Goal: Task Accomplishment & Management: Manage account settings

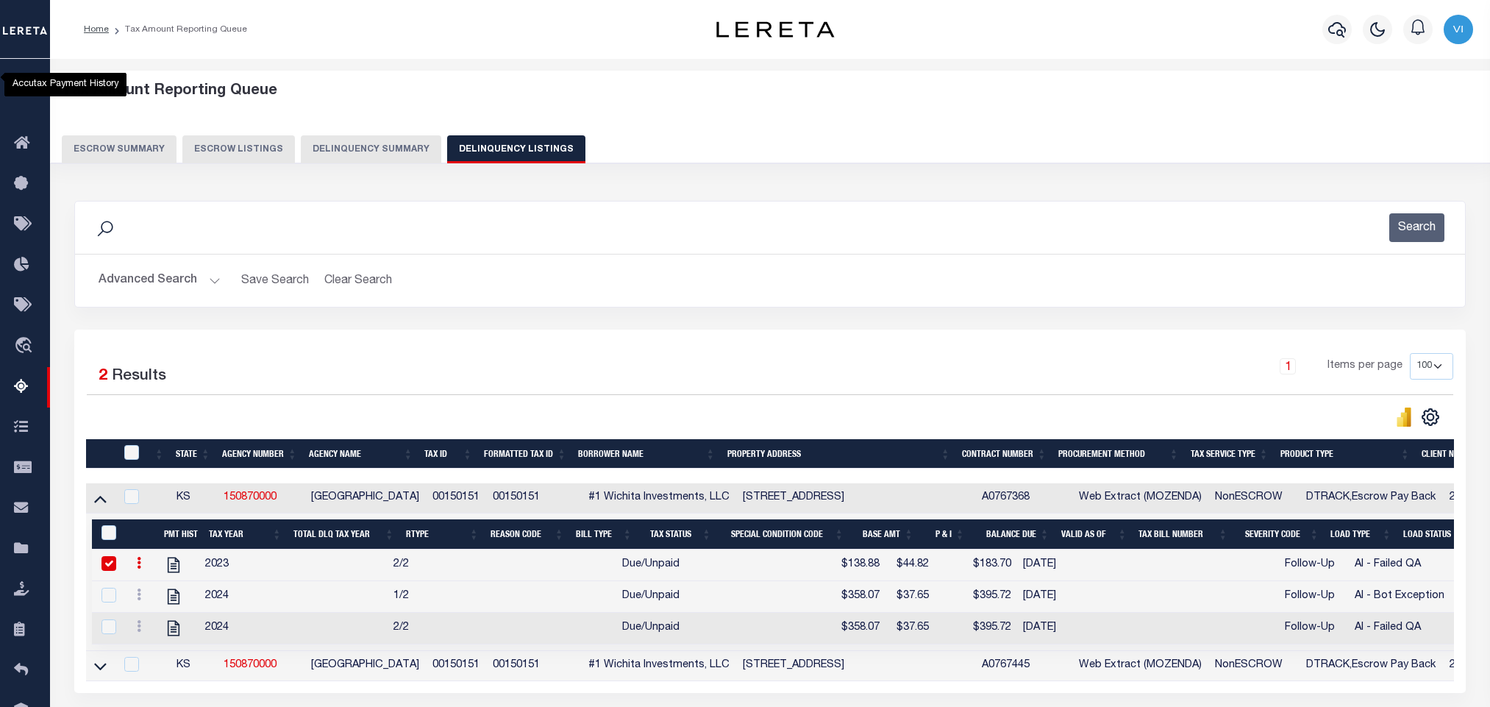
select select "100"
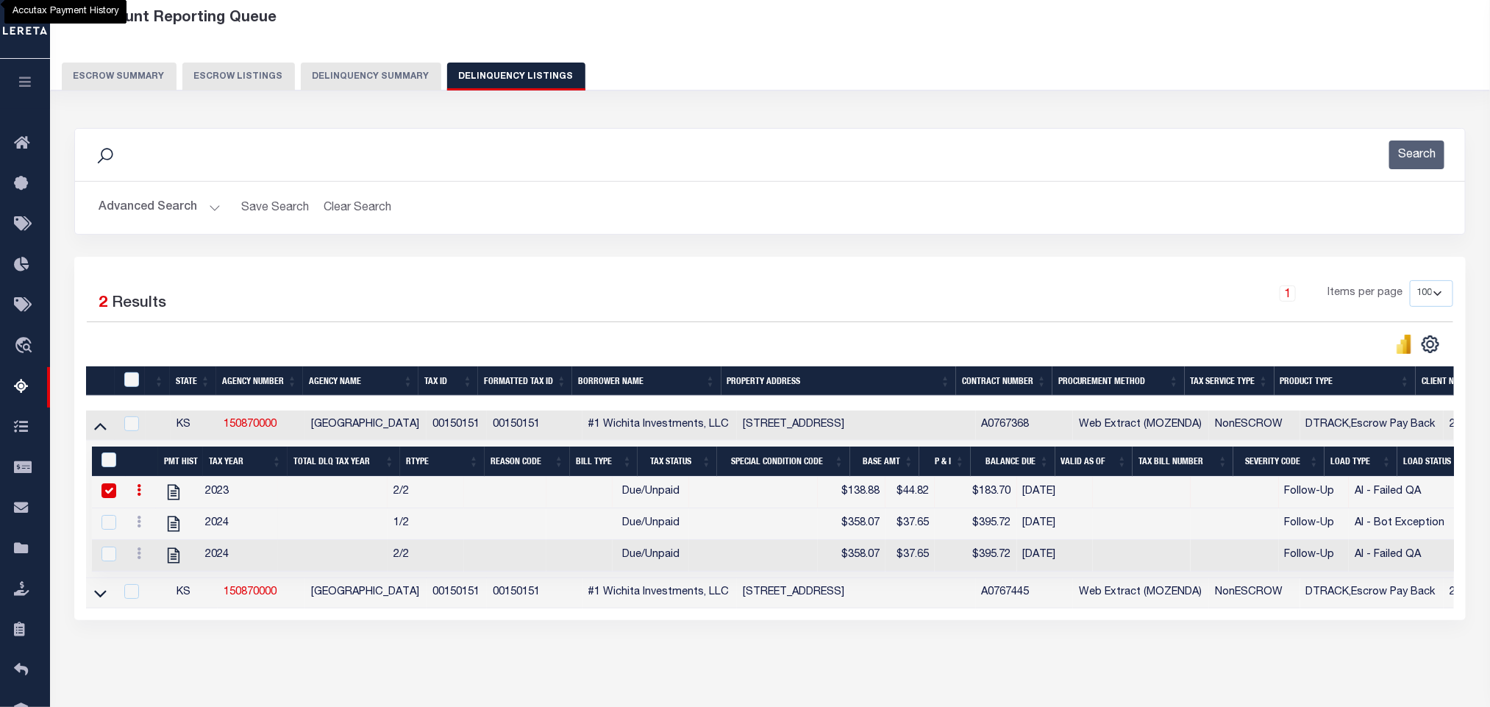
scroll to position [73, 0]
drag, startPoint x: 168, startPoint y: 504, endPoint x: 263, endPoint y: 435, distance: 117.6
click at [168, 502] on icon "" at bounding box center [173, 491] width 19 height 19
checkbox input "false"
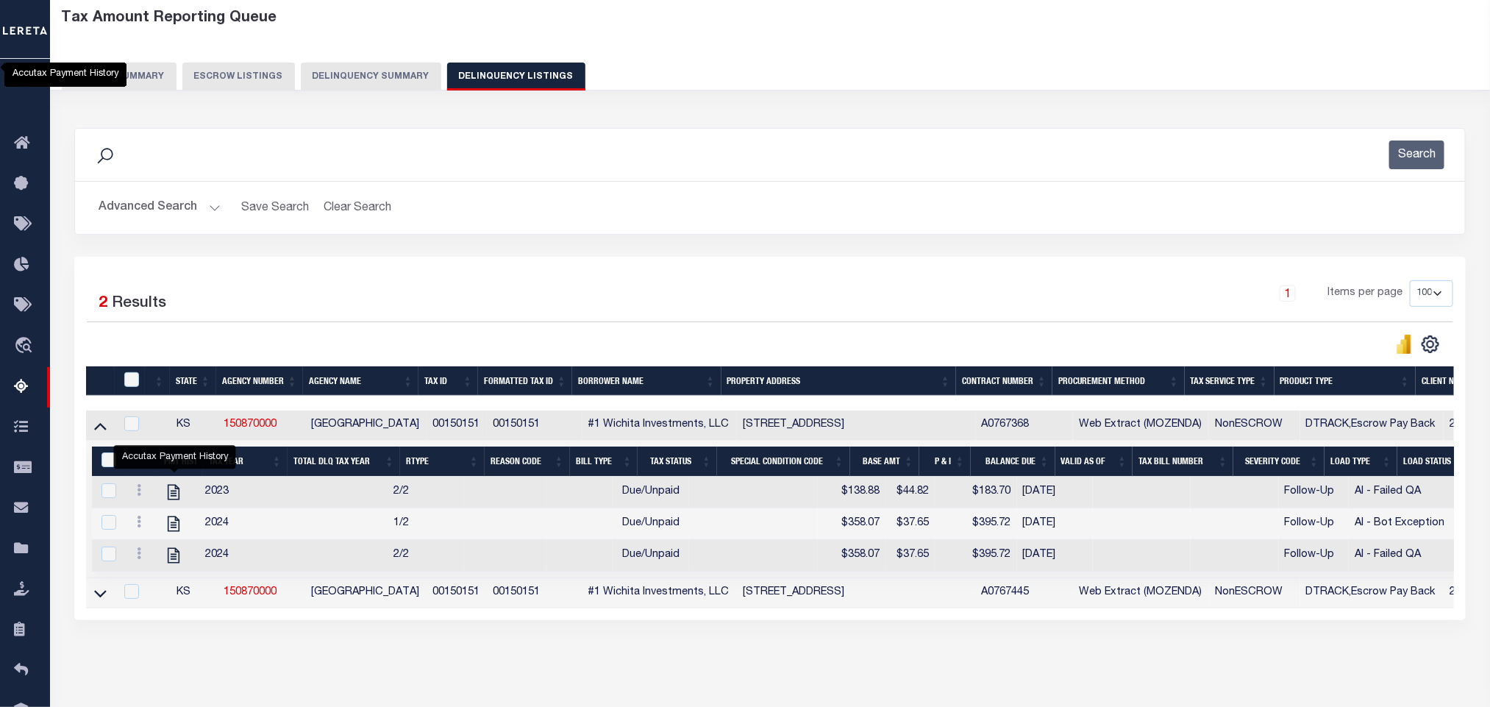
scroll to position [135, 0]
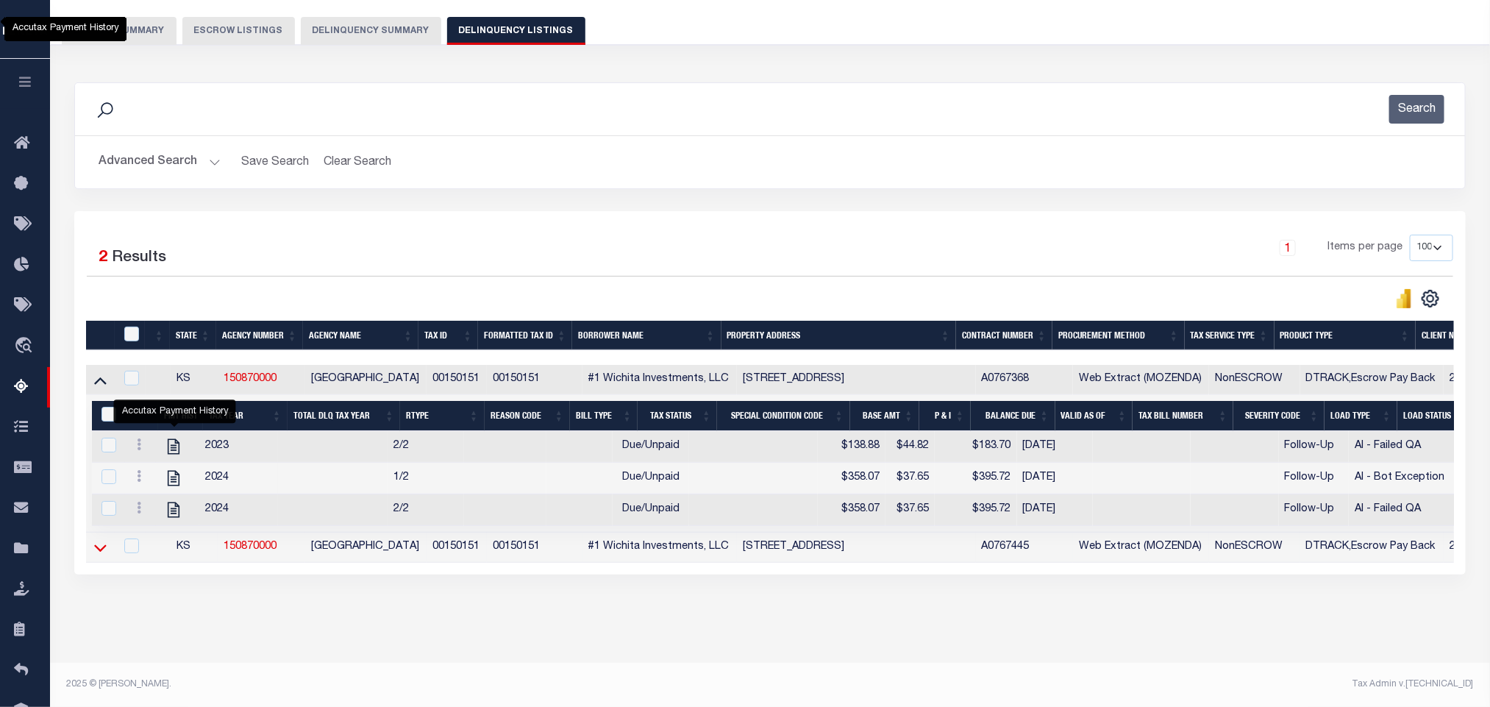
click at [98, 543] on icon at bounding box center [100, 547] width 13 height 15
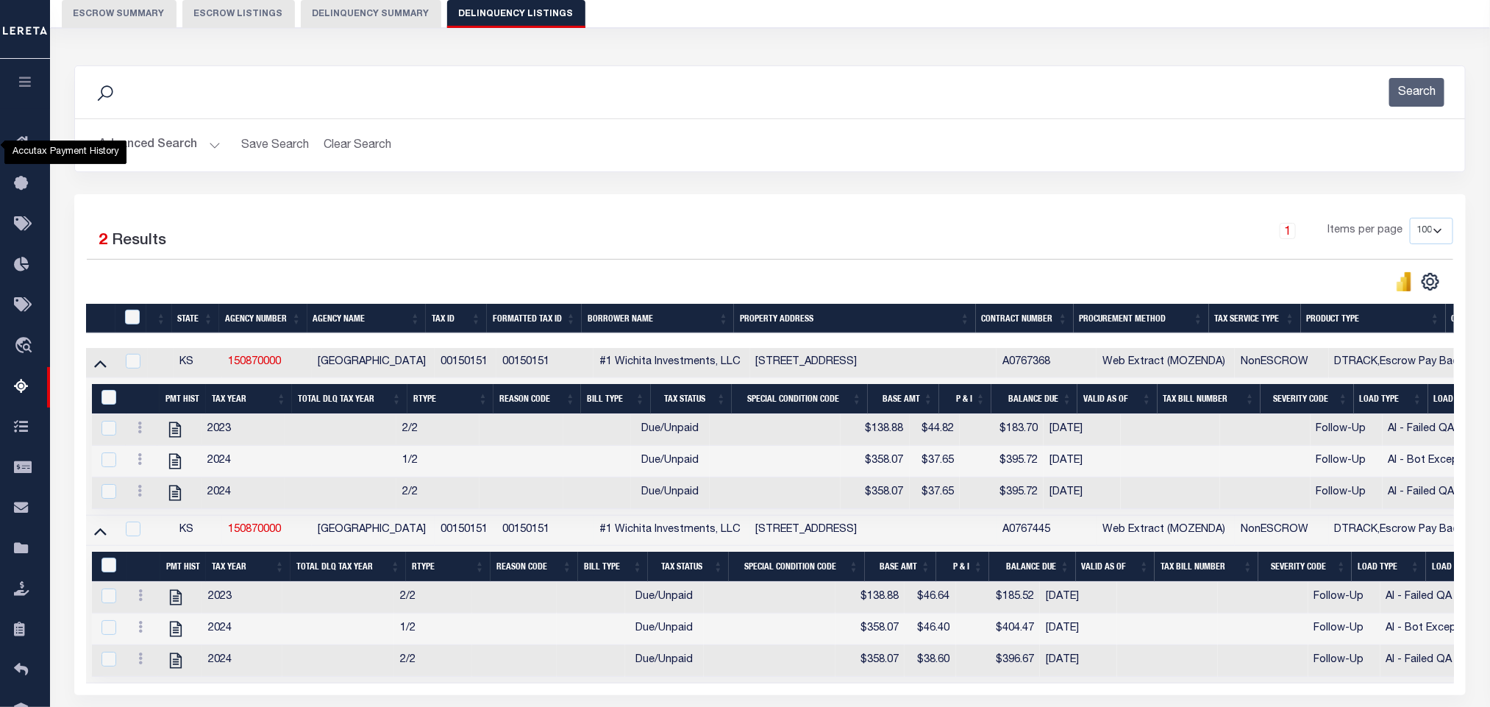
scroll to position [276, 0]
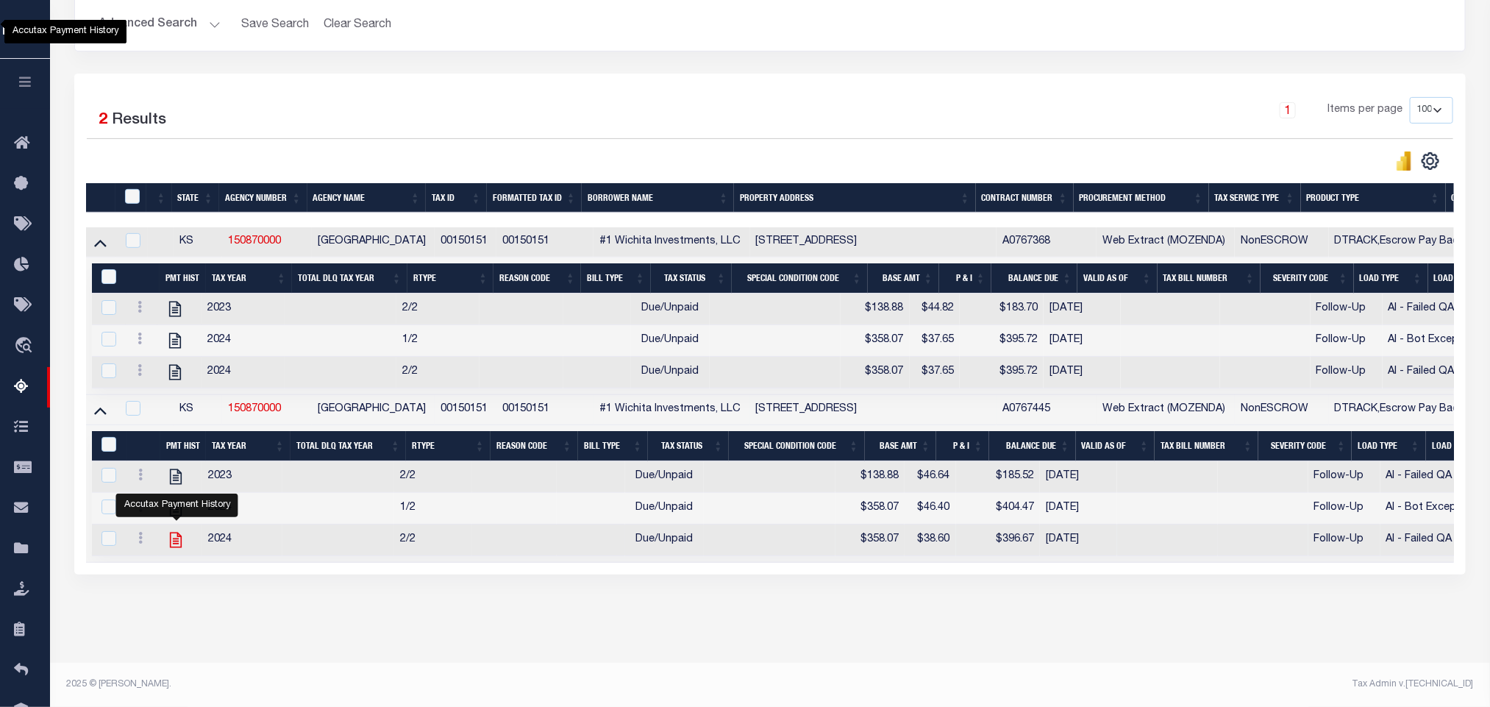
click at [177, 532] on icon "" at bounding box center [176, 539] width 12 height 15
checkbox input "true"
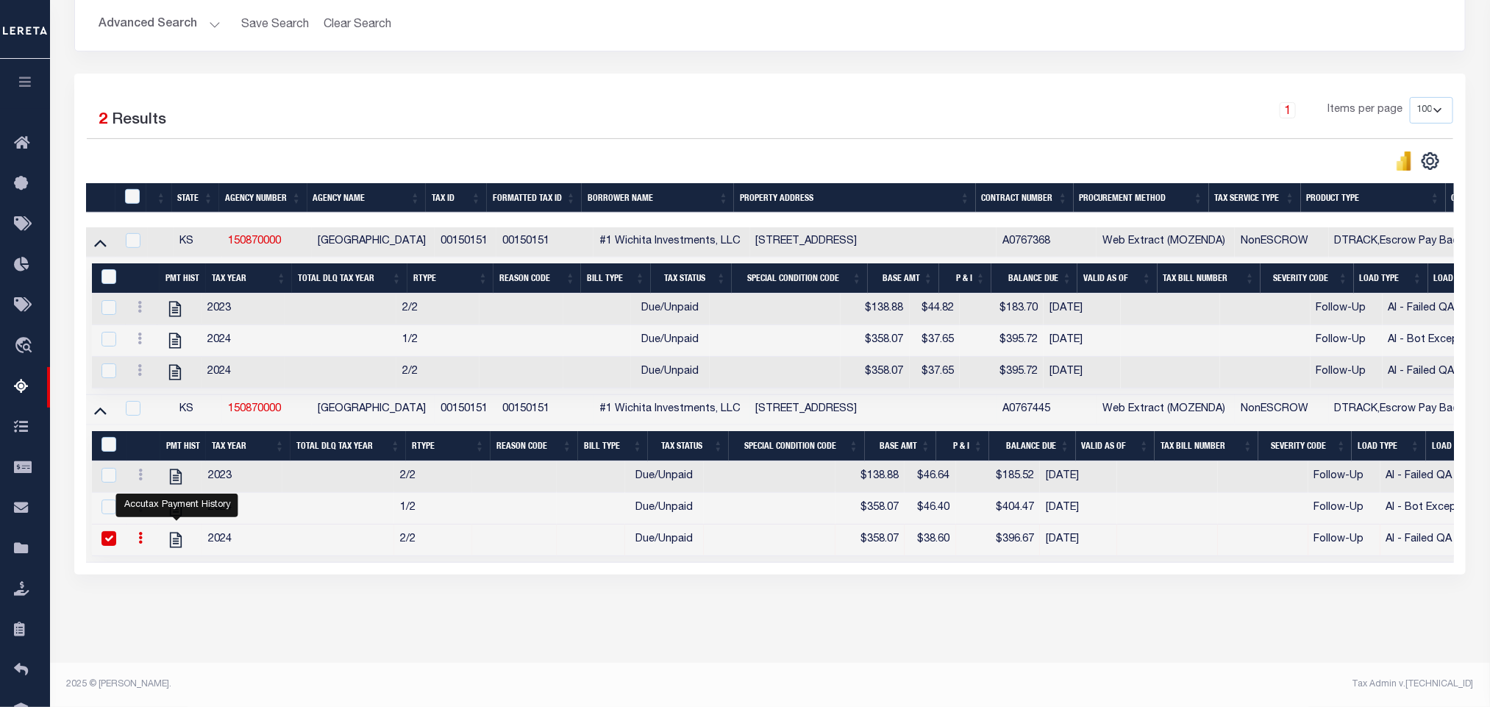
scroll to position [0, 0]
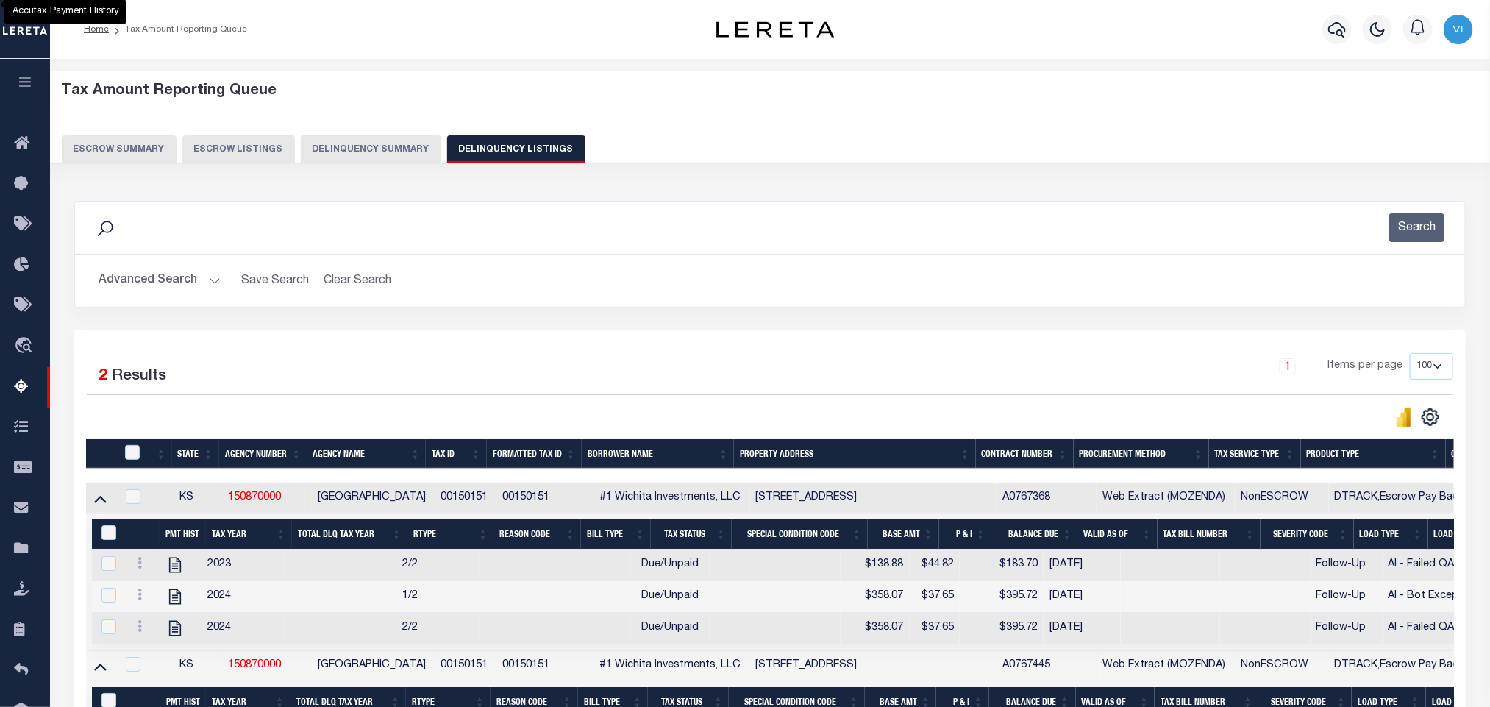
click at [152, 287] on button "Advanced Search" at bounding box center [160, 280] width 122 height 29
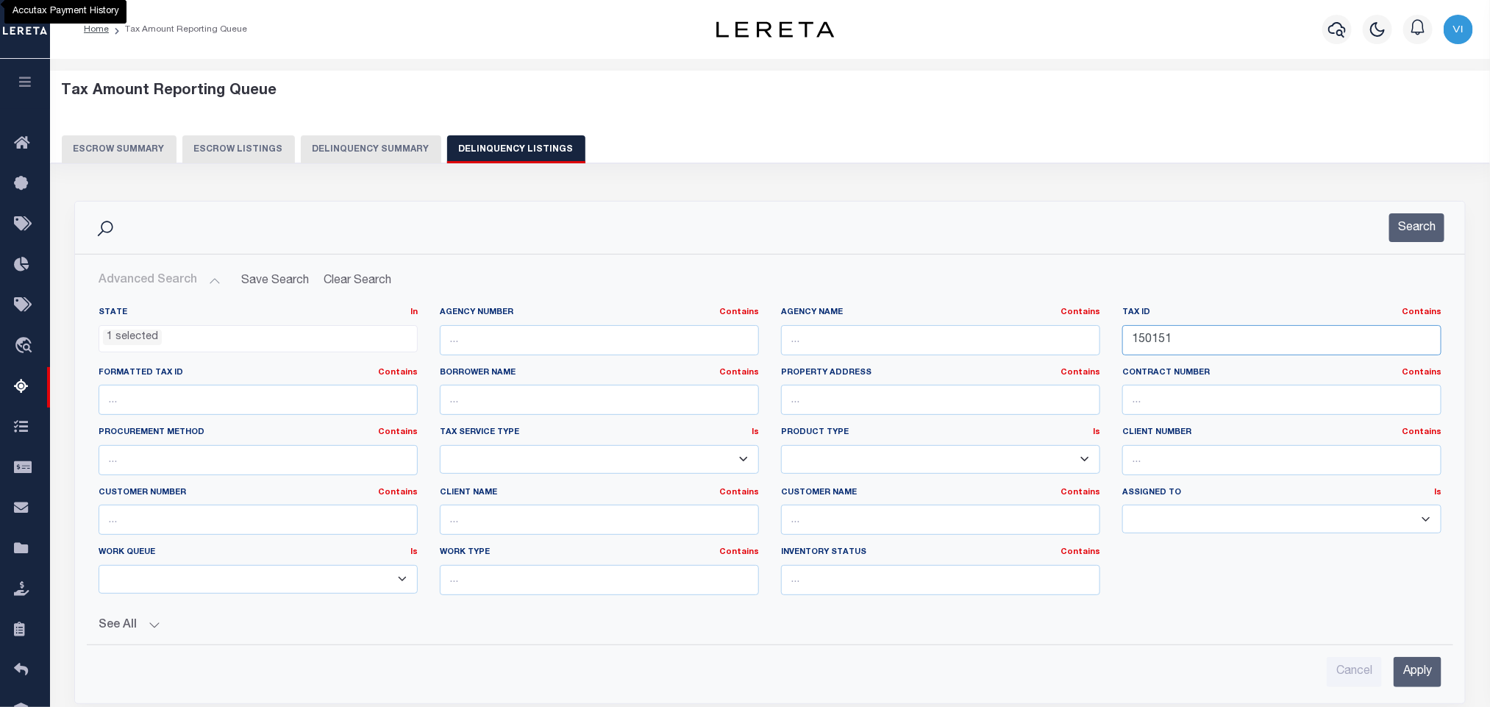
click at [1183, 334] on input "150151" at bounding box center [1281, 340] width 319 height 30
paste input "41093"
type input "141093"
click at [1435, 683] on input "Apply" at bounding box center [1418, 672] width 48 height 30
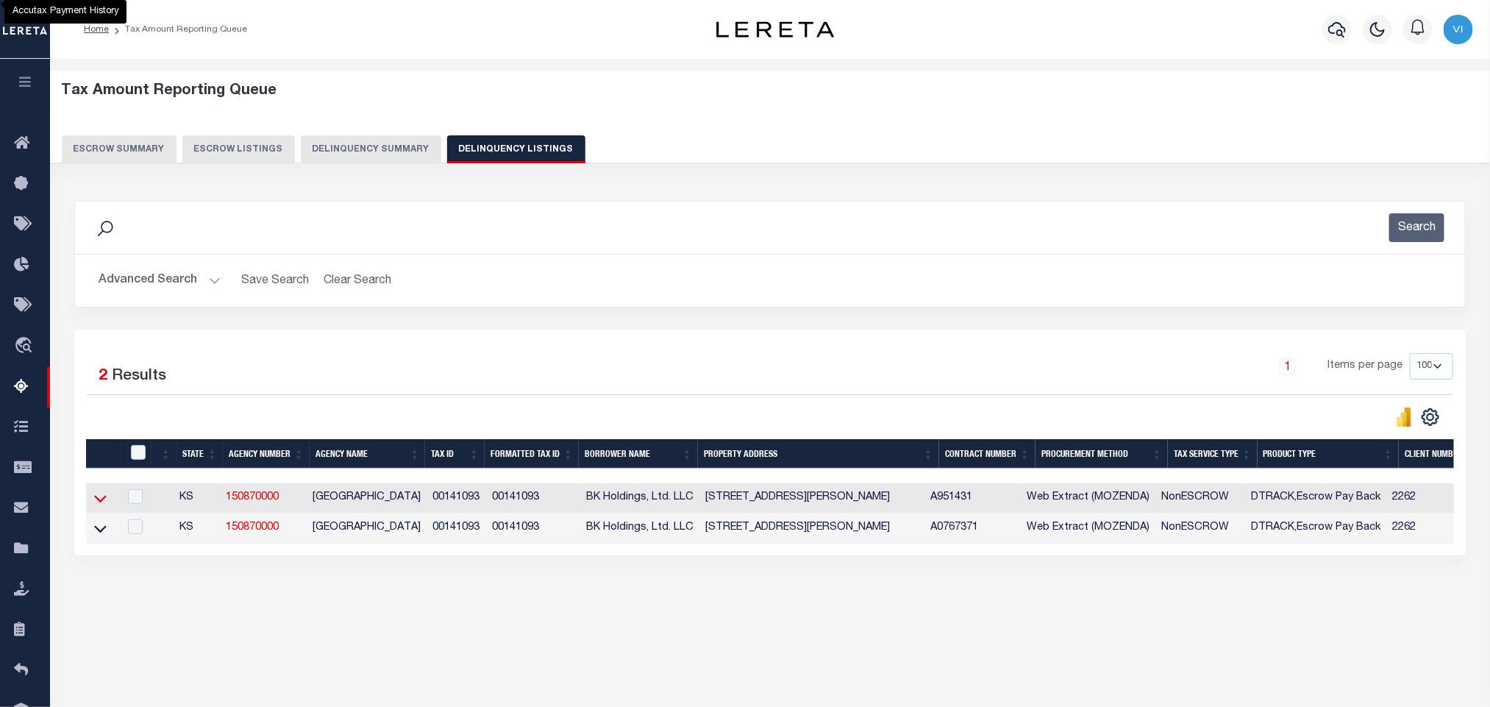
click at [98, 506] on icon at bounding box center [100, 498] width 13 height 15
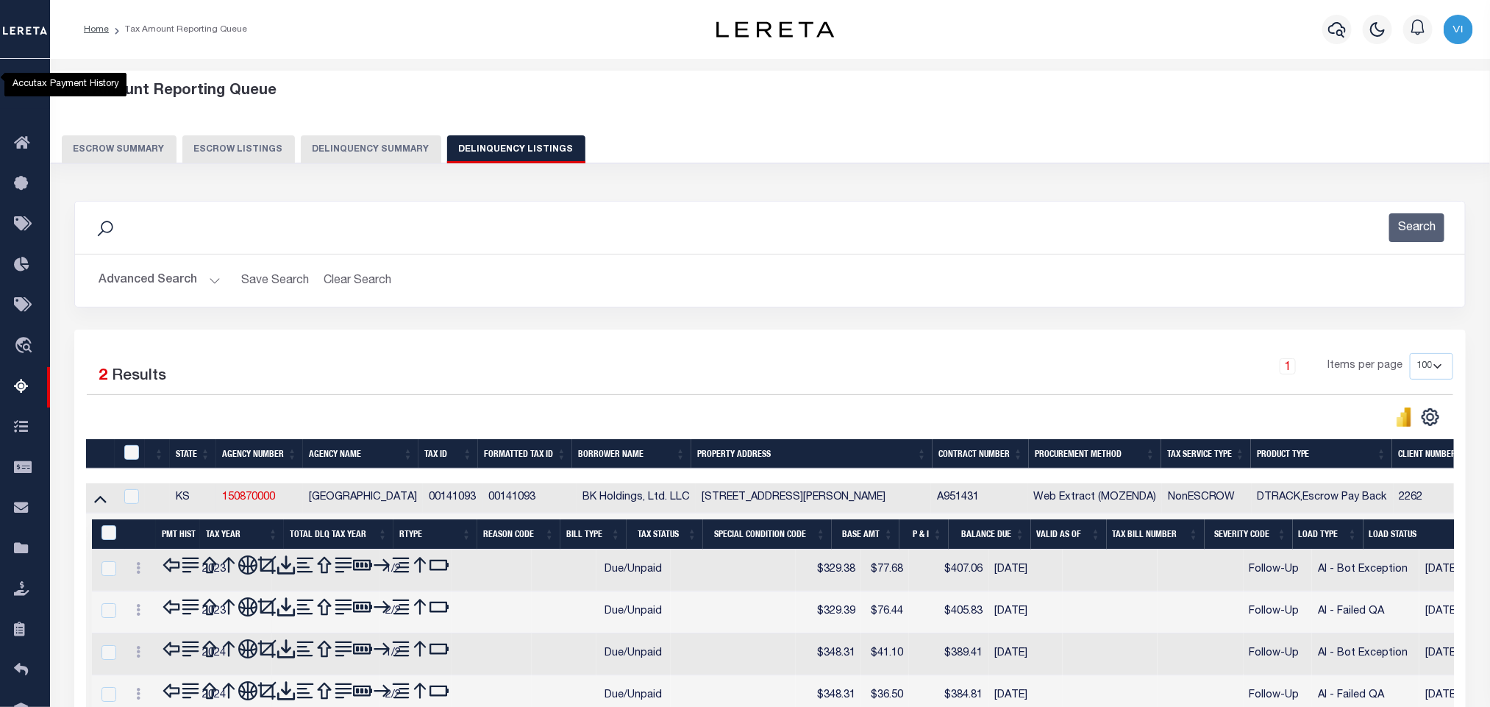
scroll to position [73, 0]
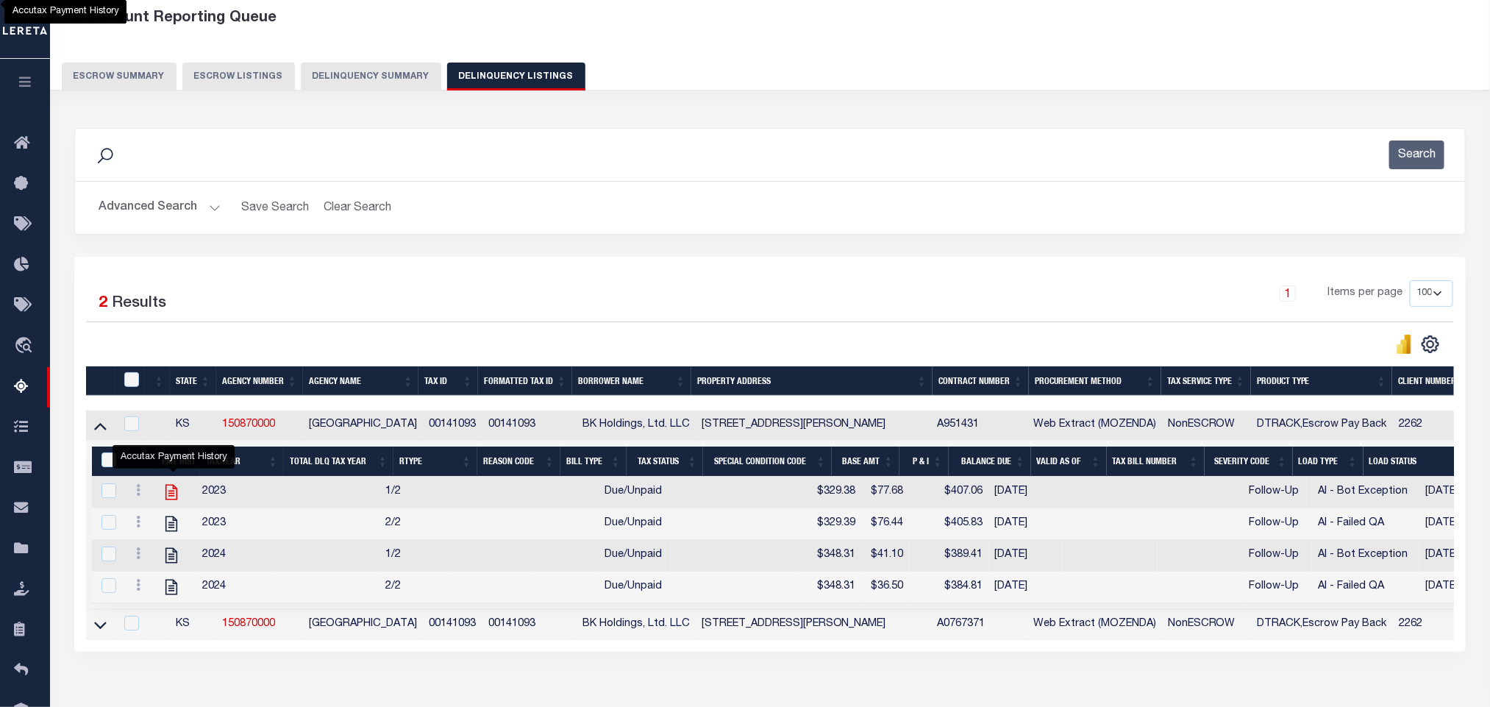
click at [164, 502] on icon "" at bounding box center [171, 491] width 19 height 19
checkbox input "true"
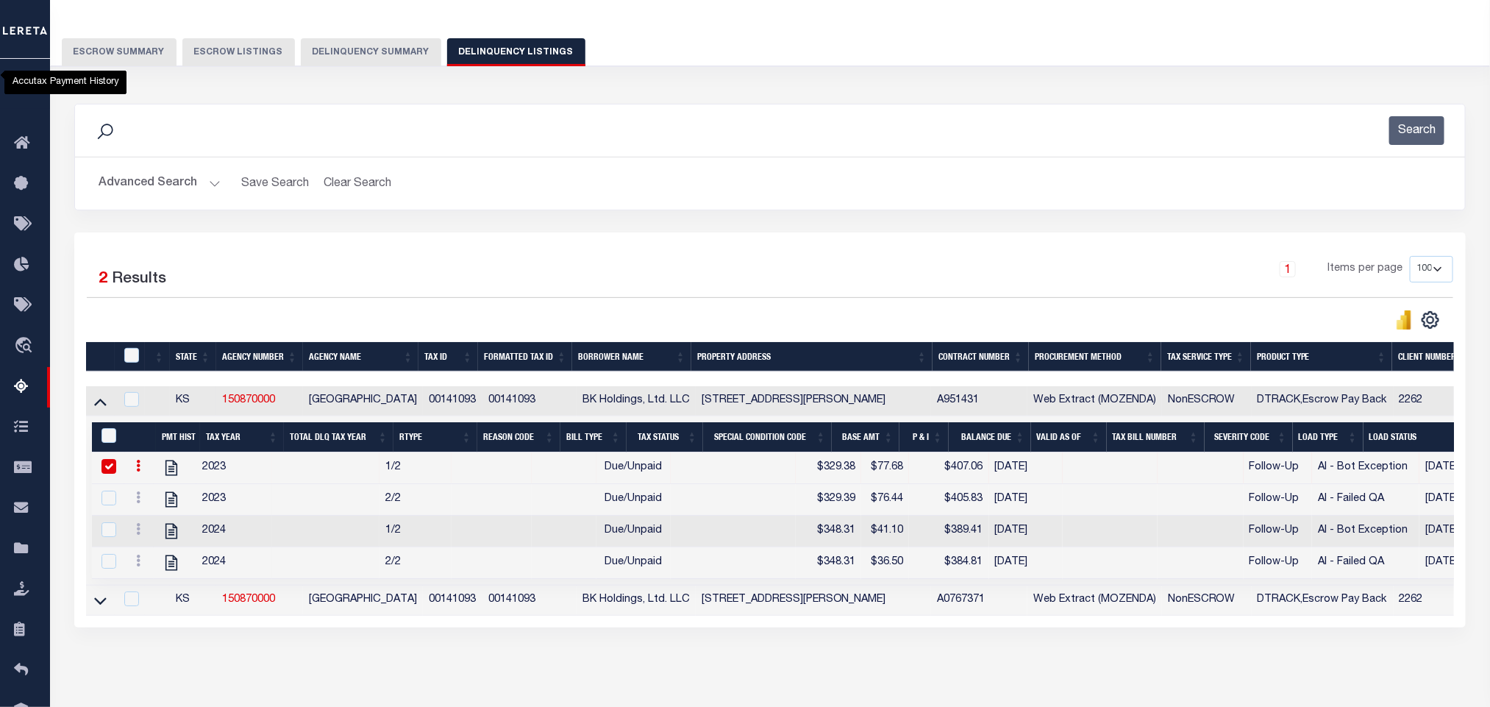
scroll to position [168, 0]
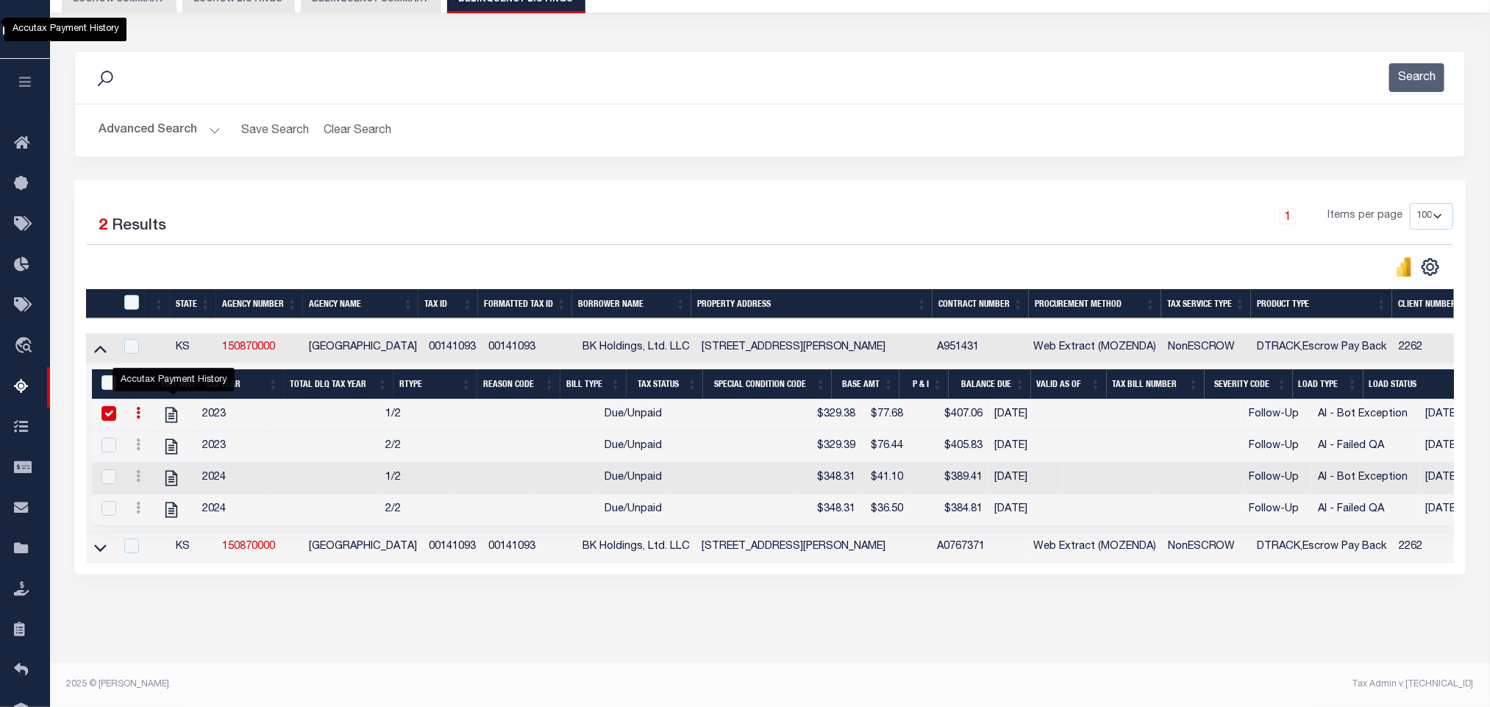
click at [150, 116] on button "Advanced Search" at bounding box center [160, 130] width 122 height 29
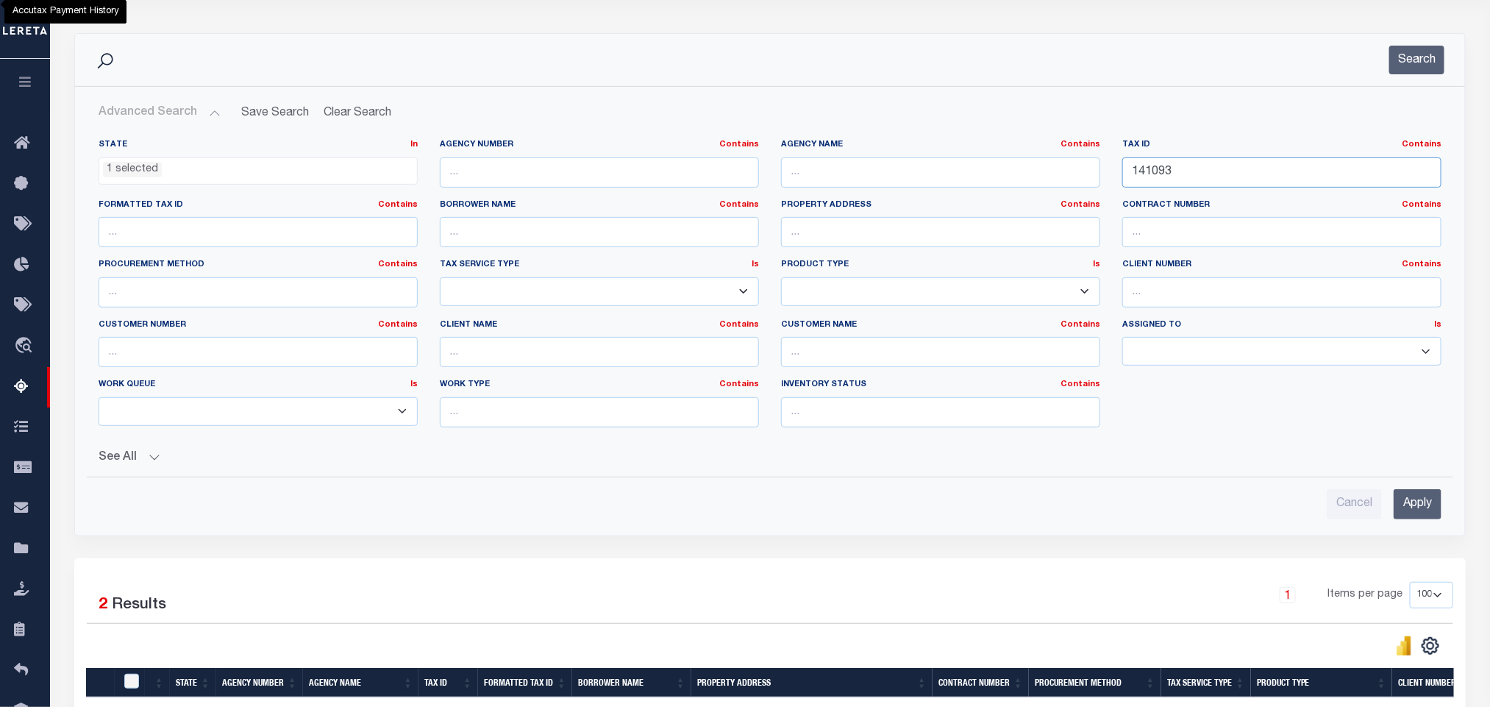
click at [1253, 183] on input "141093" at bounding box center [1281, 172] width 319 height 30
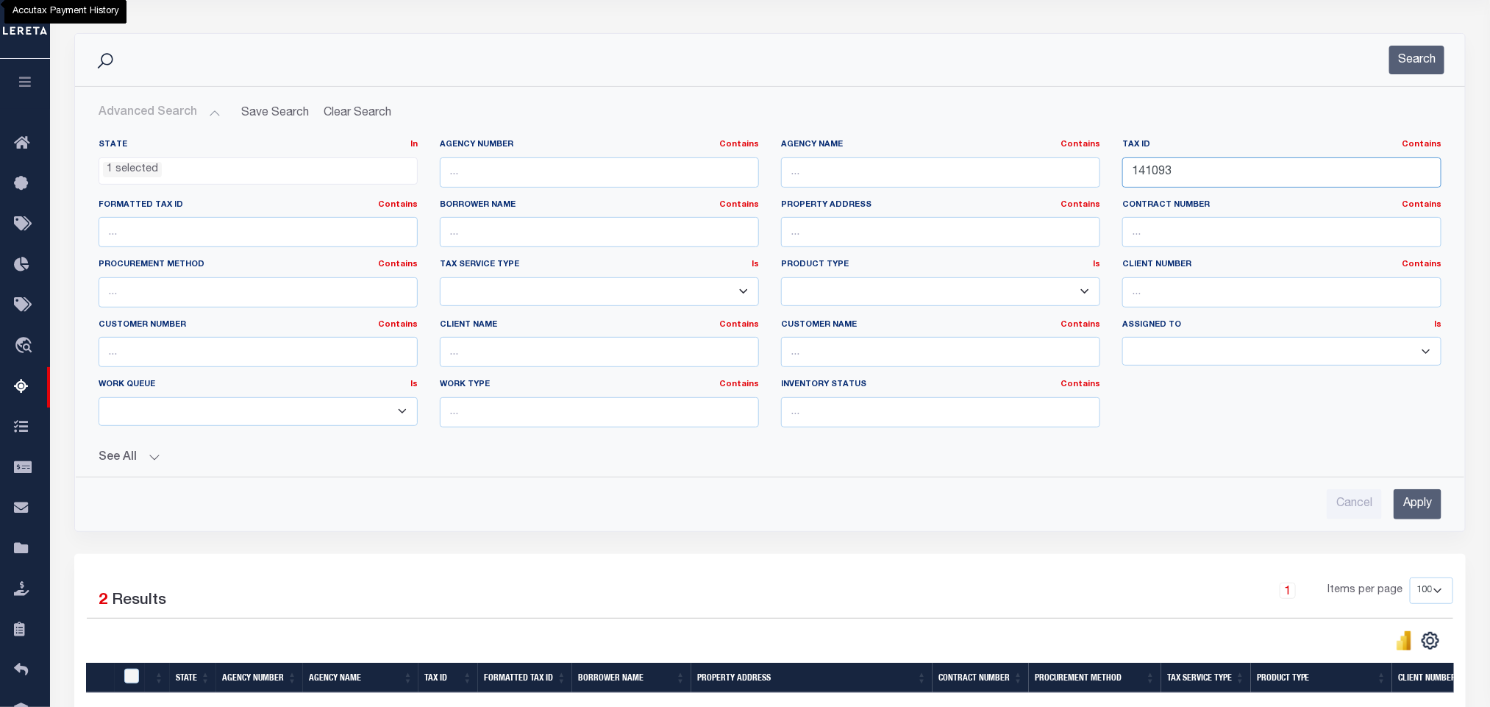
paste input "6175"
type input "161753"
click at [1423, 519] on input "Apply" at bounding box center [1418, 504] width 48 height 30
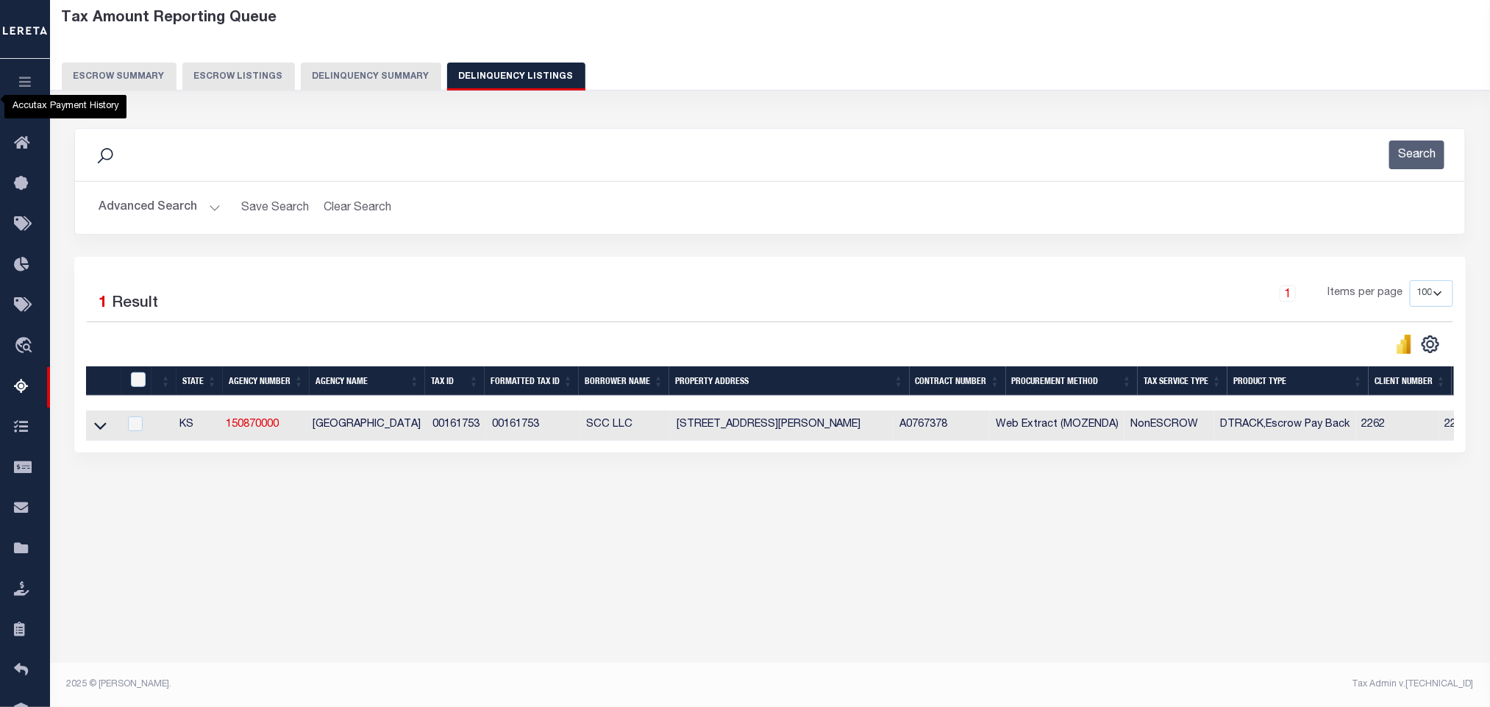
scroll to position [73, 0]
click at [104, 430] on icon at bounding box center [100, 426] width 13 height 7
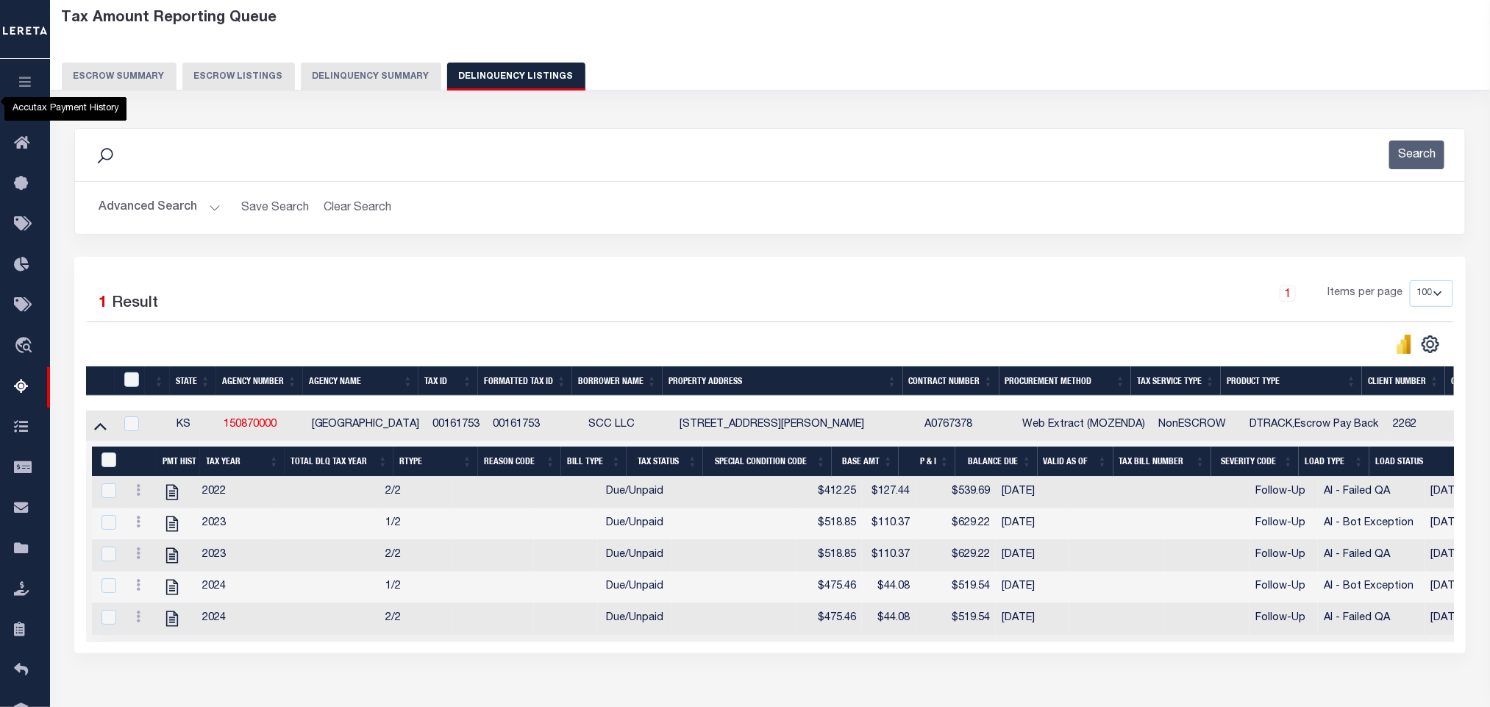
scroll to position [170, 0]
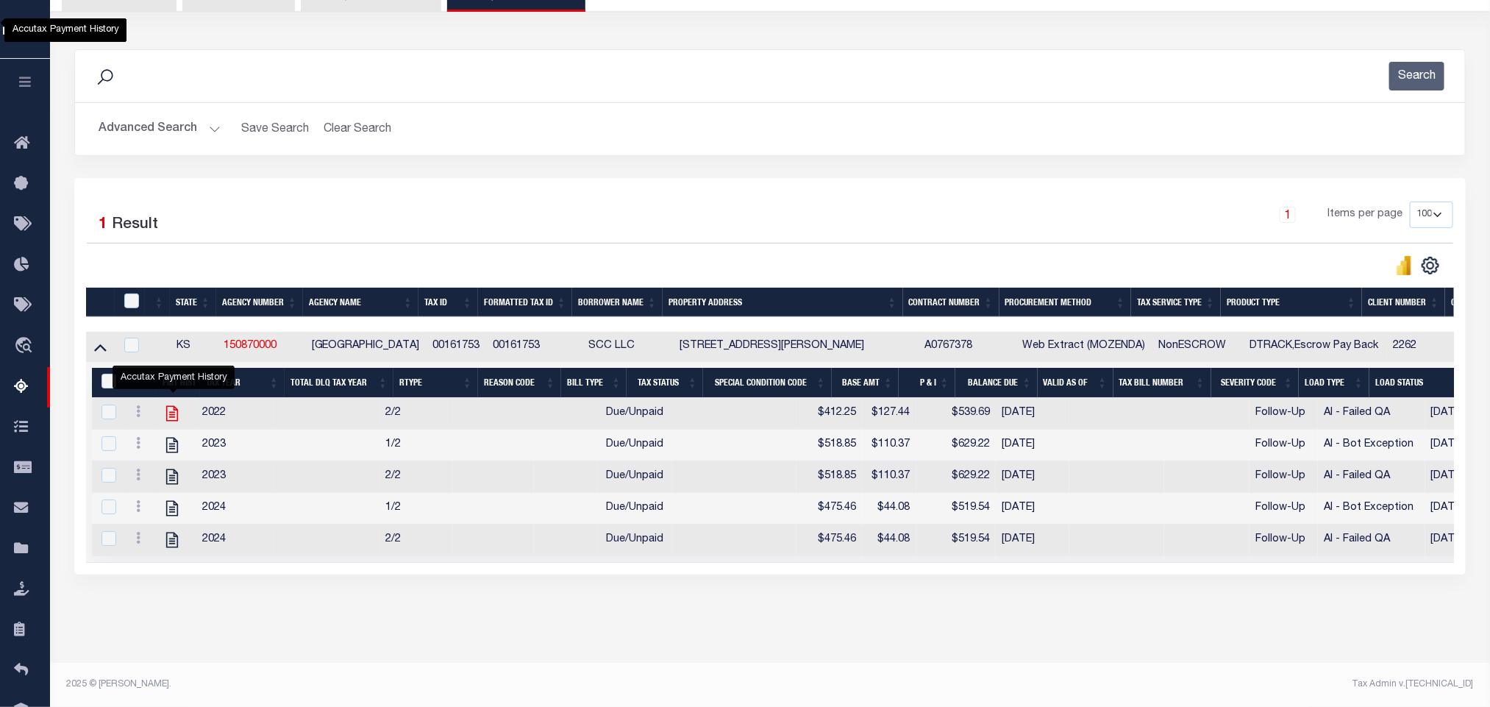
click at [172, 408] on icon "" at bounding box center [172, 413] width 19 height 19
checkbox input "true"
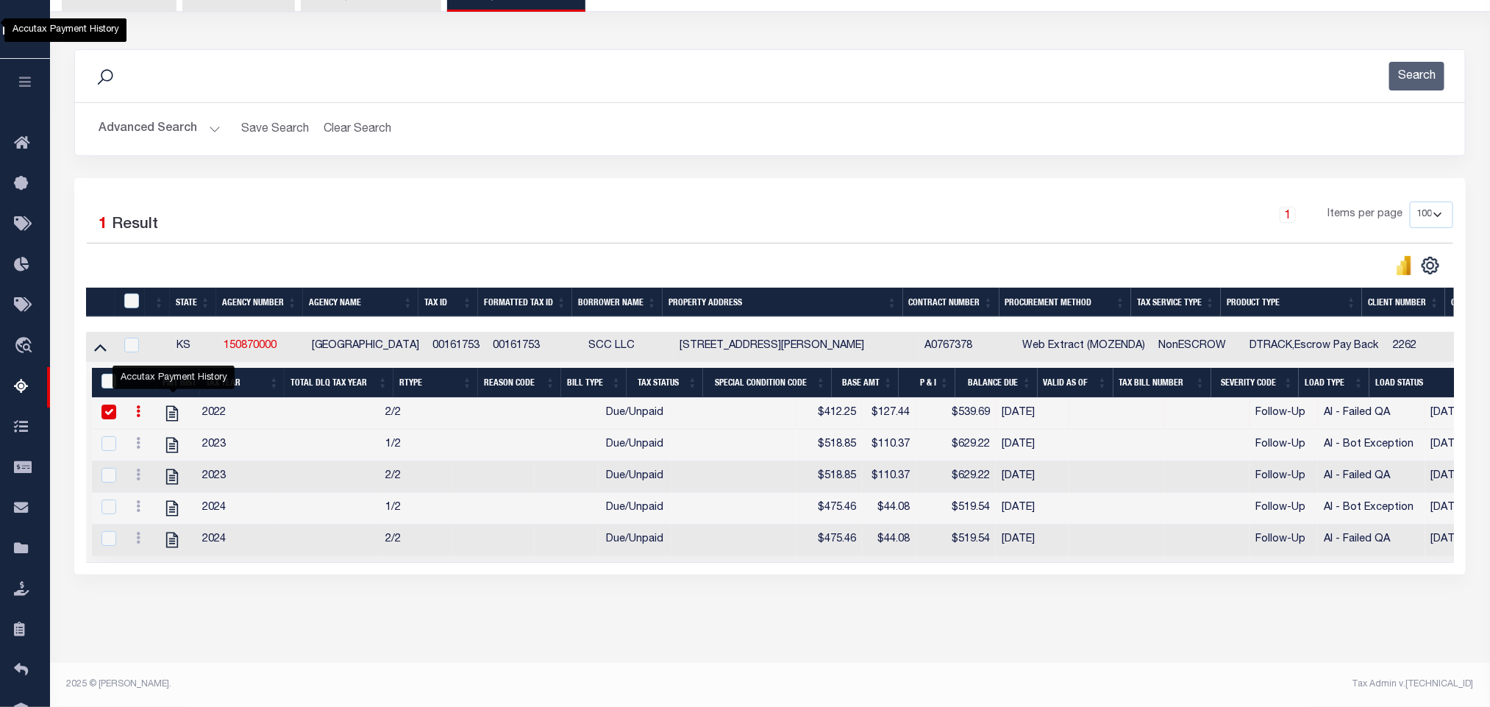
click at [109, 121] on button "Advanced Search" at bounding box center [160, 129] width 122 height 29
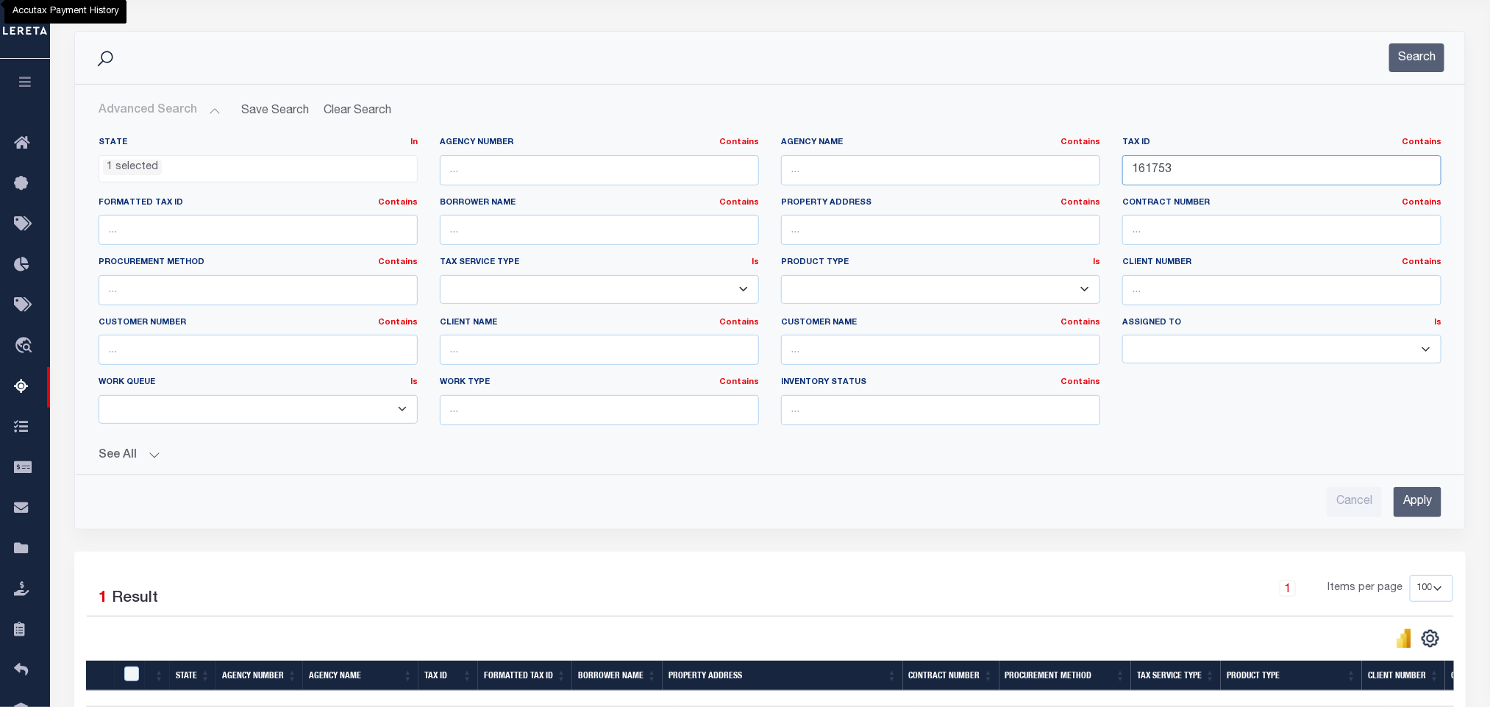
click at [1250, 173] on input "161753" at bounding box center [1281, 170] width 319 height 30
paste input "8059"
type input "168059"
click at [1413, 510] on input "Apply" at bounding box center [1418, 502] width 48 height 30
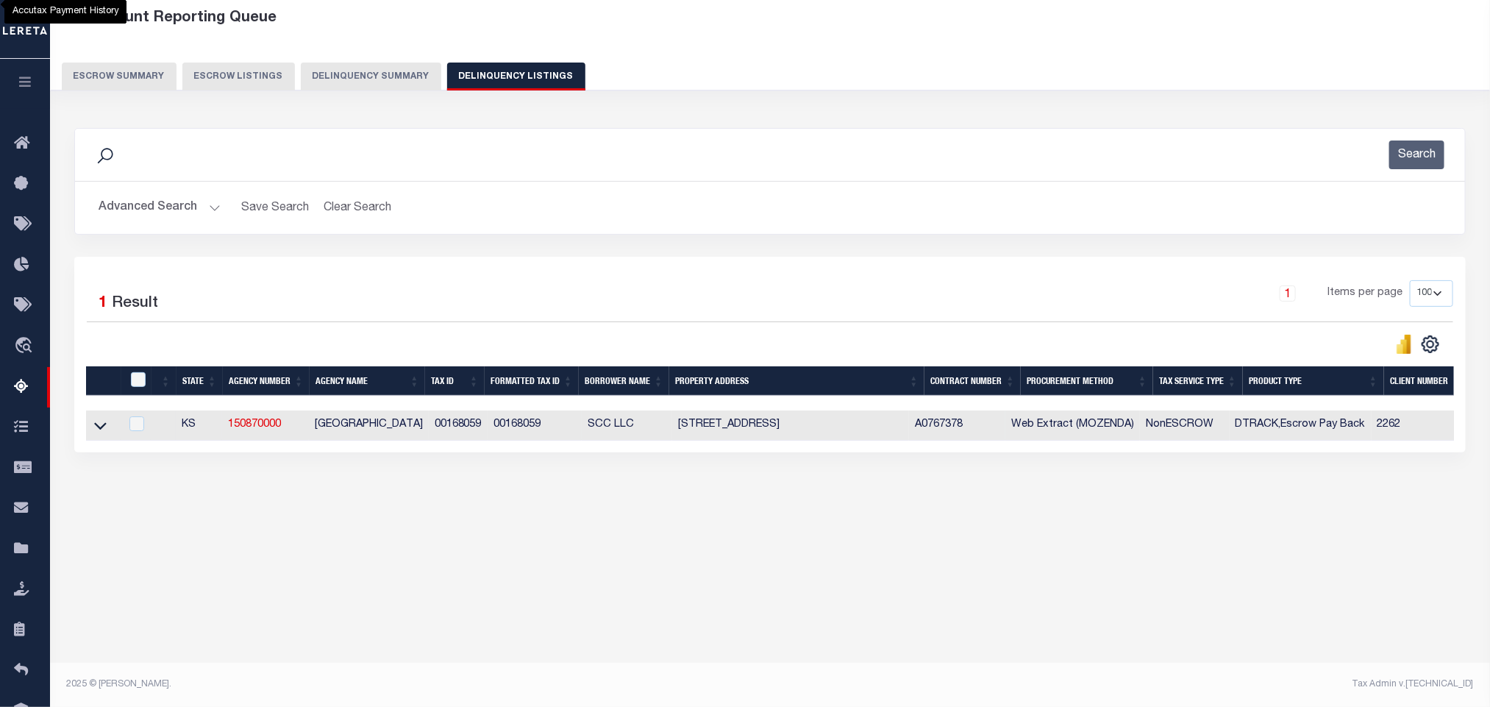
scroll to position [73, 0]
click at [100, 432] on icon at bounding box center [100, 425] width 13 height 15
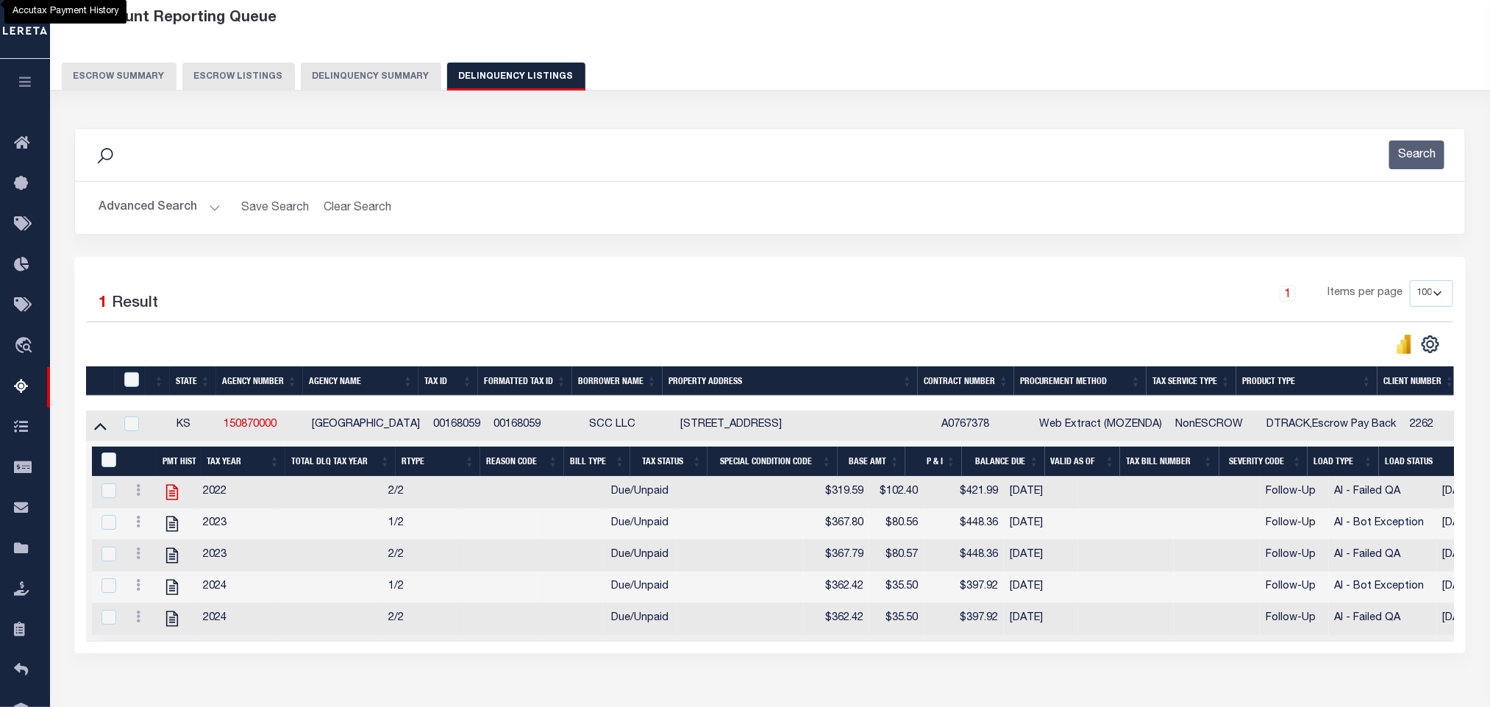
click at [171, 502] on icon at bounding box center [172, 491] width 19 height 19
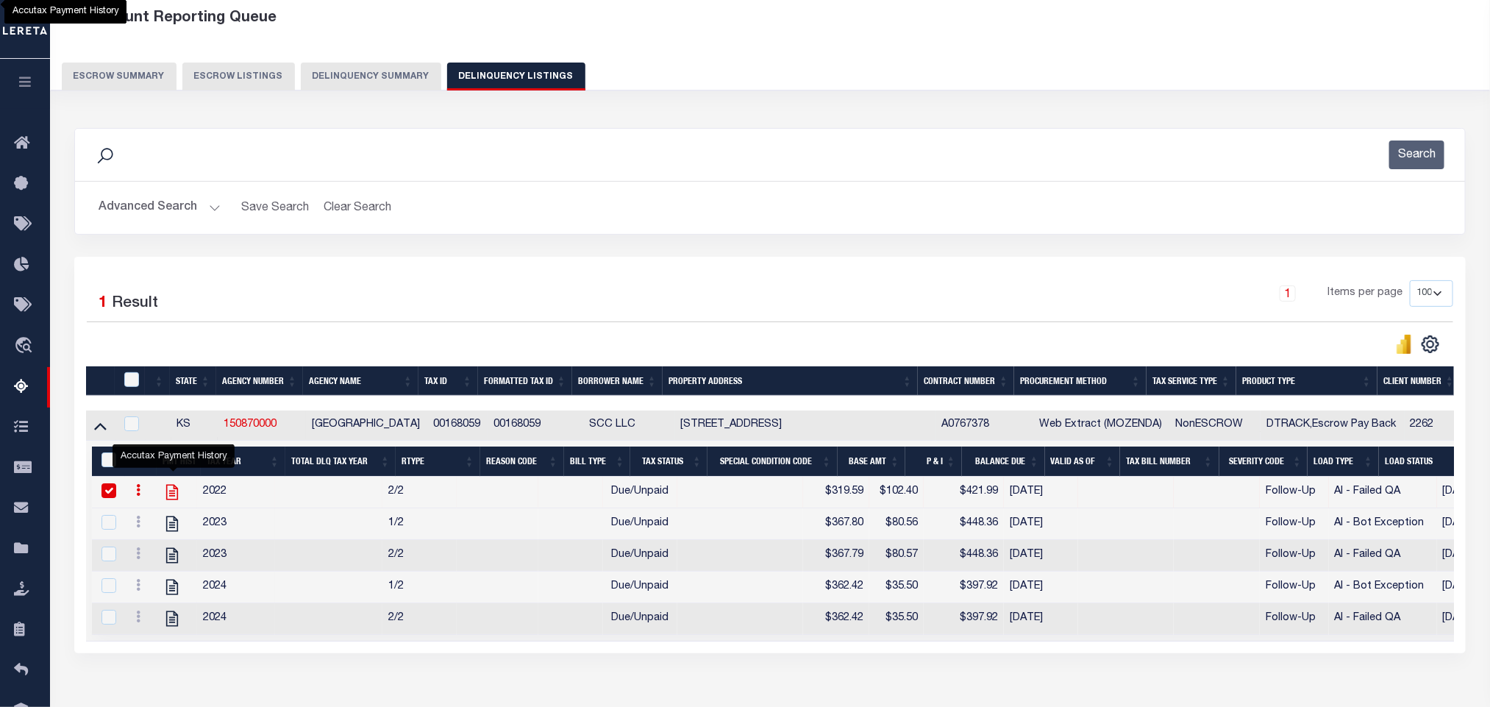
checkbox input "true"
click at [135, 222] on button "Advanced Search" at bounding box center [160, 207] width 122 height 29
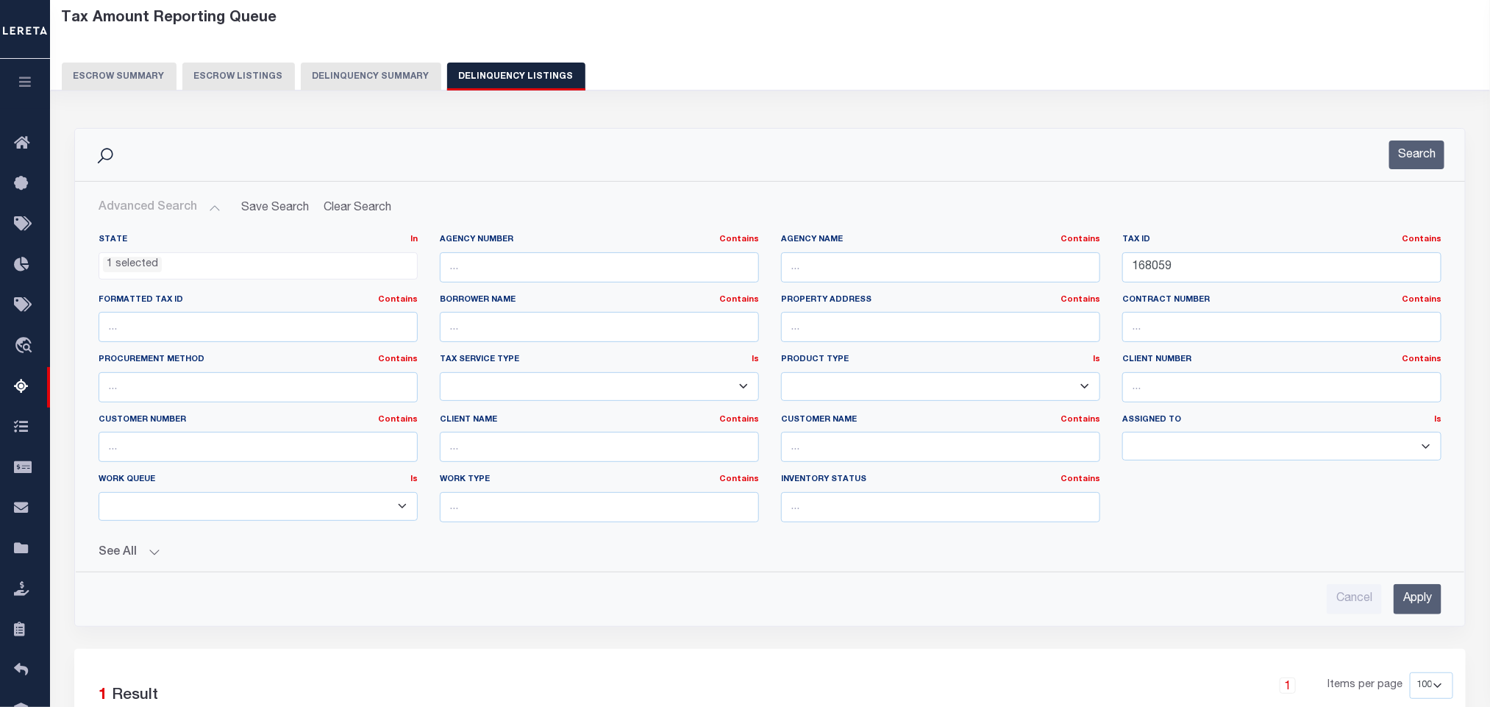
click at [120, 273] on li "1 selected" at bounding box center [132, 265] width 59 height 16
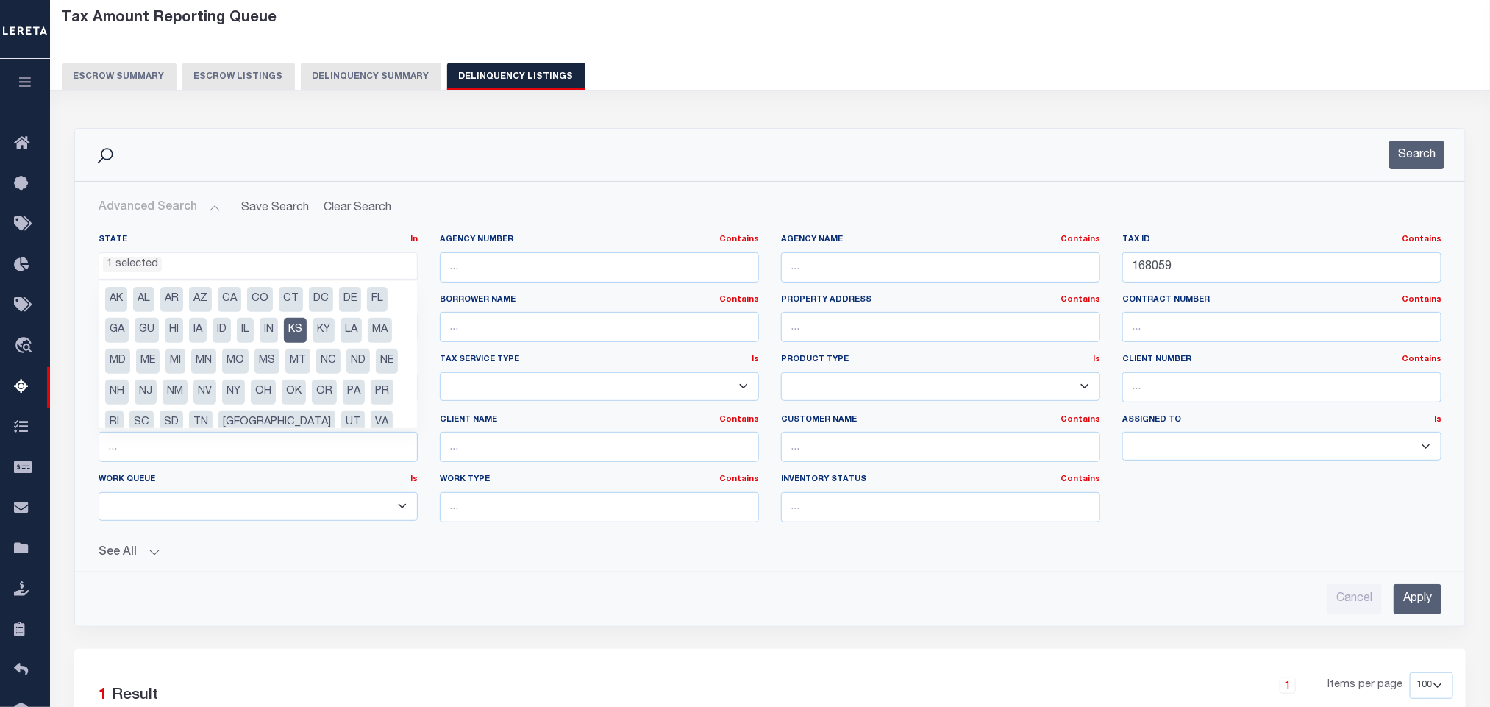
scroll to position [0, 0]
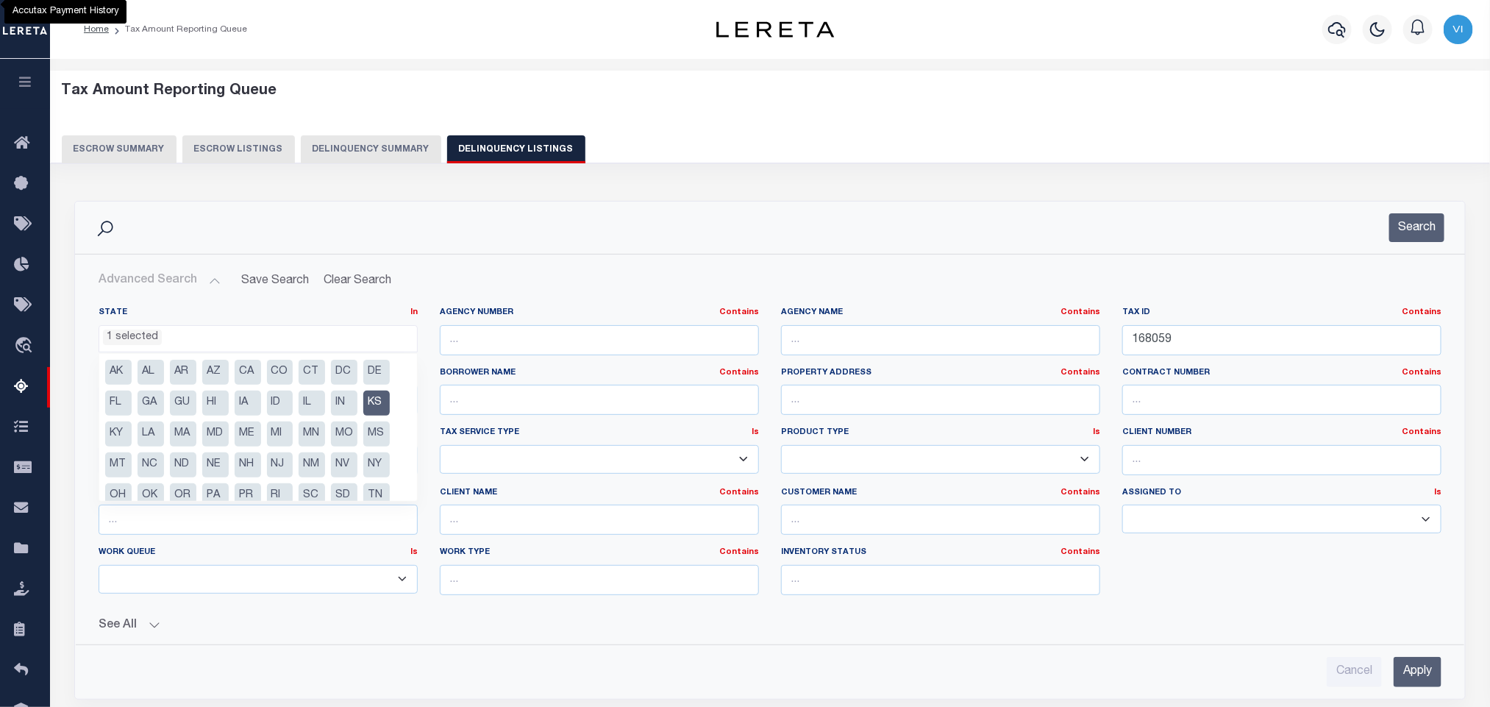
click at [380, 402] on li "KS" at bounding box center [376, 403] width 26 height 25
click at [280, 460] on li "NJ" at bounding box center [280, 464] width 26 height 25
select select "NJ"
click at [429, 622] on button "See All" at bounding box center [770, 626] width 1343 height 14
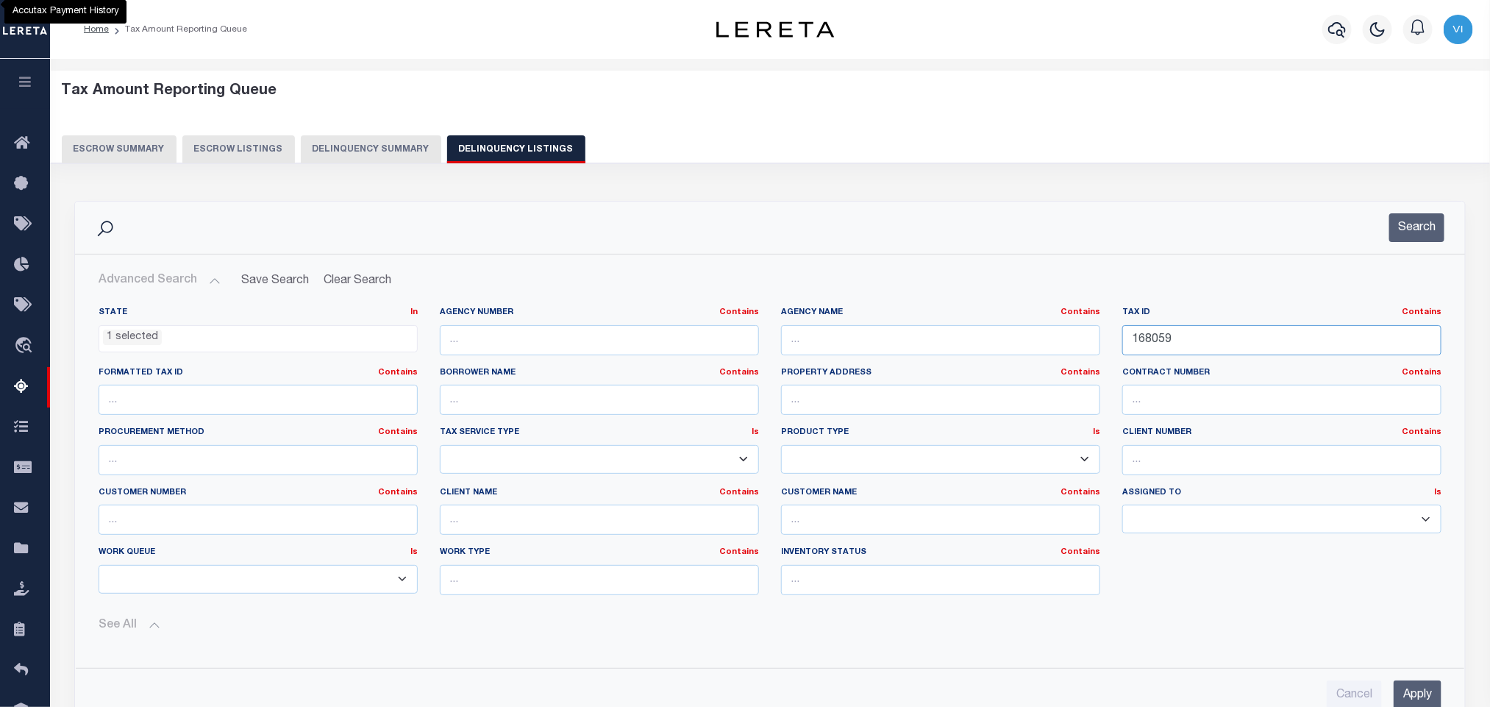
click at [1229, 345] on input "168059" at bounding box center [1281, 340] width 319 height 30
paste input "00005 1000005"
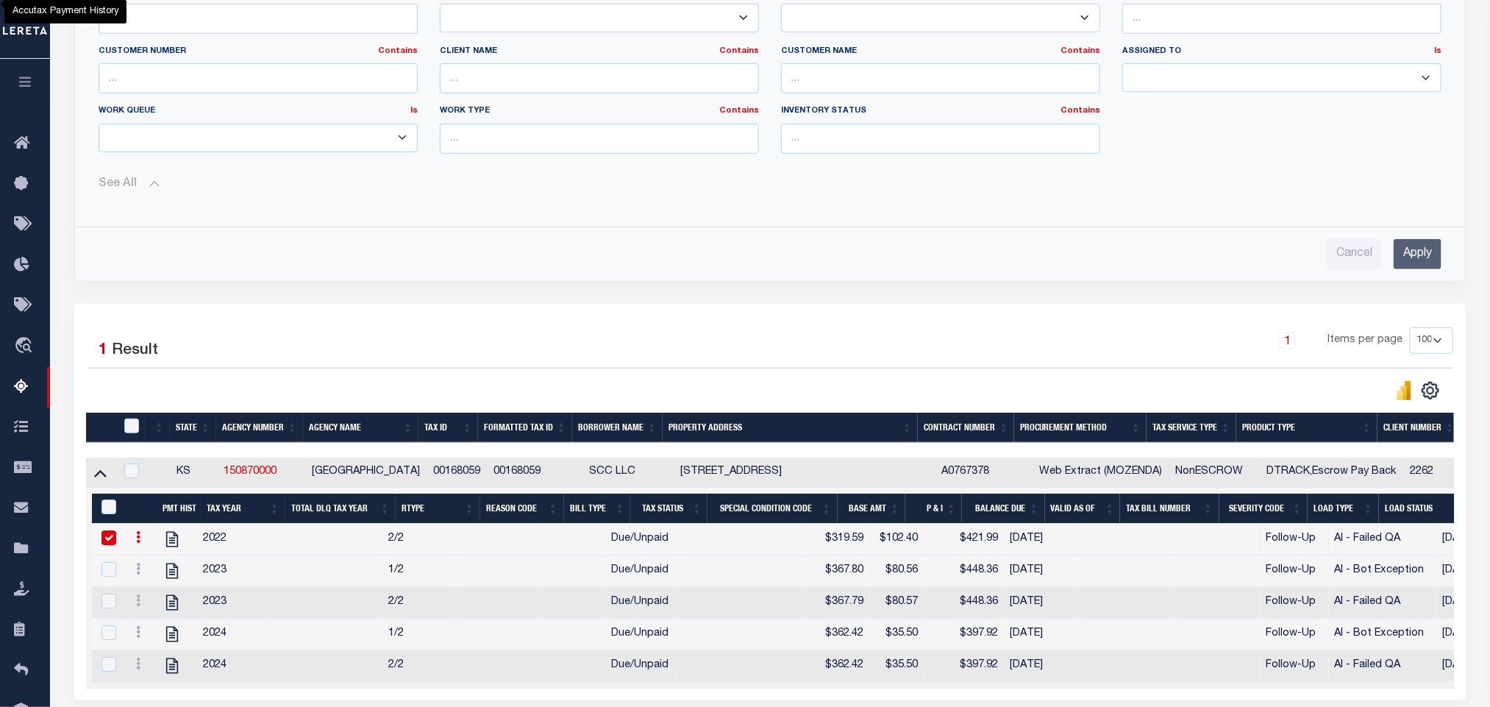
type input "00005 1000005"
click at [1414, 256] on input "Apply" at bounding box center [1418, 254] width 48 height 30
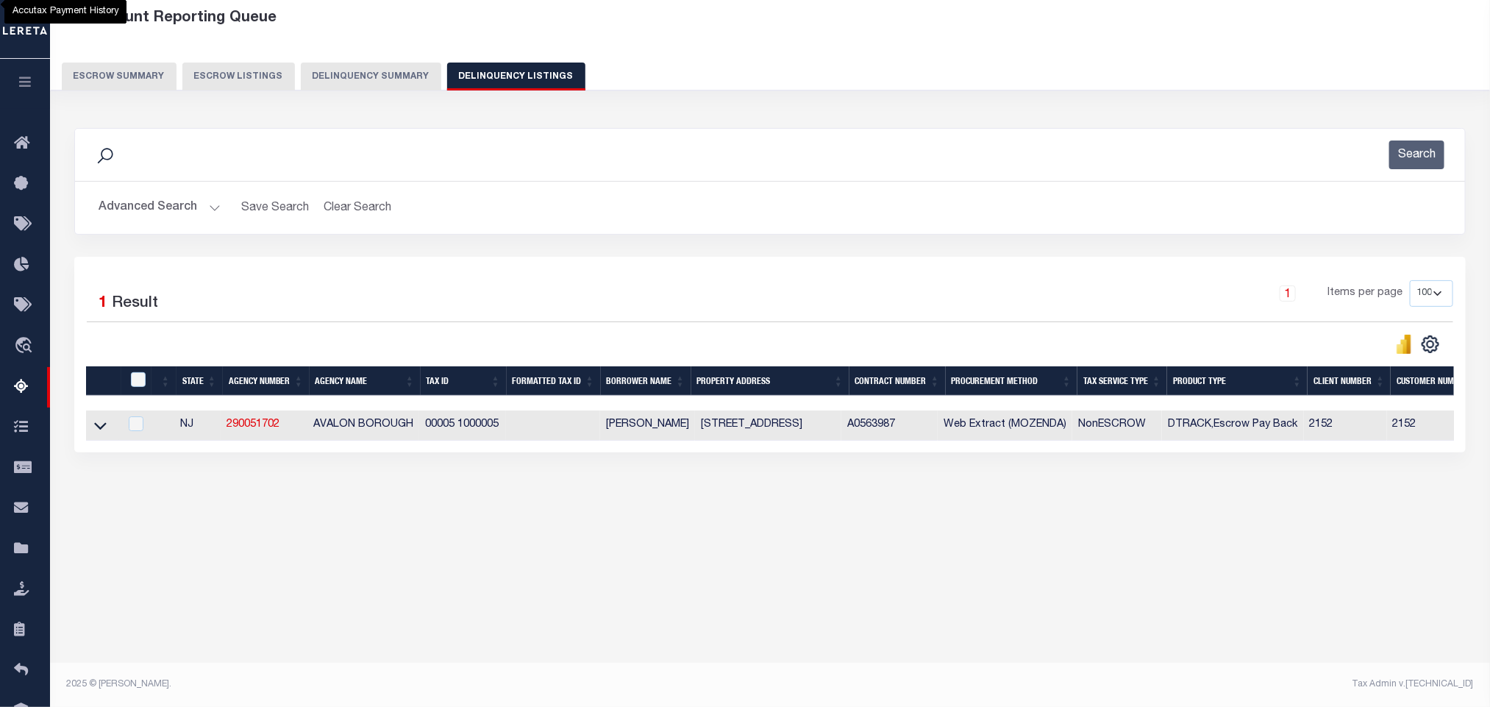
scroll to position [73, 0]
click at [101, 430] on icon at bounding box center [100, 426] width 13 height 7
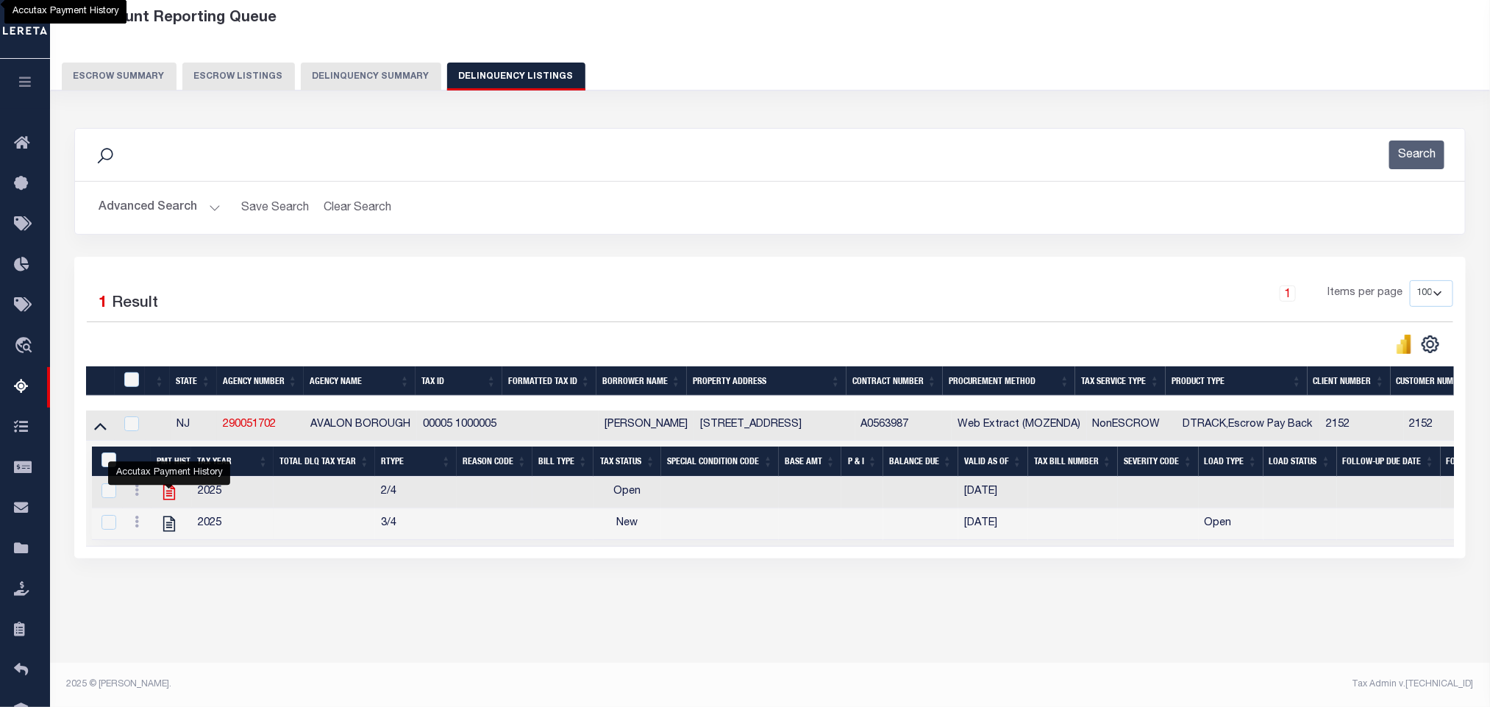
click at [172, 502] on icon "" at bounding box center [169, 491] width 19 height 19
checkbox input "true"
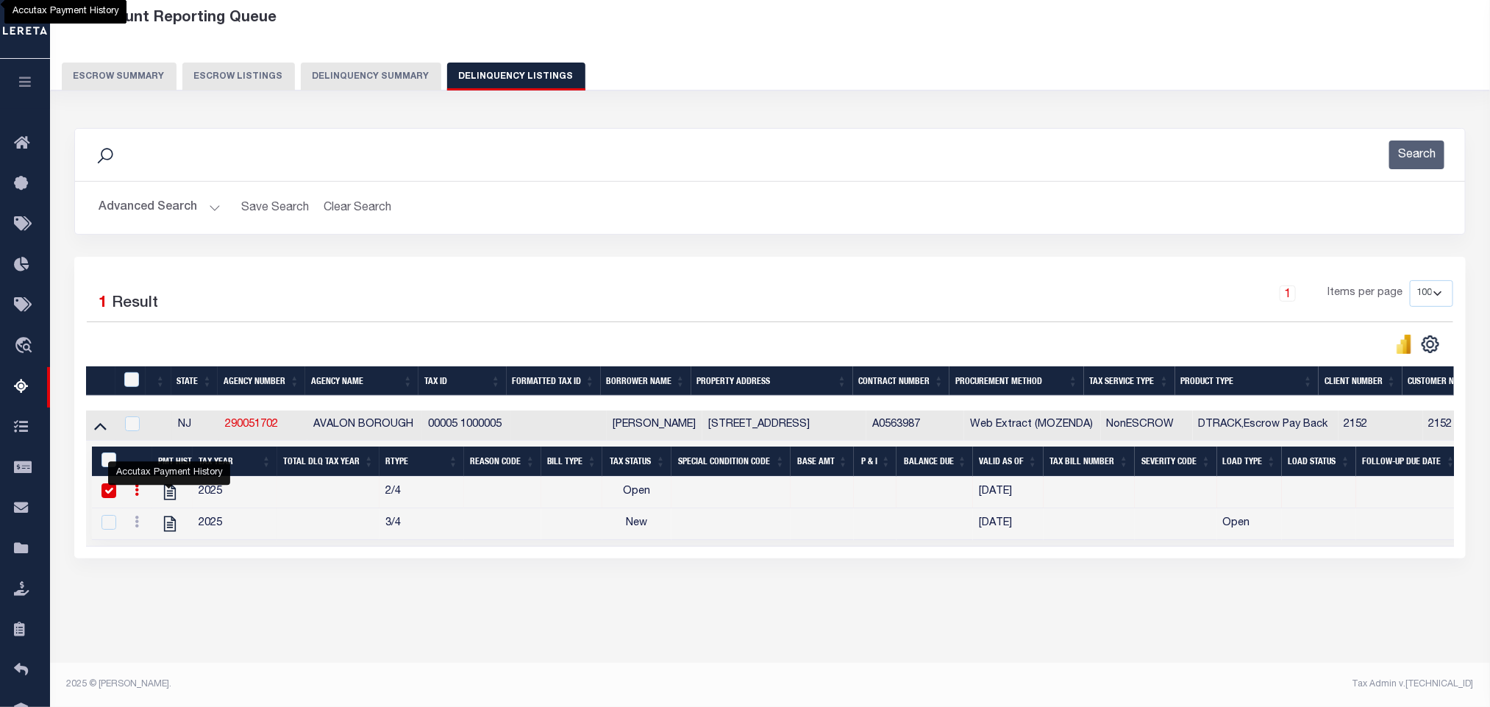
click at [131, 214] on button "Advanced Search" at bounding box center [160, 207] width 122 height 29
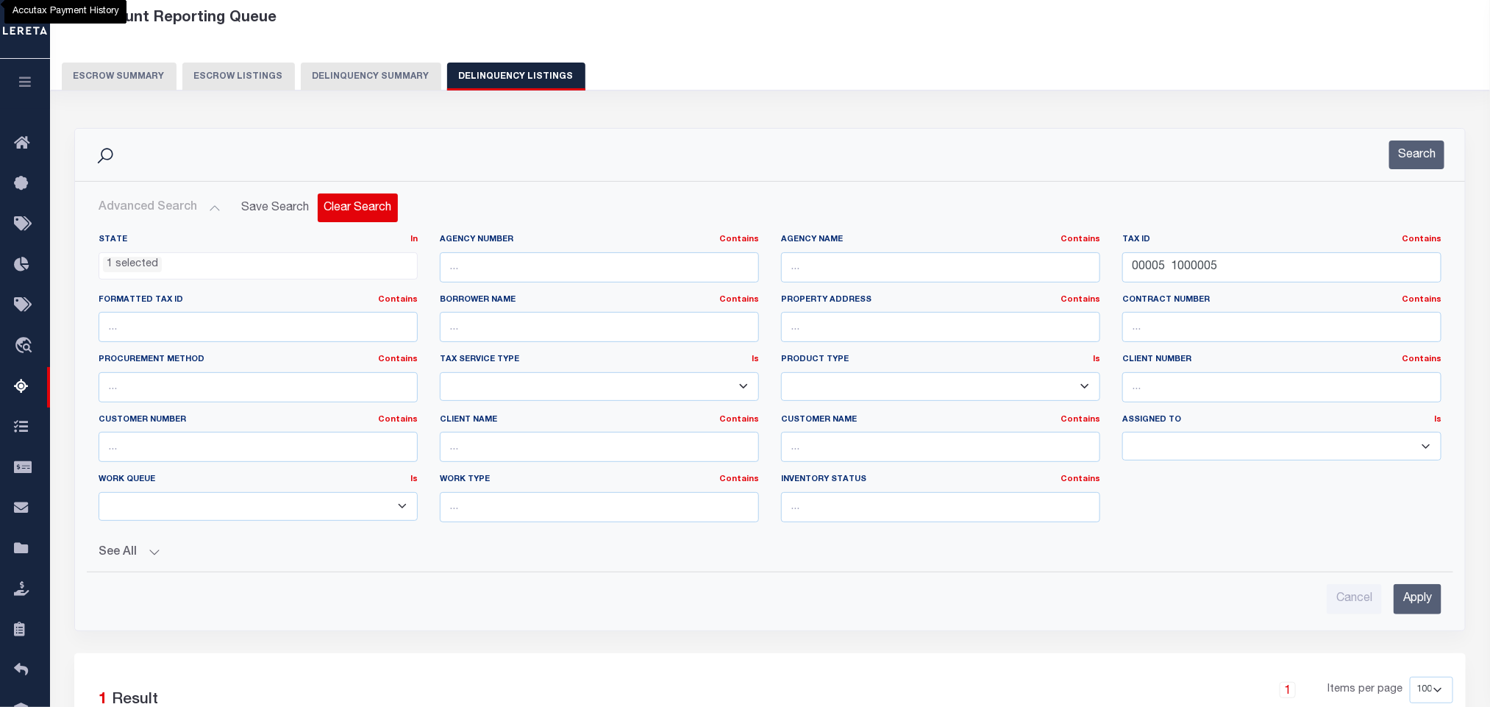
click at [357, 212] on button "Clear Search" at bounding box center [358, 207] width 80 height 29
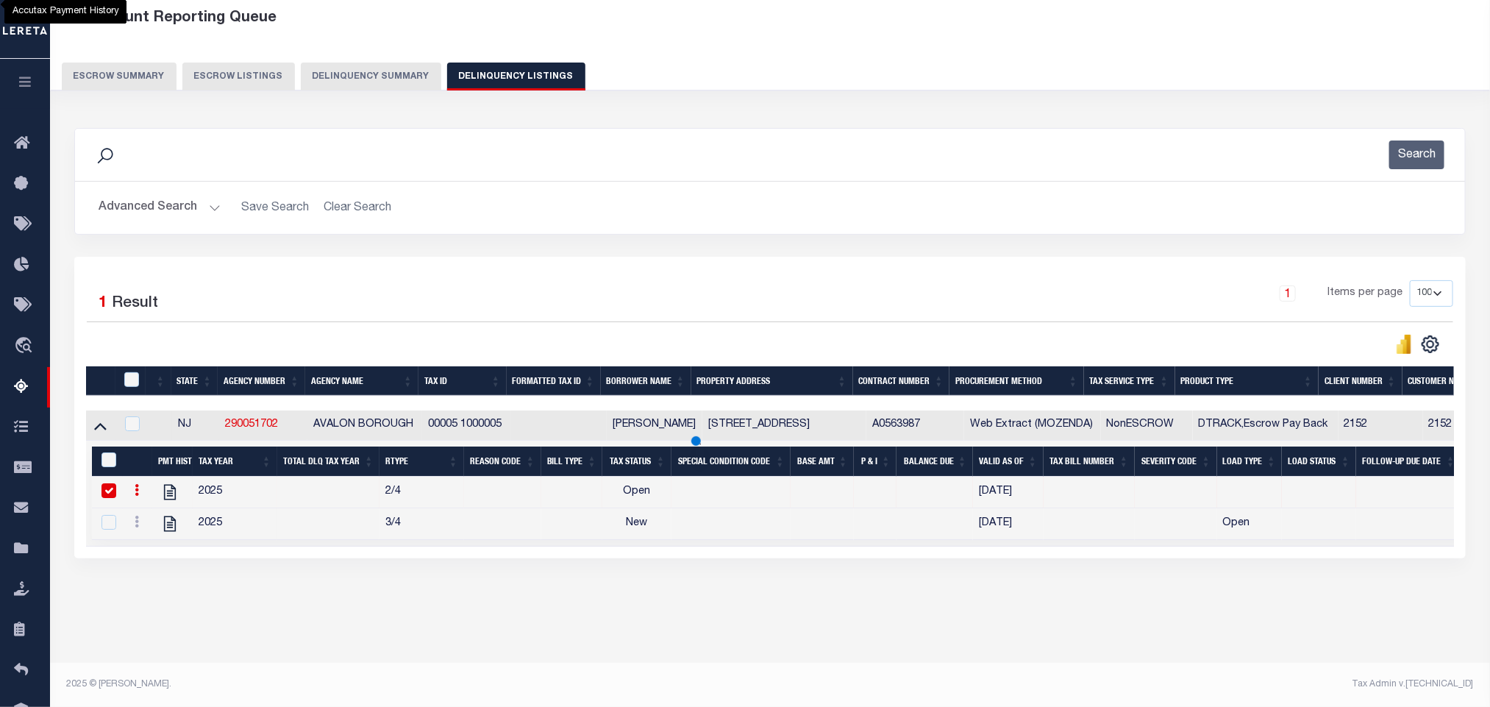
click at [168, 217] on button "Advanced Search" at bounding box center [160, 207] width 122 height 29
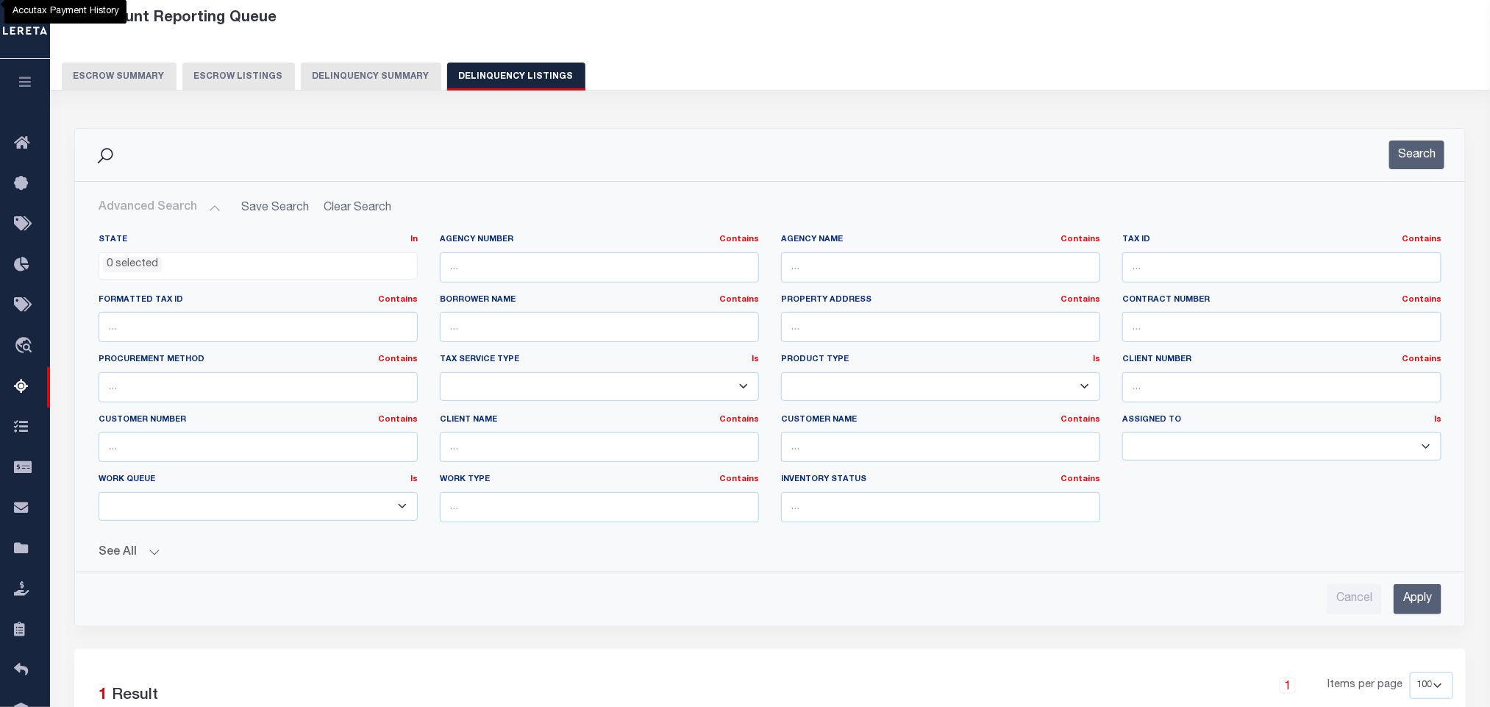
click at [227, 268] on ul "0 selected" at bounding box center [258, 263] width 318 height 20
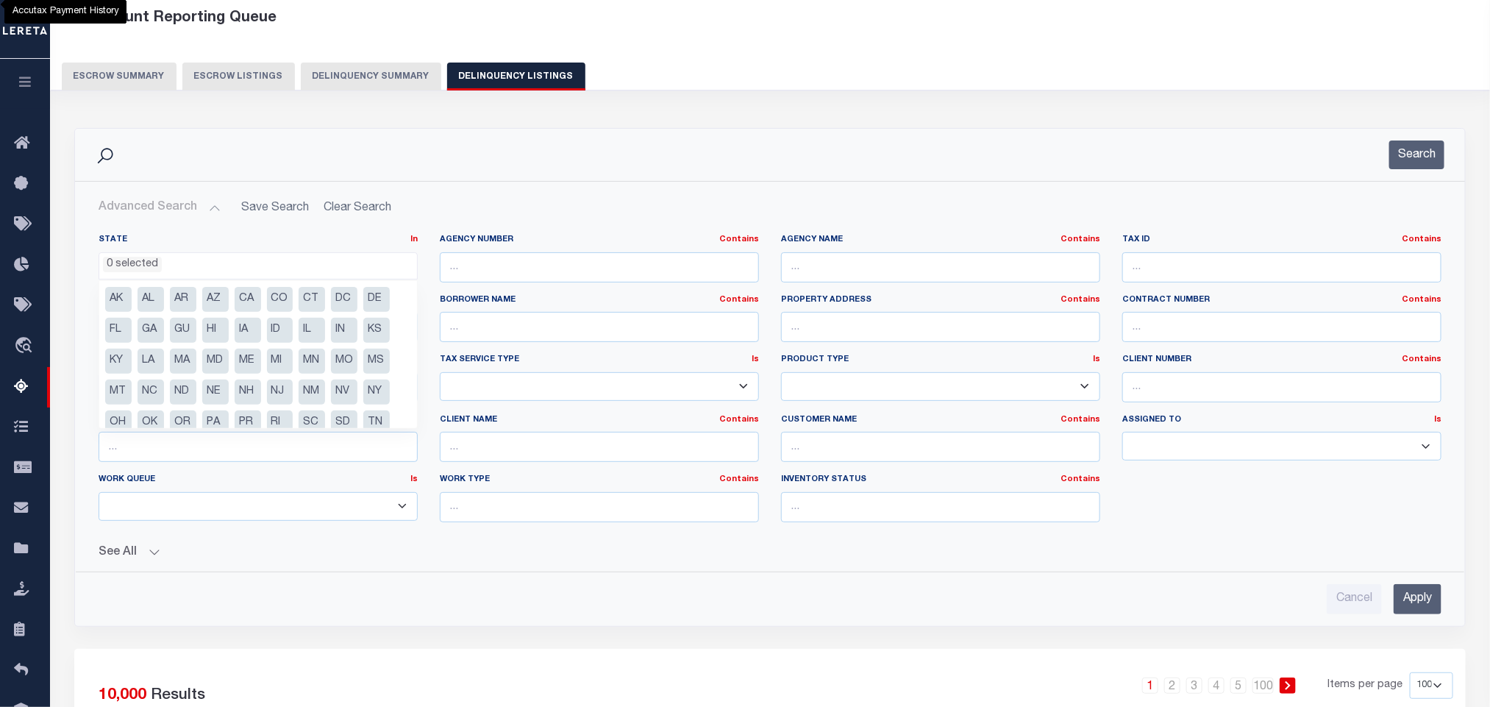
click at [278, 384] on li "NJ" at bounding box center [280, 392] width 26 height 25
select select "NJ"
click at [544, 560] on button "See All" at bounding box center [770, 553] width 1343 height 14
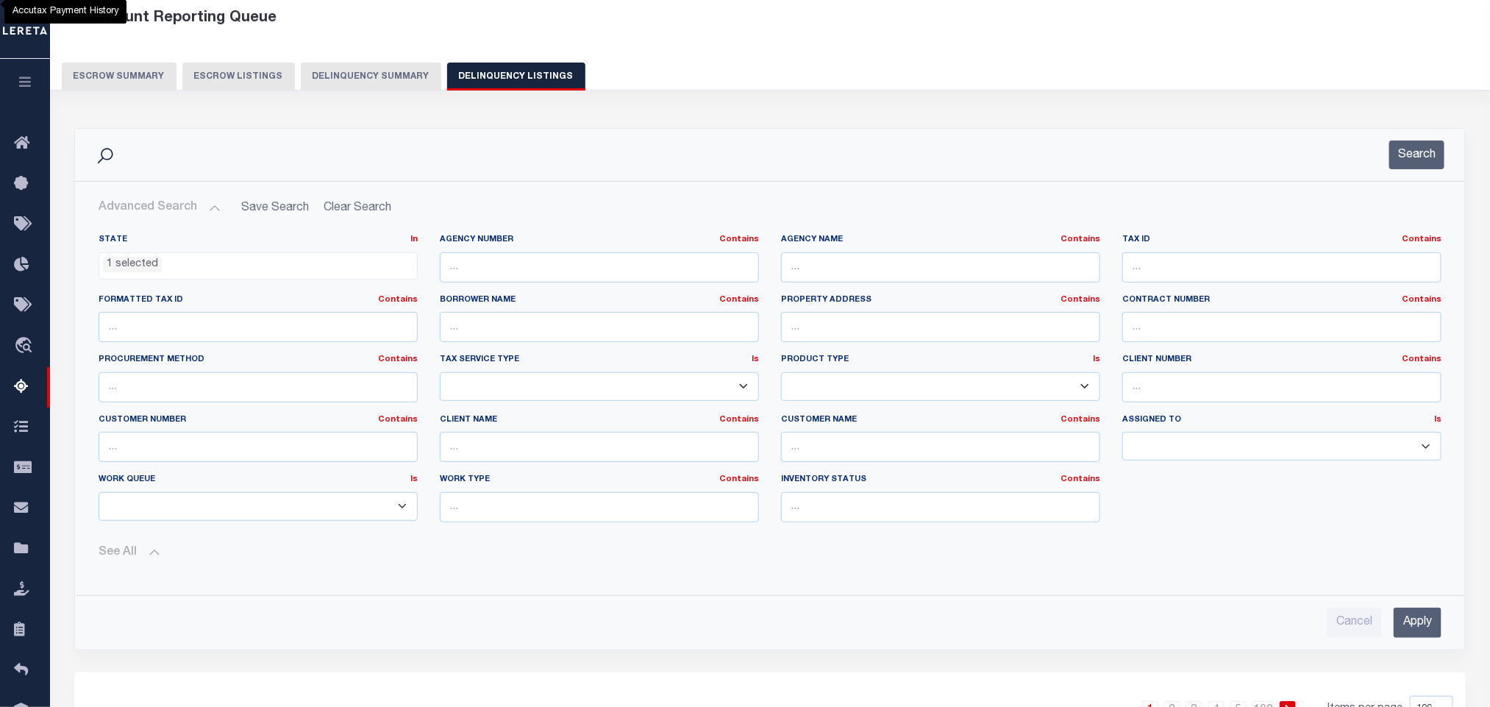
click at [1203, 287] on div "Tax ID Contains Contains Is" at bounding box center [1281, 264] width 341 height 60
click at [1141, 274] on input "text" at bounding box center [1281, 267] width 319 height 30
paste input "00005 1000005"
type input "00005 1000005"
click at [1412, 638] on input "Apply" at bounding box center [1418, 623] width 48 height 30
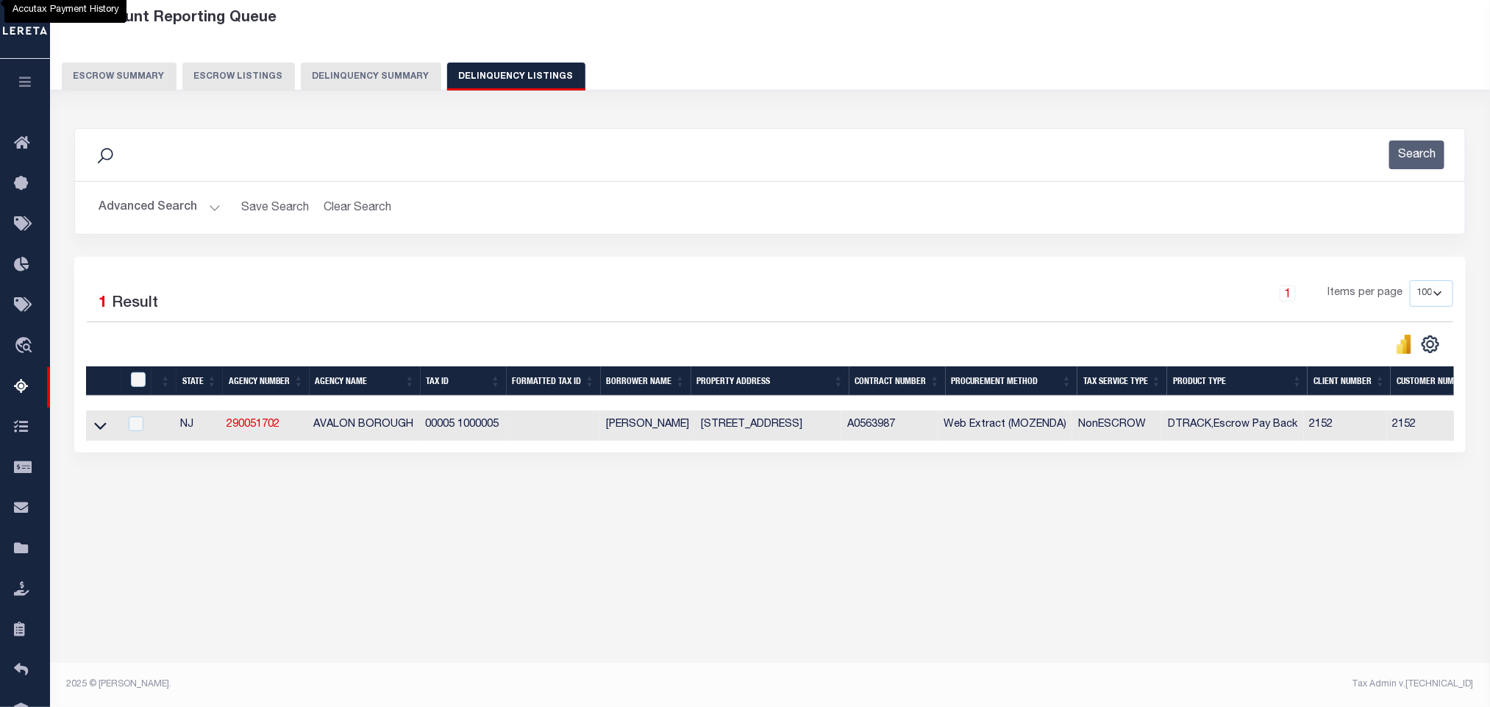
scroll to position [71, 0]
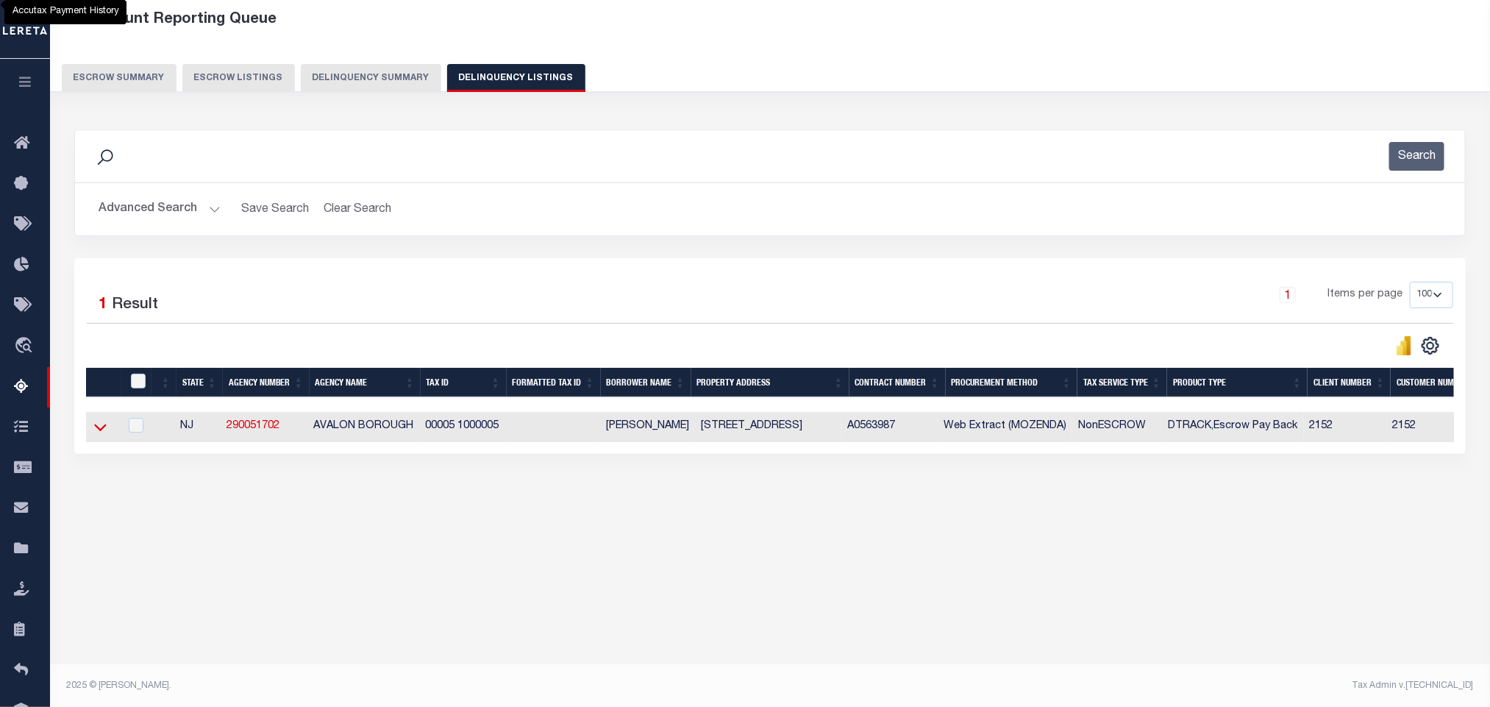
click at [102, 435] on icon at bounding box center [100, 426] width 13 height 15
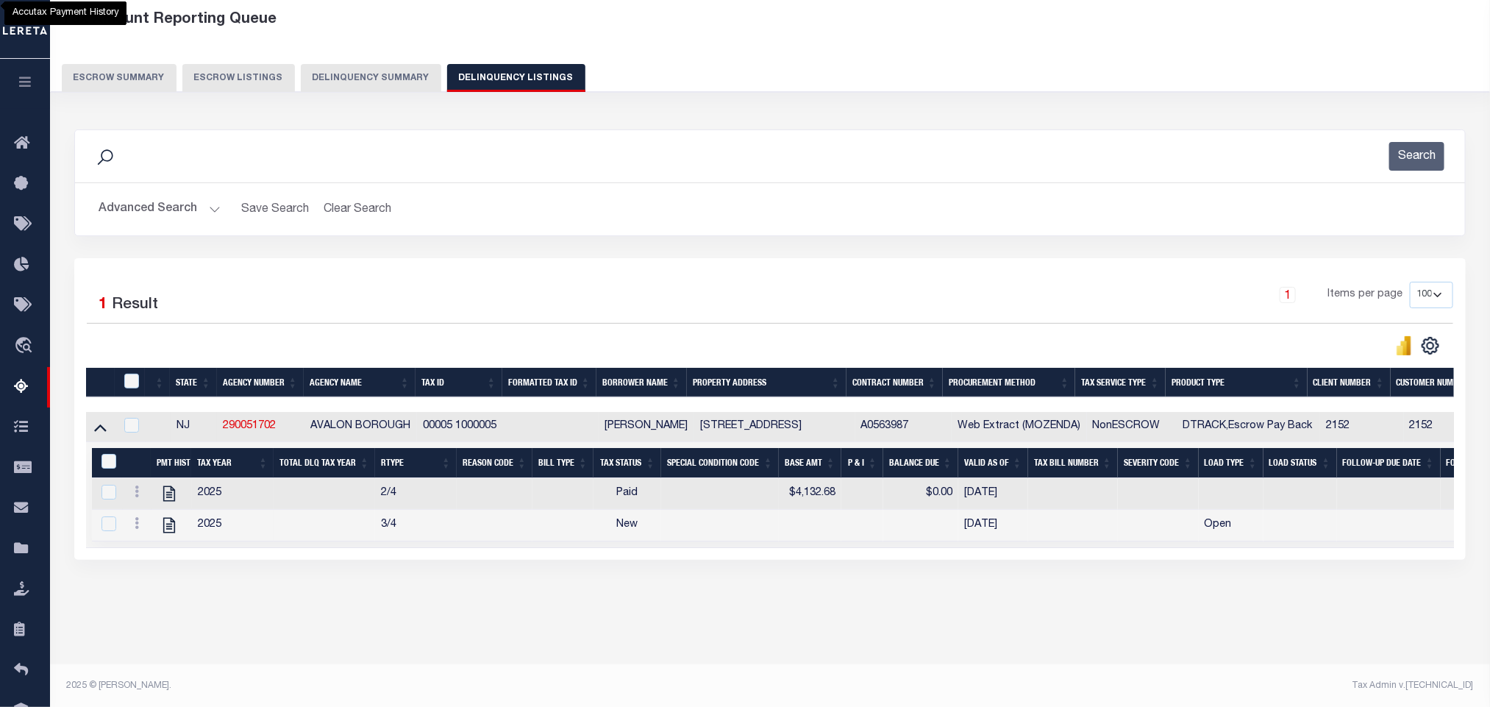
scroll to position [73, 0]
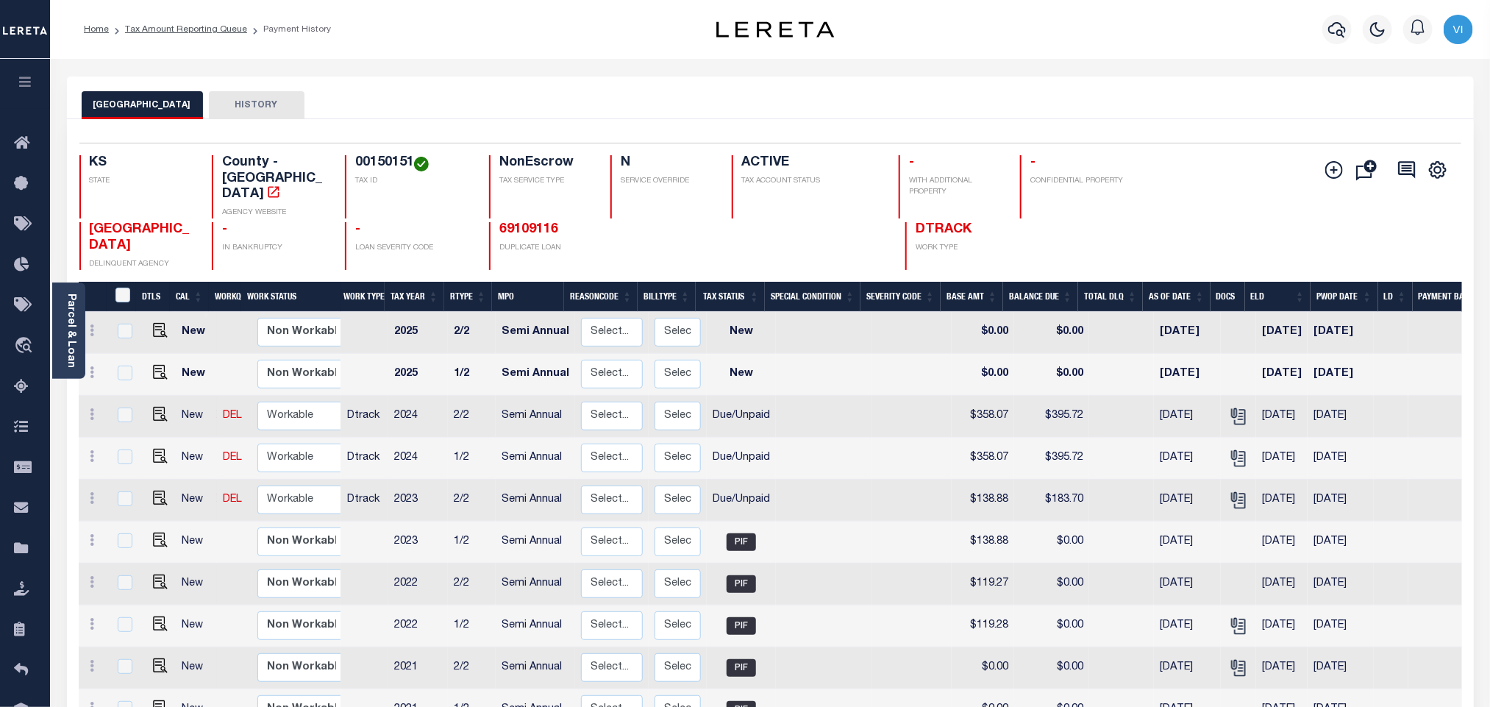
click at [385, 168] on h4 "00150151" at bounding box center [413, 163] width 116 height 16
copy h4 "00150151"
click at [159, 491] on img "" at bounding box center [160, 498] width 15 height 15
checkbox input "true"
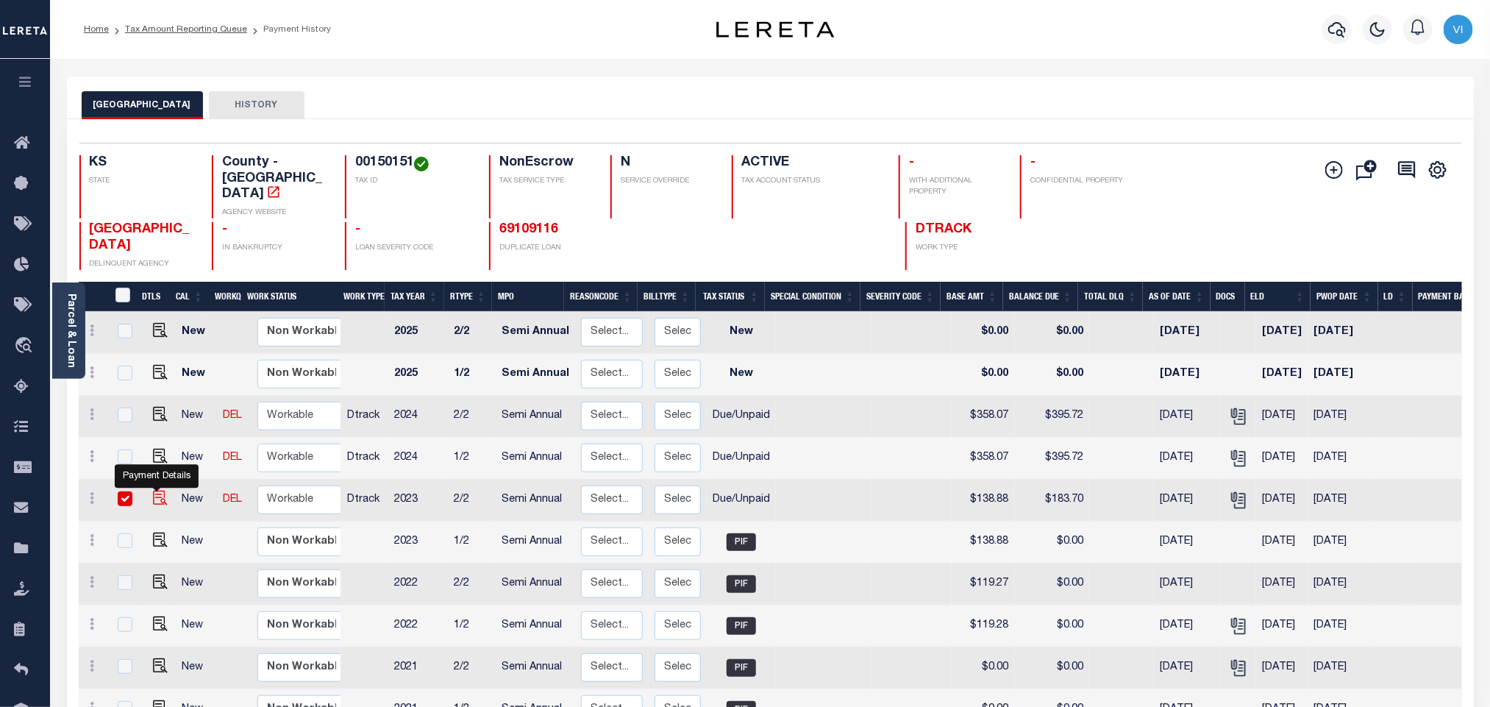
checkbox input "true"
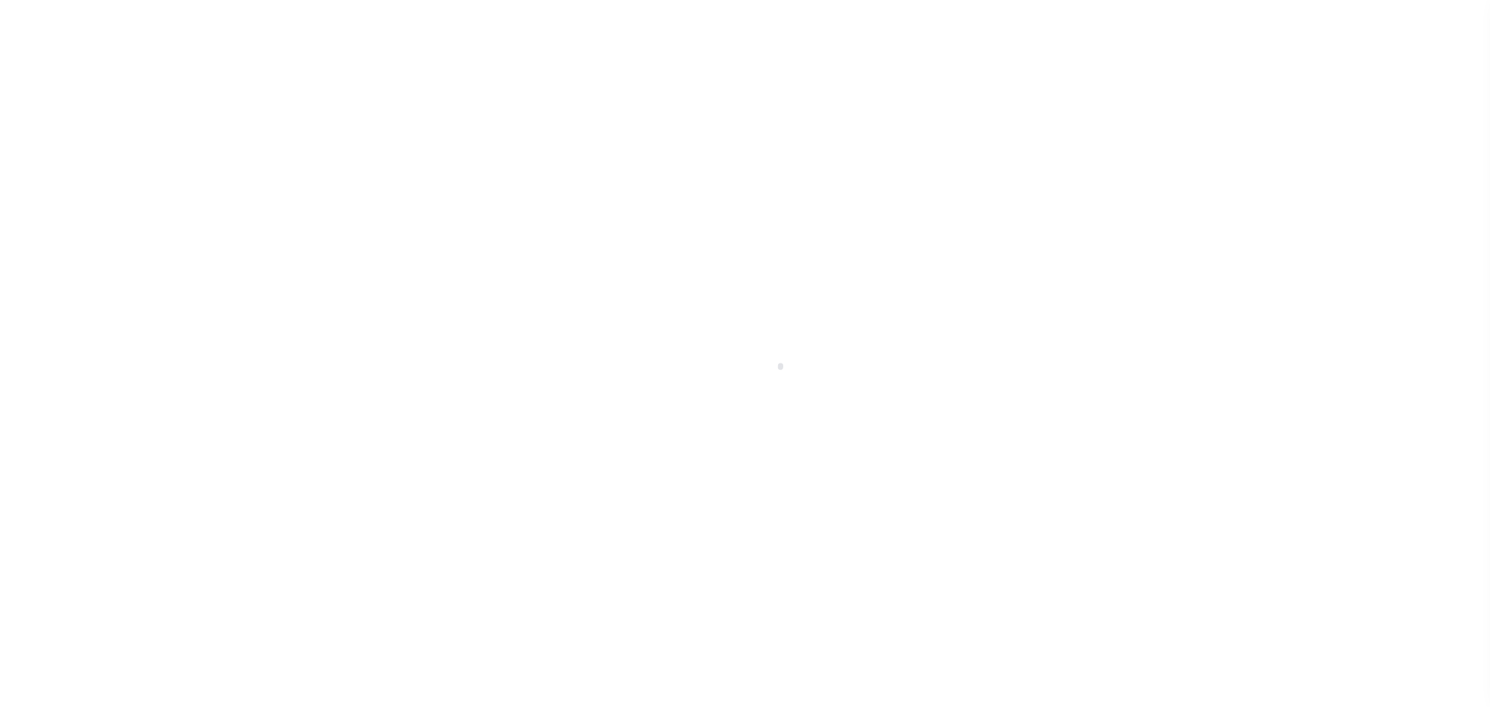
select select "DUE"
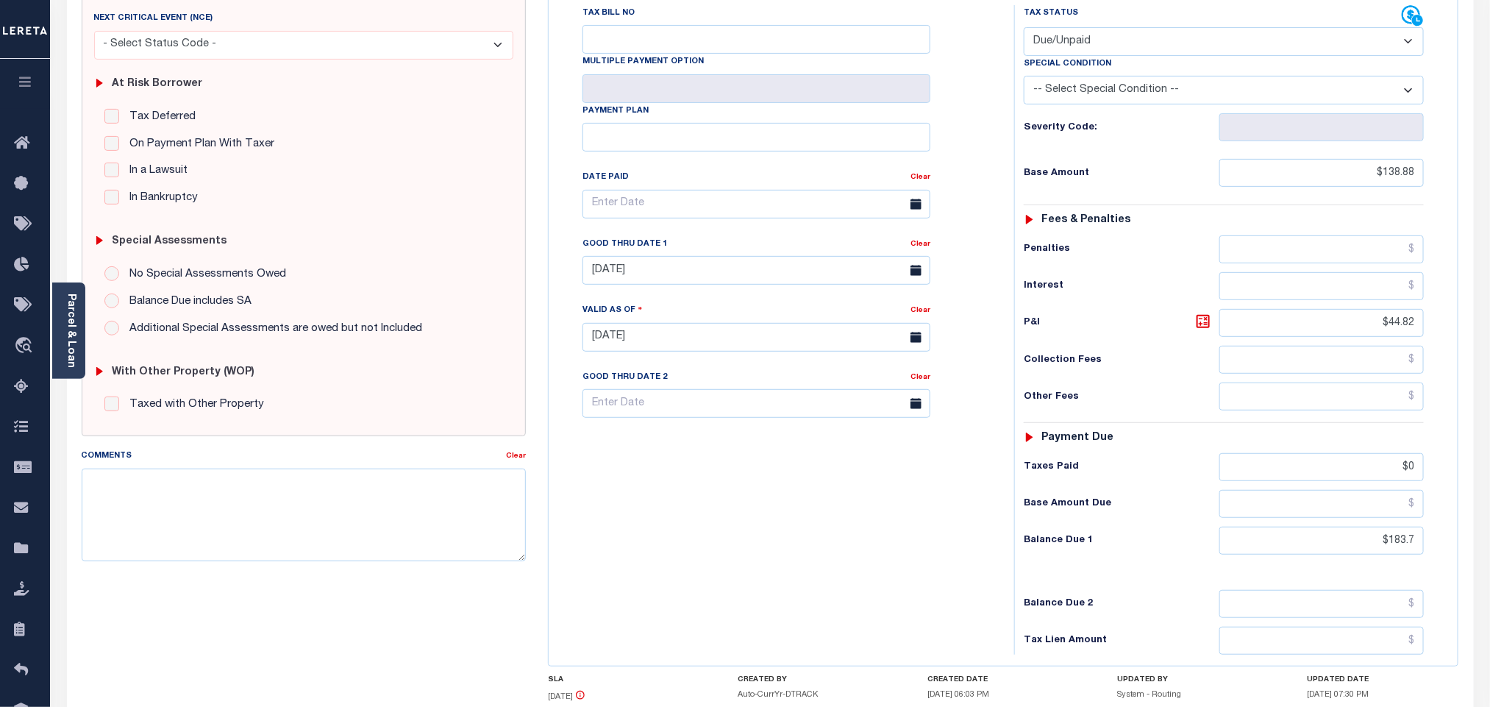
scroll to position [110, 0]
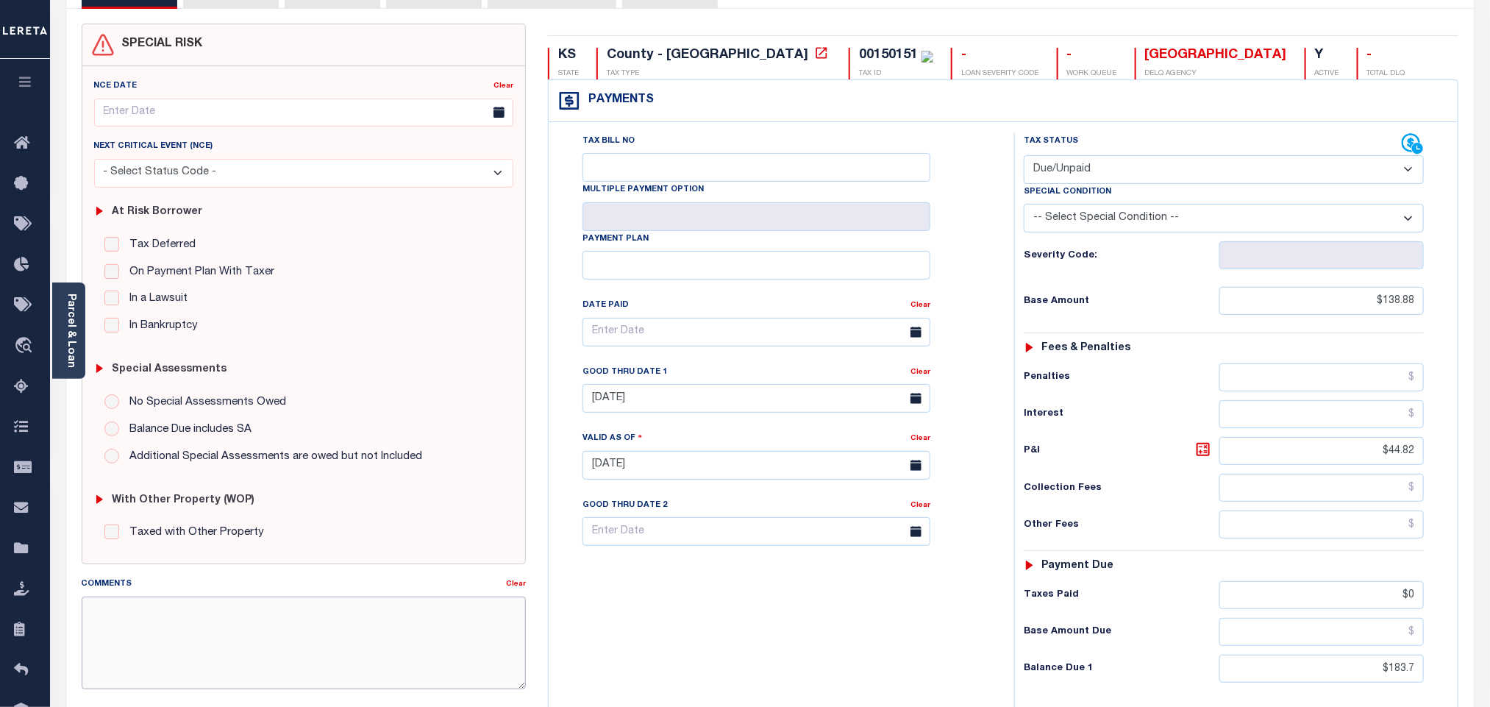
click at [144, 649] on textarea "Comments" at bounding box center [304, 642] width 444 height 93
paste textarea "Please refer 2024 2/2 line for supporting document"
type textarea "Please refer 2024 2/2 line for supporting document"
type input "10/02/2025"
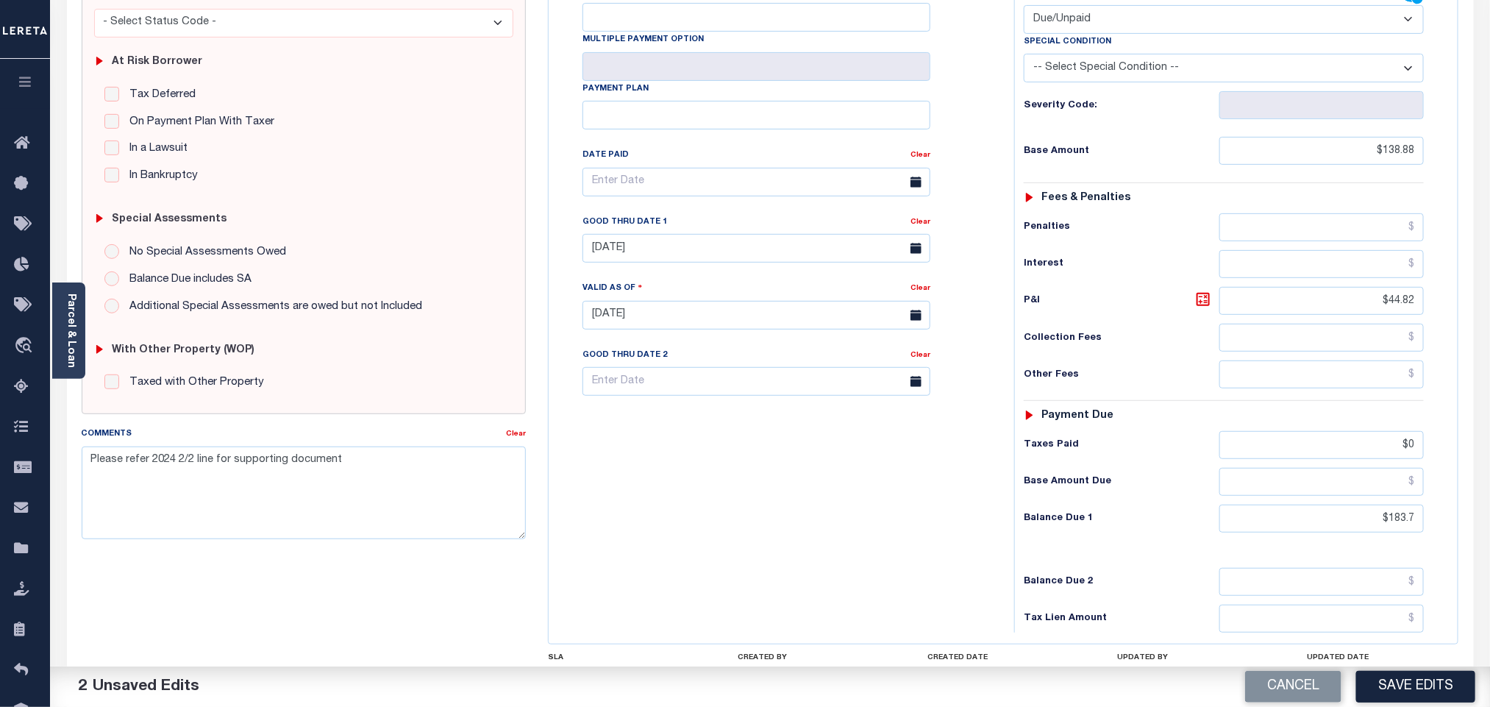
scroll to position [389, 0]
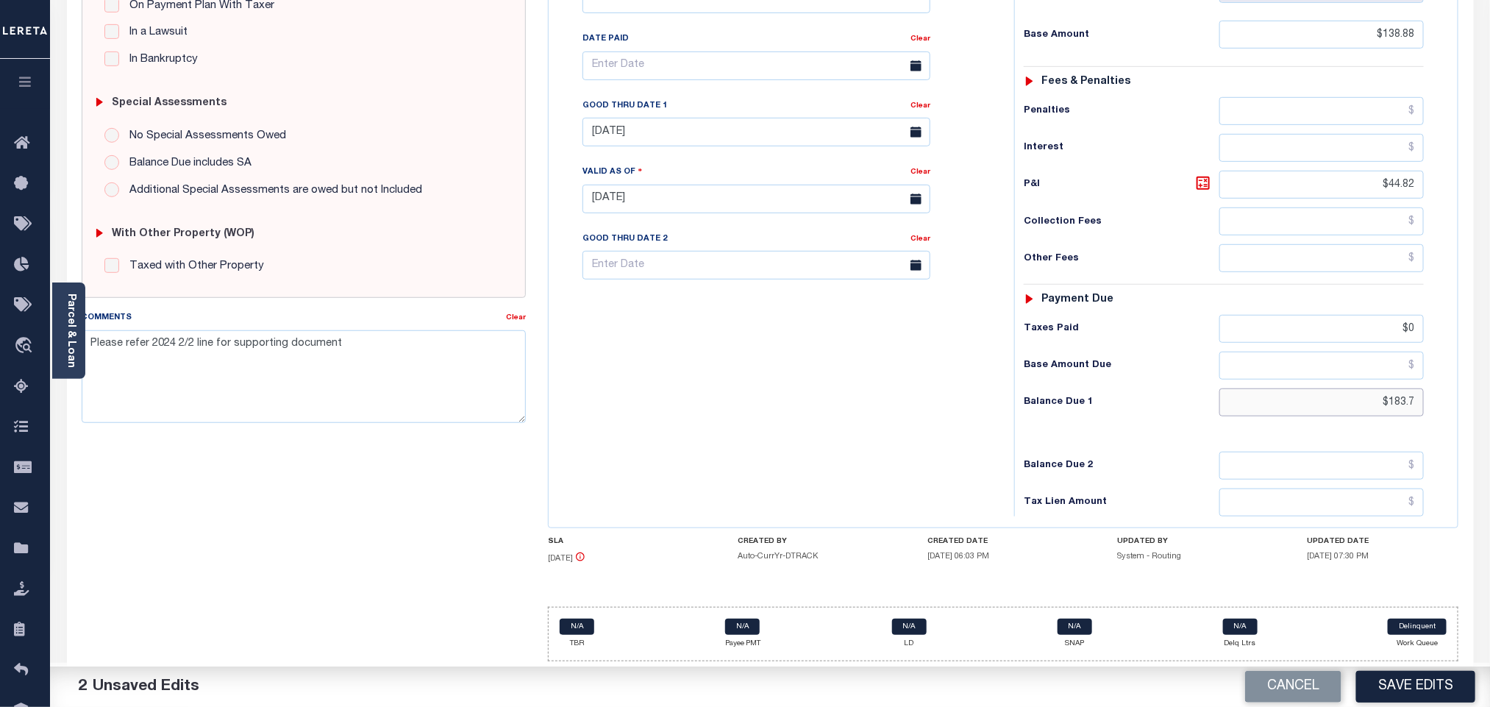
click at [1397, 393] on input "$183.7" at bounding box center [1321, 402] width 205 height 28
click at [1393, 411] on input "$183.7" at bounding box center [1321, 402] width 205 height 28
paste input "5.52"
type input "$185.52"
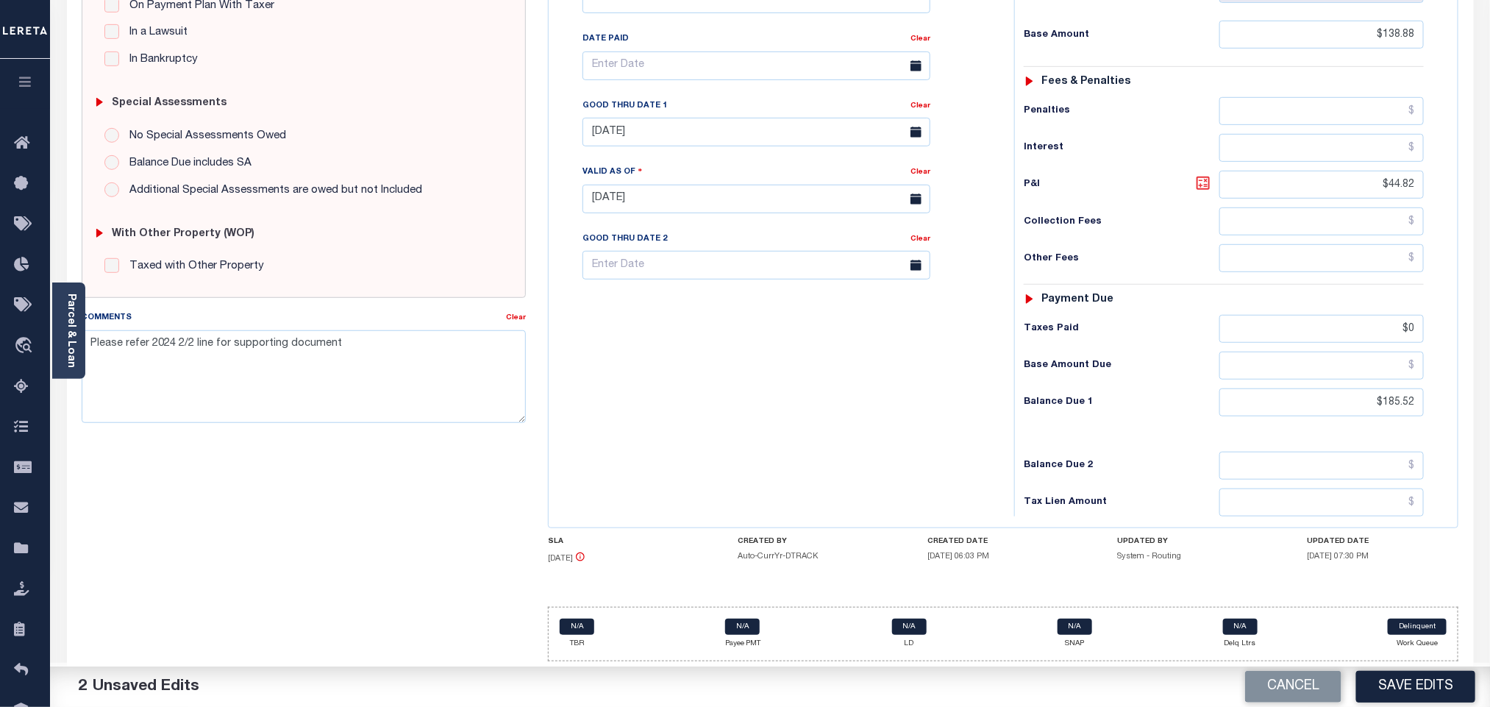
click at [1203, 181] on icon at bounding box center [1203, 183] width 9 height 9
type input "$46.64"
click at [651, 131] on input "[DATE]" at bounding box center [757, 132] width 348 height 29
click at [730, 210] on span "2" at bounding box center [728, 224] width 29 height 29
type input "[DATE]"
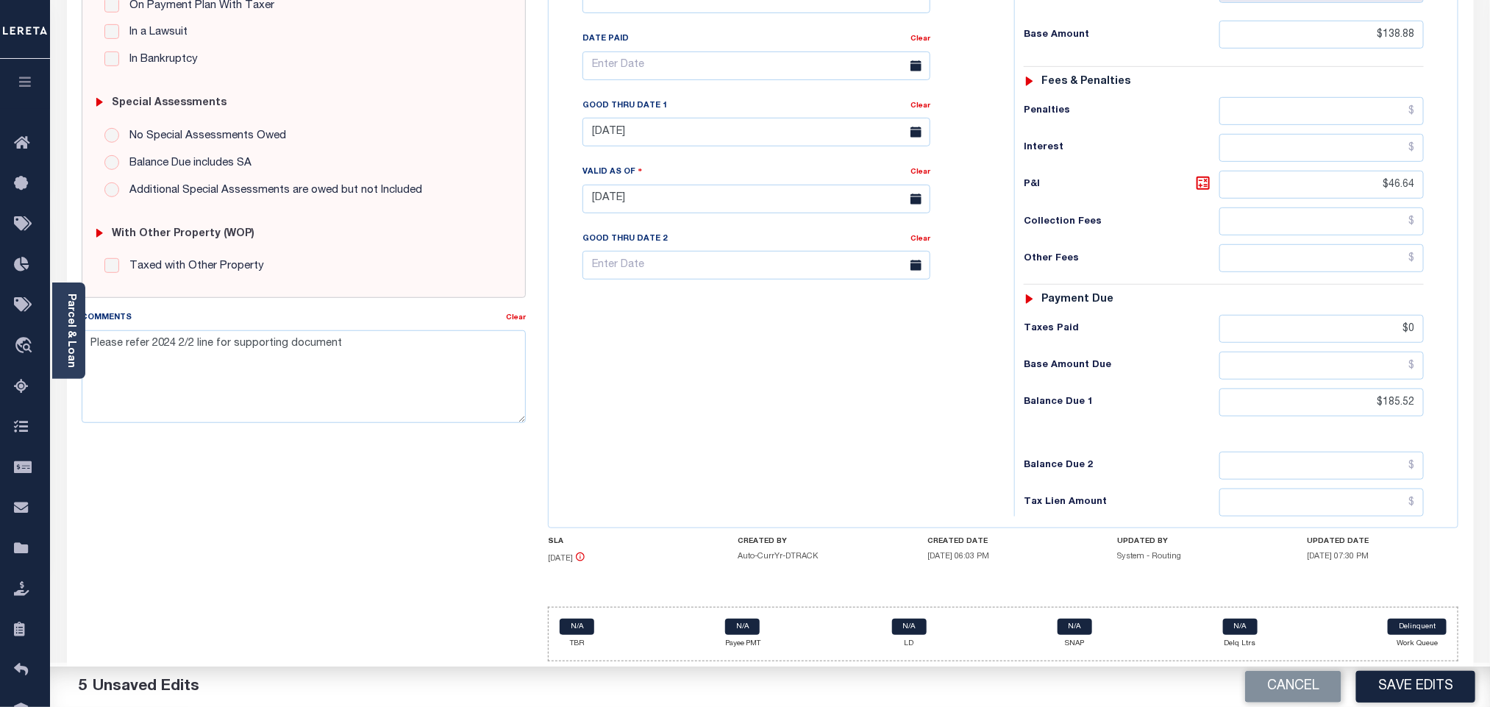
click at [771, 363] on div "Tax Bill No Multiple Payment Option Payment Plan Clear" at bounding box center [777, 191] width 451 height 649
click at [1393, 693] on button "Save Edits" at bounding box center [1415, 687] width 119 height 32
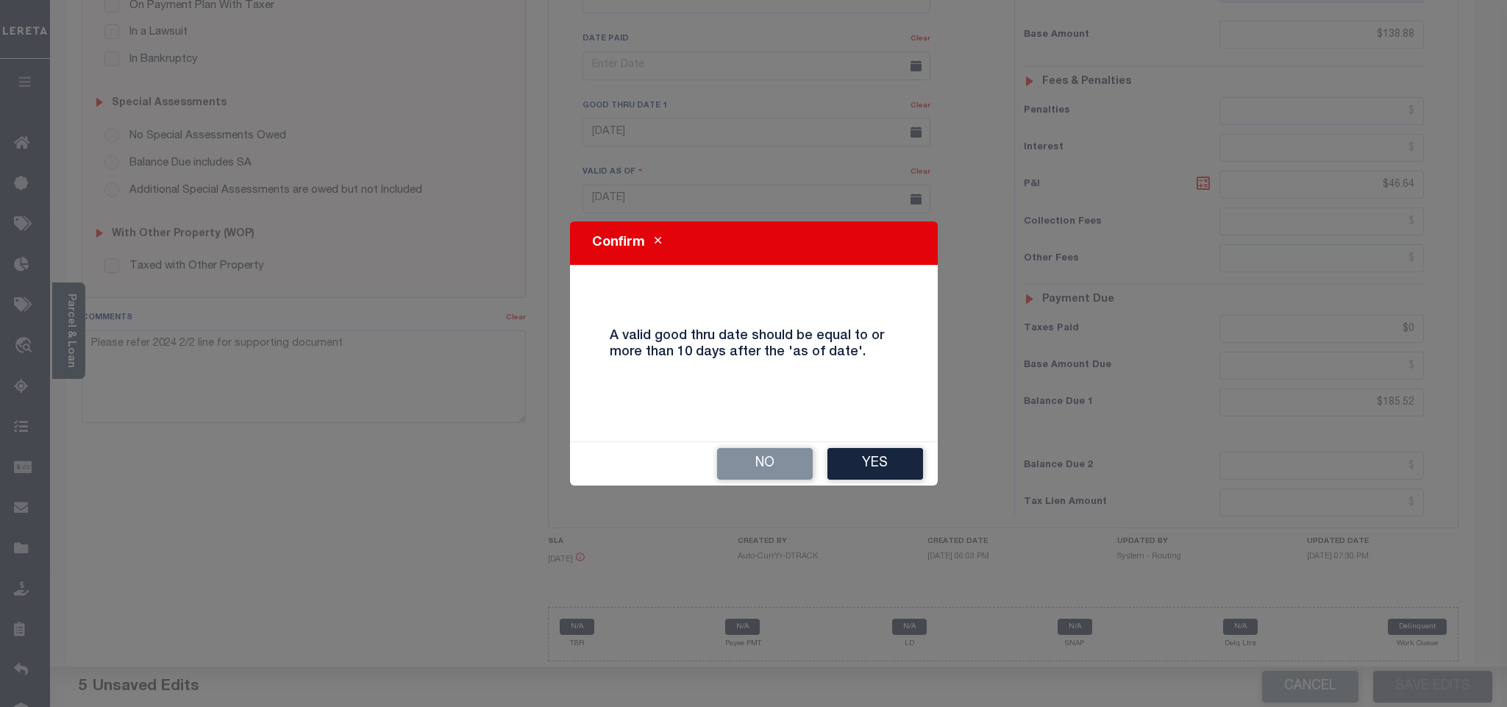
drag, startPoint x: 859, startPoint y: 449, endPoint x: 878, endPoint y: 461, distance: 22.8
click at [861, 450] on button "Yes" at bounding box center [875, 464] width 96 height 32
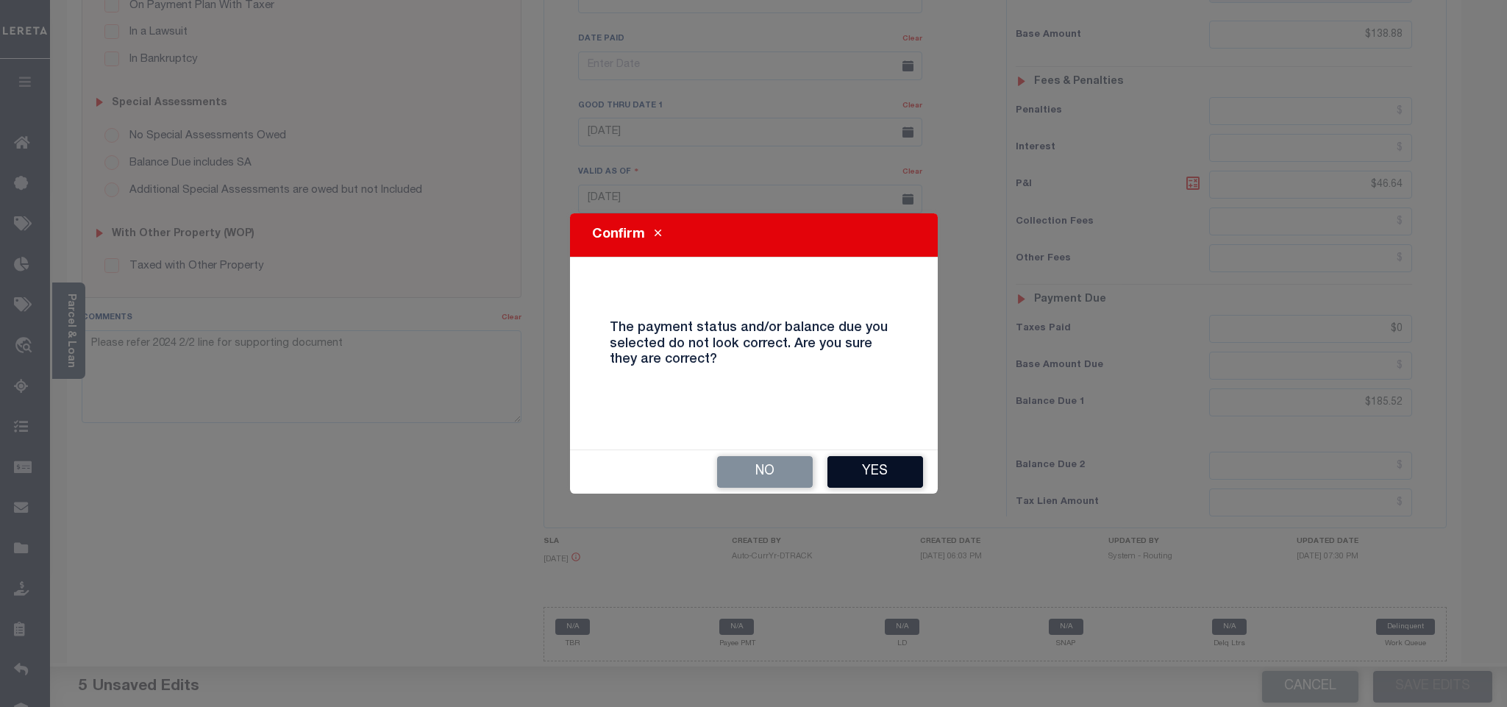
click at [865, 479] on button "Yes" at bounding box center [875, 472] width 96 height 32
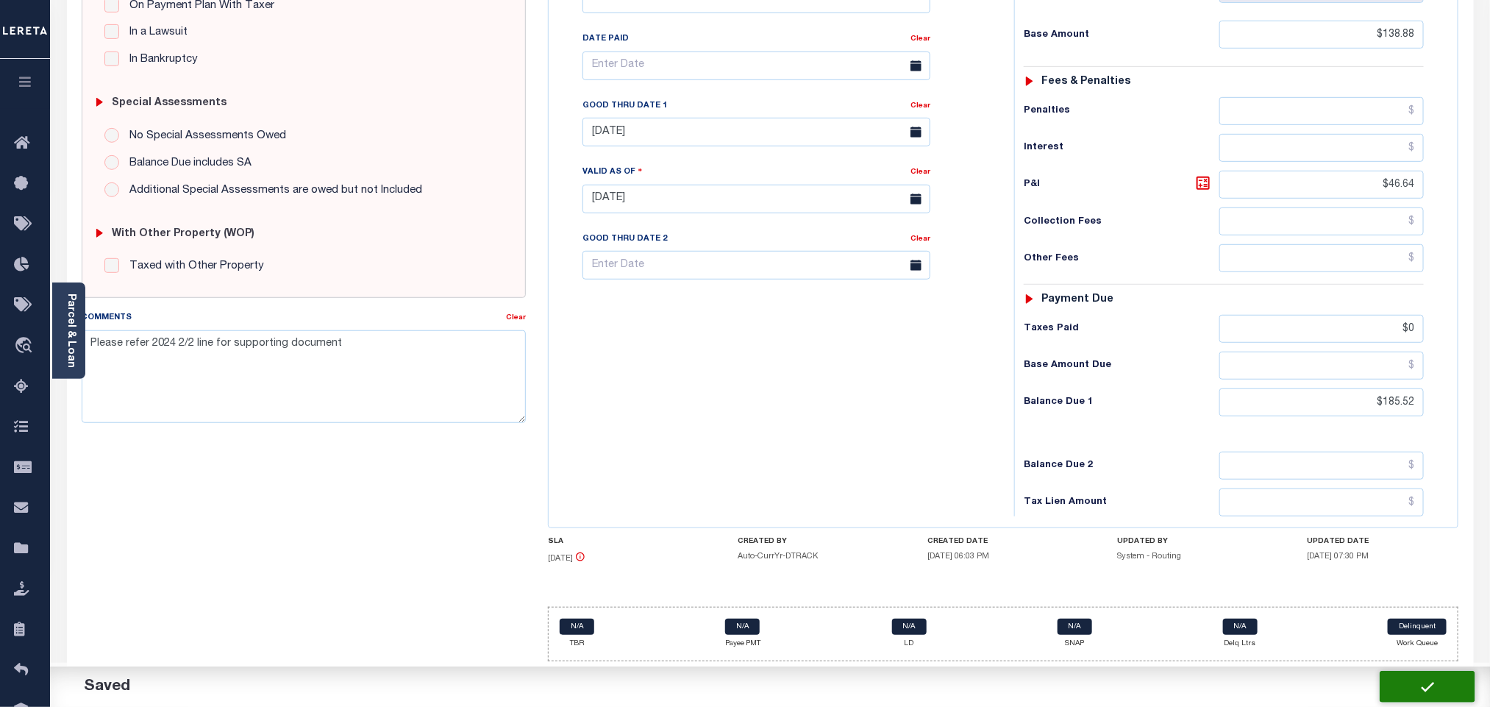
checkbox input "false"
type input "$138.88"
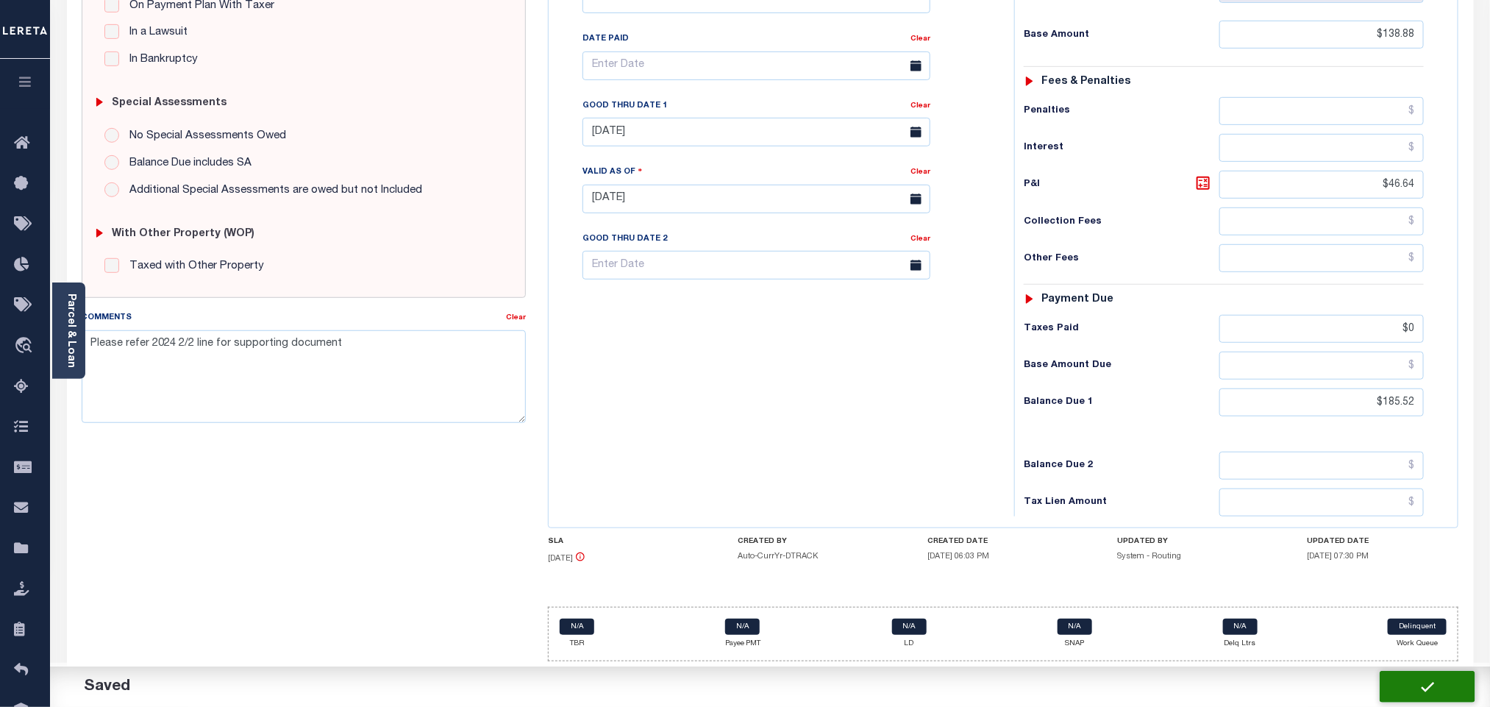
type input "$46.64"
type input "$0"
type input "$185.52"
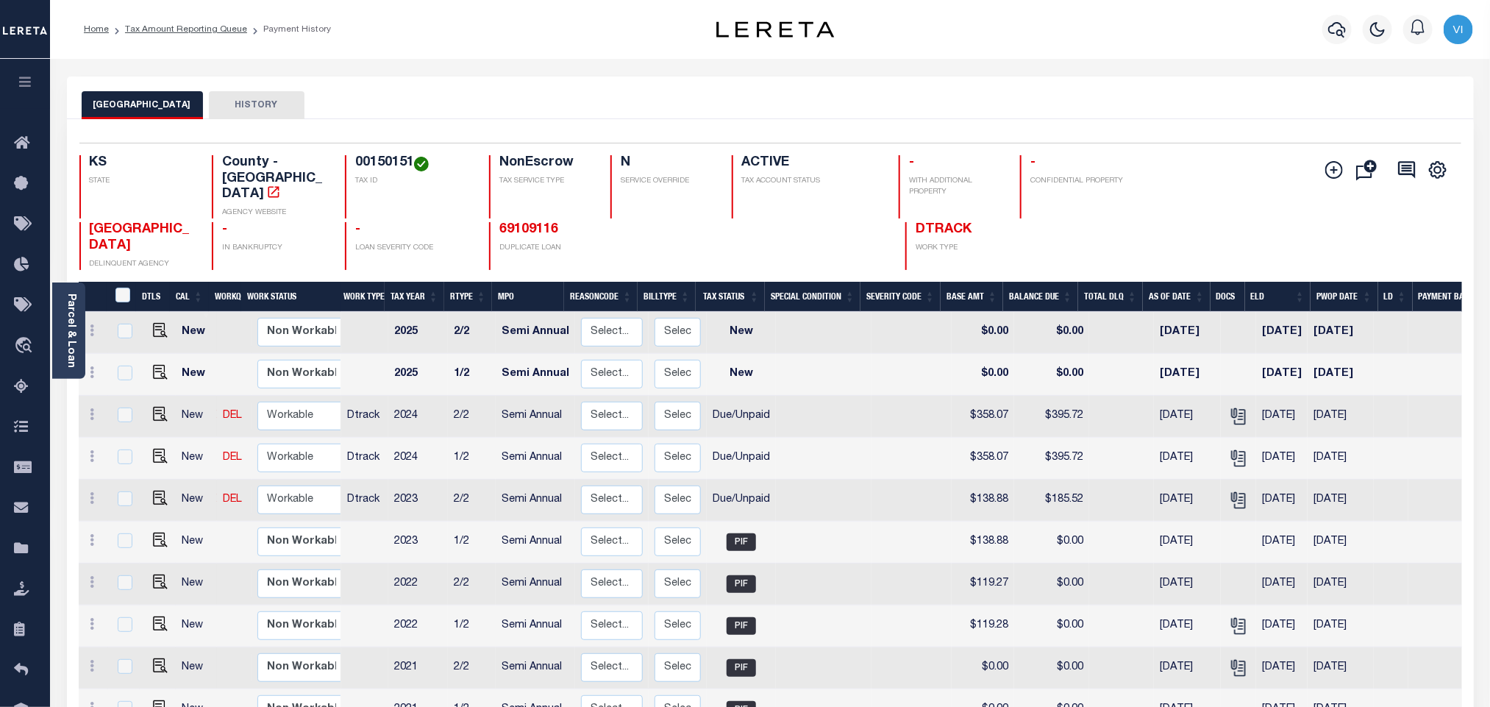
click at [360, 159] on h4 "00150151" at bounding box center [413, 163] width 116 height 16
copy h4 "00150151"
drag, startPoint x: 157, startPoint y: 442, endPoint x: 172, endPoint y: 442, distance: 14.7
click at [157, 449] on img "" at bounding box center [160, 456] width 15 height 15
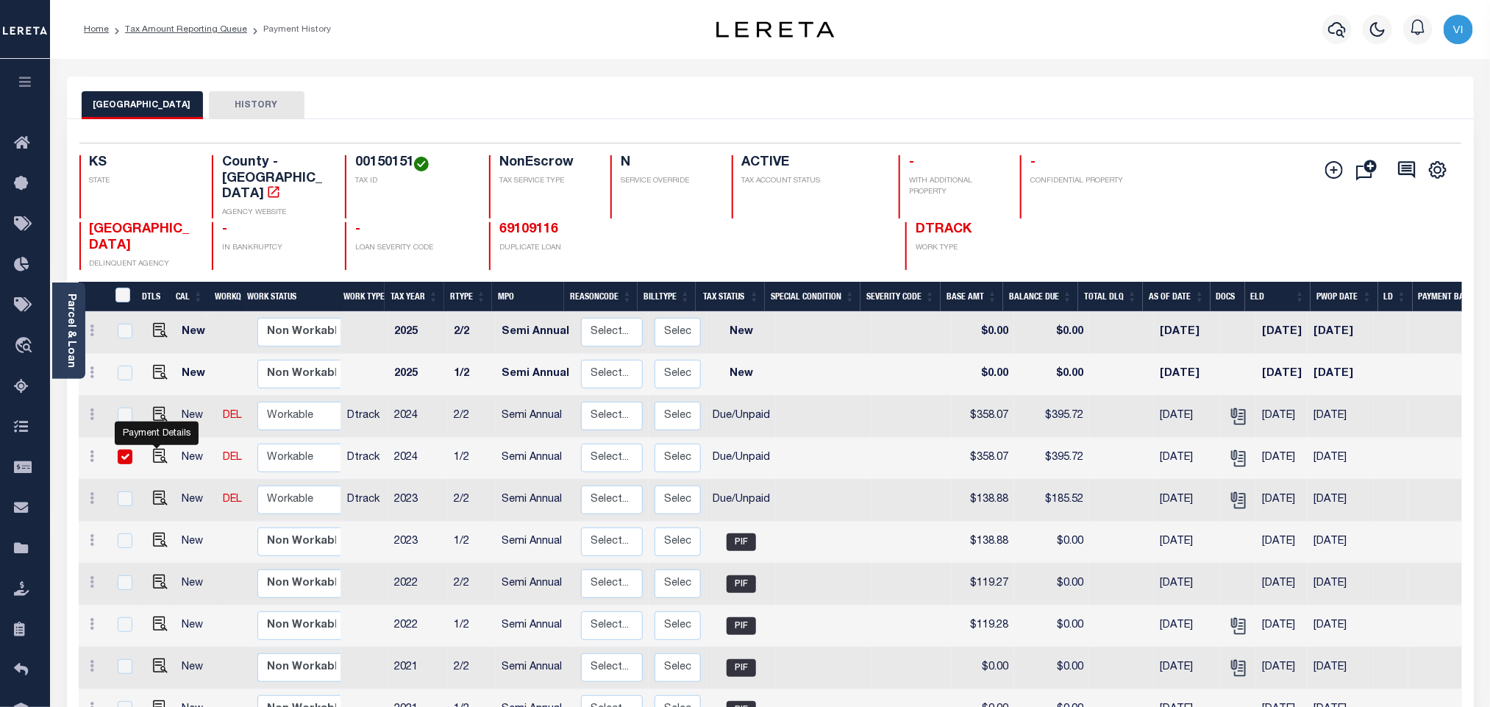
checkbox input "true"
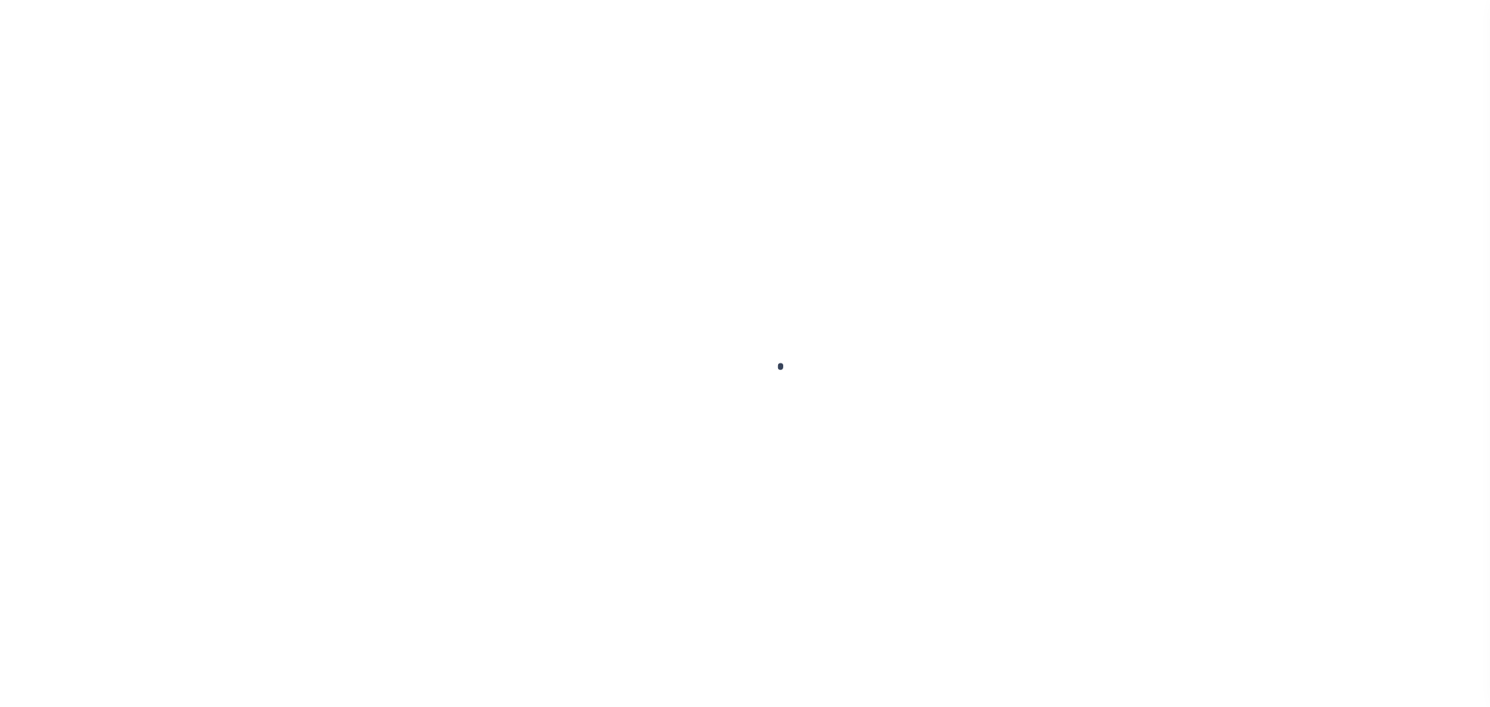
checkbox input "false"
type input "Semi Annual"
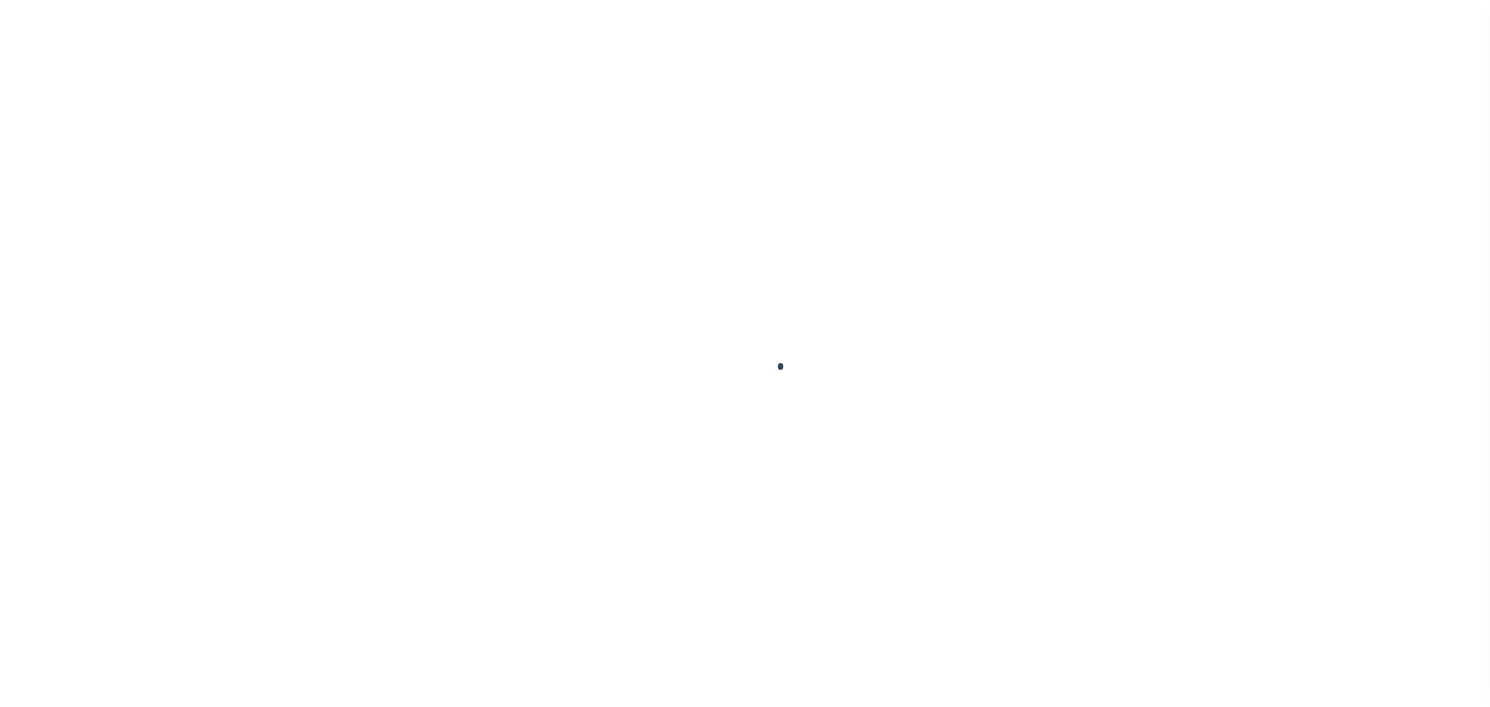
type input "[DATE]"
select select "DUE"
type input "$358.07"
type input "$37.65"
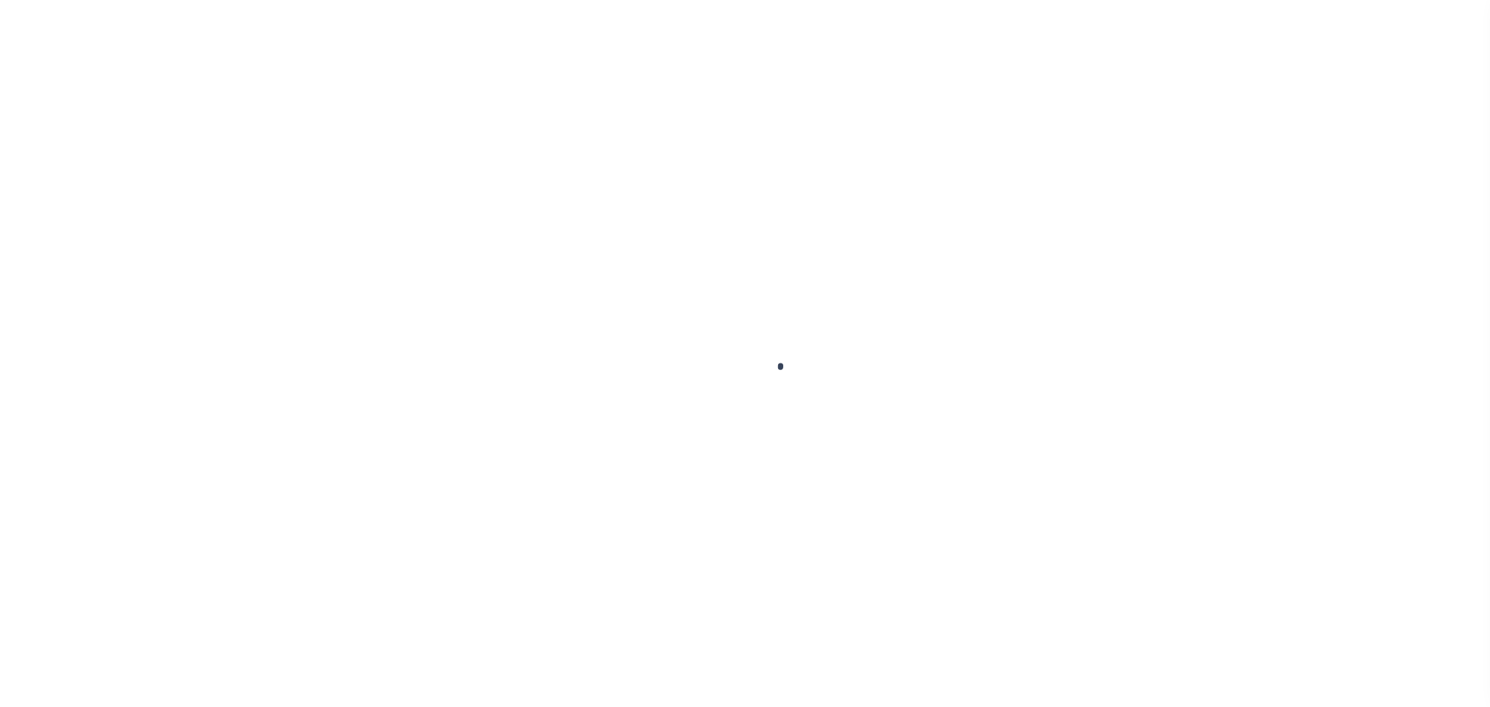
type input "$0"
type input "$395.72"
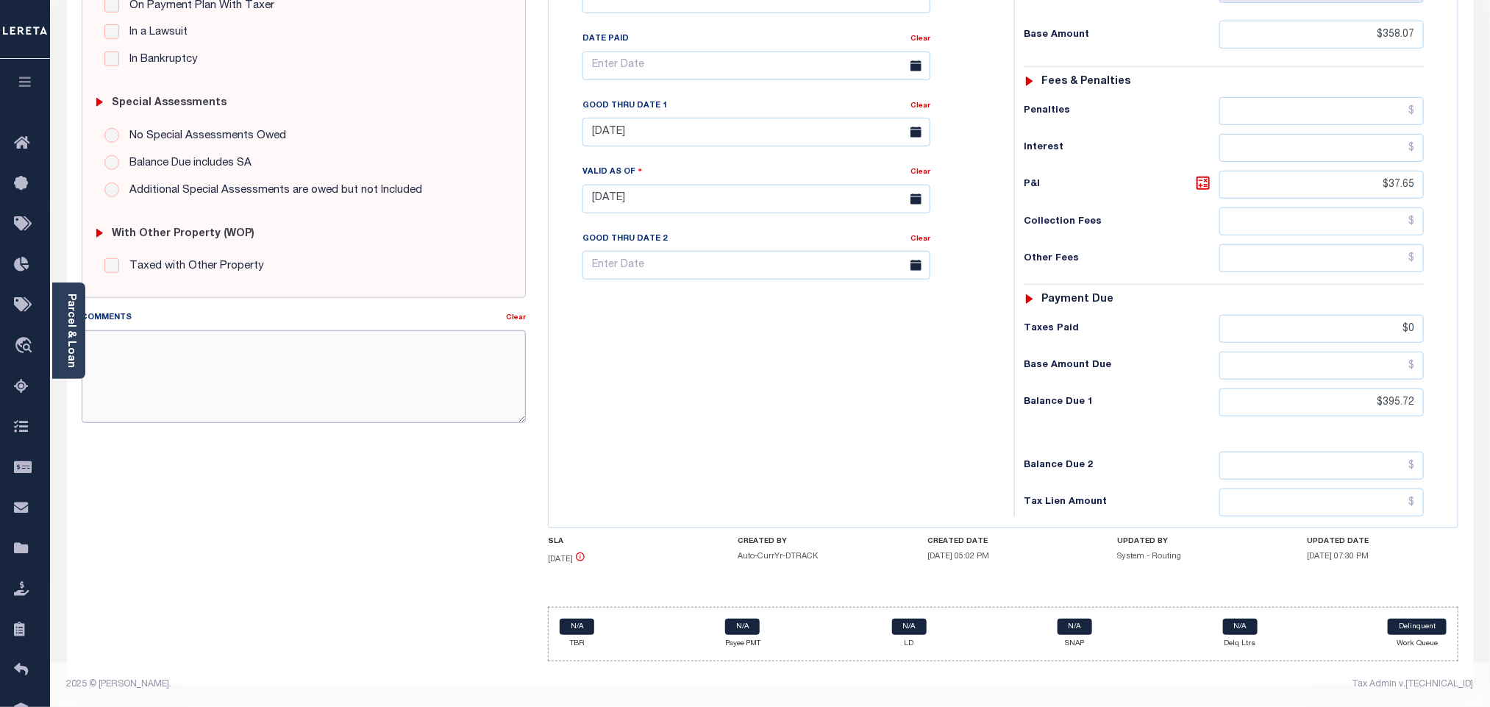
click at [382, 358] on textarea "Comments" at bounding box center [304, 376] width 444 height 93
paste textarea "Please refer 2024 2/2 line for supporting document"
type textarea "Please refer 2024 2/2 line for supporting document"
type input "[DATE]"
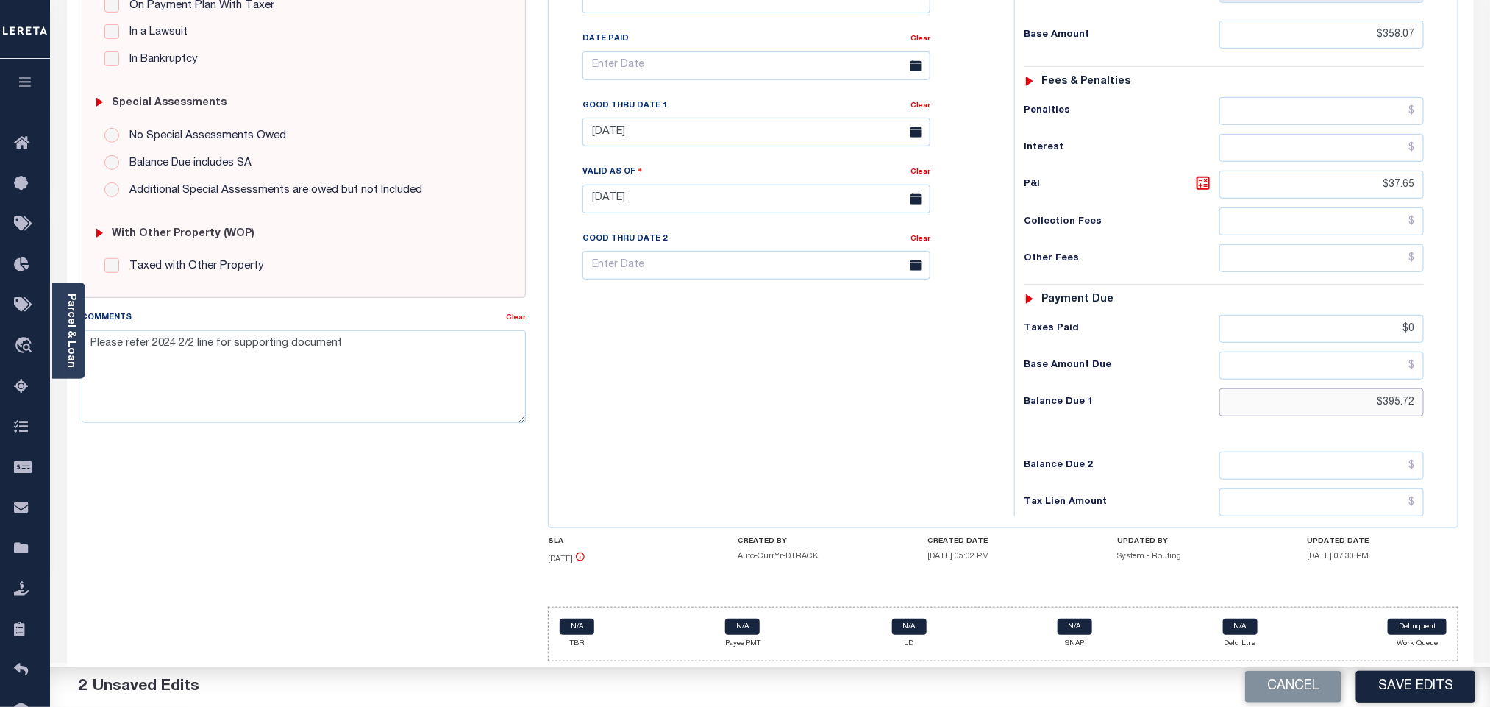
click at [1406, 407] on input "$395.72" at bounding box center [1321, 402] width 205 height 28
click at [1400, 406] on input "$395.72" at bounding box center [1321, 402] width 205 height 28
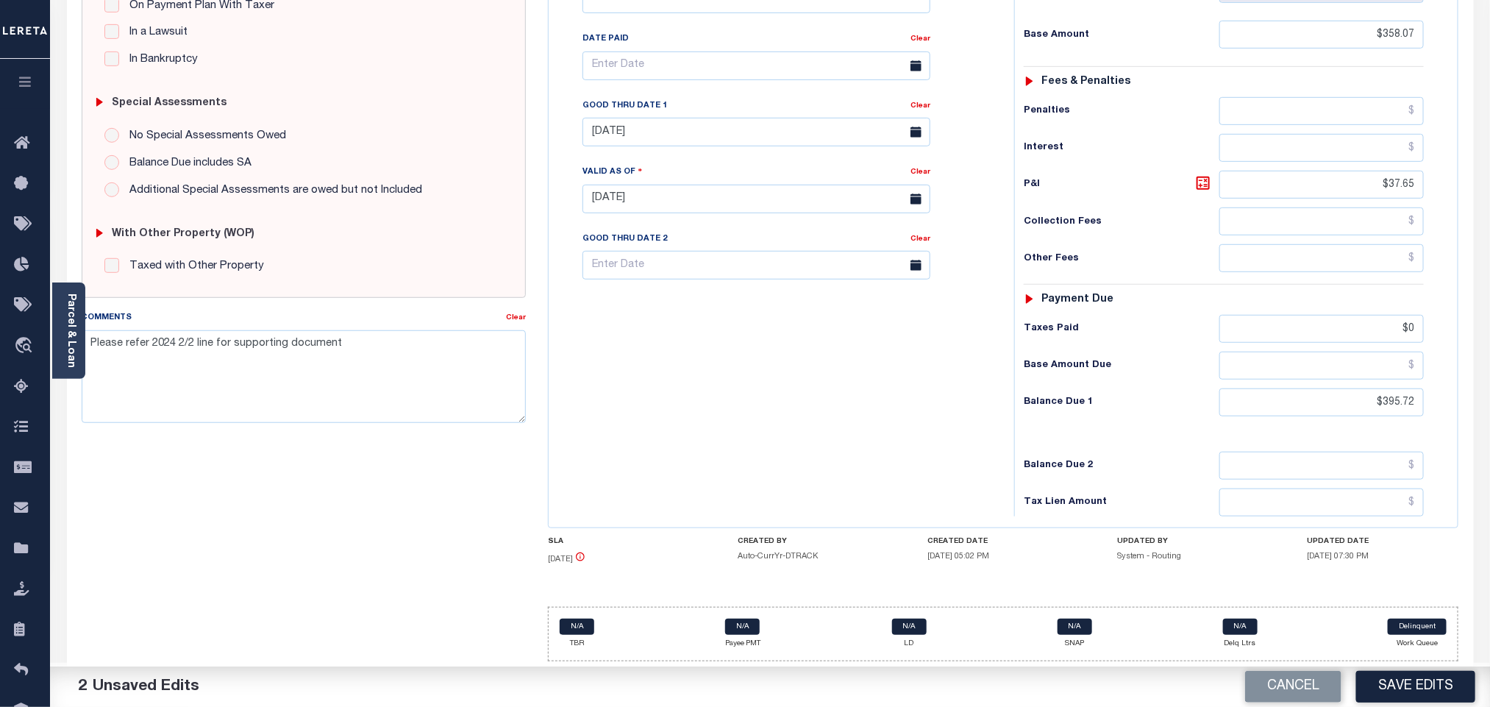
click at [1411, 424] on div "Tax Status Status - Select Status Code -" at bounding box center [1228, 191] width 429 height 649
click at [1402, 413] on input "$395.72" at bounding box center [1321, 402] width 205 height 28
paste input "404.47"
type input "$404.47"
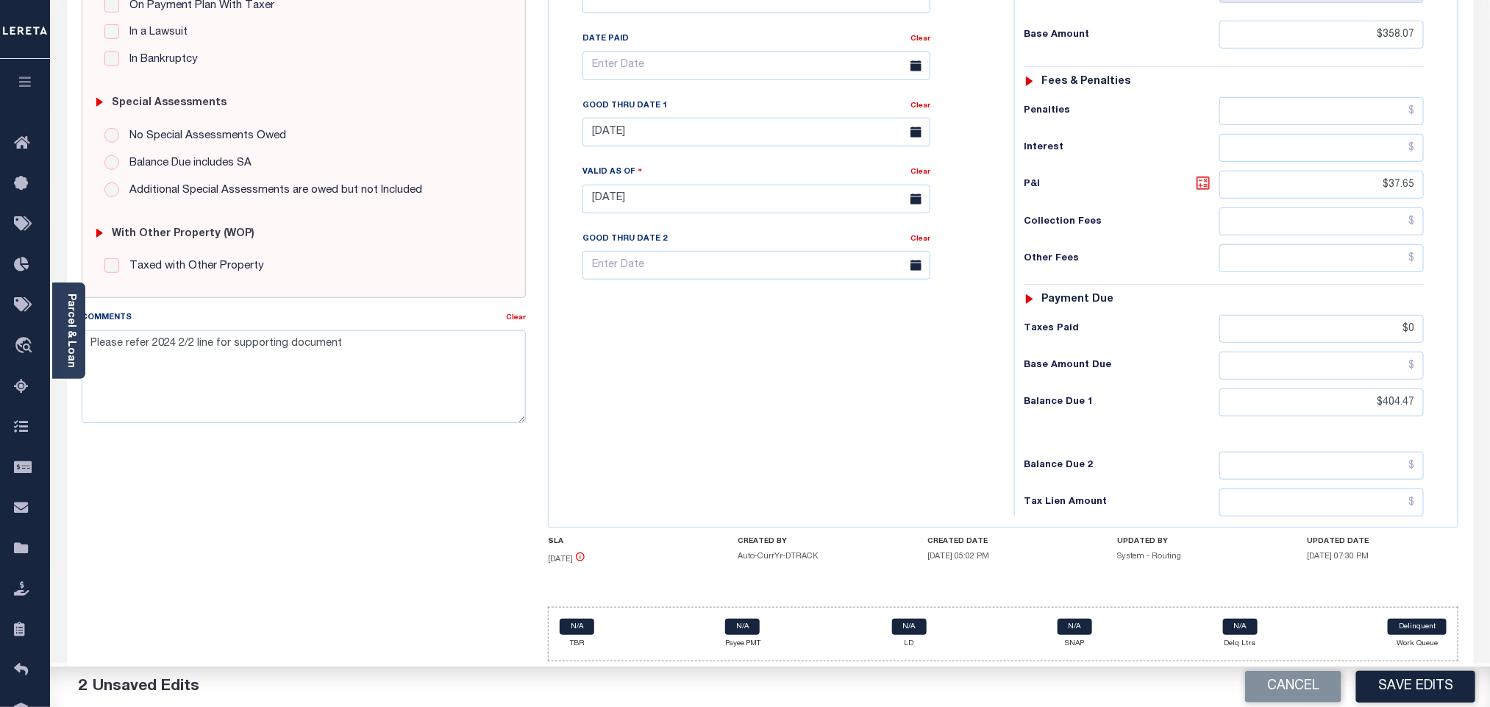
click at [1203, 179] on icon at bounding box center [1203, 183] width 9 height 9
type input "$46.40"
click at [632, 139] on body "Home Tax Amount Reporting Queue Payment History Payment History Tax Line Detail" at bounding box center [745, 164] width 1490 height 1083
click at [733, 214] on span "2" at bounding box center [728, 224] width 29 height 29
type input "[DATE]"
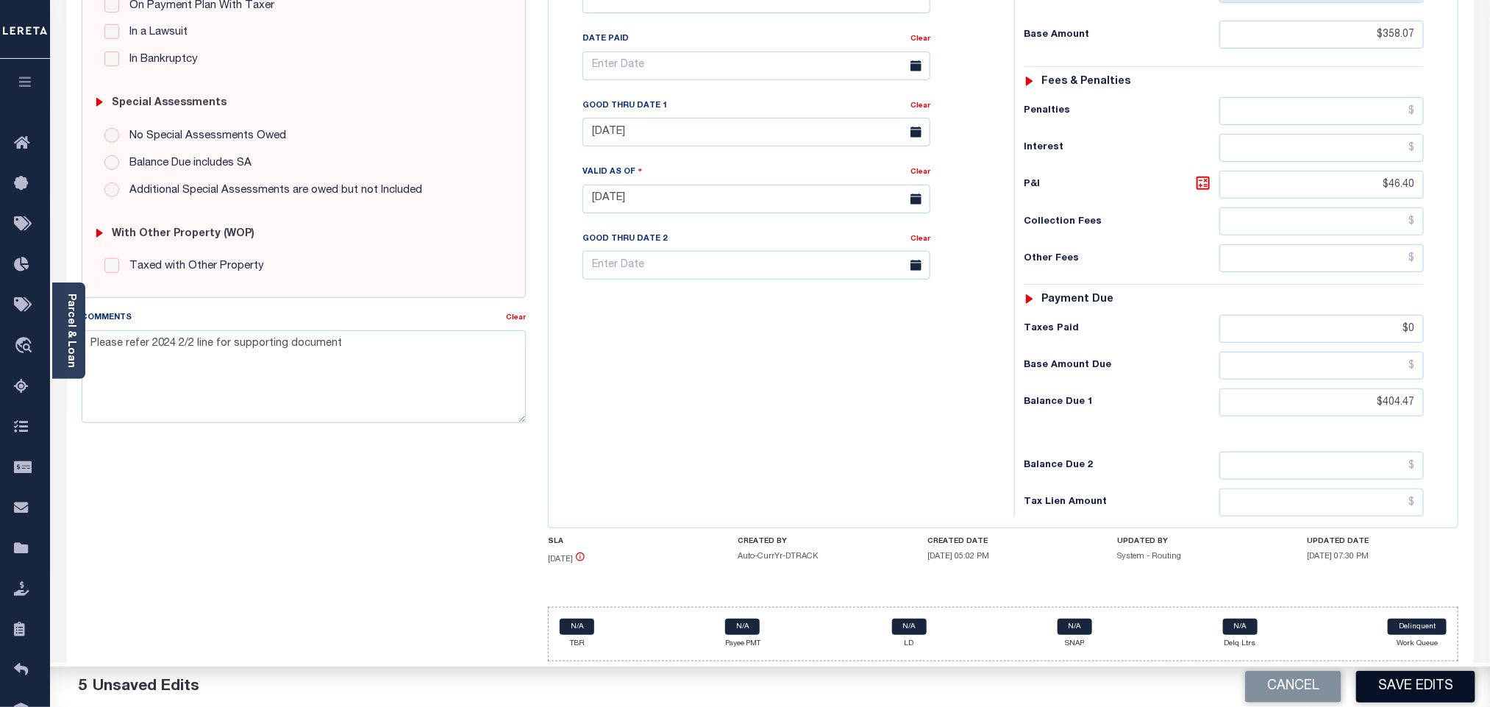
click at [1433, 691] on button "Save Edits" at bounding box center [1415, 687] width 119 height 32
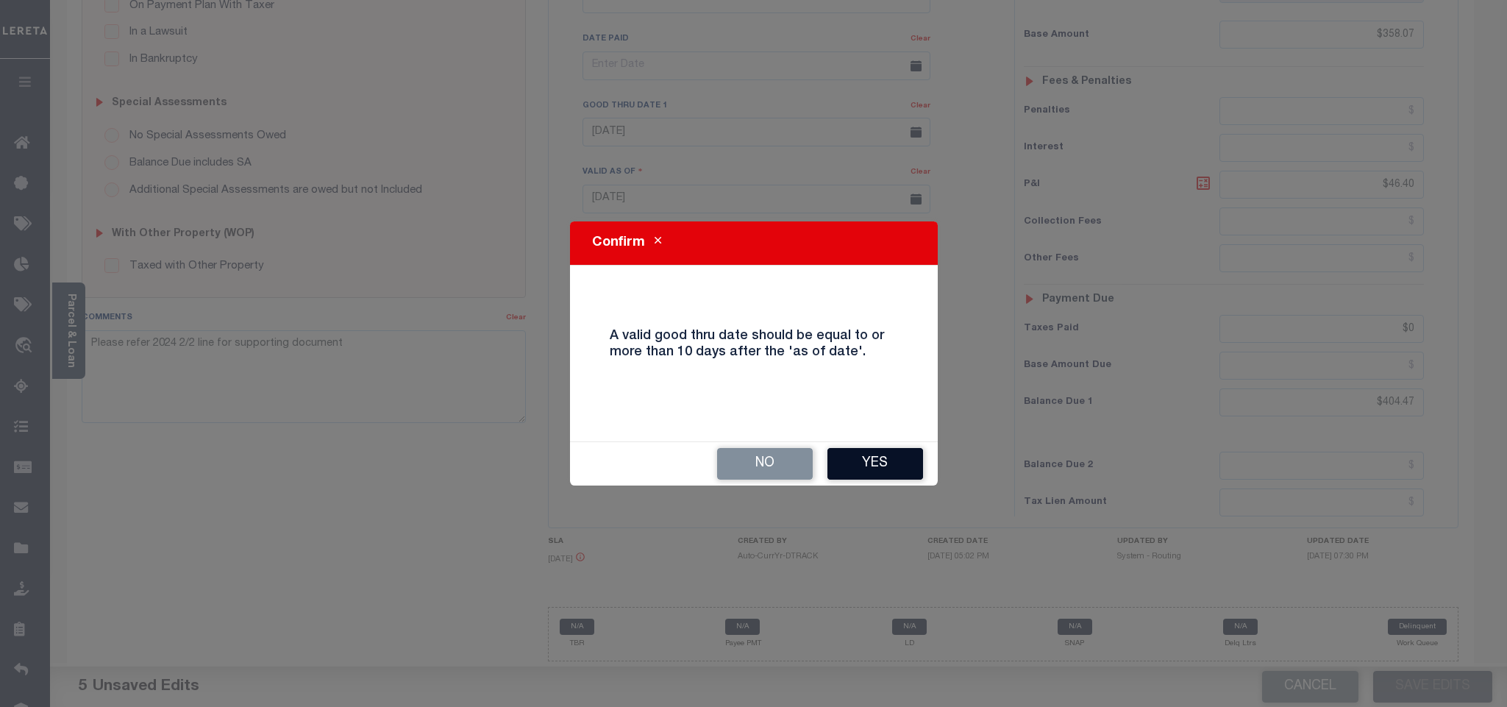
click at [885, 466] on button "Yes" at bounding box center [875, 464] width 96 height 32
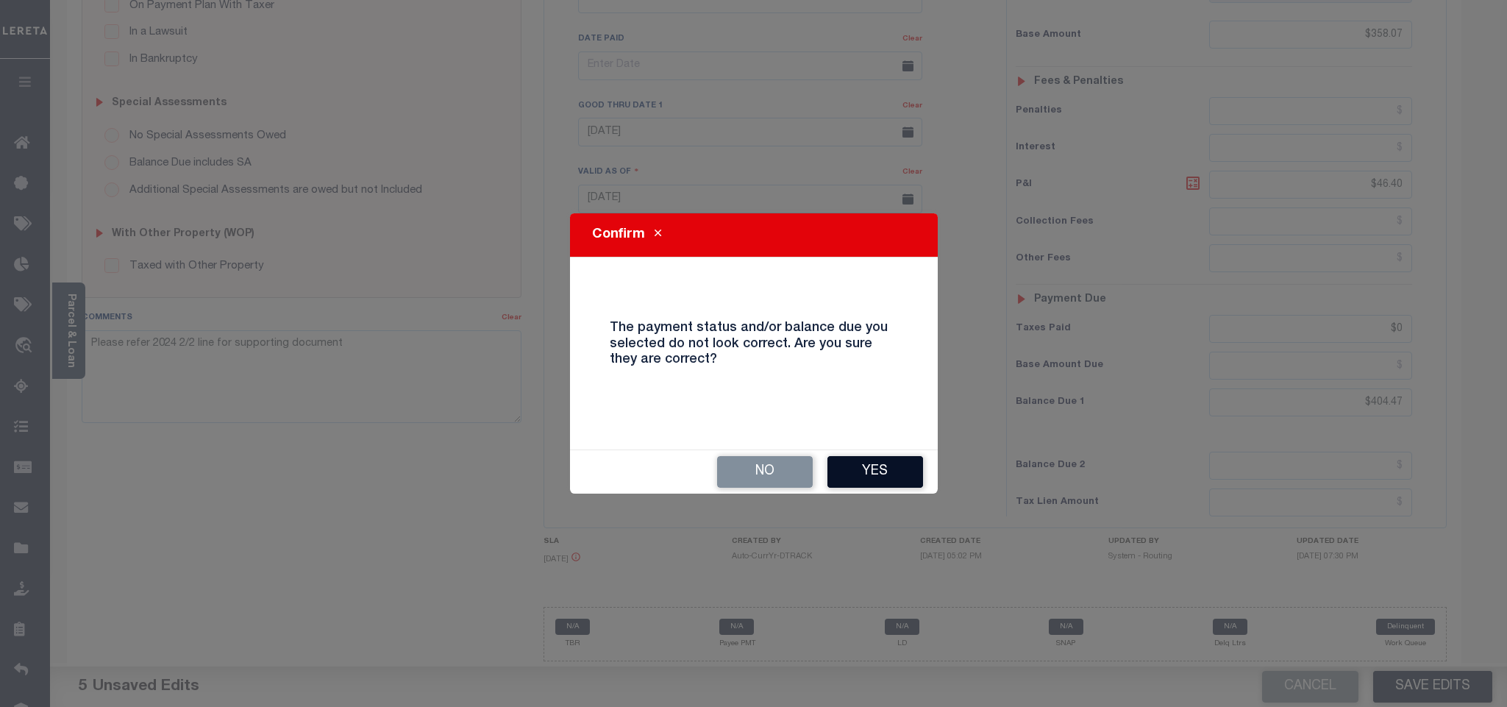
click at [880, 481] on button "Yes" at bounding box center [875, 472] width 96 height 32
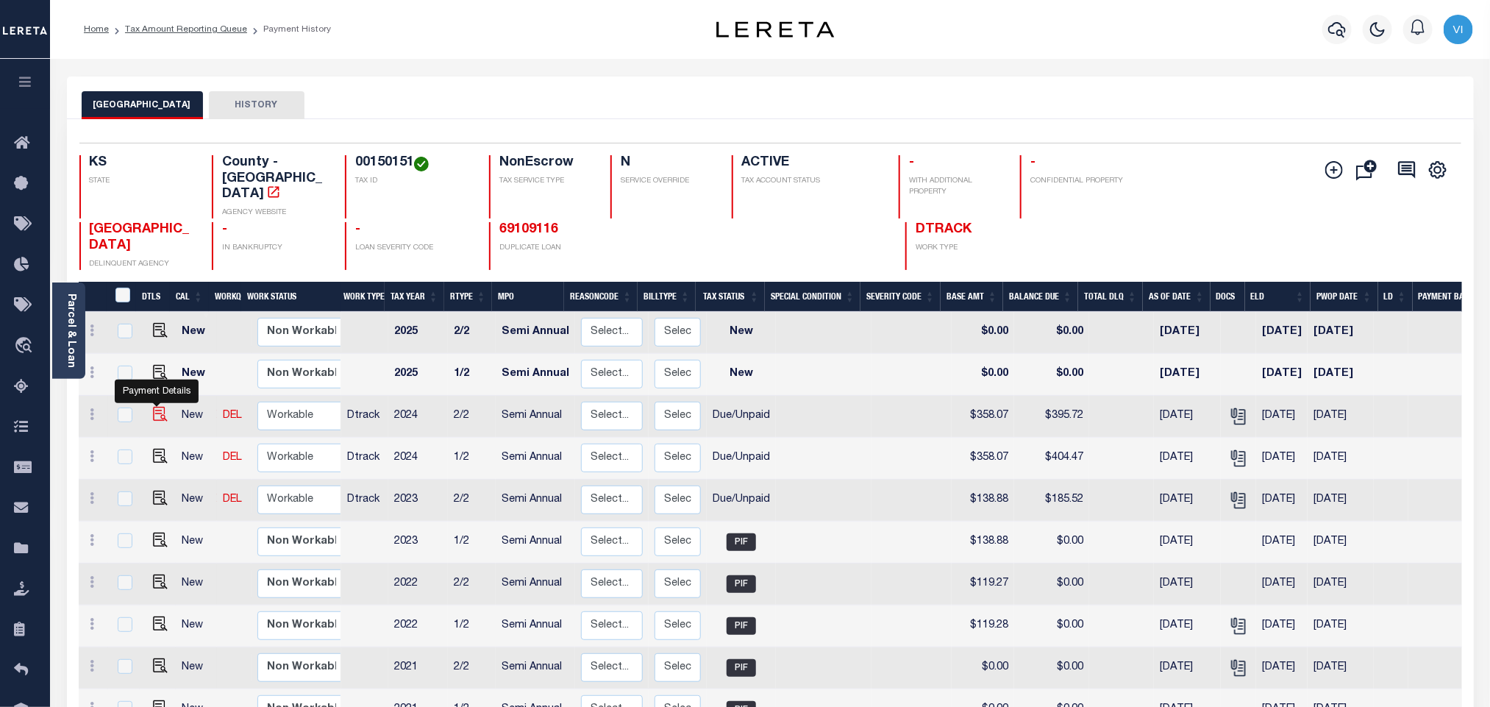
click at [153, 407] on img "" at bounding box center [160, 414] width 15 height 15
checkbox input "true"
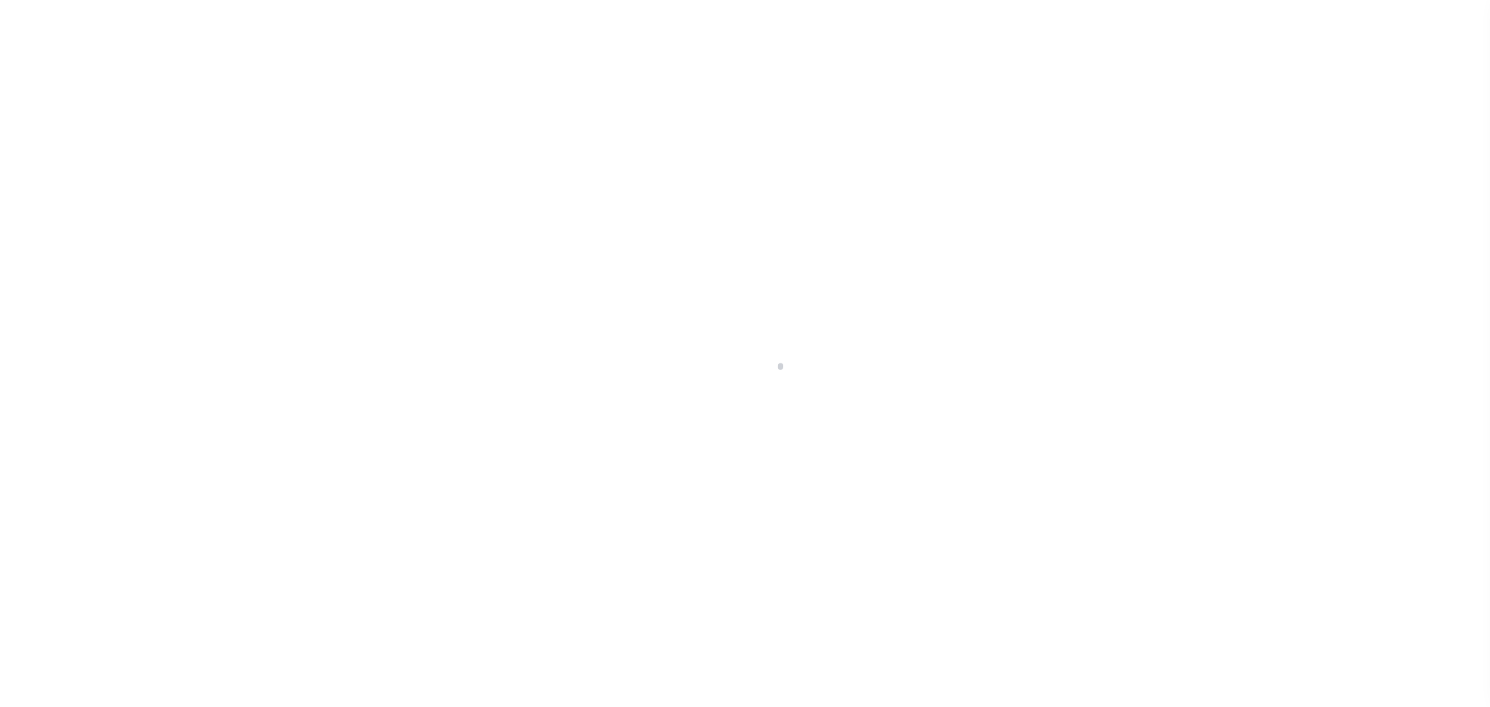
select select "DUE"
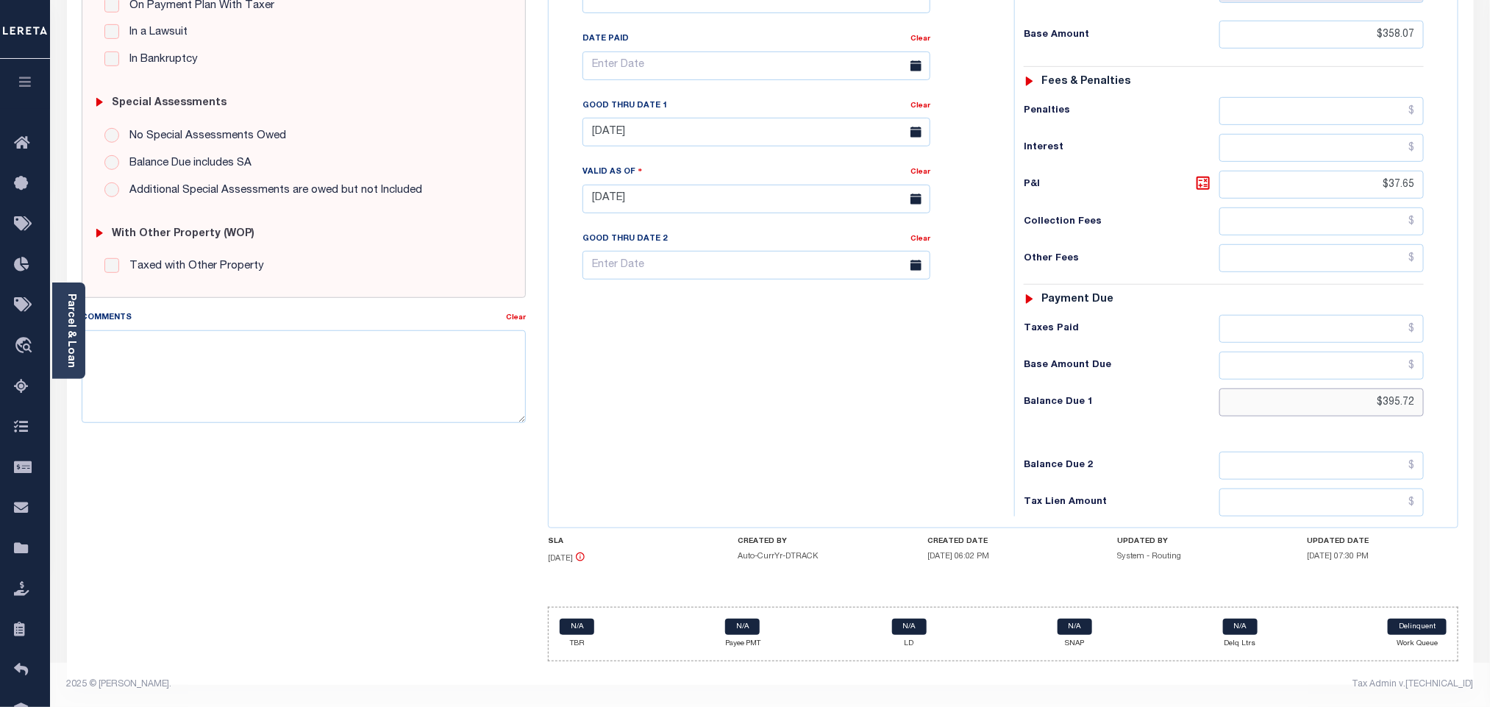
click at [1397, 404] on input "$395.72" at bounding box center [1321, 402] width 205 height 28
paste input "6.67"
type input "$396.67"
type input "[DATE]"
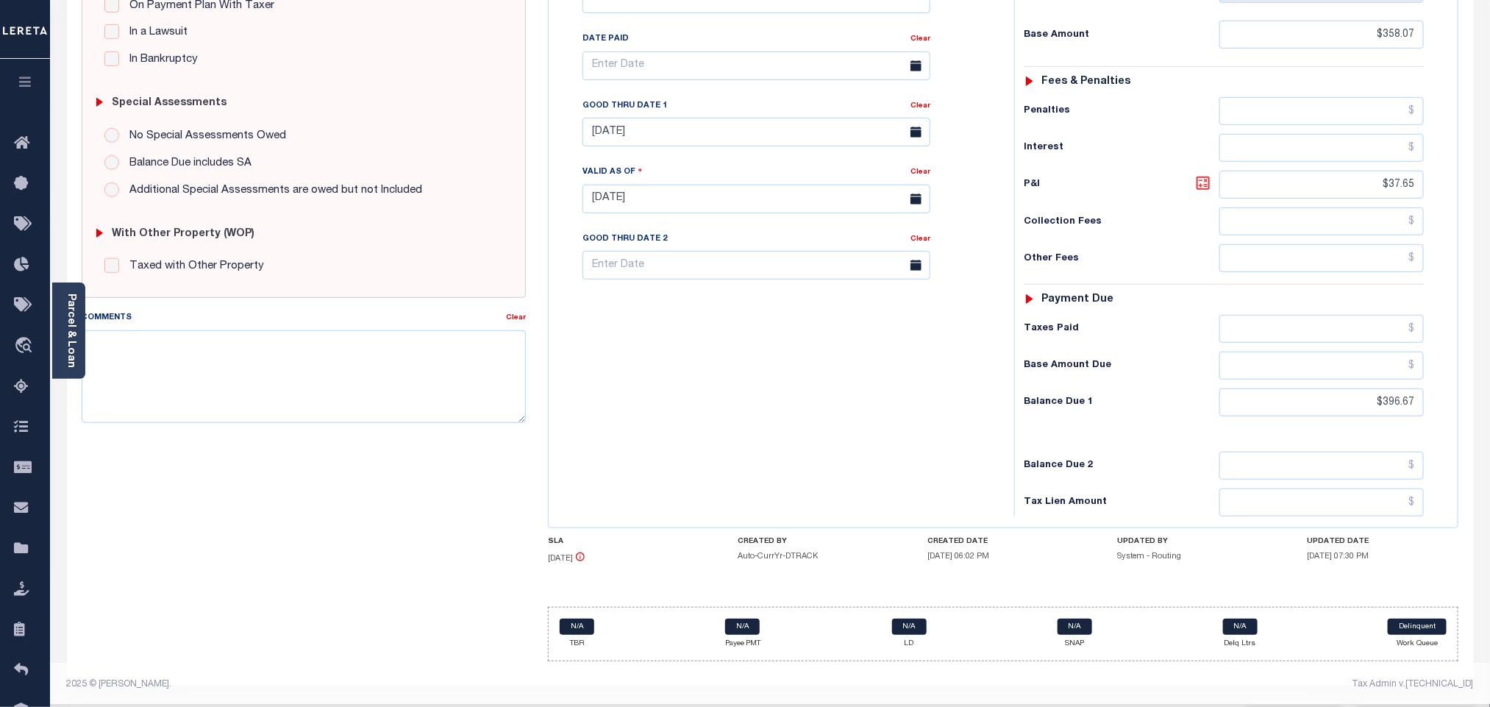
click at [1208, 179] on icon at bounding box center [1203, 183] width 18 height 18
type input "$38.60"
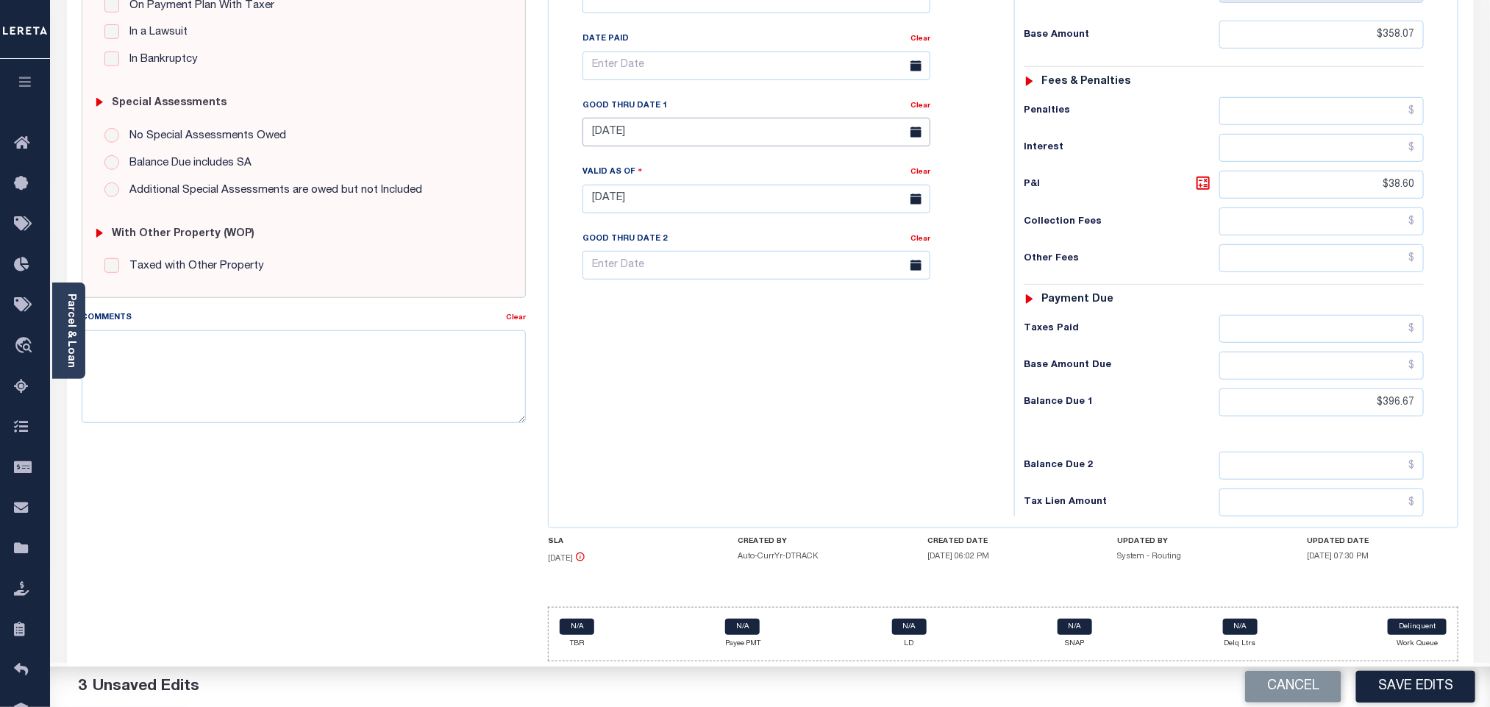
drag, startPoint x: 596, startPoint y: 140, endPoint x: 603, endPoint y: 143, distance: 7.6
click at [596, 140] on input "08/31/2025" at bounding box center [757, 132] width 348 height 29
click at [719, 210] on span "2" at bounding box center [728, 224] width 29 height 29
type input "[DATE]"
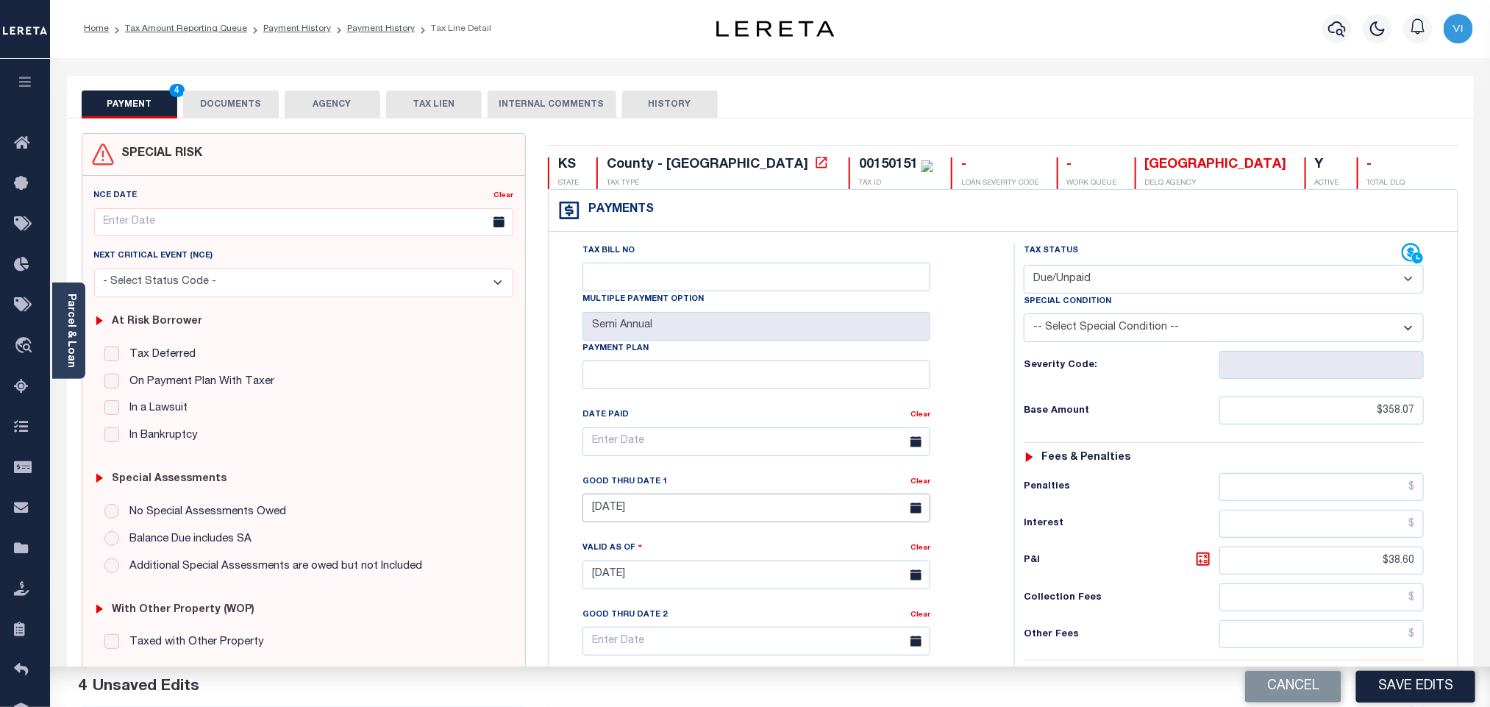
scroll to position [0, 0]
click at [849, 170] on div "00150151 TAX ID" at bounding box center [891, 174] width 85 height 32
copy div "00150151"
click at [246, 109] on button "DOCUMENTS" at bounding box center [231, 105] width 96 height 28
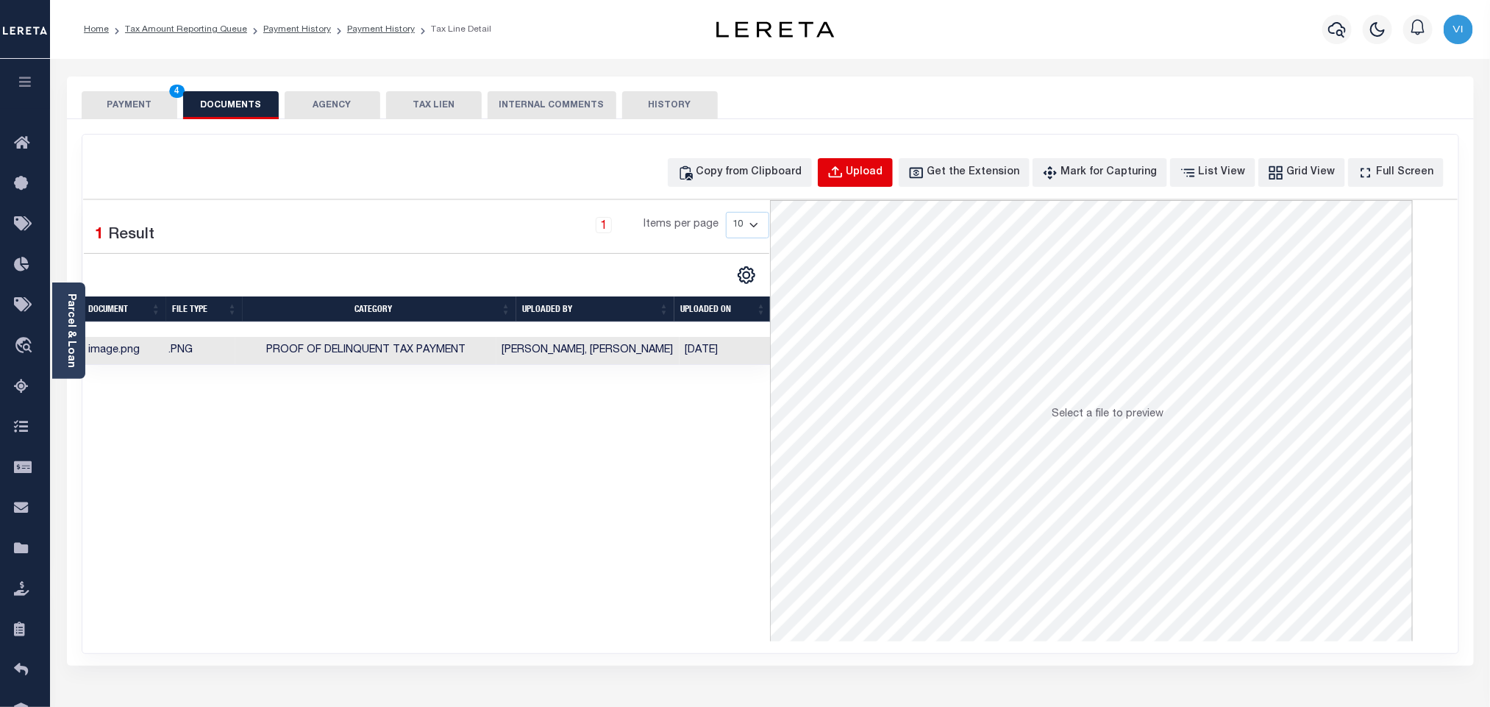
click at [874, 175] on div "Upload" at bounding box center [865, 173] width 37 height 16
select select "POP"
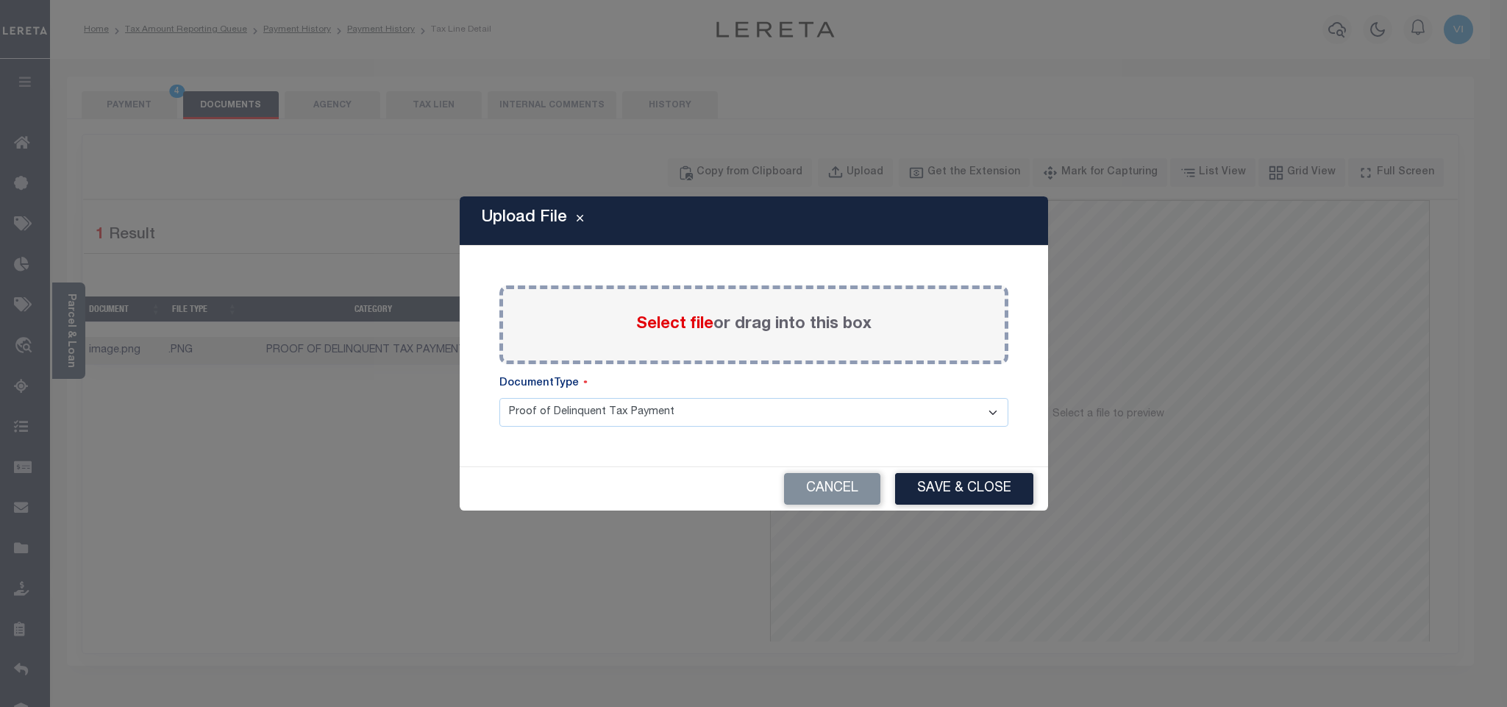
click at [664, 324] on span "Select file" at bounding box center [674, 324] width 77 height 16
click at [0, 0] on input "Select file or drag into this box" at bounding box center [0, 0] width 0 height 0
click at [539, 427] on select "Proof of Delinquent Tax Payment" at bounding box center [753, 412] width 509 height 29
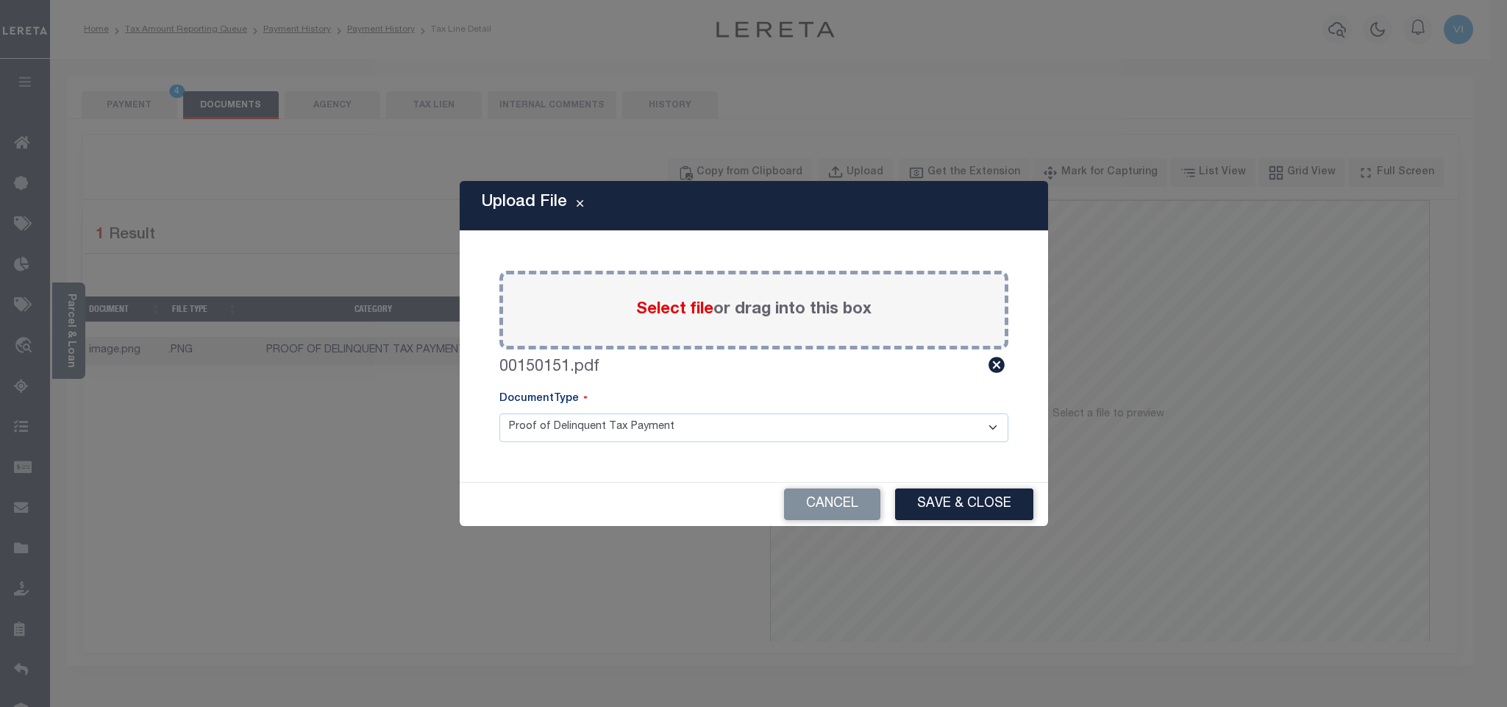
click at [499, 413] on select "Proof of Delinquent Tax Payment" at bounding box center [753, 427] width 509 height 29
click at [987, 507] on button "Save & Close" at bounding box center [964, 504] width 138 height 32
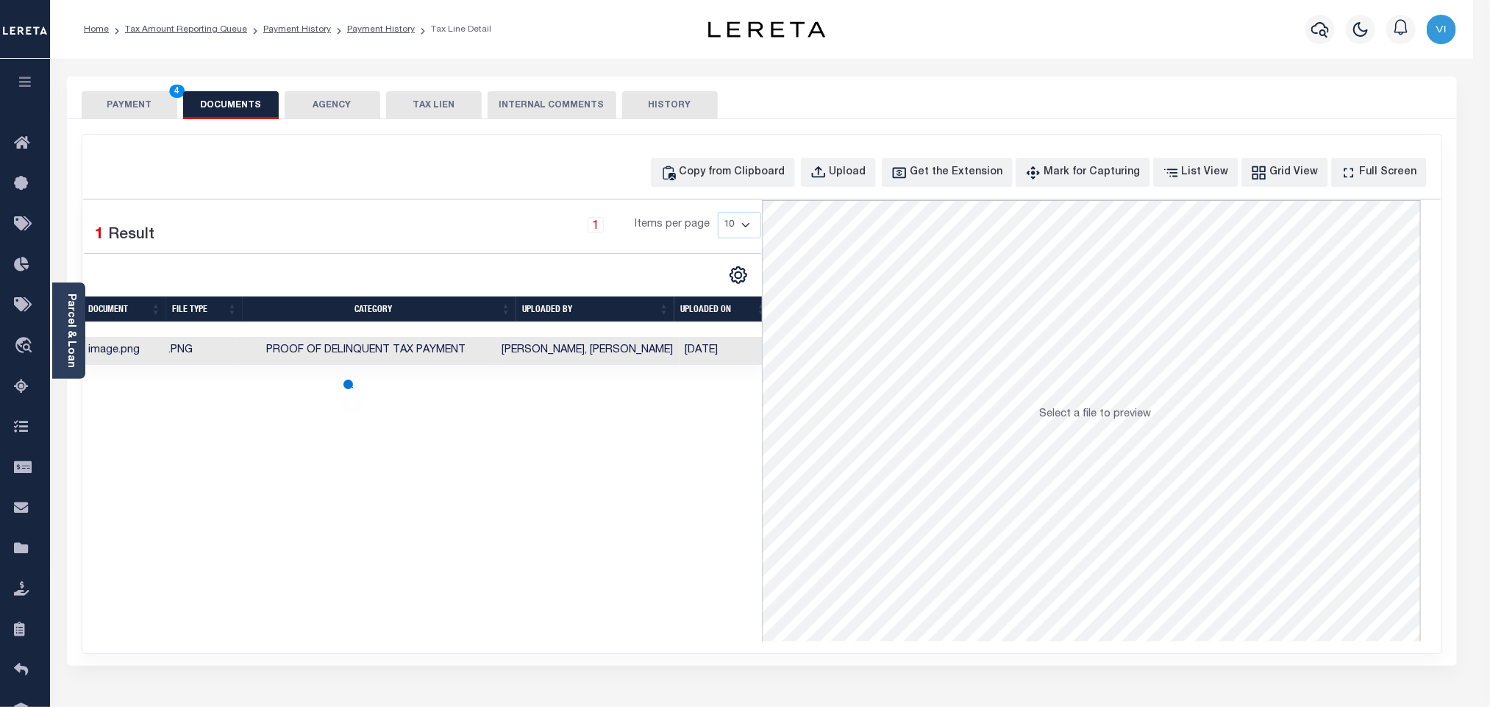
click at [108, 100] on button "PAYMENT 4" at bounding box center [130, 105] width 96 height 28
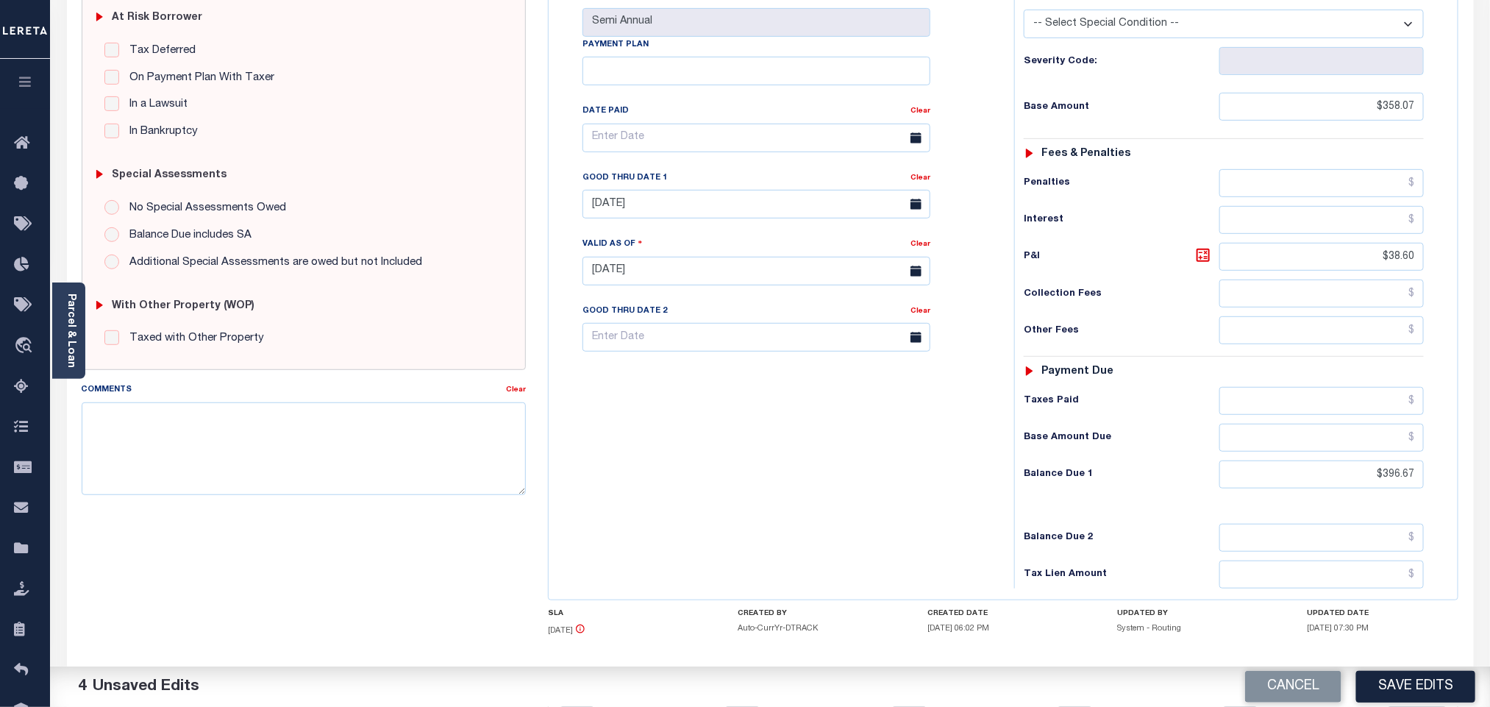
scroll to position [385, 0]
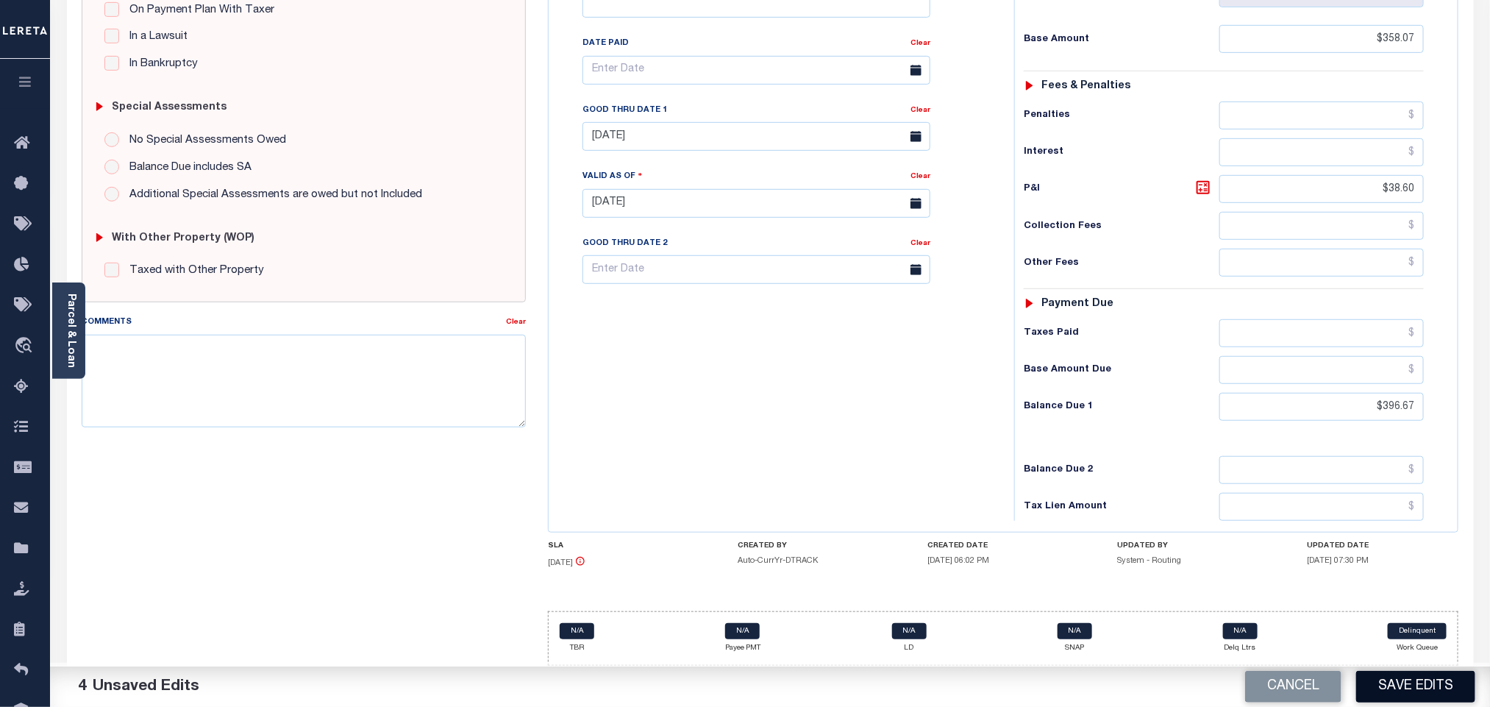
click at [1364, 683] on button "Save Edits" at bounding box center [1415, 687] width 119 height 32
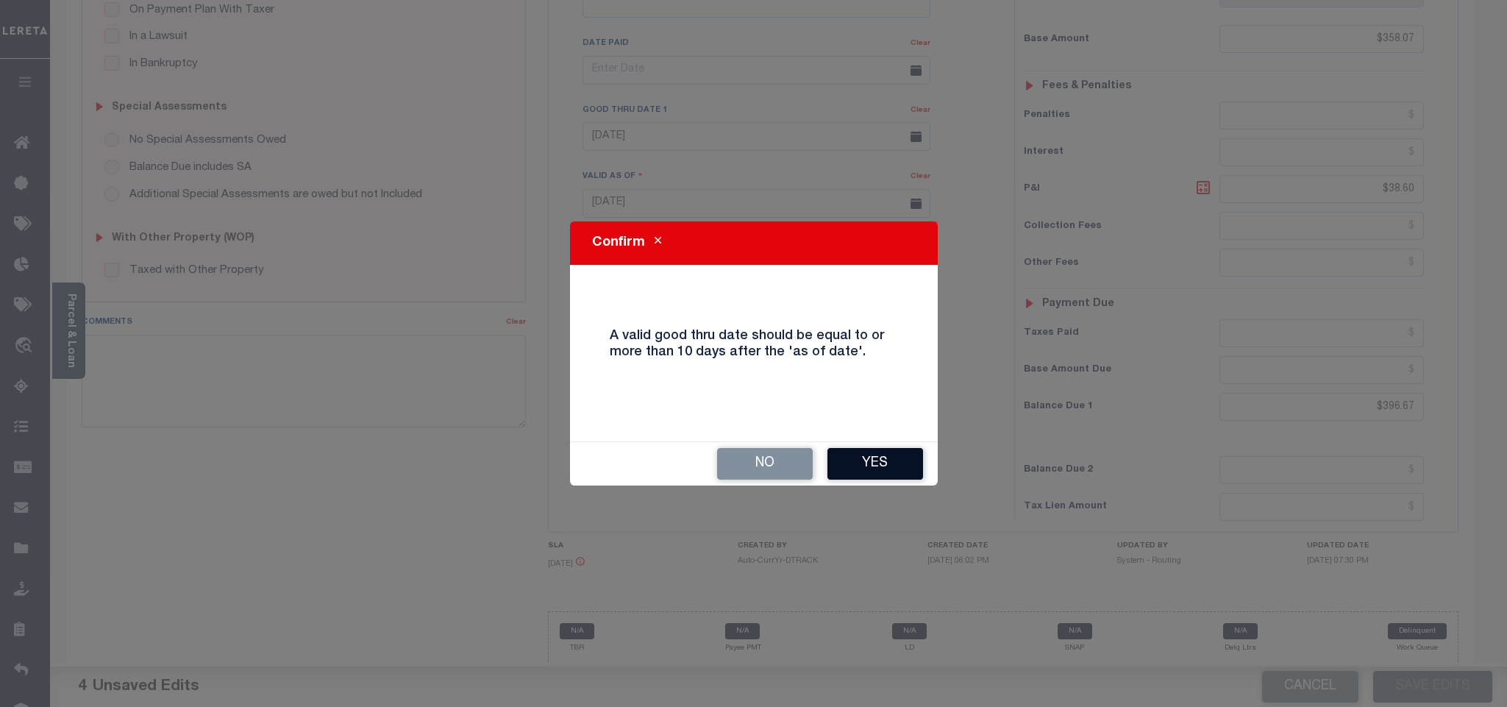
click at [857, 472] on button "Yes" at bounding box center [875, 464] width 96 height 32
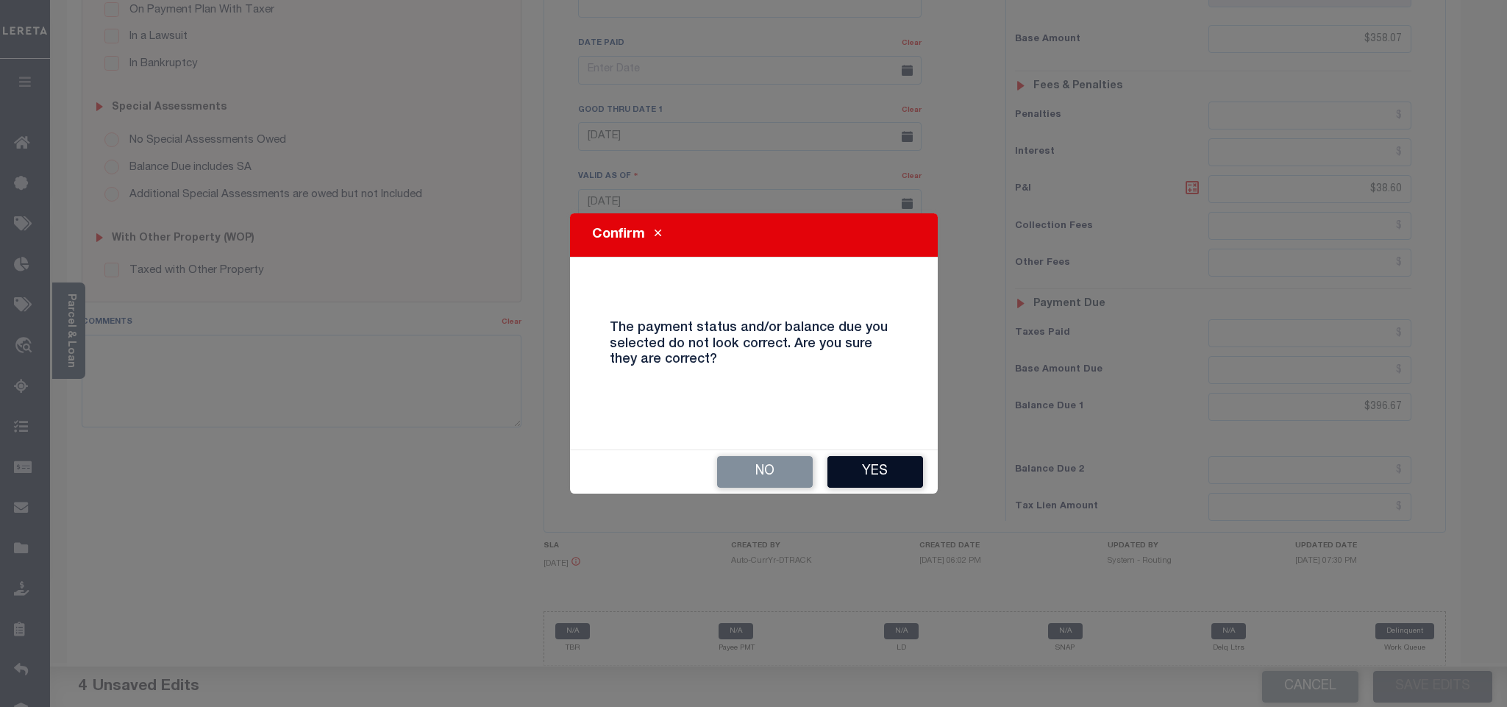
click at [890, 482] on button "Yes" at bounding box center [875, 472] width 96 height 32
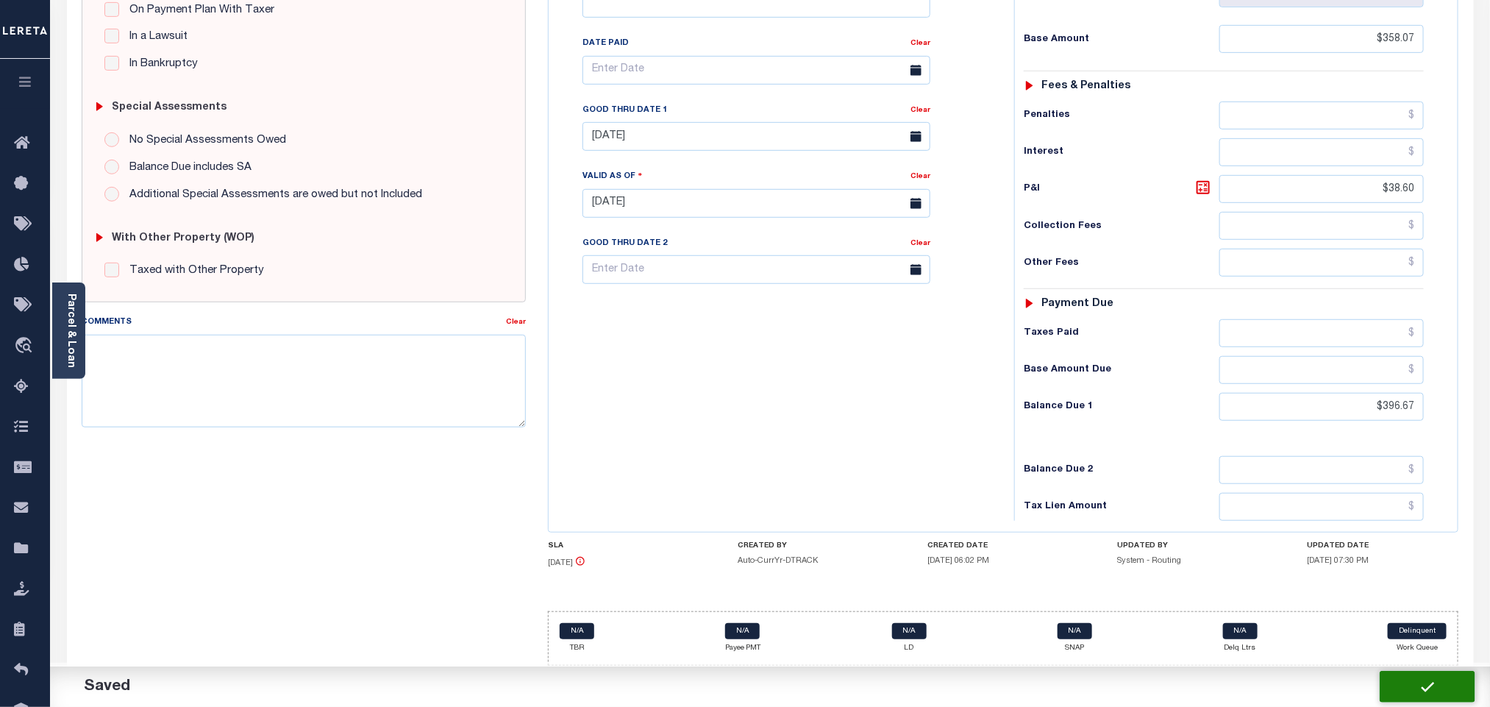
checkbox input "false"
type input "$358.07"
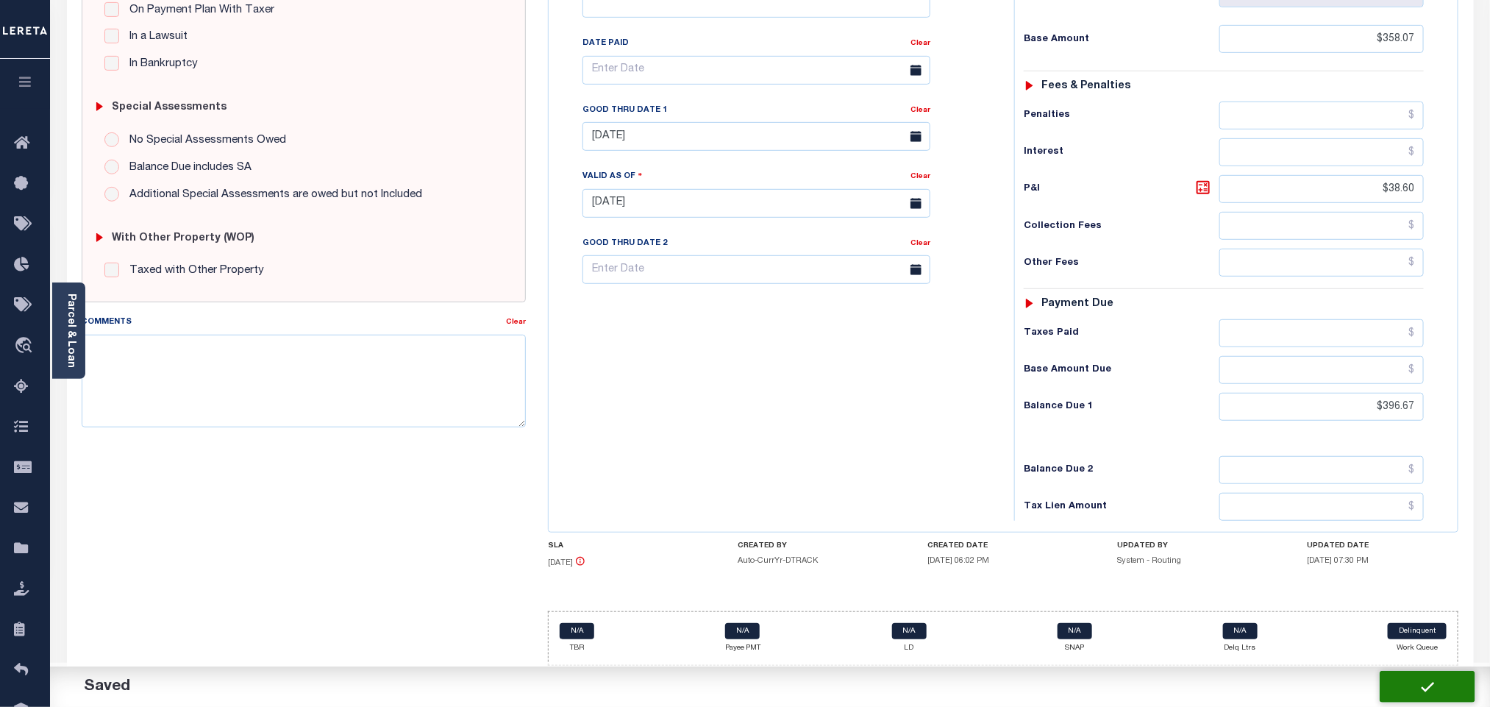
type input "$38.6"
type input "$396.67"
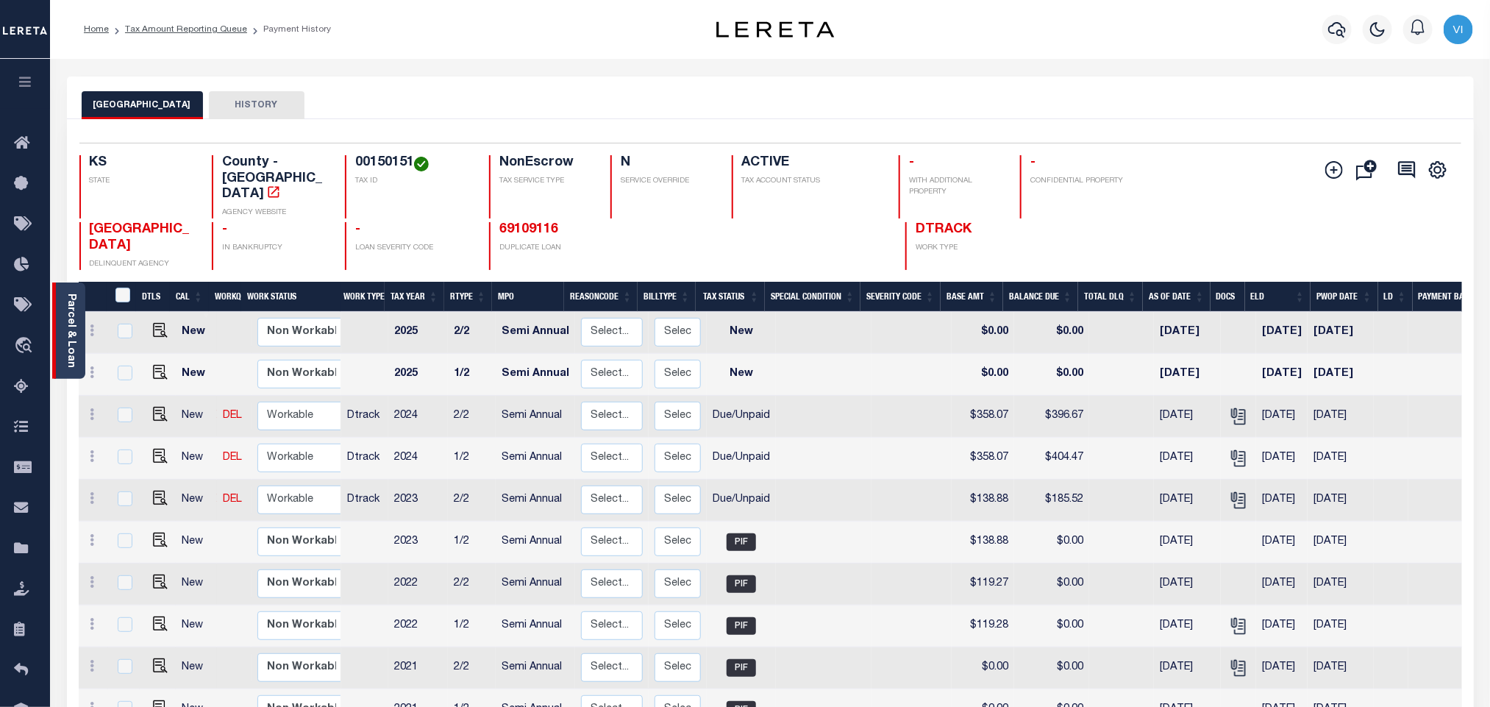
click at [65, 344] on link "Parcel & Loan" at bounding box center [70, 330] width 10 height 74
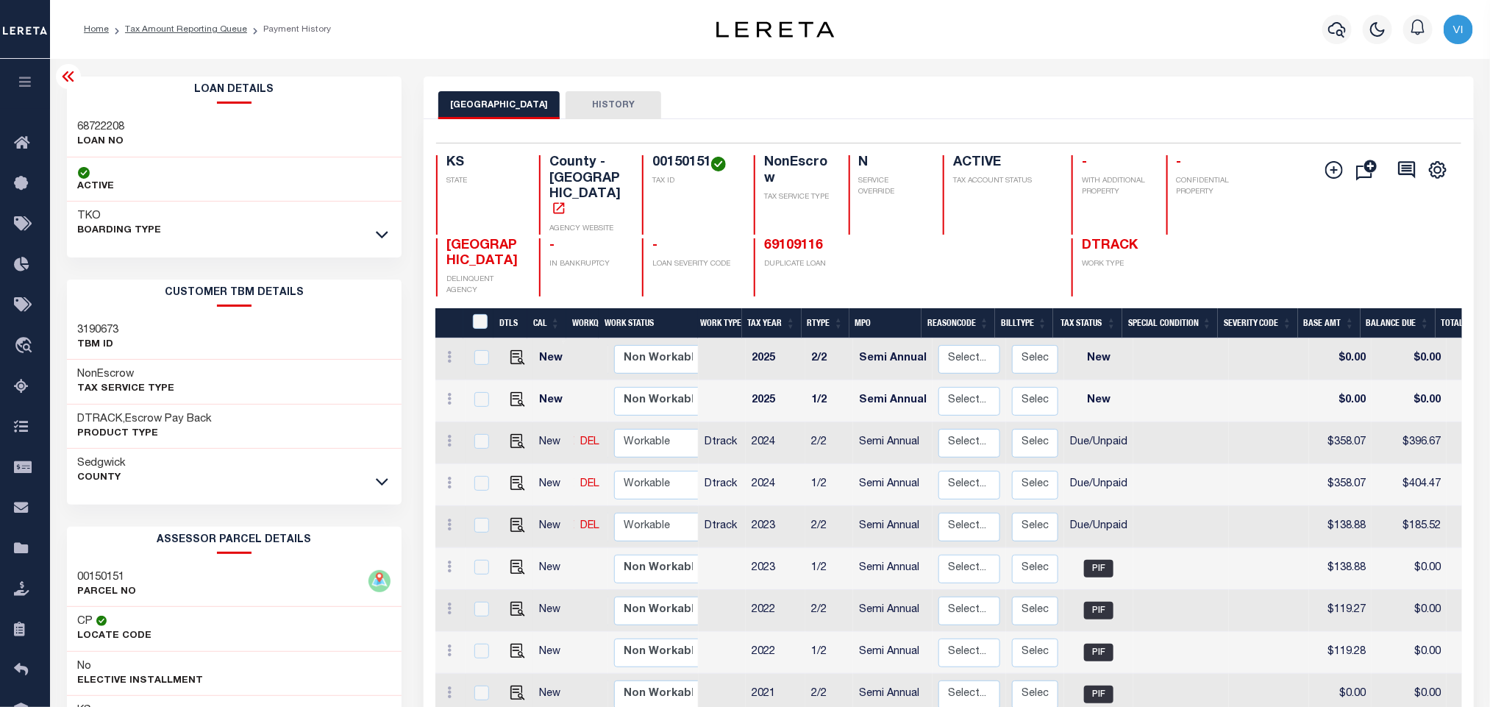
click at [85, 124] on h3 "68722208" at bounding box center [101, 127] width 47 height 15
copy h3 "68722208"
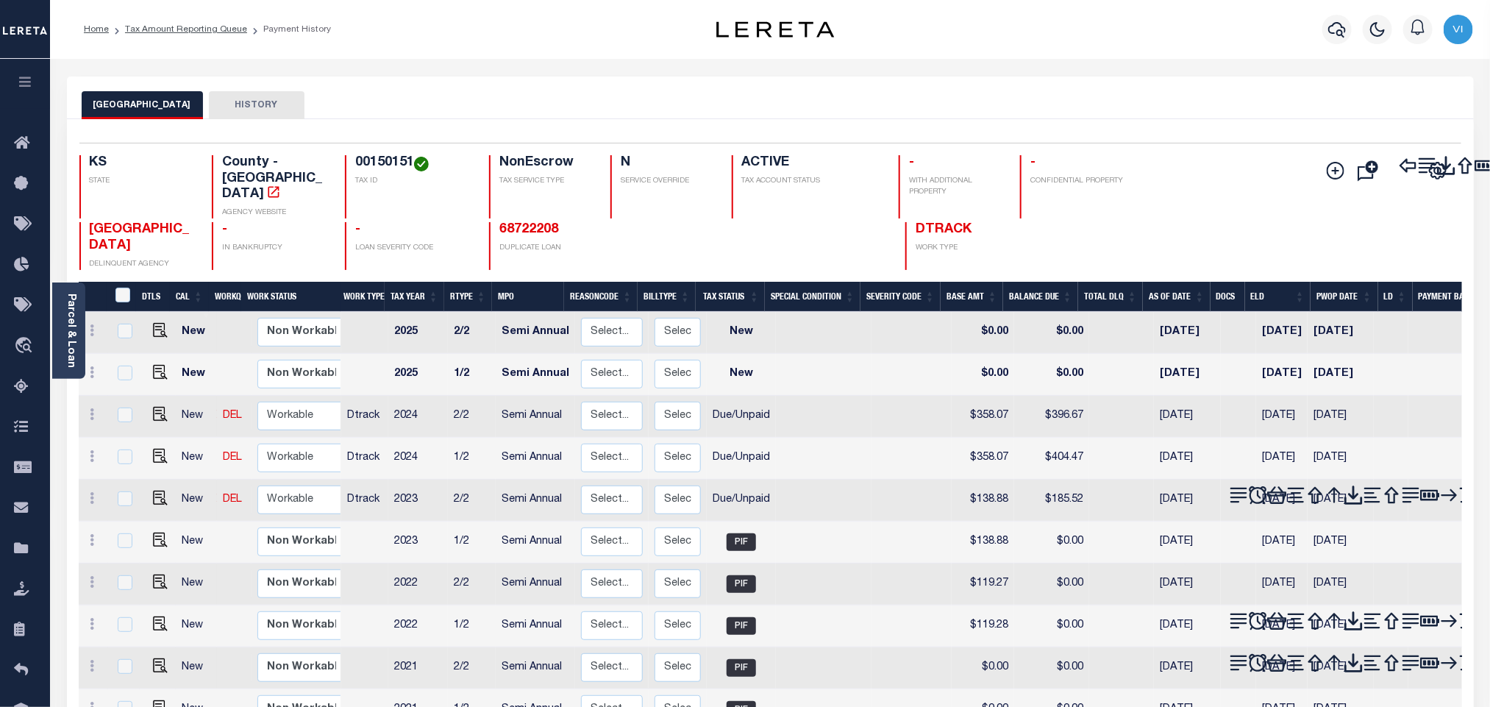
click at [63, 327] on body "Home Tax Amount Reporting Queue Payment History" at bounding box center [745, 515] width 1490 height 1030
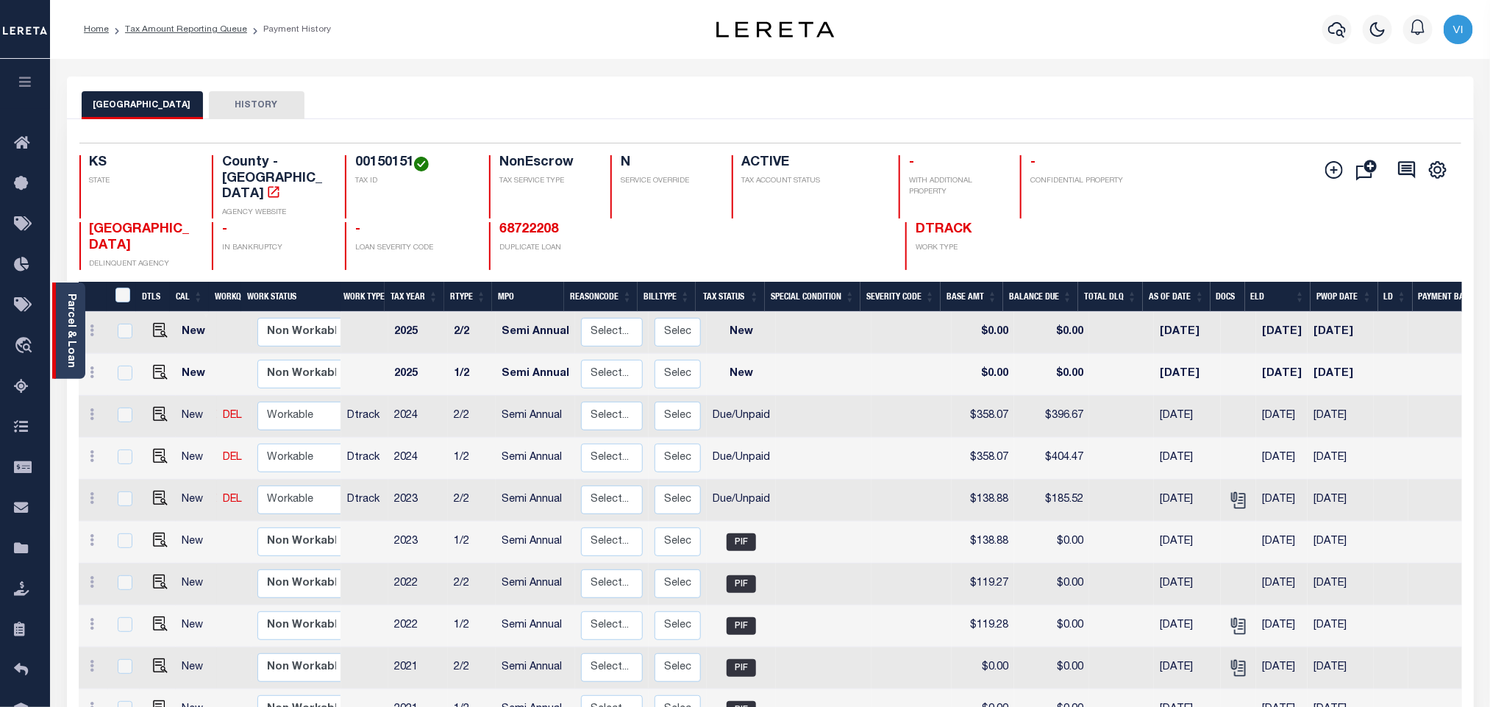
click at [71, 338] on link "Parcel & Loan" at bounding box center [70, 330] width 10 height 74
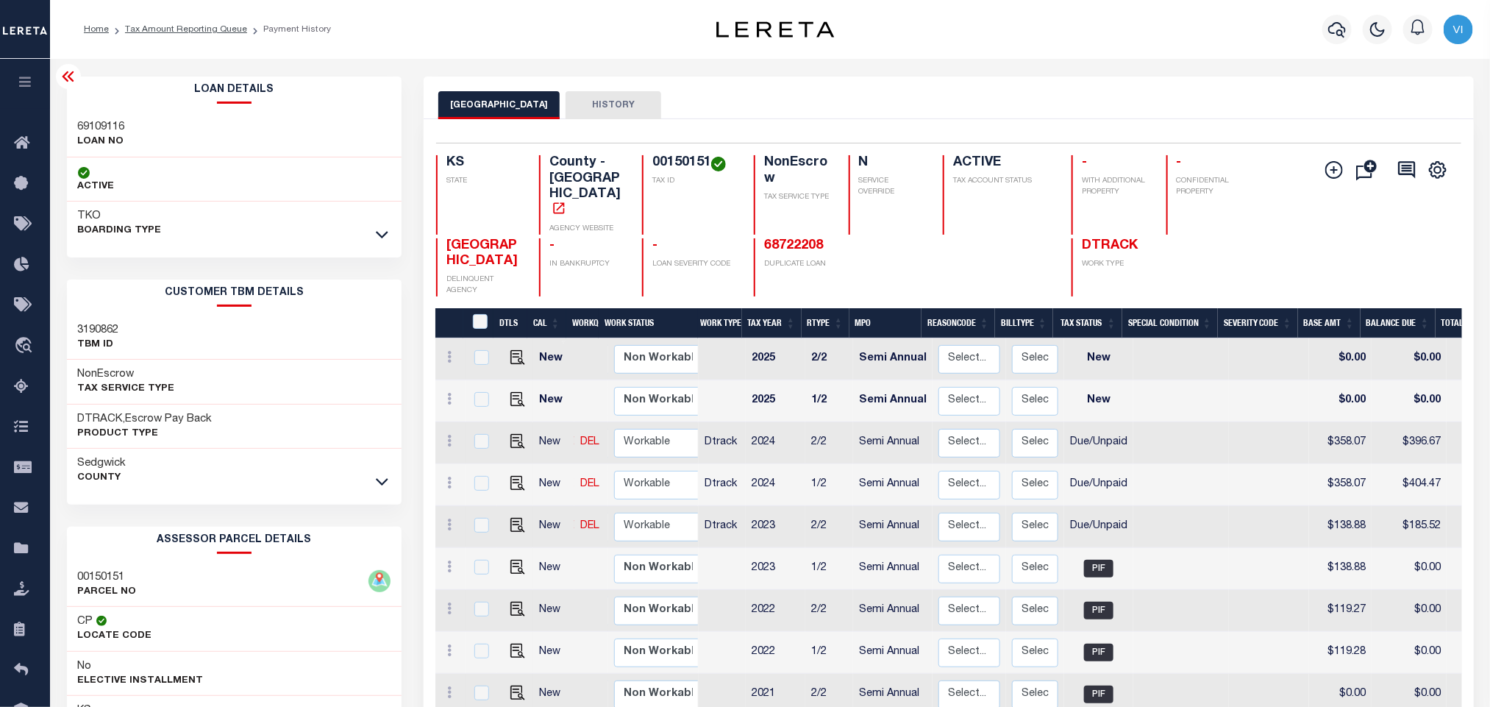
click at [638, 155] on div "KS STATE County - KS AGENCY WEBSITE 00150151 TAX ID NonEscrow TAX SERVICE TYPE …" at bounding box center [863, 194] width 854 height 79
copy h4 "00150151"
click at [510, 434] on img "" at bounding box center [517, 441] width 15 height 15
checkbox input "true"
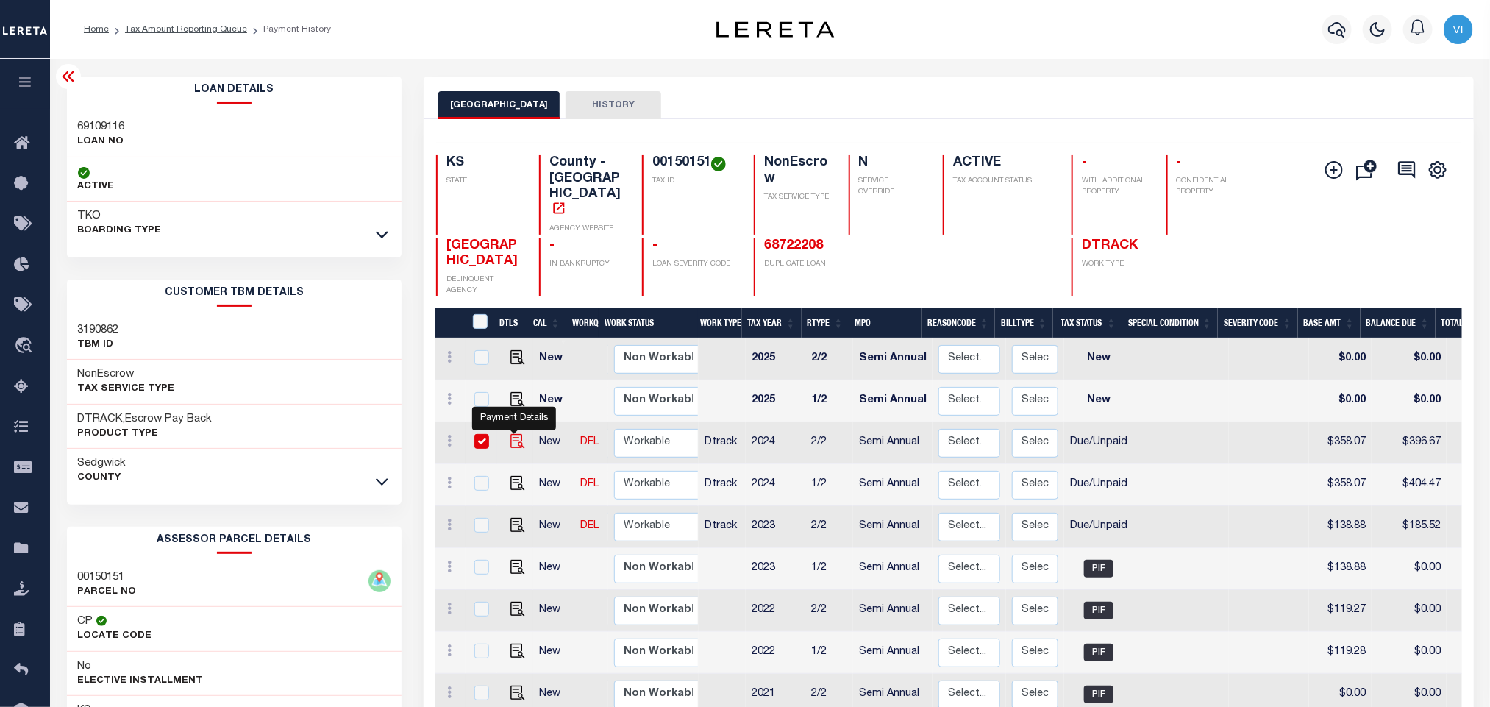
checkbox input "true"
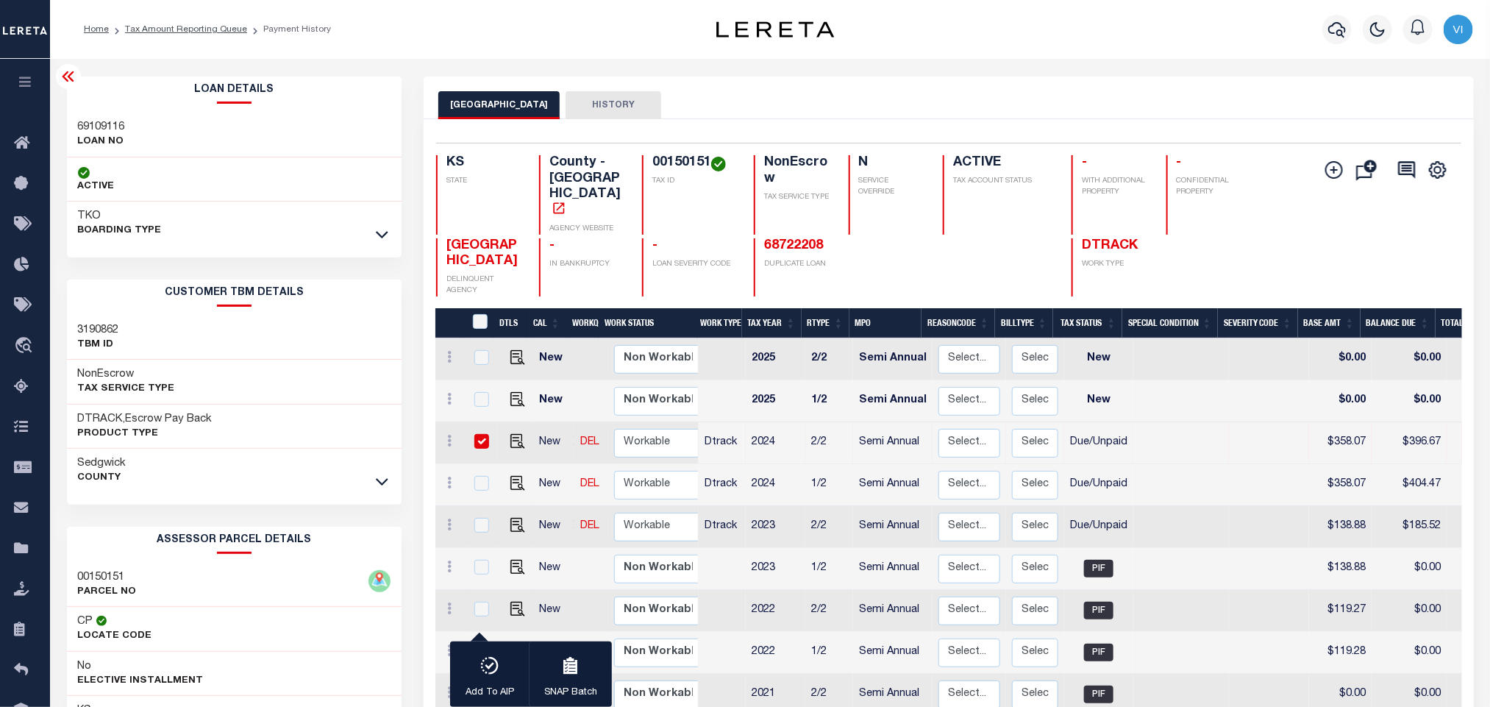
click at [73, 127] on div "69109116 LOAN NO" at bounding box center [234, 135] width 335 height 45
copy h3 "69109116"
click at [80, 130] on h3 "69109116" at bounding box center [101, 127] width 47 height 15
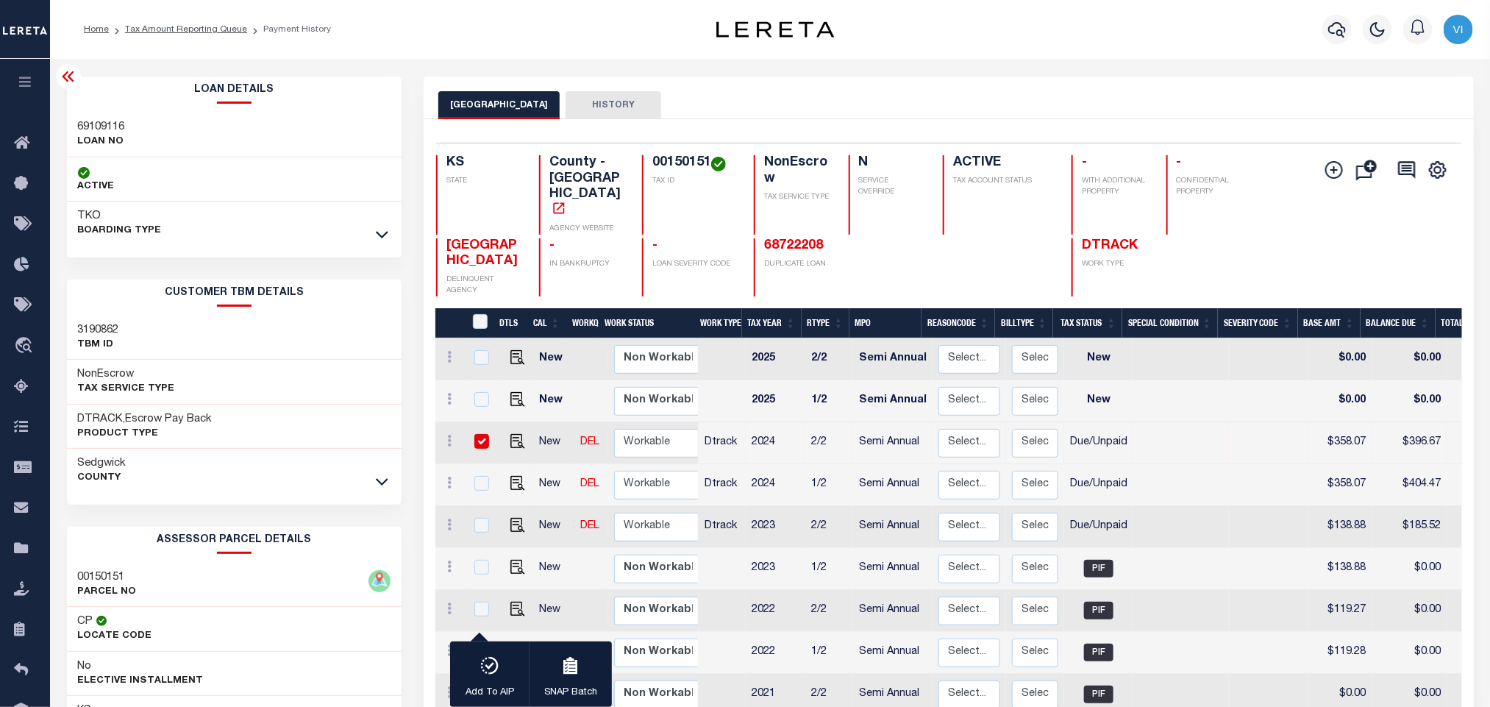
click at [665, 157] on h4 "00150151" at bounding box center [694, 163] width 84 height 16
copy h4 "00150151"
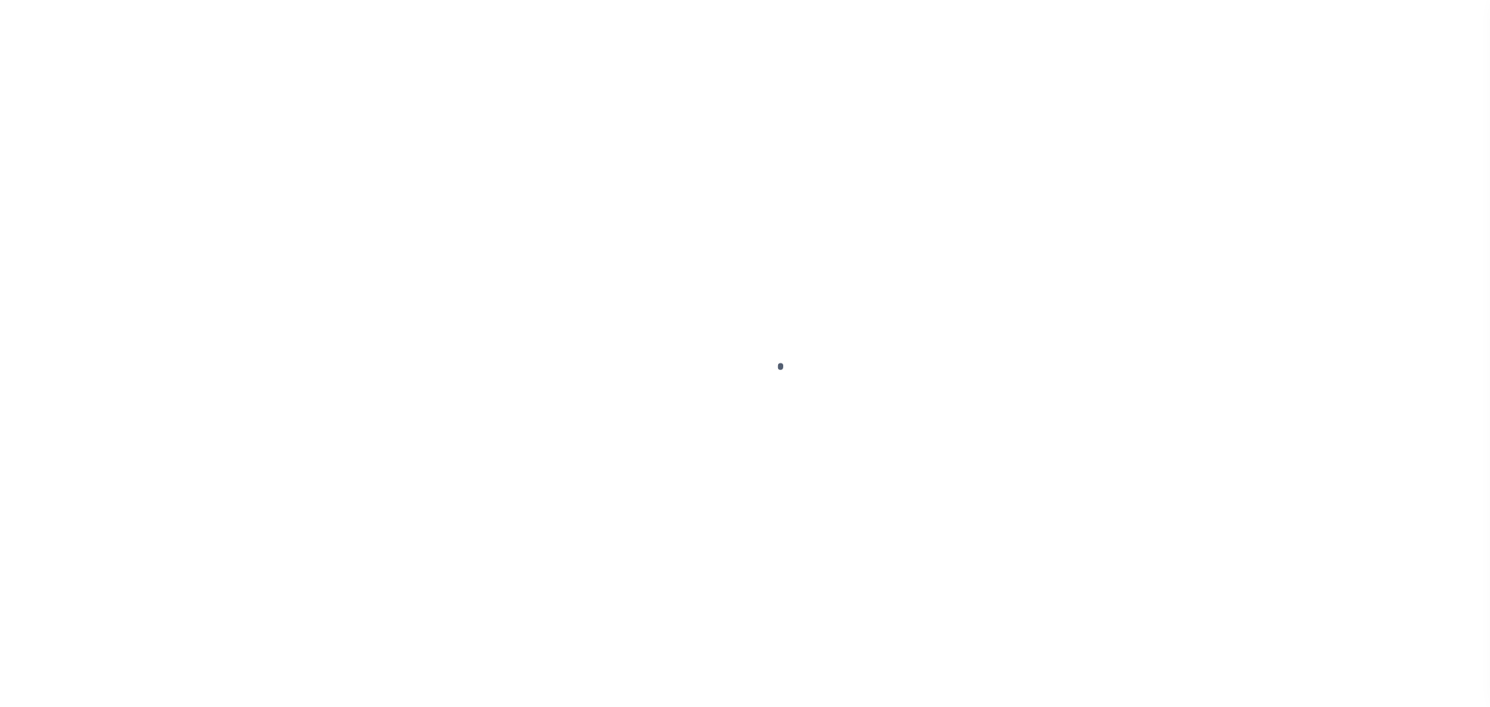
checkbox input "false"
type input "Semi Annual"
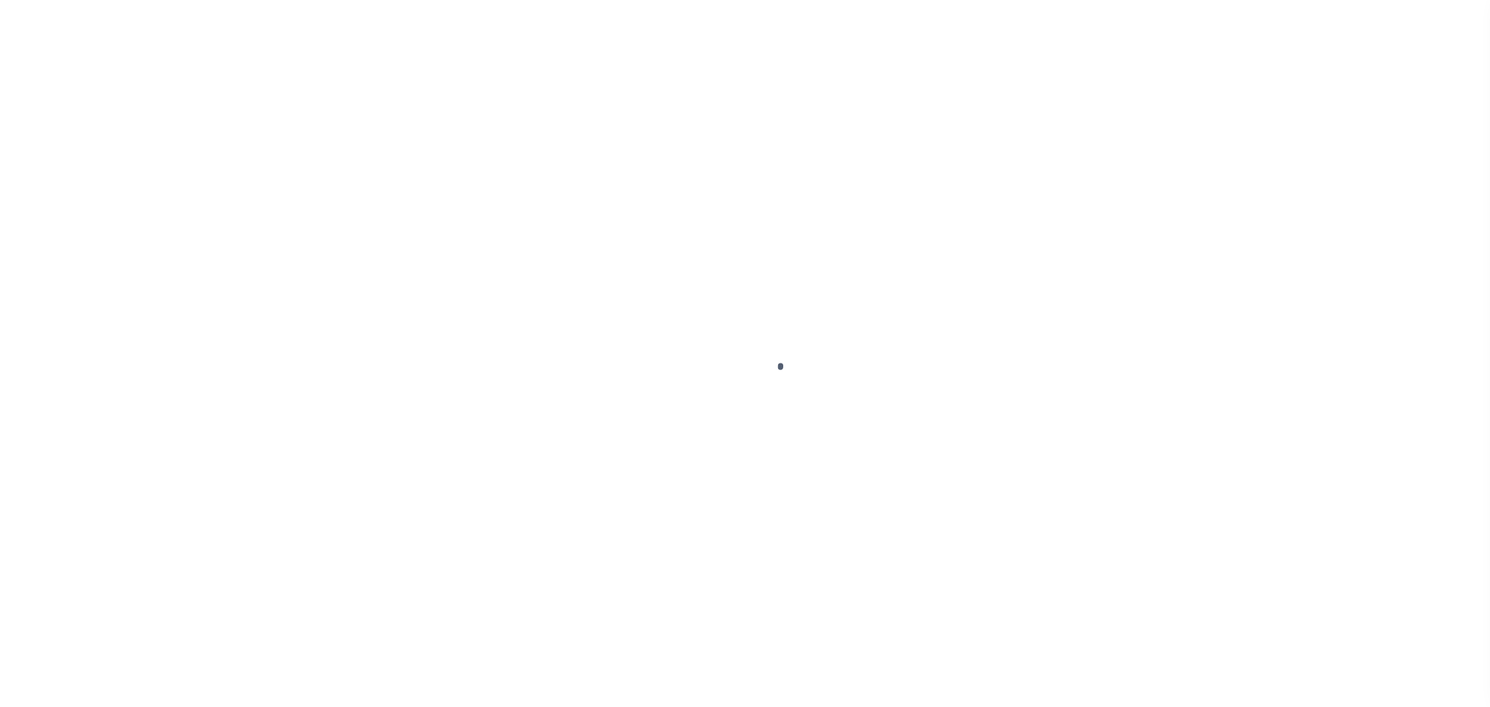
type input "[DATE]"
select select "DUE"
type input "$358.07"
type input "$38.6"
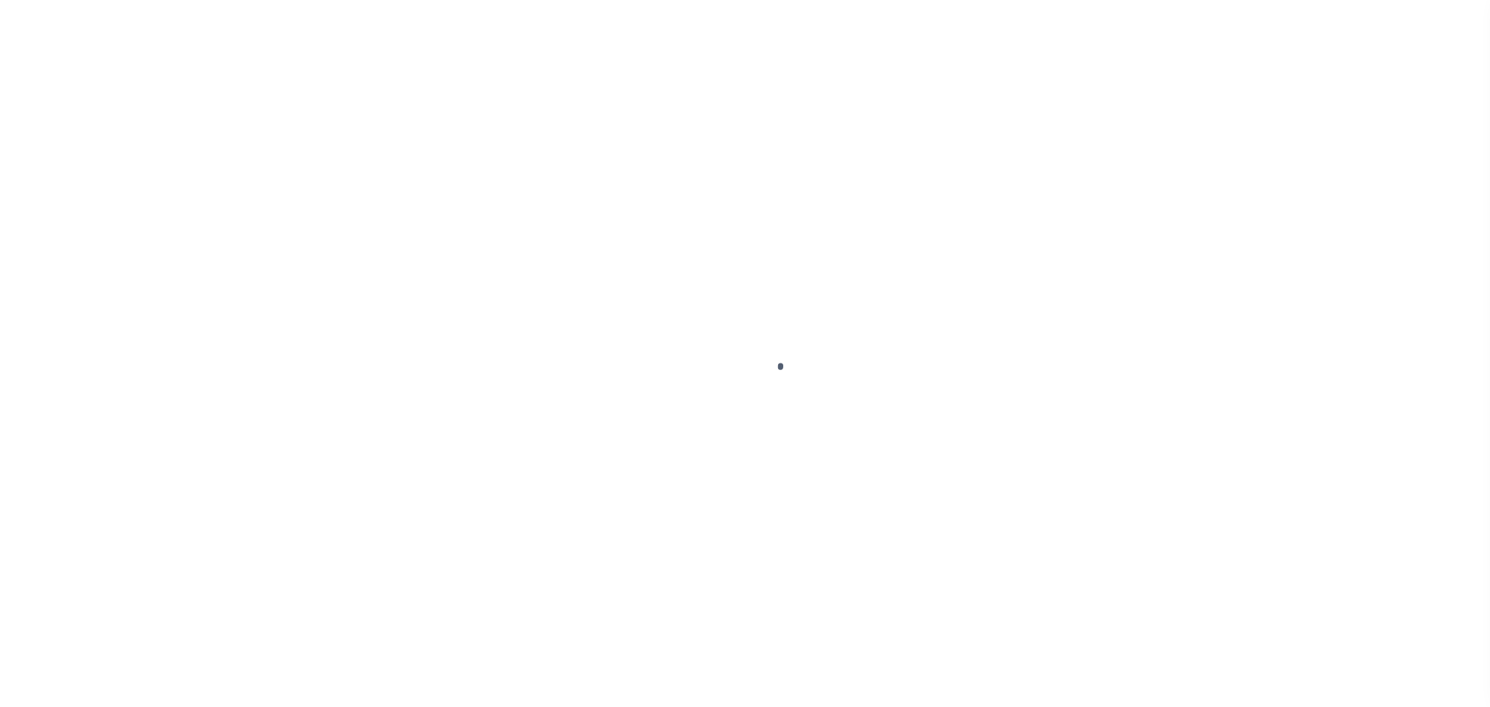
type input "$396.67"
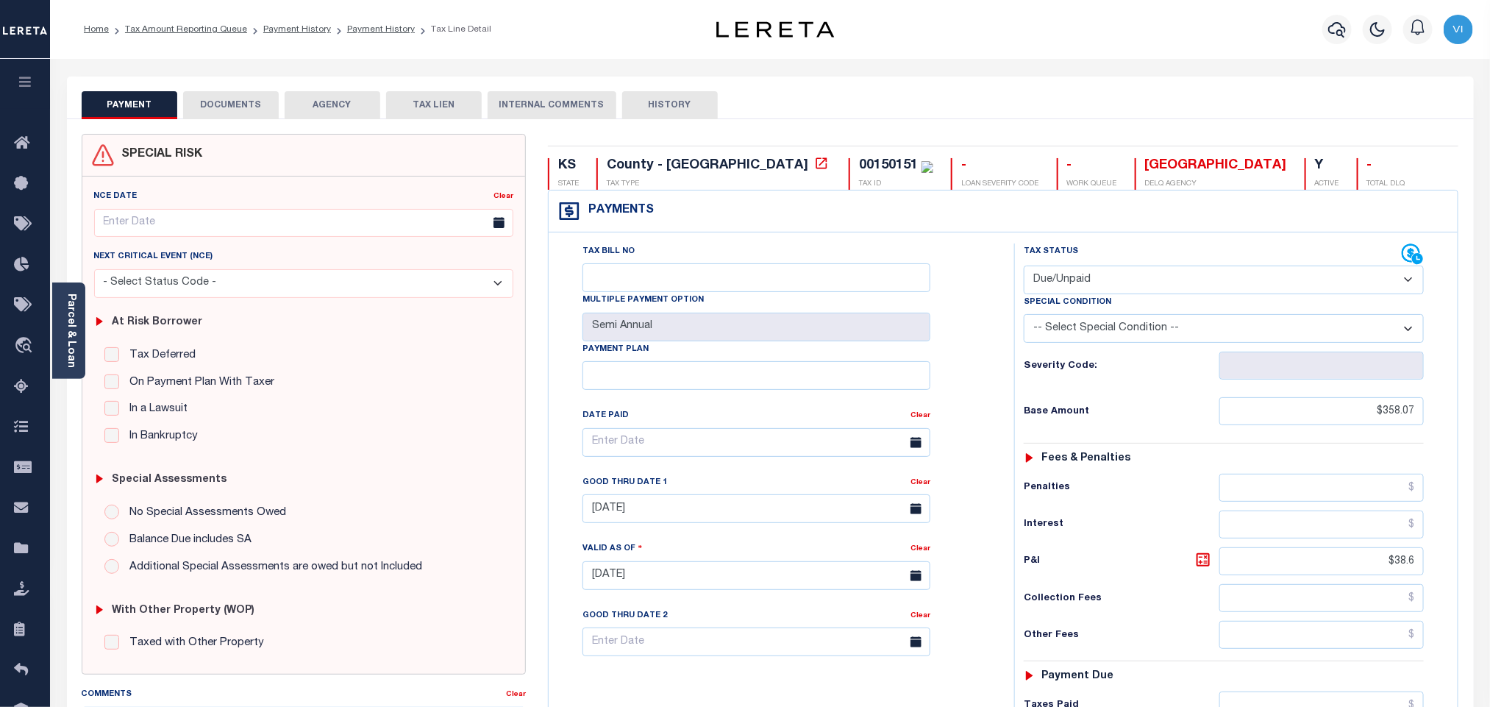
click at [254, 100] on button "DOCUMENTS" at bounding box center [231, 105] width 96 height 28
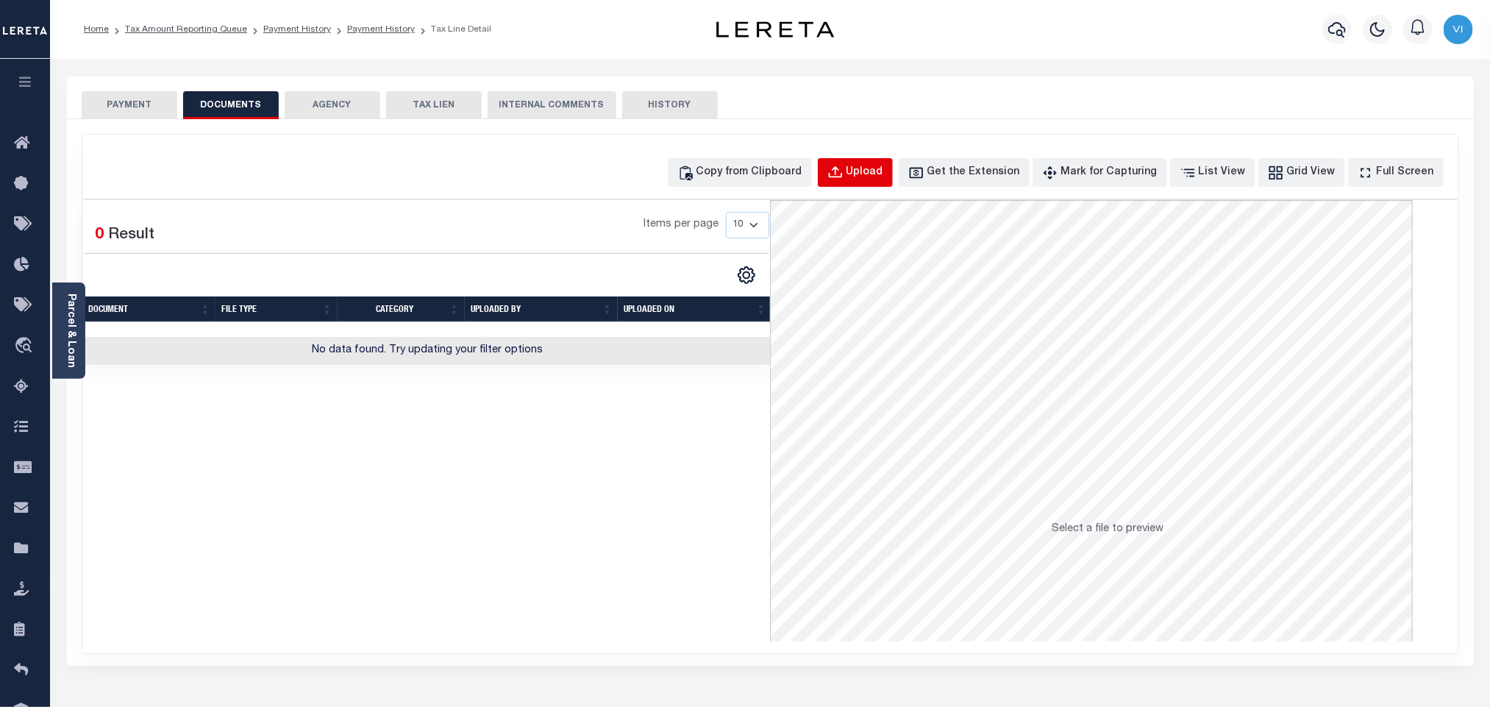
click at [883, 177] on div "Upload" at bounding box center [865, 173] width 37 height 16
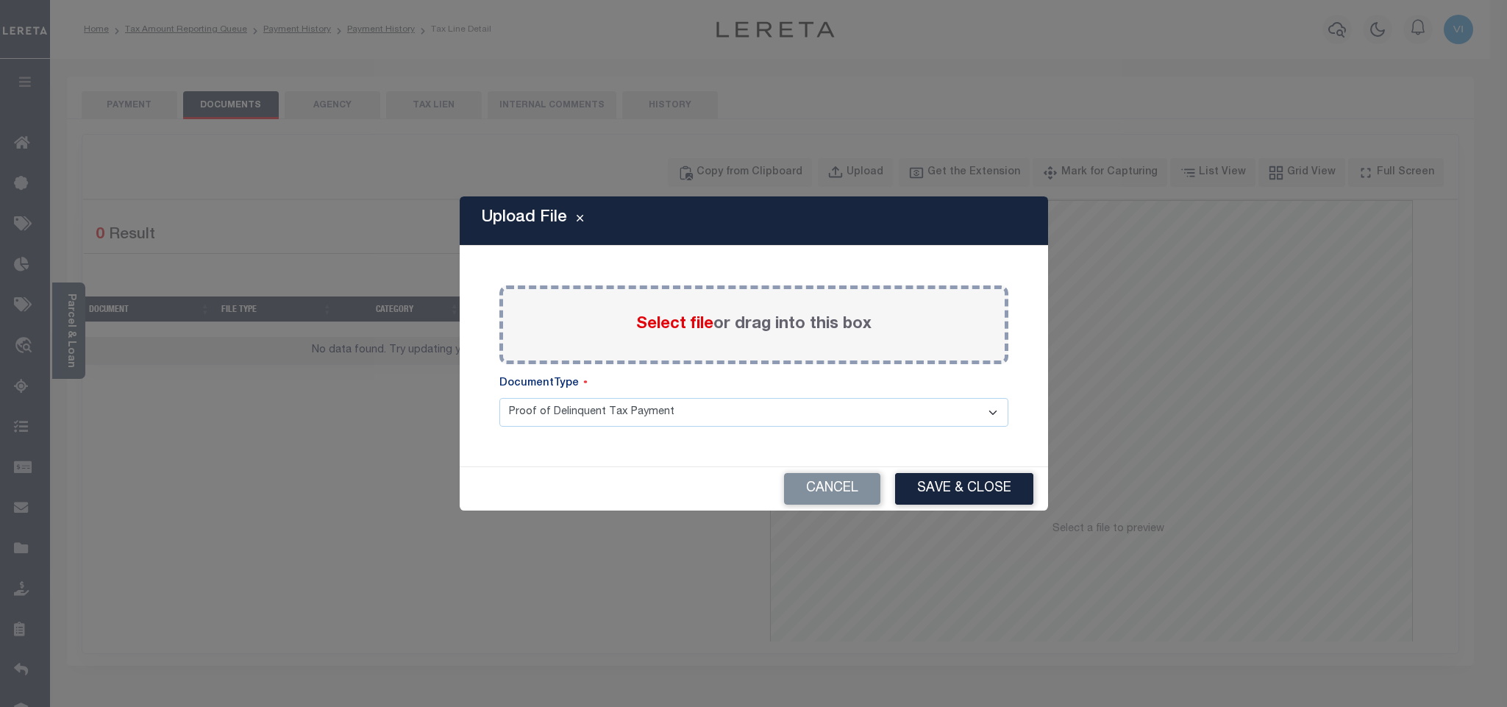
click at [633, 327] on div "Select file or drag into this box" at bounding box center [753, 324] width 509 height 79
click at [660, 323] on span "Select file" at bounding box center [674, 324] width 77 height 16
click at [0, 0] on input "Select file or drag into this box" at bounding box center [0, 0] width 0 height 0
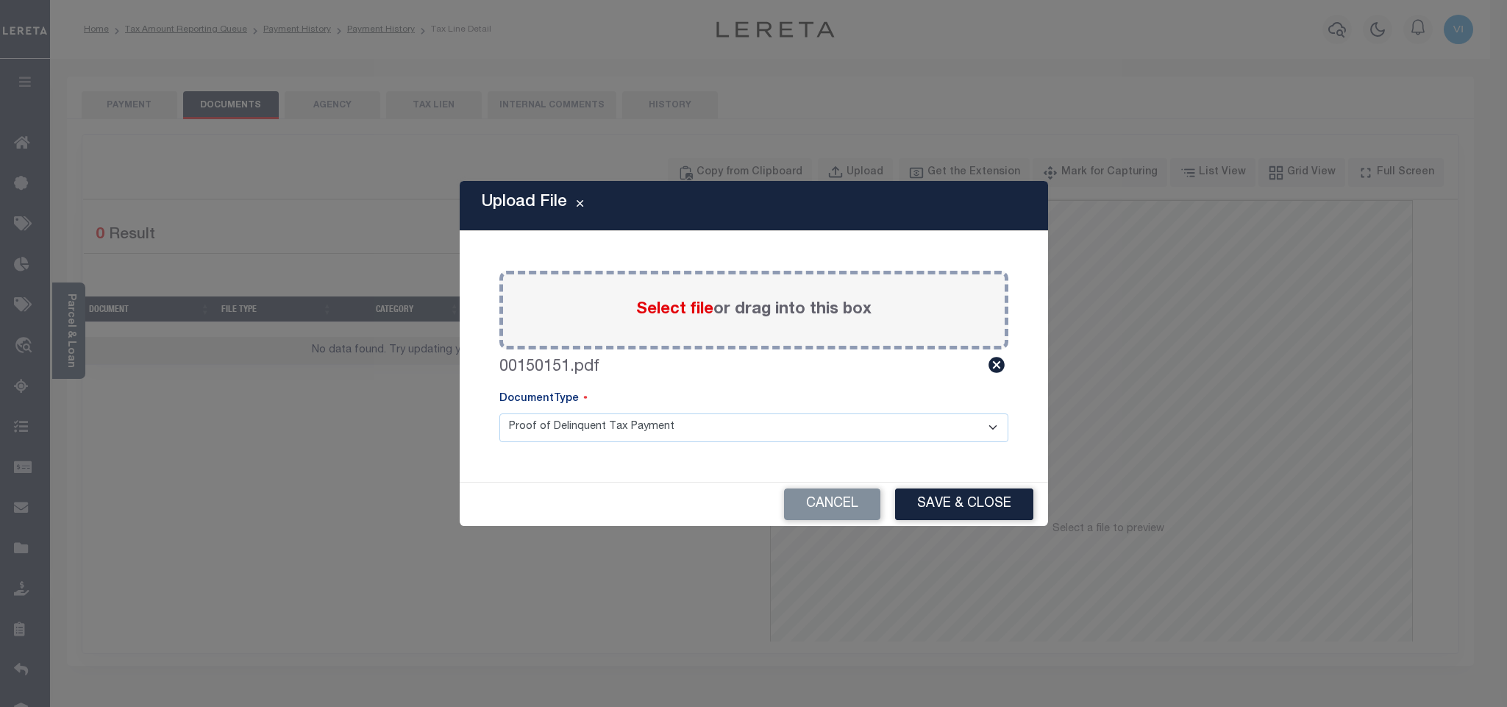
drag, startPoint x: 660, startPoint y: 323, endPoint x: 544, endPoint y: 437, distance: 163.3
click at [544, 435] on select "Proof of Delinquent Tax Payment" at bounding box center [753, 427] width 509 height 29
click at [499, 413] on select "Proof of Delinquent Tax Payment" at bounding box center [753, 427] width 509 height 29
click at [938, 504] on button "Save & Close" at bounding box center [964, 504] width 138 height 32
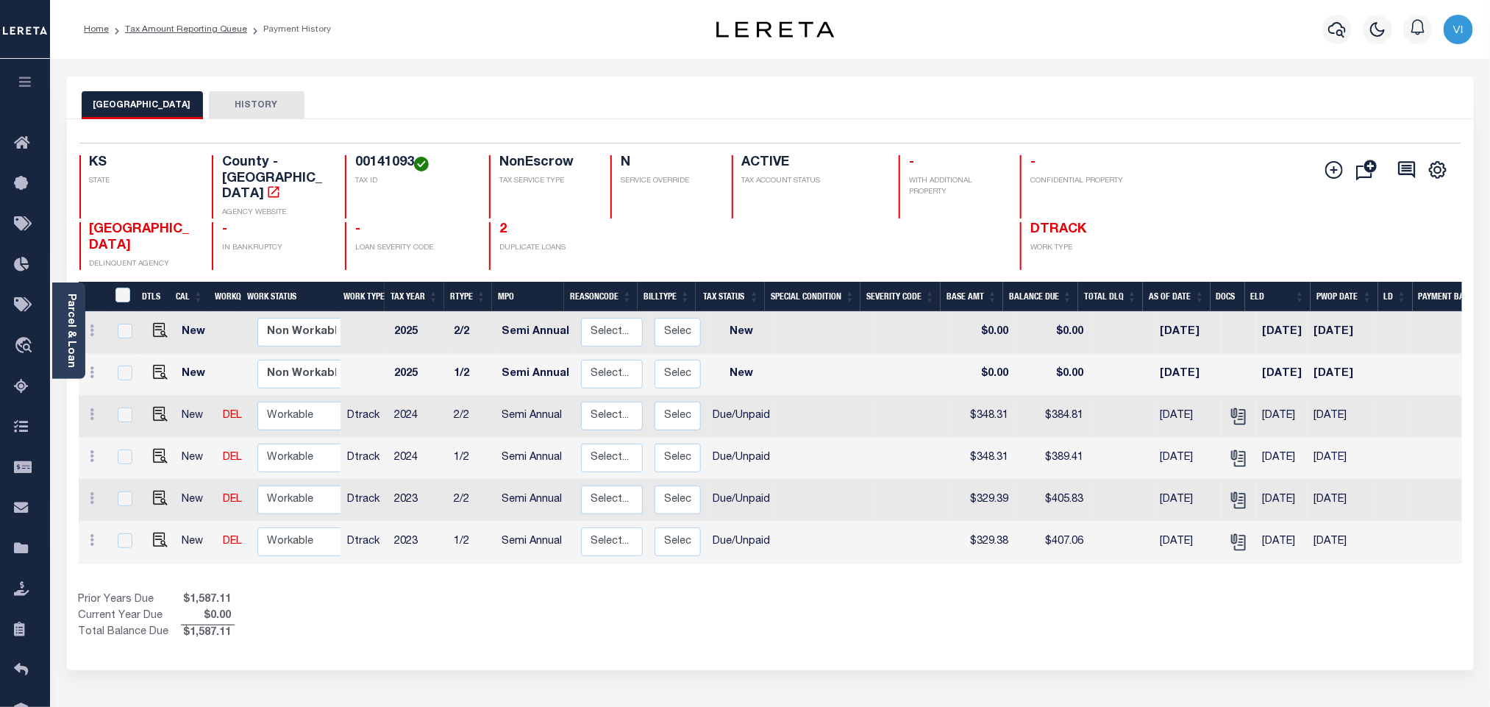
click at [334, 150] on div "Selected 6 Results 1 Items per page 25 50 100 KS STATE County - KS AGENCY WEBSI…" at bounding box center [771, 206] width 1406 height 127
click at [367, 168] on h4 "00141093" at bounding box center [413, 163] width 116 height 16
copy h4 "00141093"
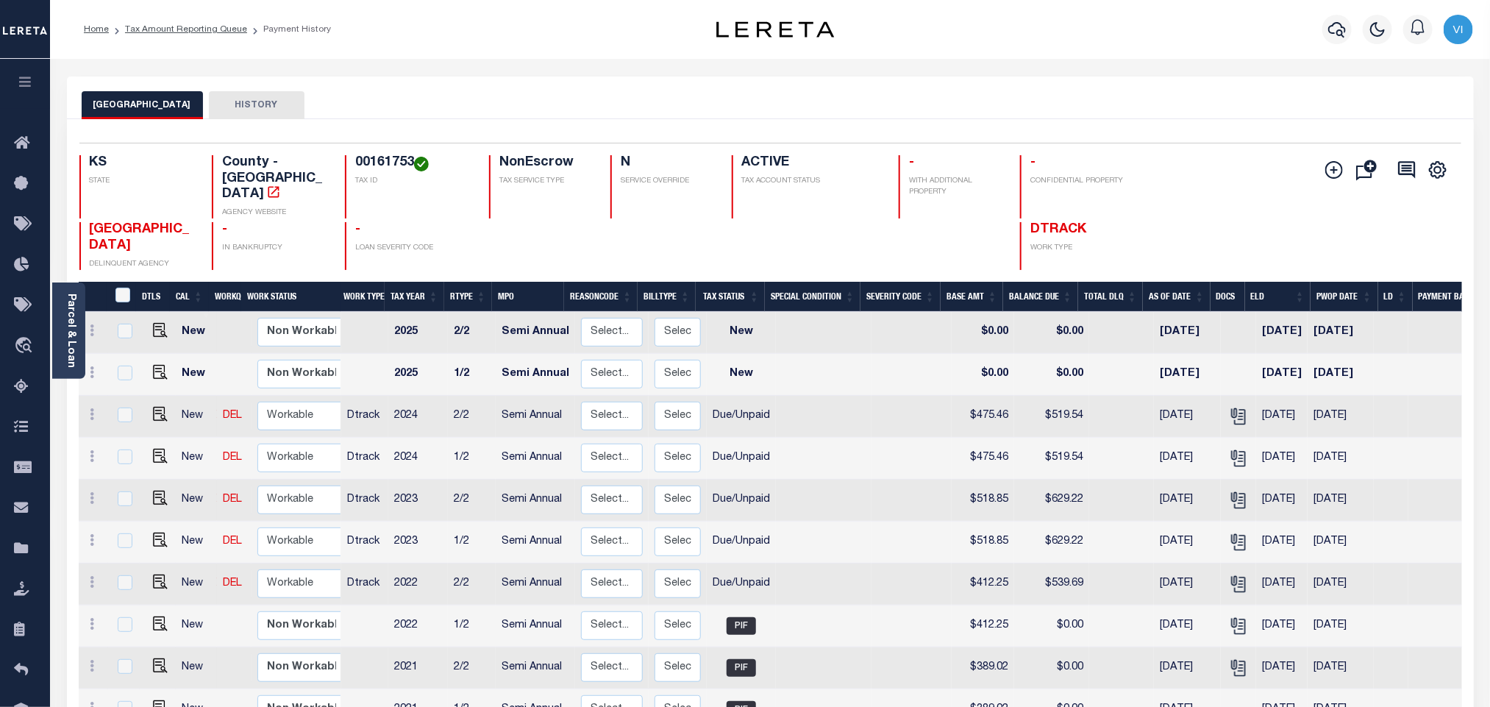
click at [355, 165] on h4 "00161753" at bounding box center [413, 163] width 116 height 16
copy h4 "00161753"
click at [159, 574] on img "" at bounding box center [160, 581] width 15 height 15
checkbox input "true"
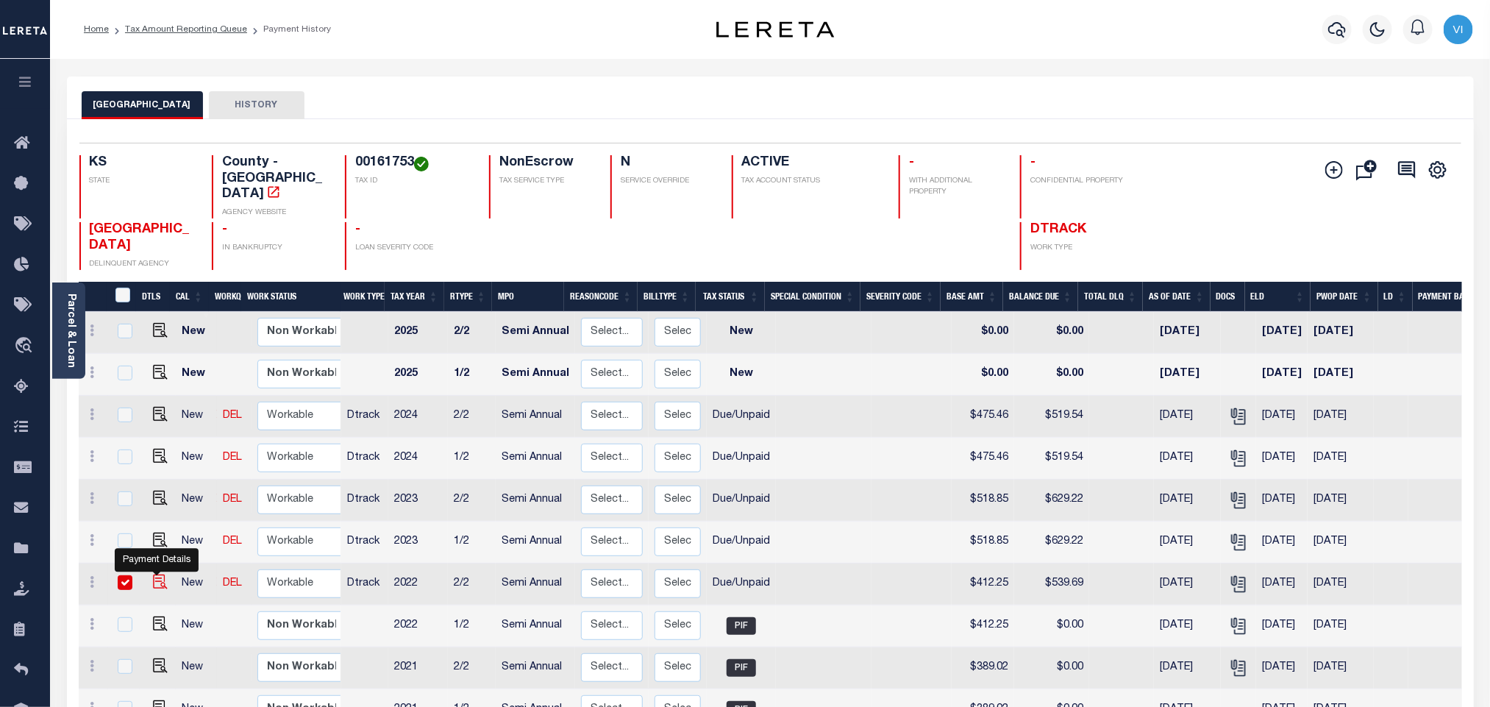
checkbox input "true"
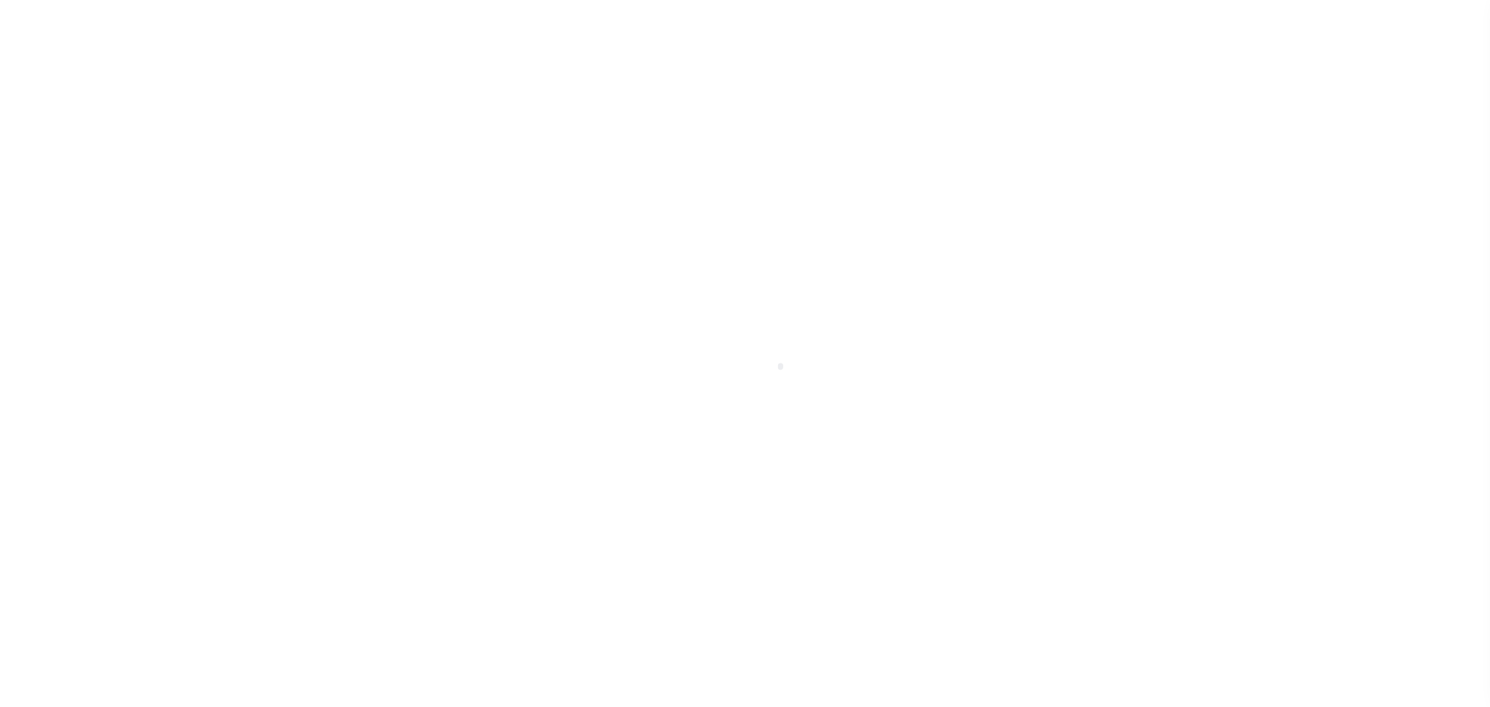
select select "DUE"
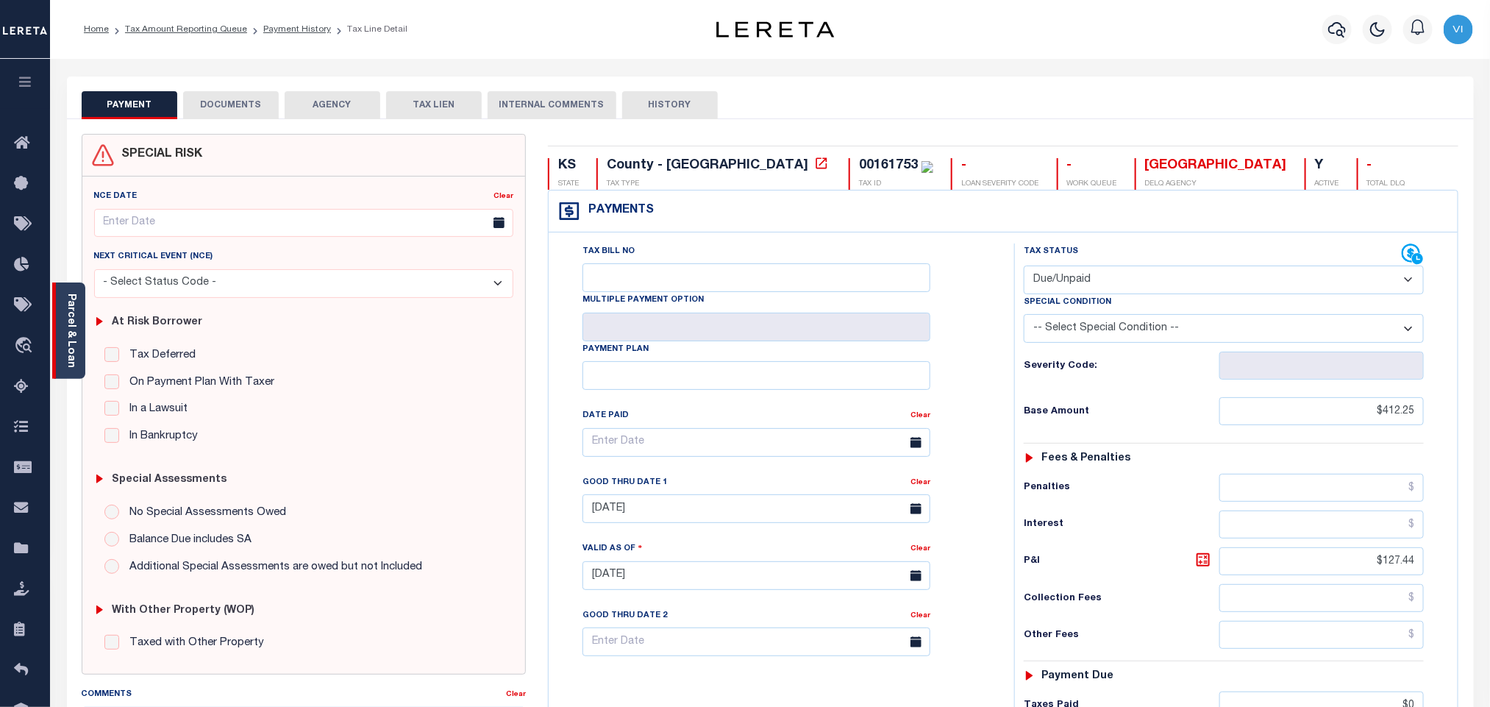
click at [60, 324] on div "Parcel & Loan" at bounding box center [68, 330] width 33 height 96
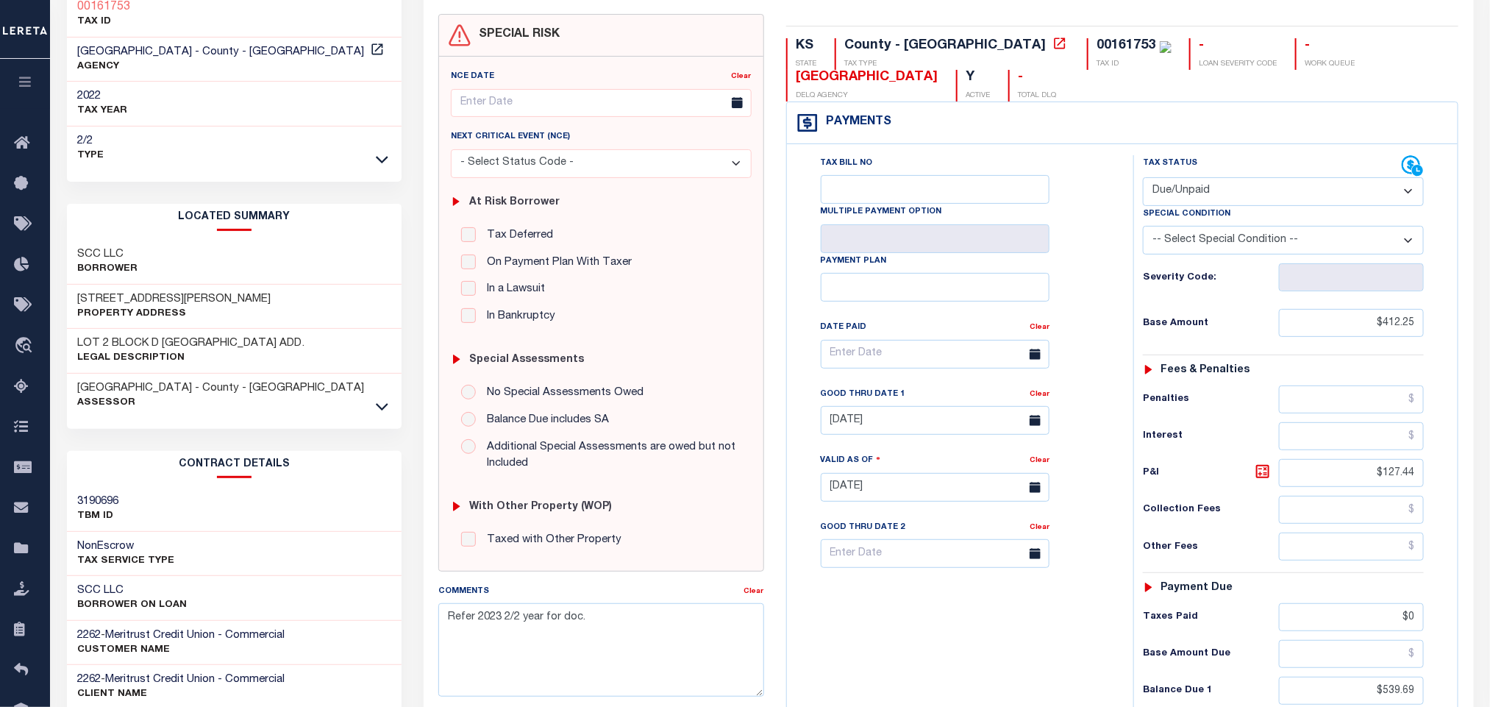
scroll to position [331, 0]
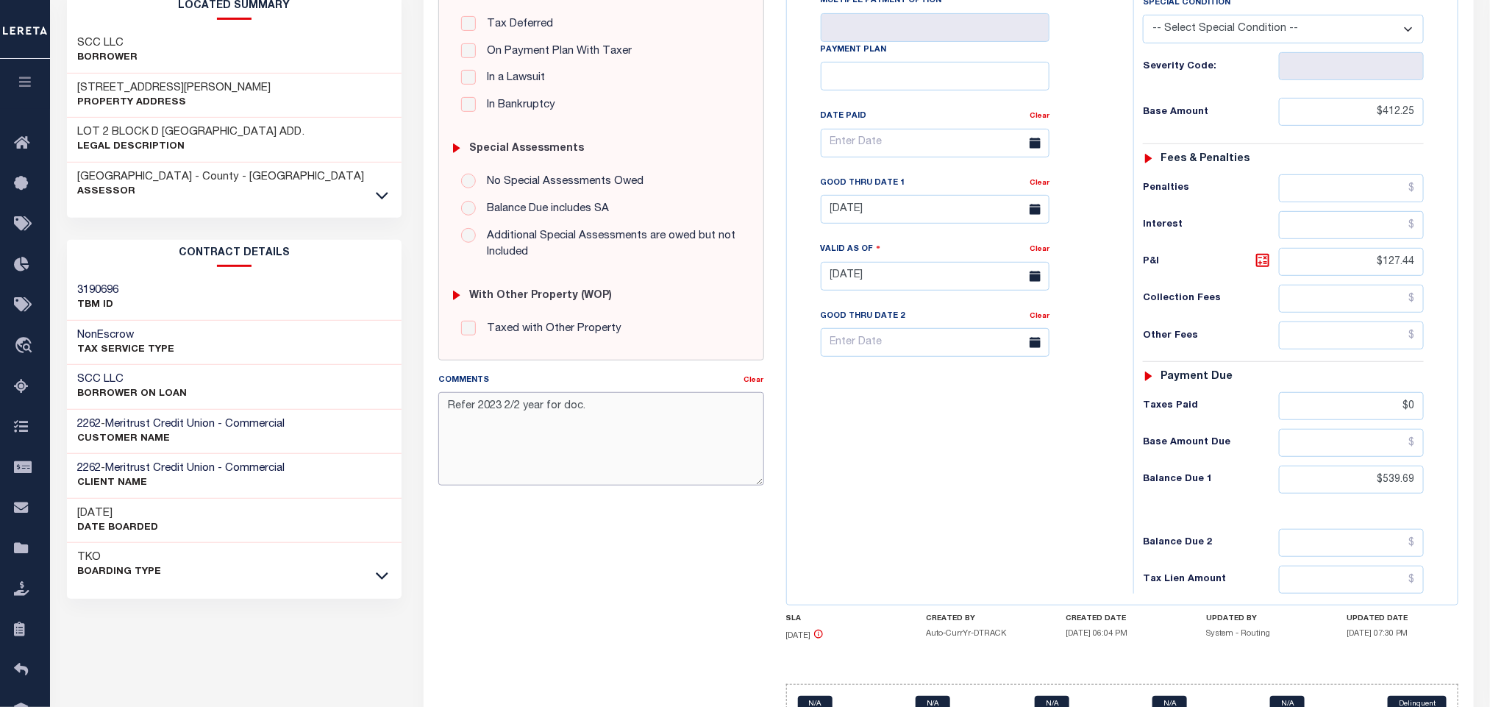
click at [663, 431] on textarea "Refer 2023 2/2 year for doc." at bounding box center [600, 438] width 325 height 93
paste textarea "Please refer 2024 2/2 line for supporting document"
type textarea "Please refer 2024 2/2 line for supporting document"
type input "[DATE]"
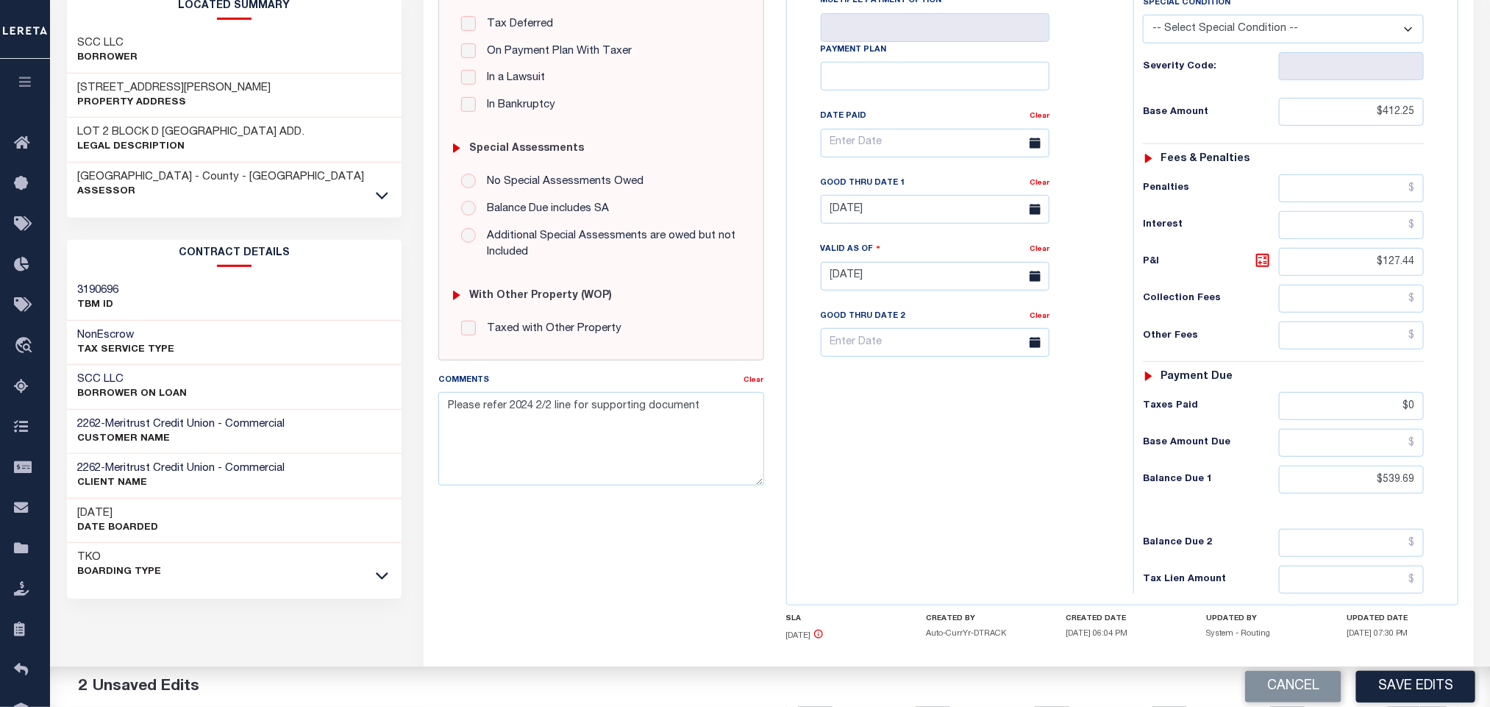
scroll to position [421, 0]
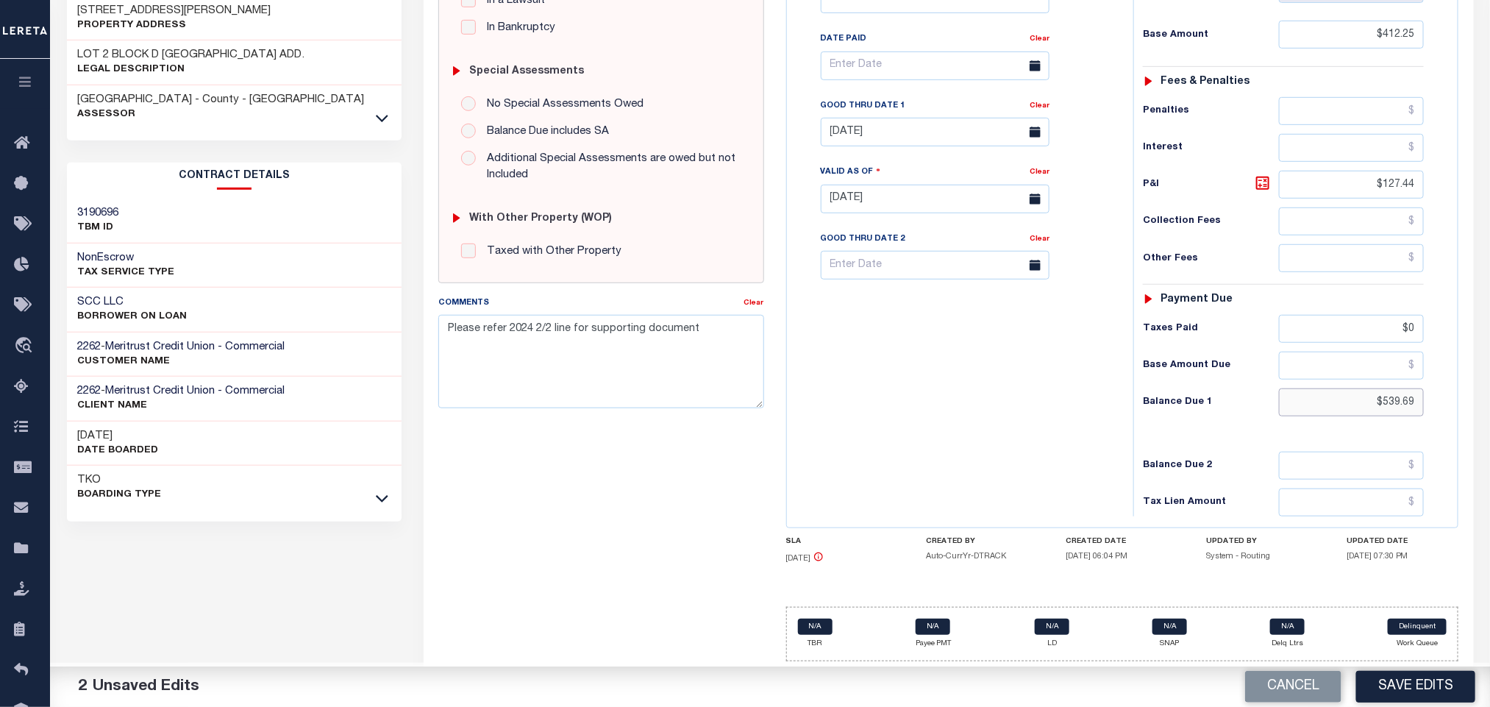
click at [1391, 407] on input "$539.69" at bounding box center [1352, 402] width 146 height 28
paste input "44.65"
type input "$544.65"
click at [1261, 177] on icon at bounding box center [1262, 183] width 13 height 13
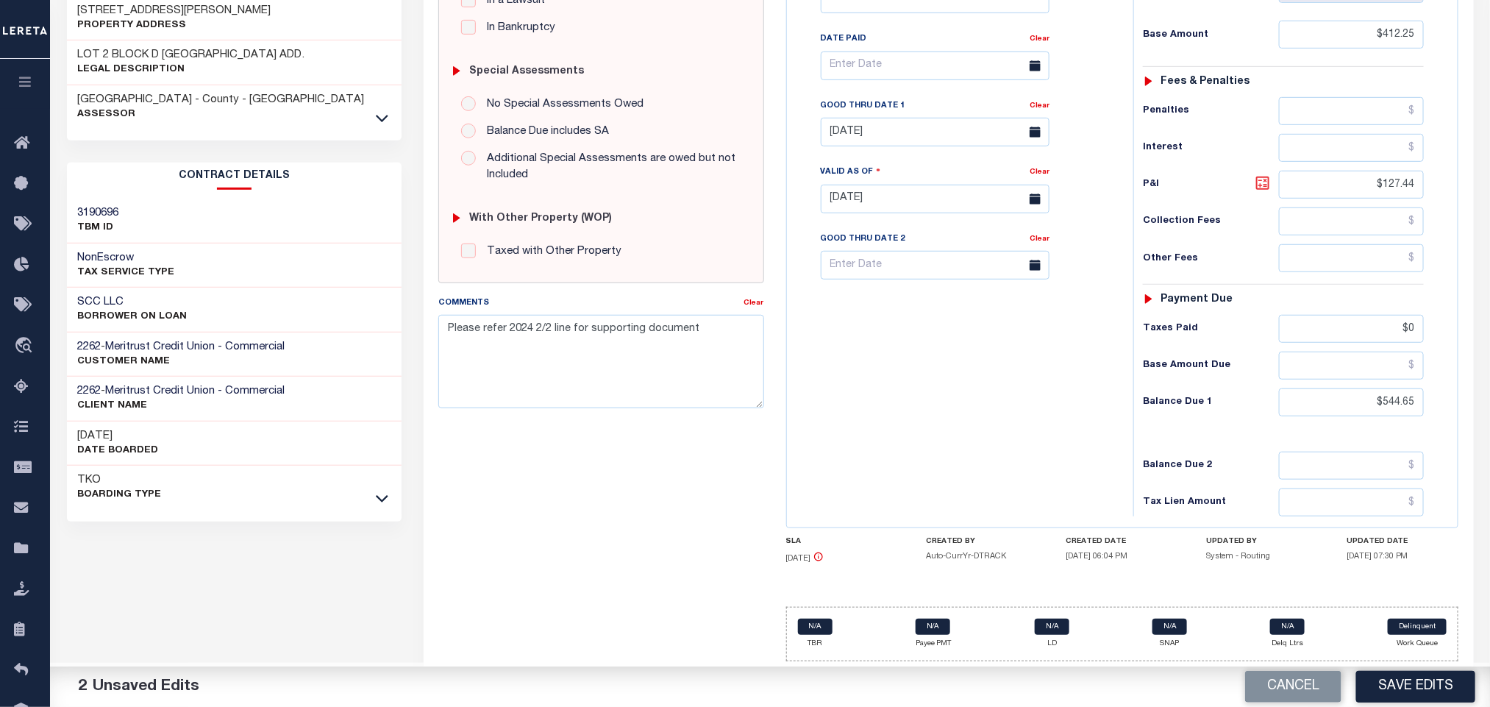
type input "$132.40"
click at [877, 135] on input "08/31/2025" at bounding box center [935, 132] width 229 height 29
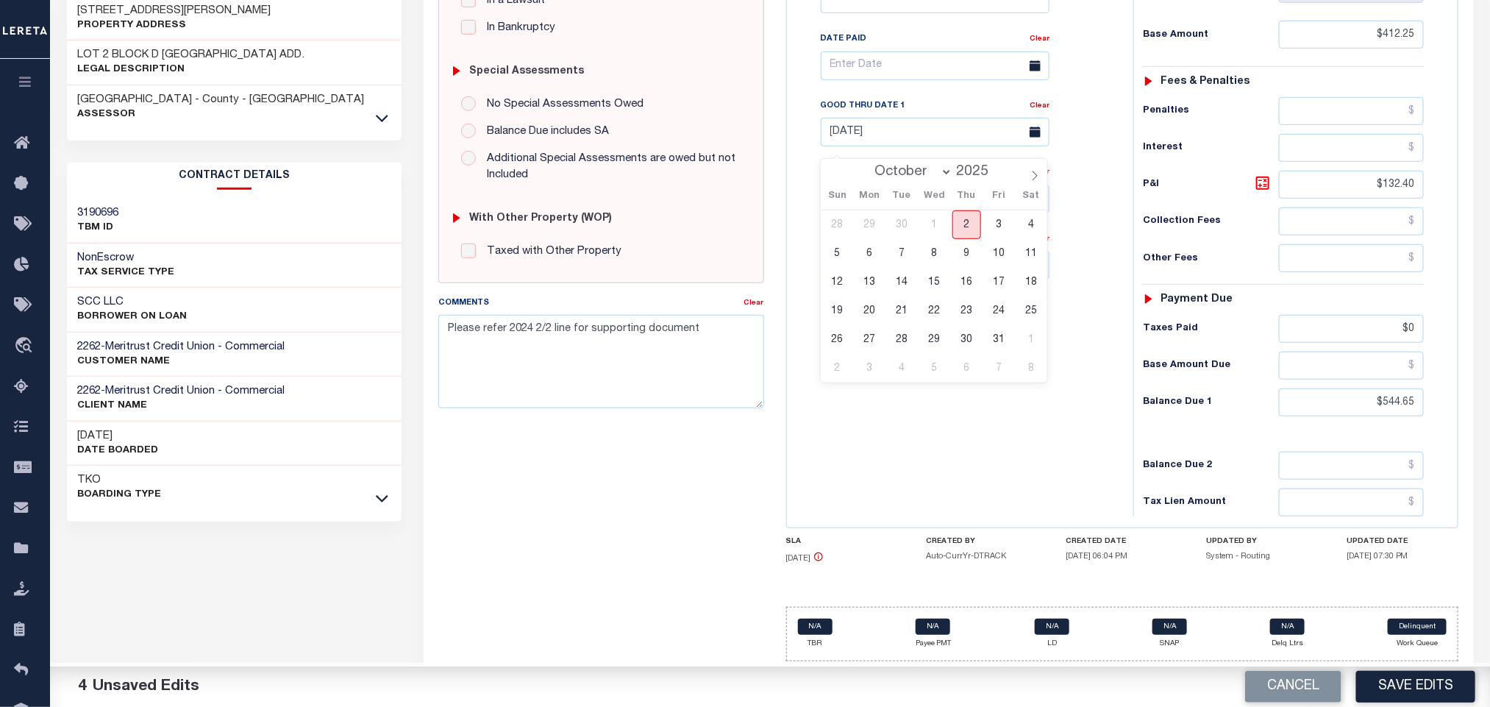
click at [969, 221] on span "2" at bounding box center [966, 224] width 29 height 29
type input "[DATE]"
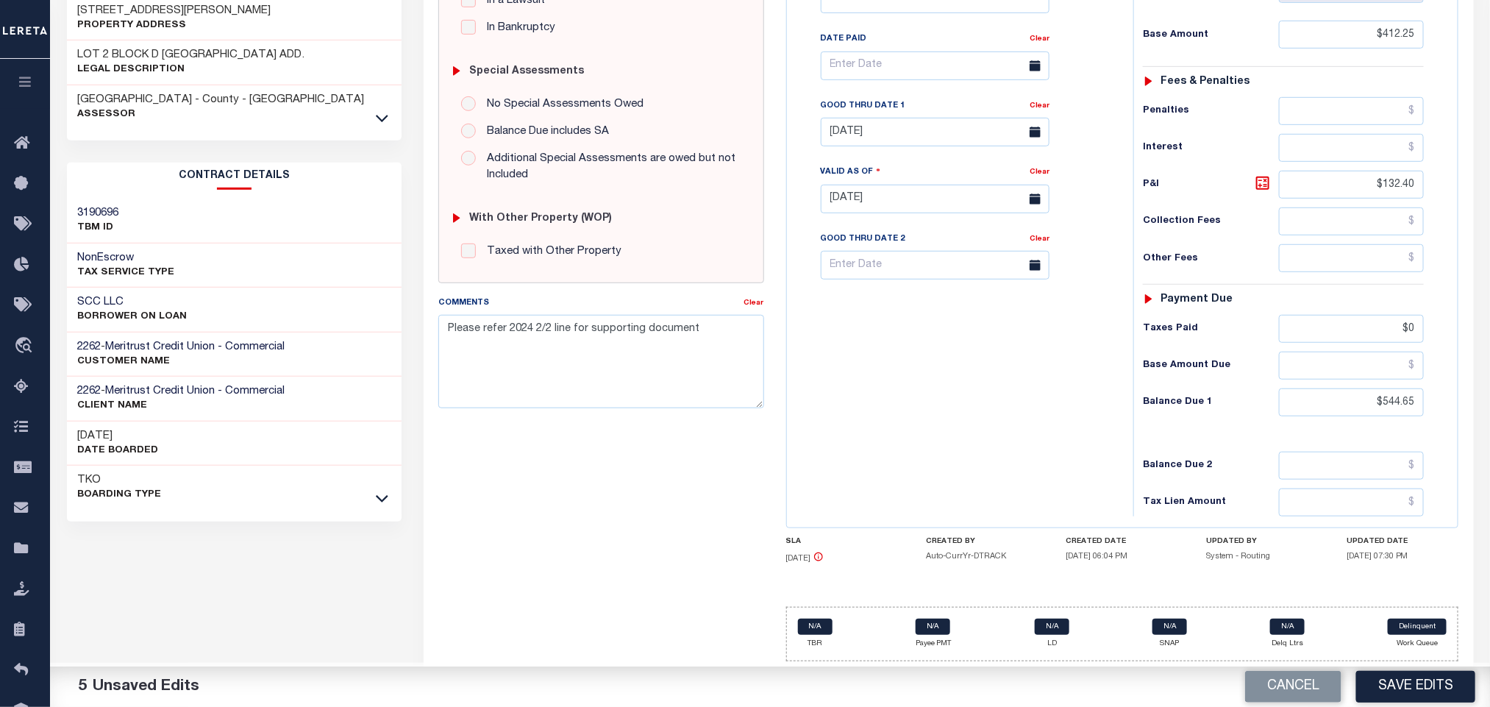
click at [1014, 405] on div "Tax Bill No Multiple Payment Option Payment Plan Clear" at bounding box center [957, 191] width 332 height 649
click at [1382, 678] on button "Save Edits" at bounding box center [1415, 687] width 119 height 32
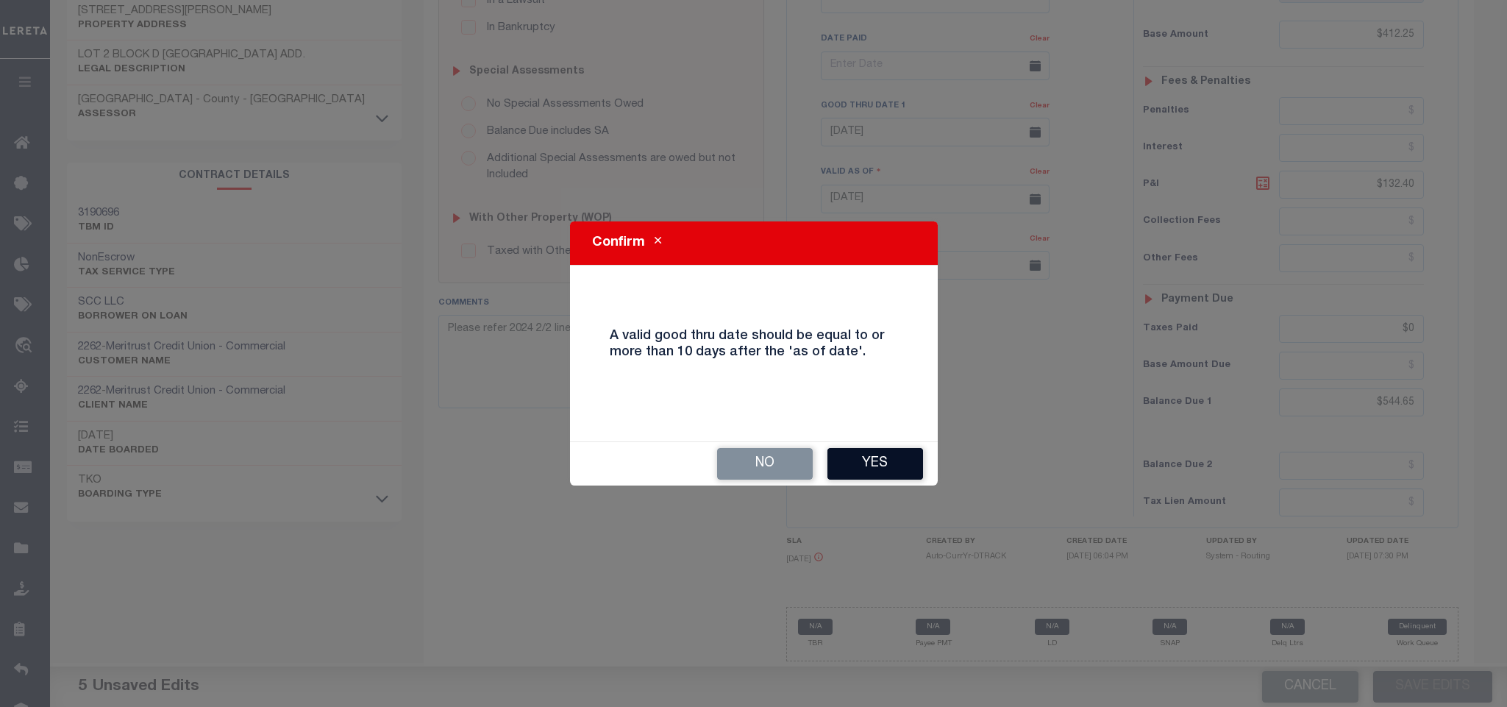
click at [897, 466] on button "Yes" at bounding box center [875, 464] width 96 height 32
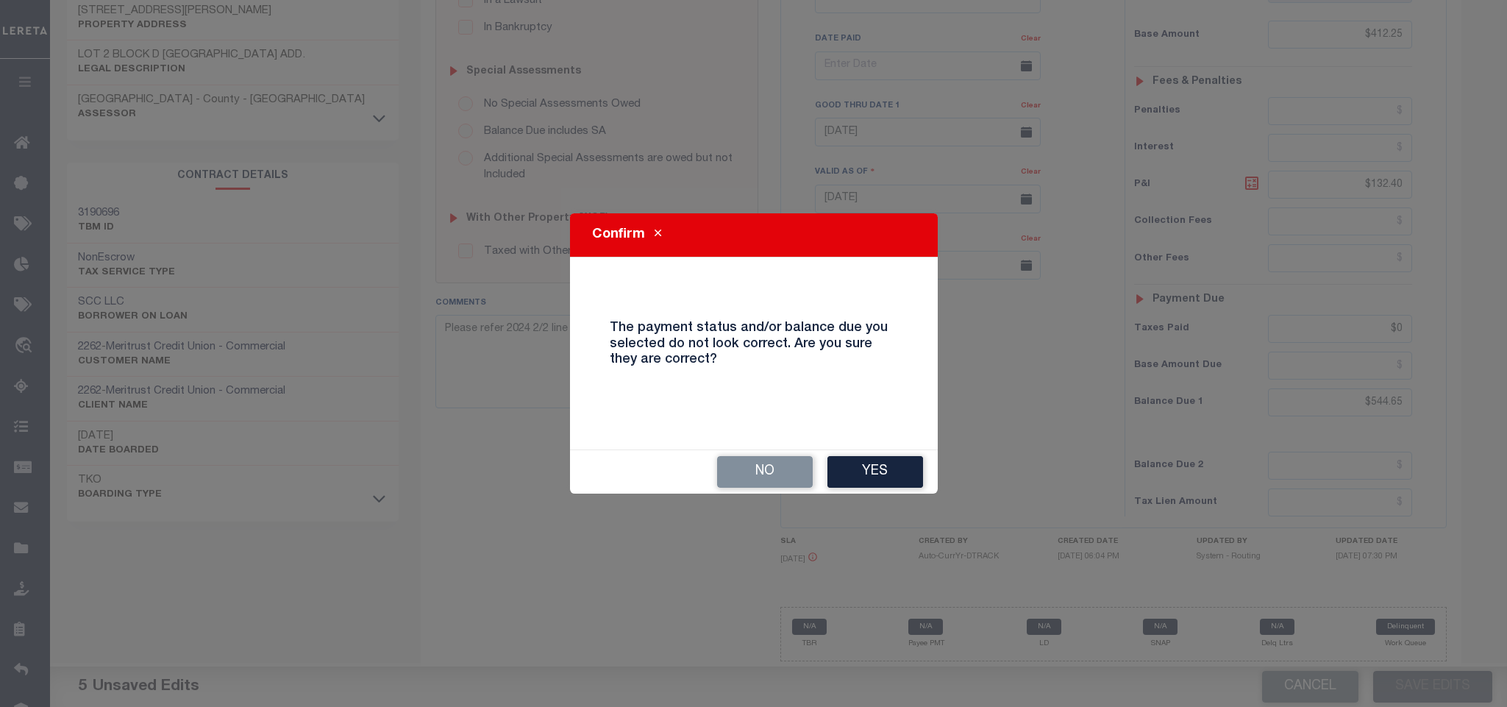
click at [894, 470] on button "Yes" at bounding box center [875, 472] width 96 height 32
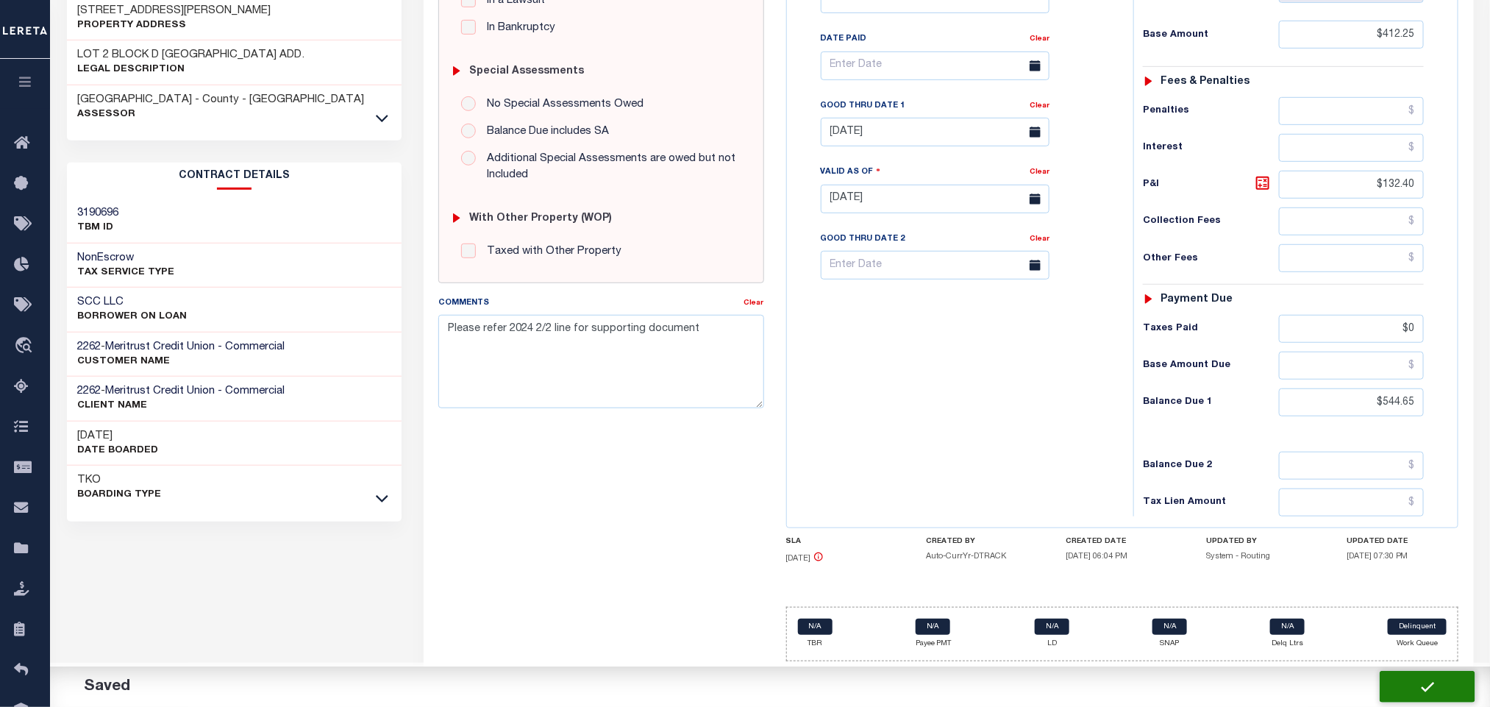
checkbox input "false"
type input "$412.25"
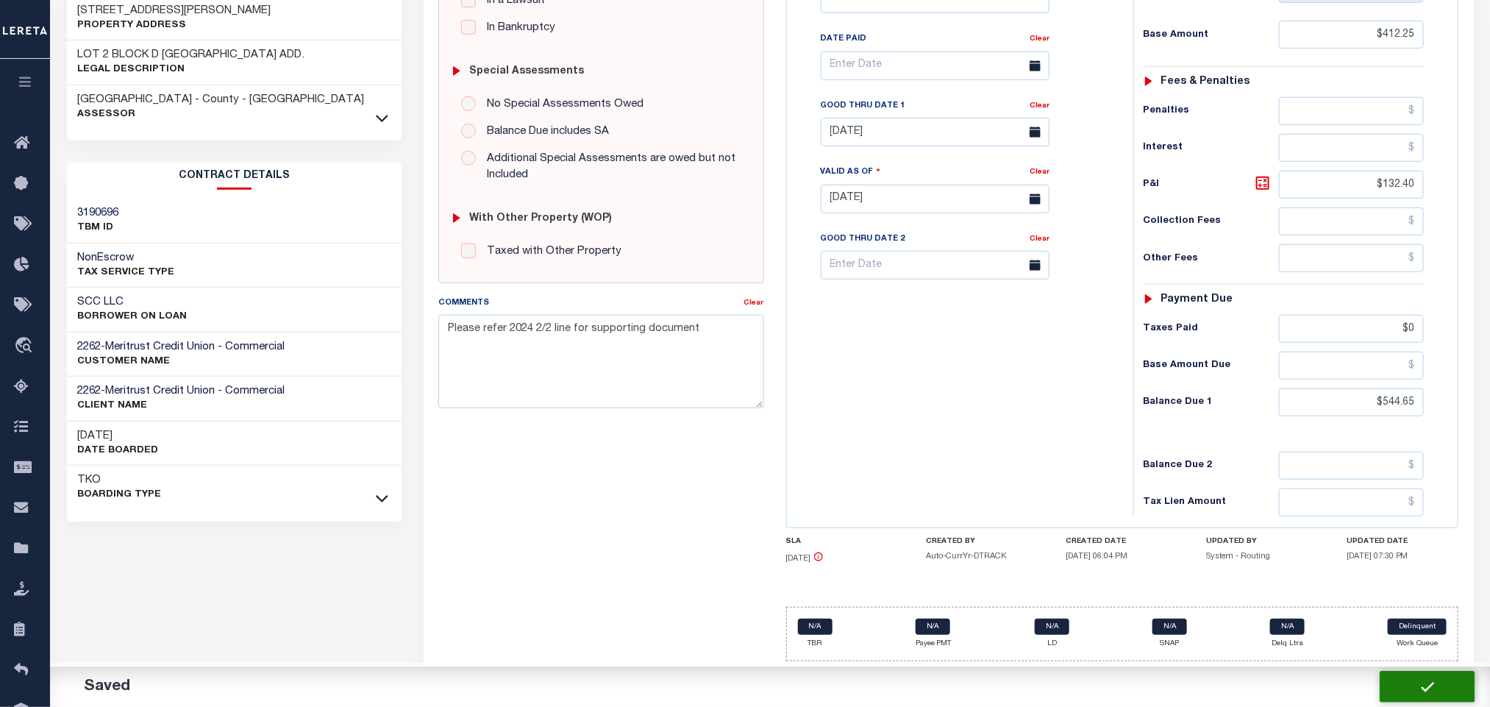
type input "$132.4"
type input "$0"
type input "$544.65"
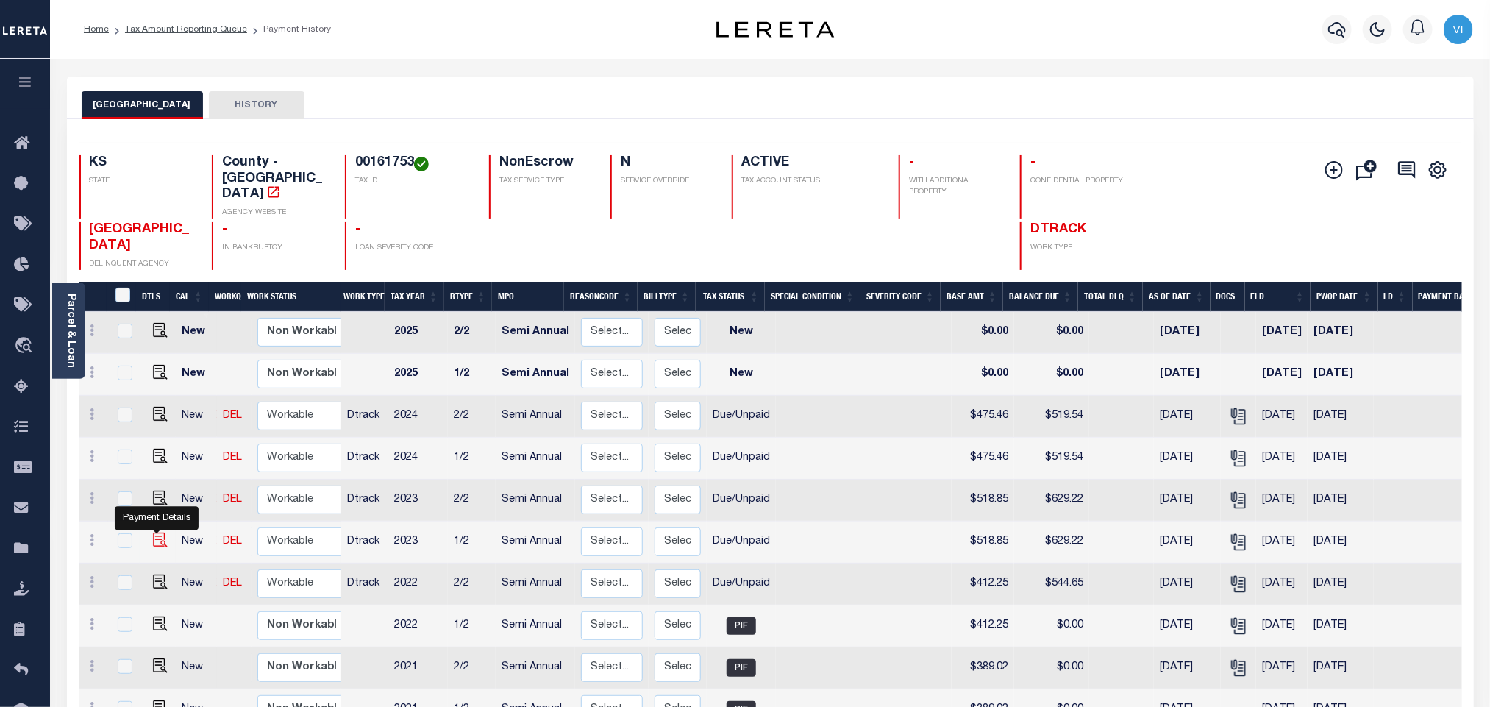
click at [153, 533] on img "" at bounding box center [160, 540] width 15 height 15
checkbox input "true"
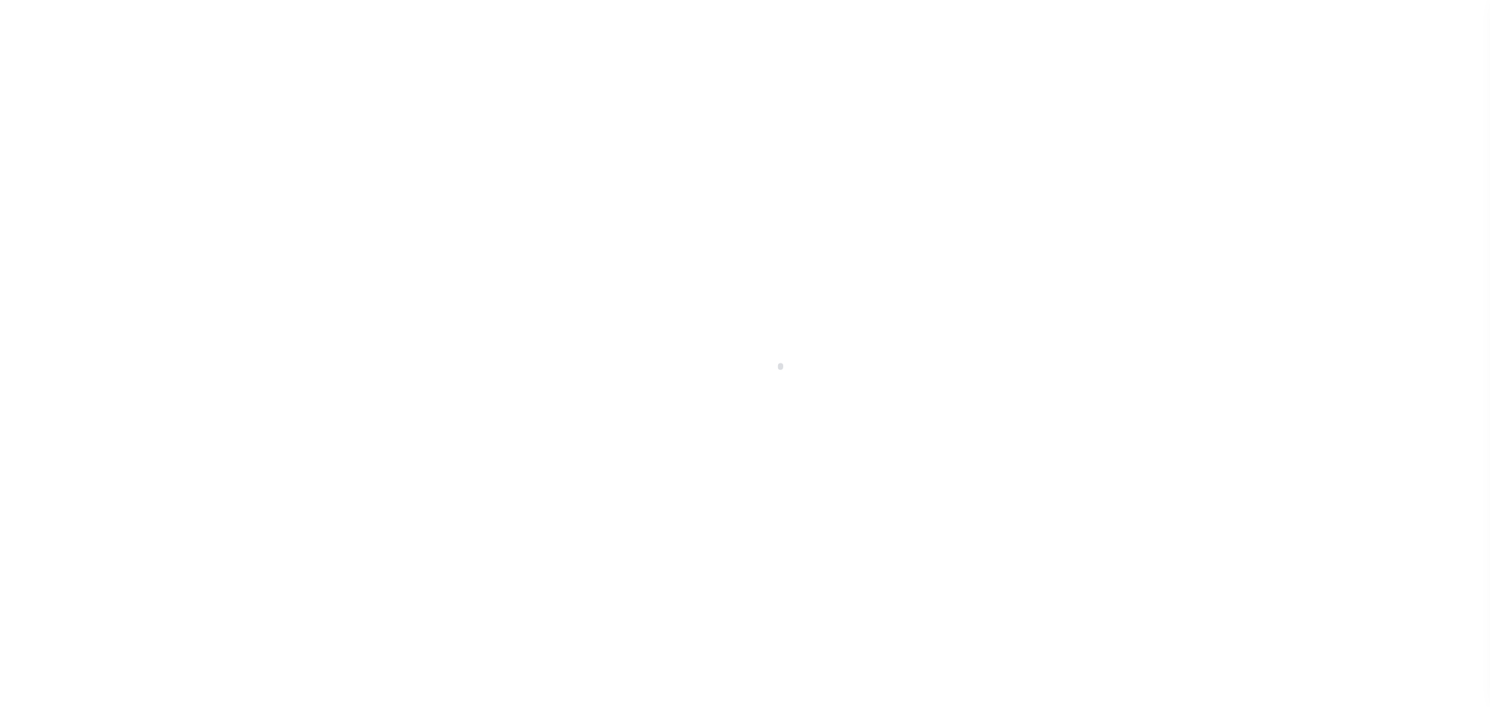
select select "DUE"
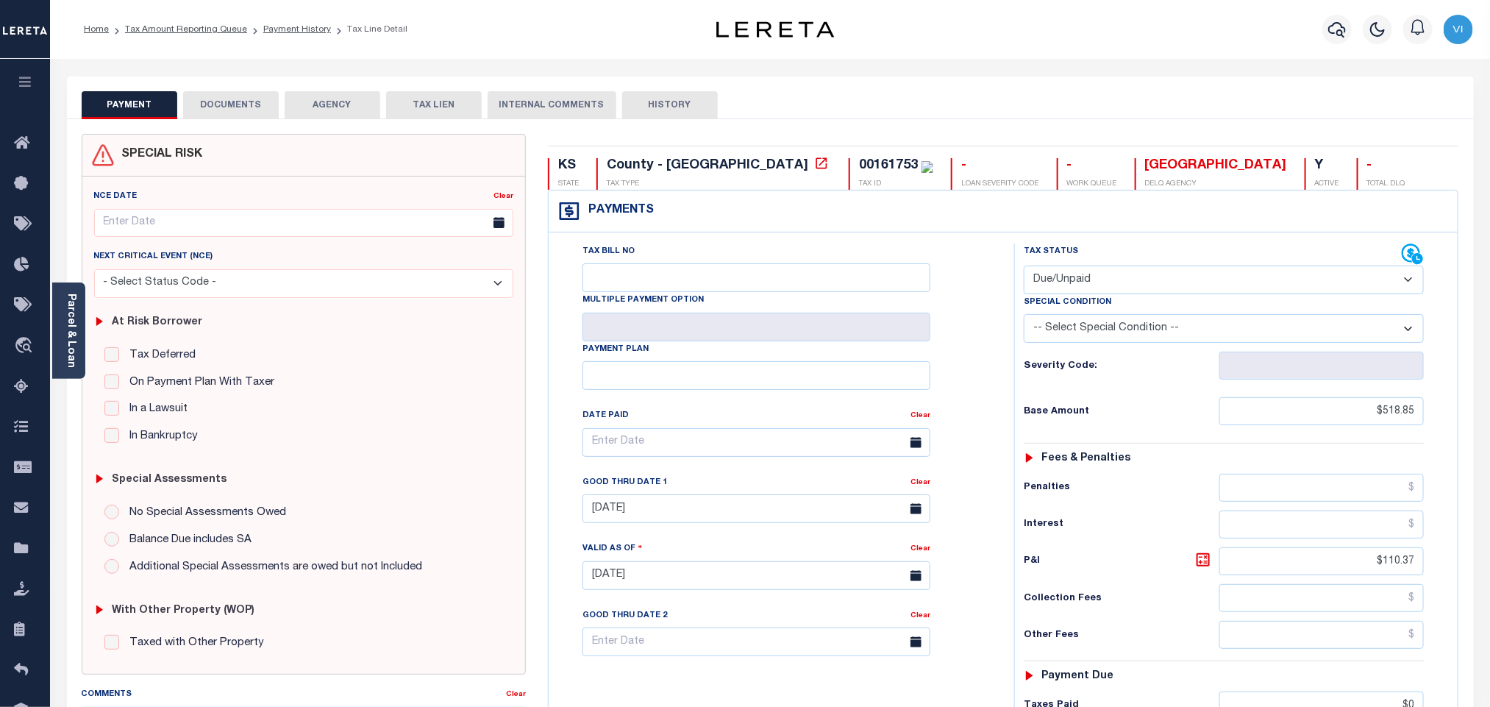
scroll to position [389, 0]
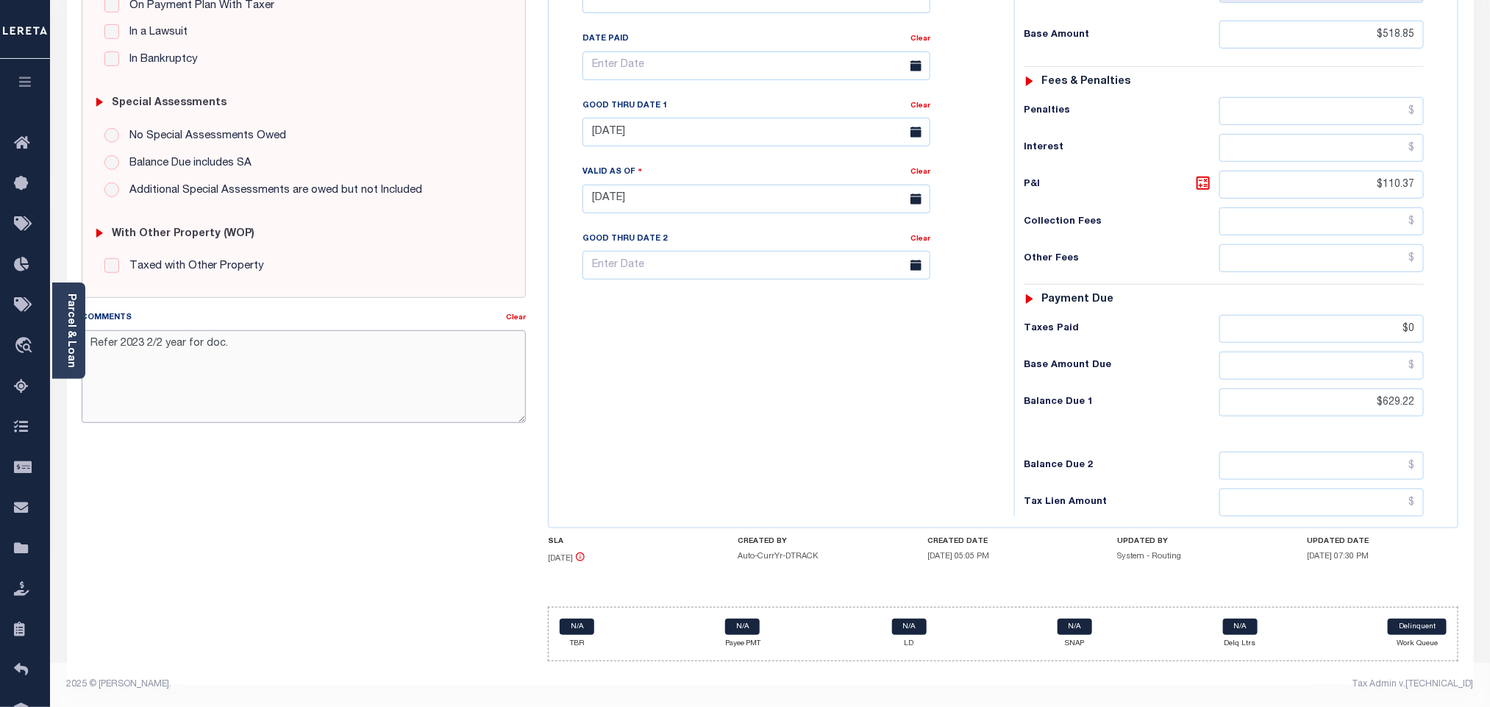
click at [318, 356] on textarea "Refer 2023 2/2 year for doc." at bounding box center [304, 376] width 444 height 93
paste textarea "Please refer 2024 2/2 line for supporting document"
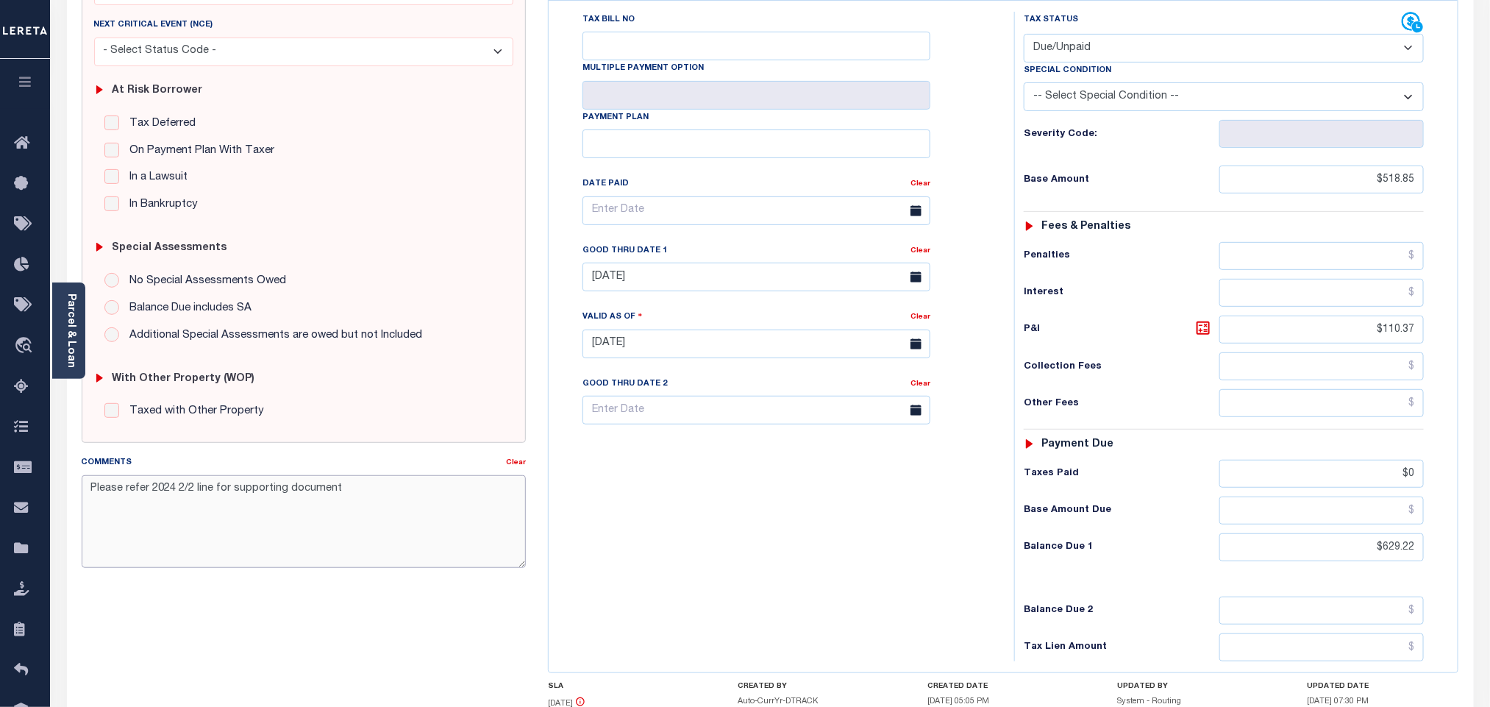
scroll to position [0, 0]
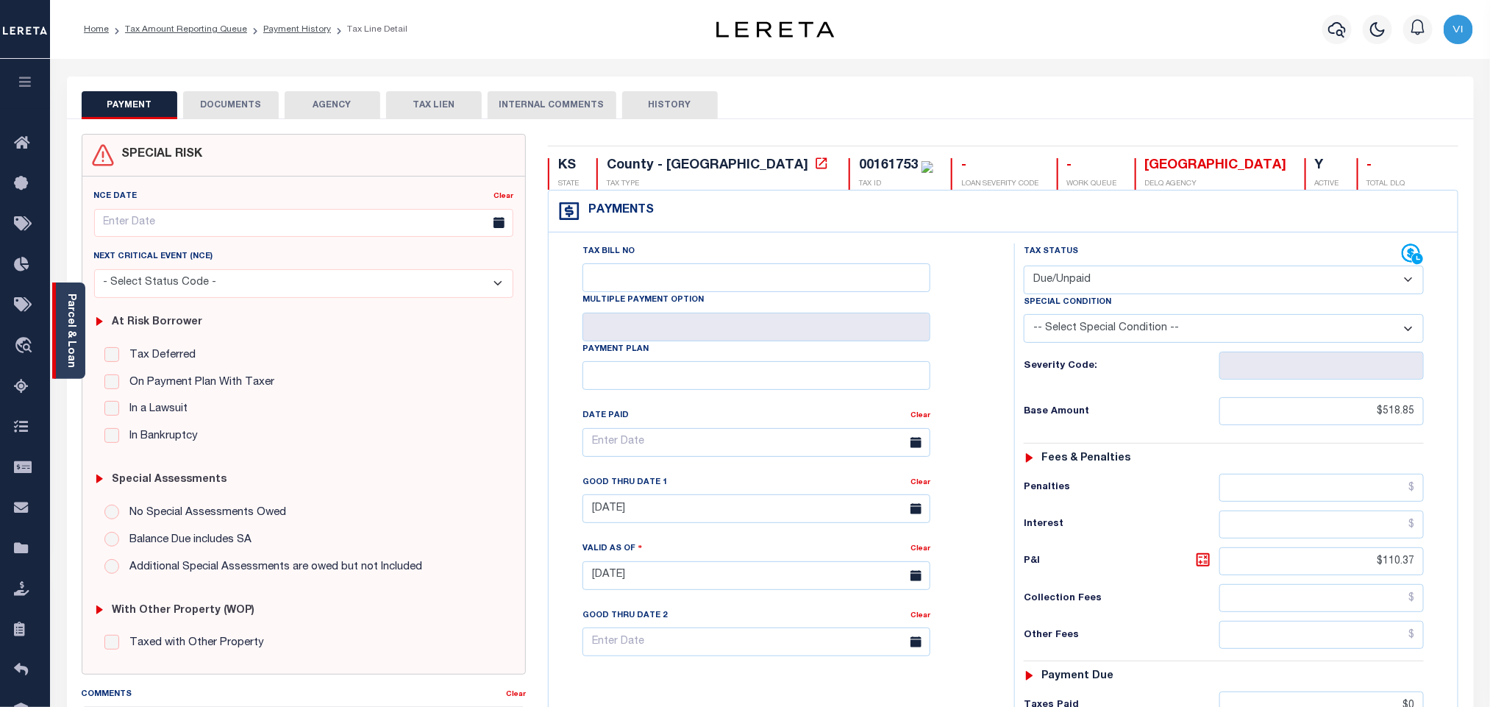
type textarea "Please refer 2024 2/2 line for supporting document"
type input "[DATE]"
click at [71, 324] on link "Parcel & Loan" at bounding box center [70, 330] width 10 height 74
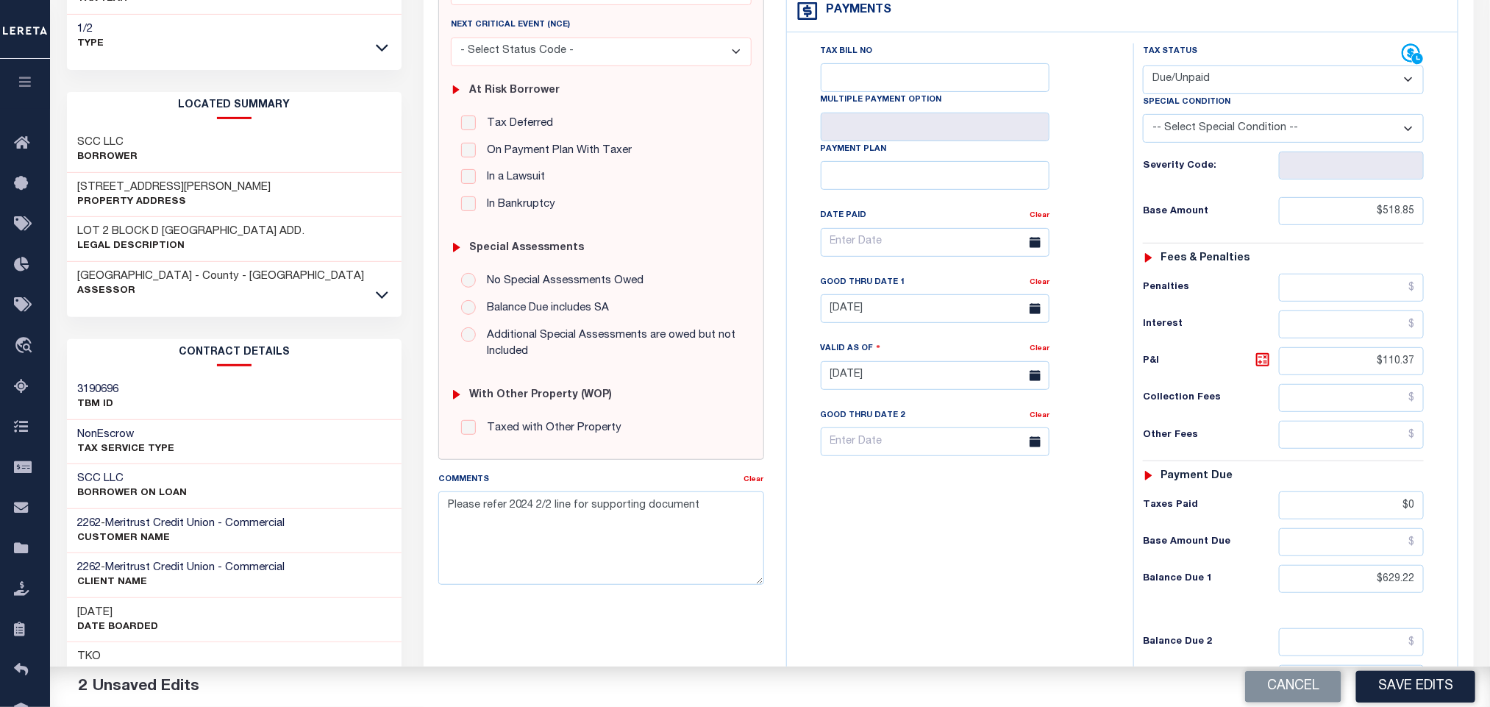
scroll to position [421, 0]
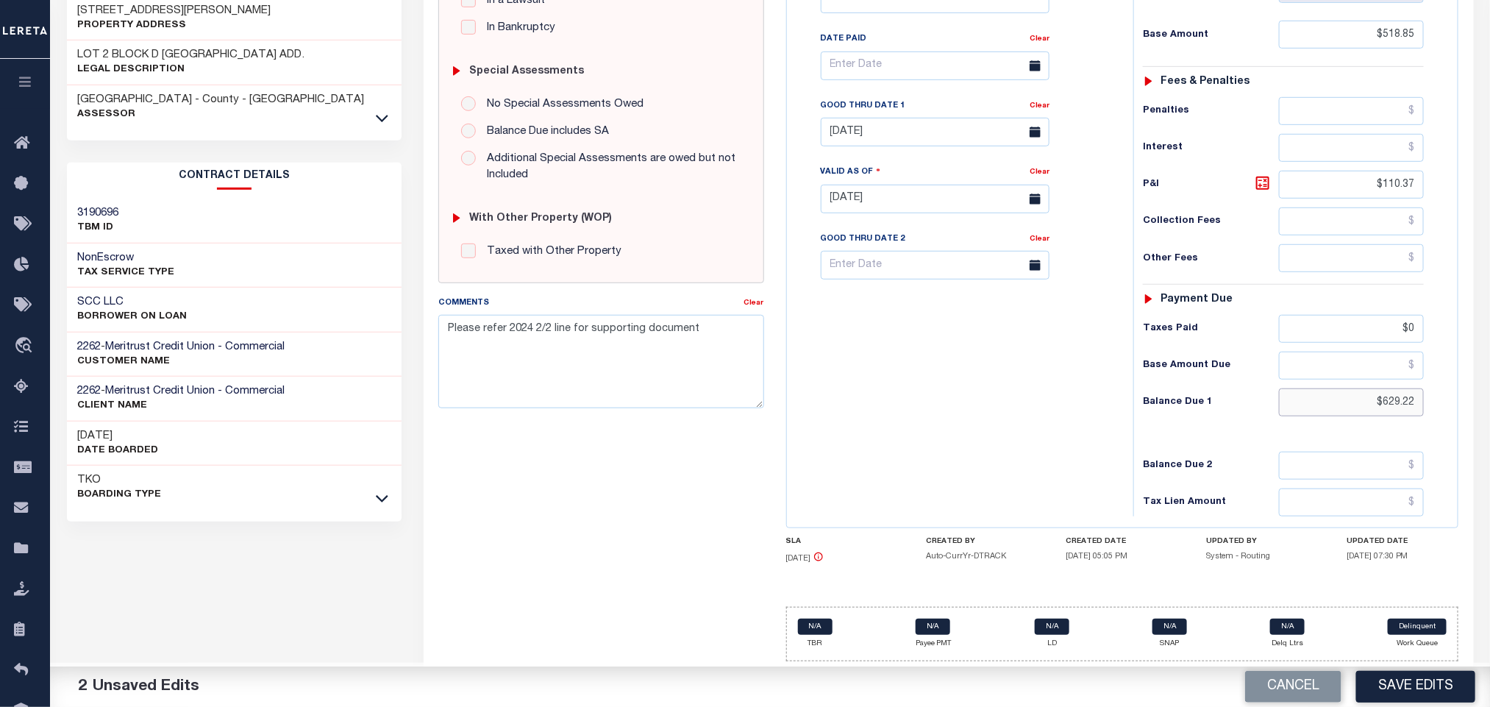
click at [1384, 407] on input "$629.22" at bounding box center [1352, 402] width 146 height 28
paste input "41.19"
type input "$641.19"
click at [1263, 177] on icon at bounding box center [1263, 183] width 18 height 18
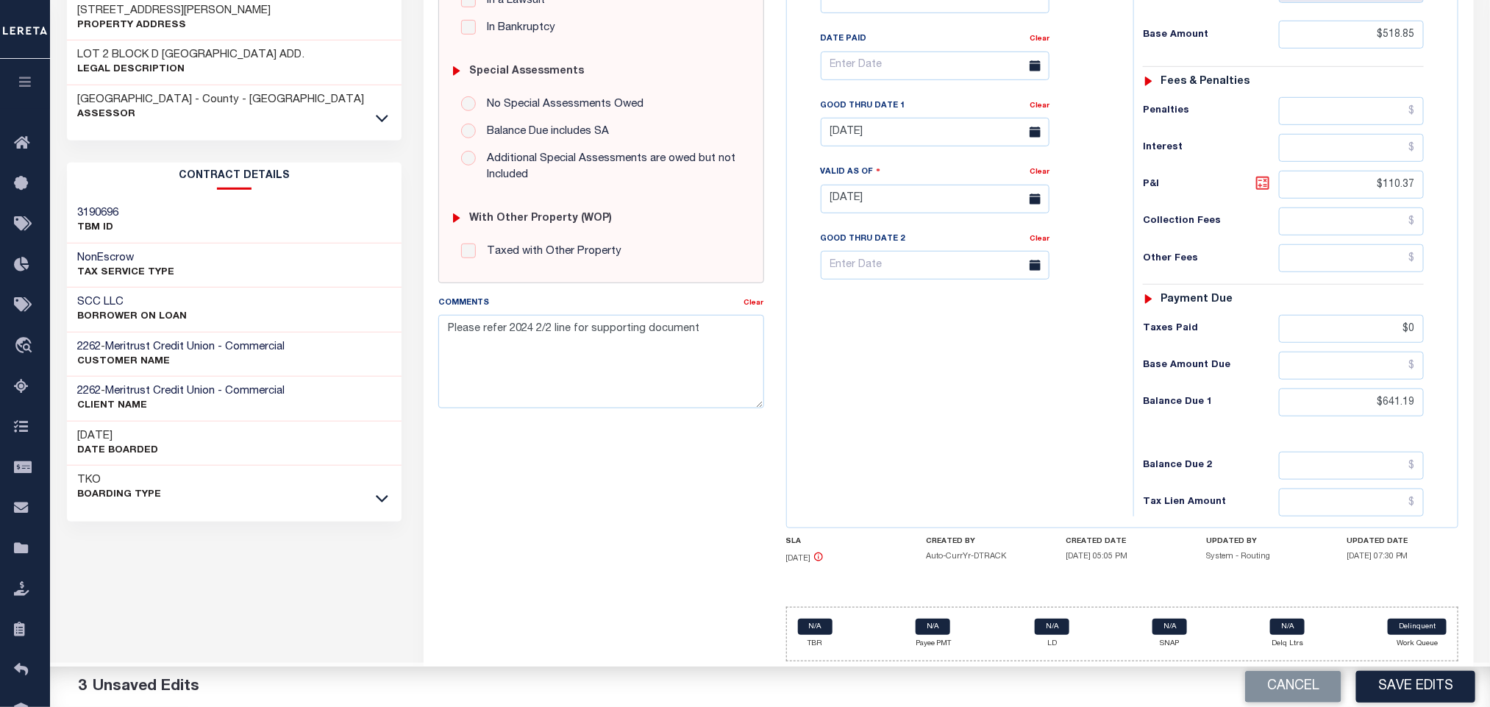
type input "$122.34"
click at [1258, 177] on icon at bounding box center [1263, 183] width 18 height 18
click at [861, 135] on input "08/31/2025" at bounding box center [935, 132] width 229 height 29
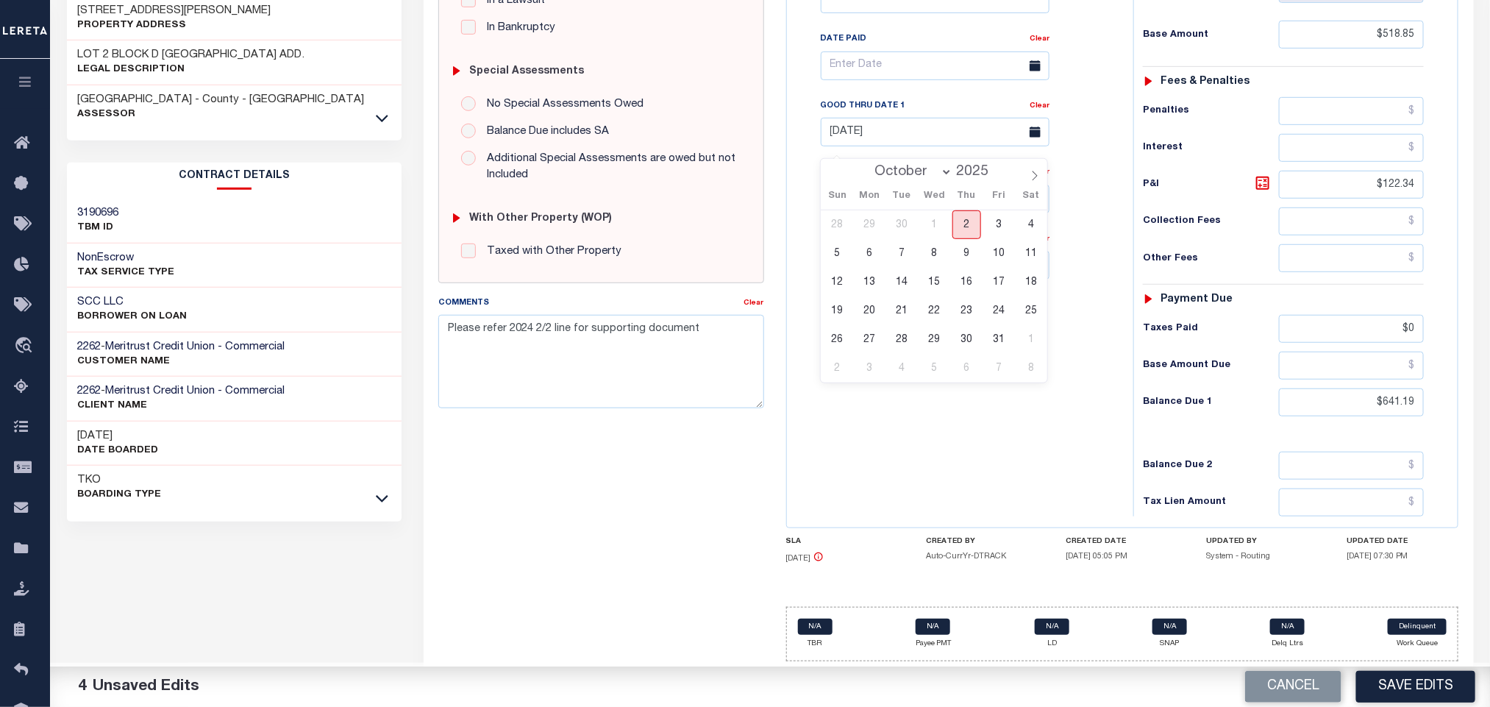
drag, startPoint x: 964, startPoint y: 205, endPoint x: 967, endPoint y: 277, distance: 71.4
click at [964, 210] on span "2" at bounding box center [966, 224] width 29 height 29
type input "[DATE]"
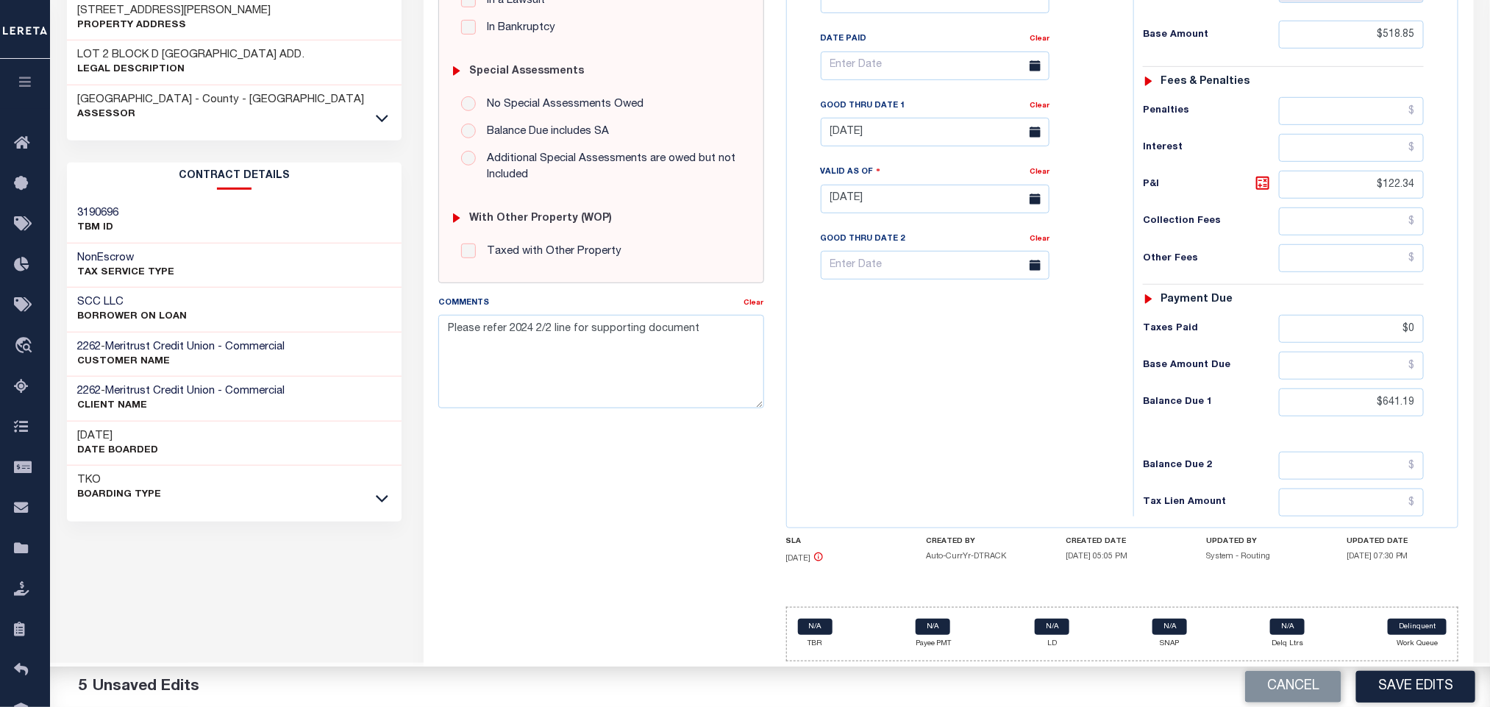
click at [967, 325] on div "Tax Bill No Multiple Payment Option Payment Plan Clear" at bounding box center [957, 191] width 332 height 649
click at [1419, 677] on button "Save Edits" at bounding box center [1415, 687] width 119 height 32
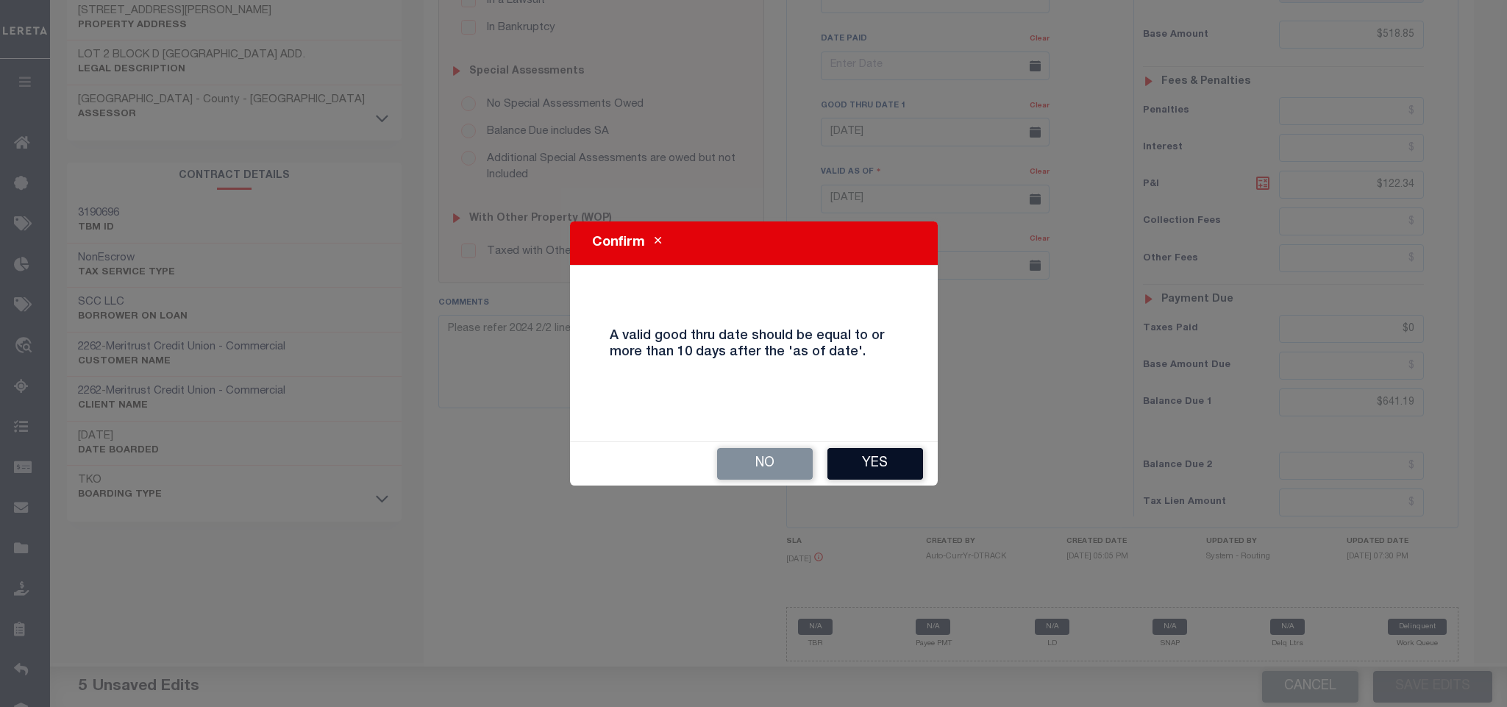
click at [876, 462] on button "Yes" at bounding box center [875, 464] width 96 height 32
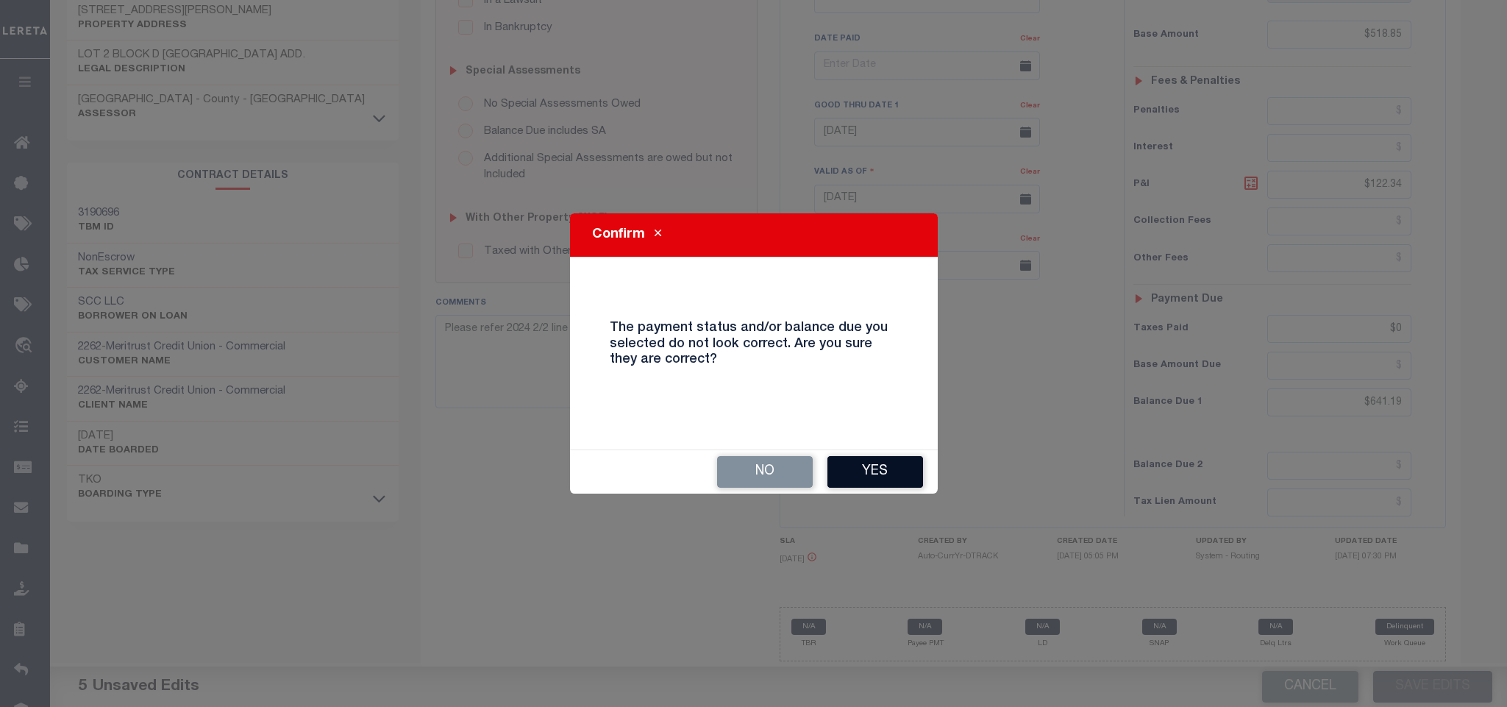
click at [876, 457] on button "Yes" at bounding box center [875, 472] width 96 height 32
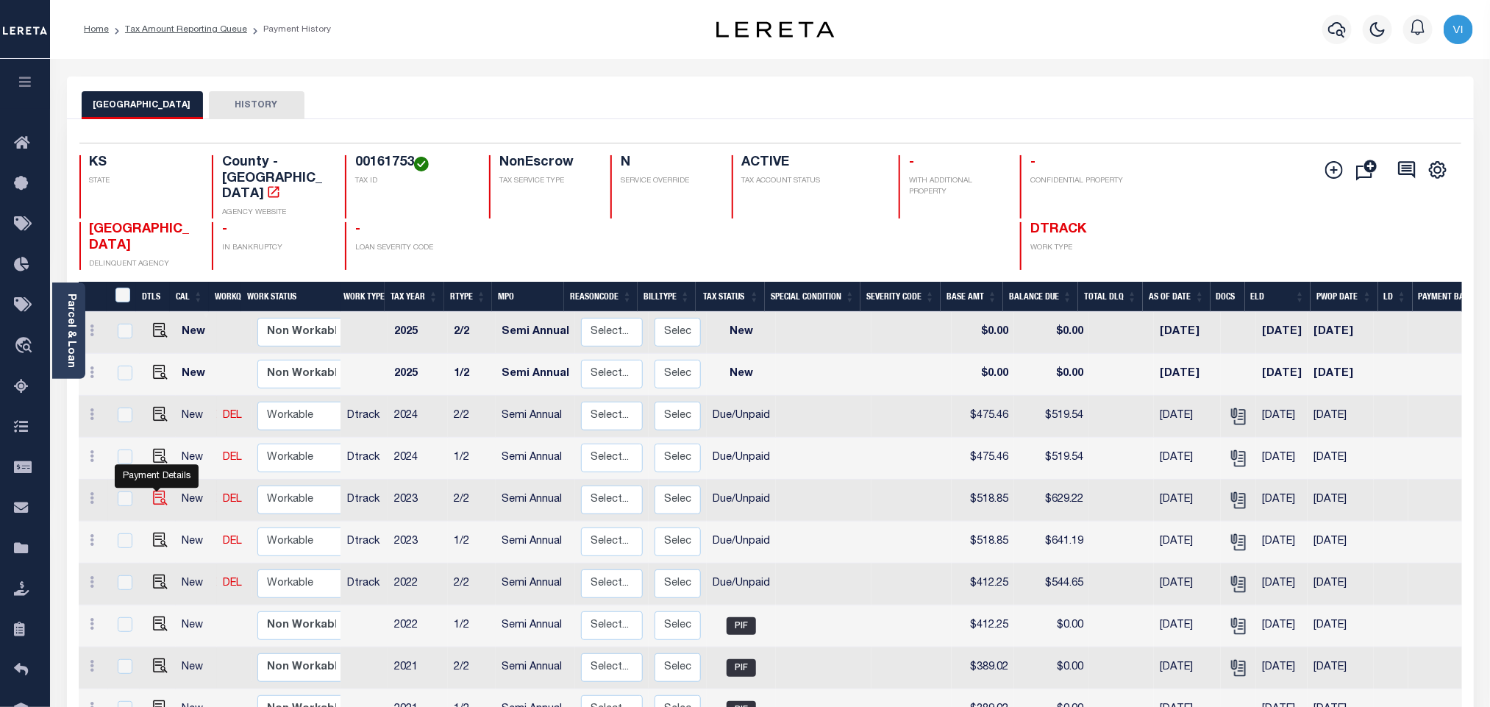
click at [157, 491] on img "" at bounding box center [160, 498] width 15 height 15
checkbox input "true"
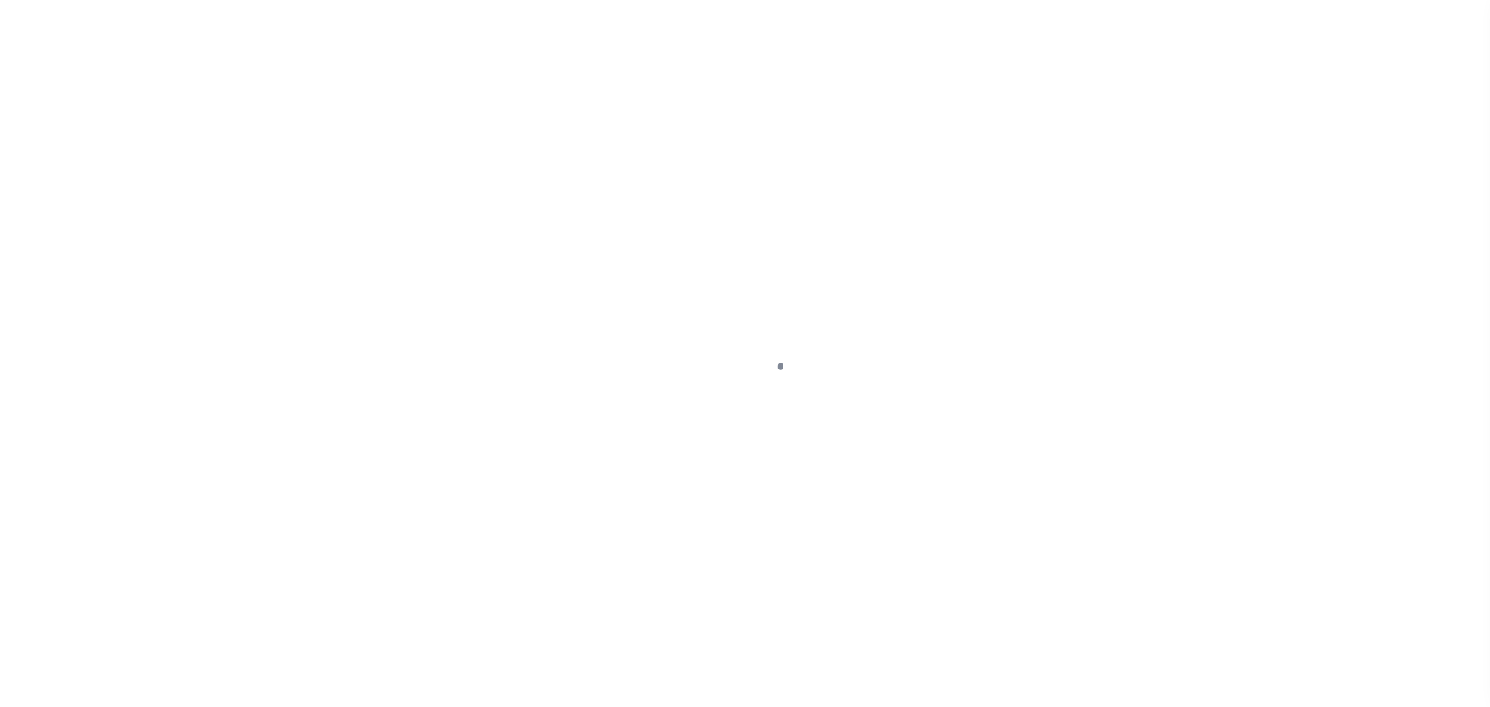
checkbox input "false"
type input "[DATE]"
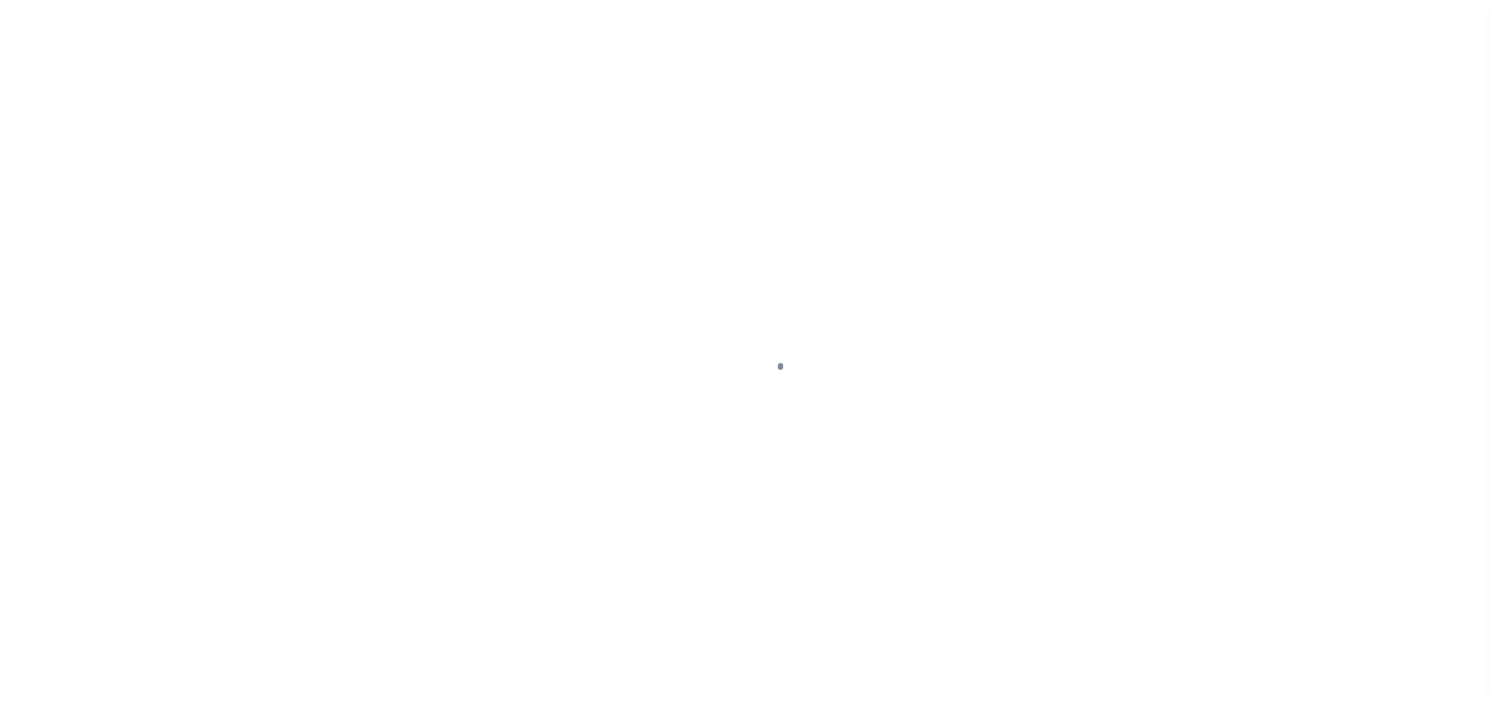
type input "[DATE]"
select select "DUE"
type input "$518.85"
type input "$110.37"
type input "$0"
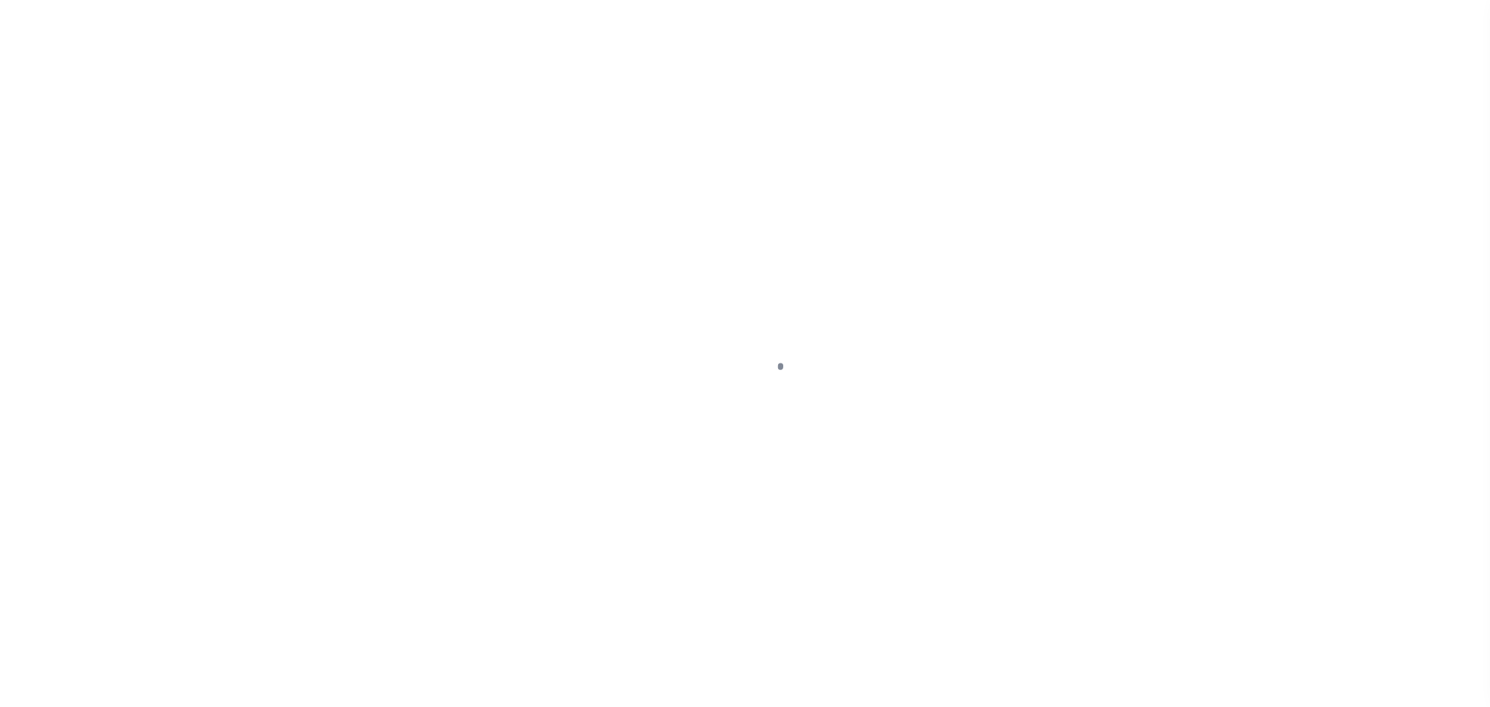
type input "$629.22"
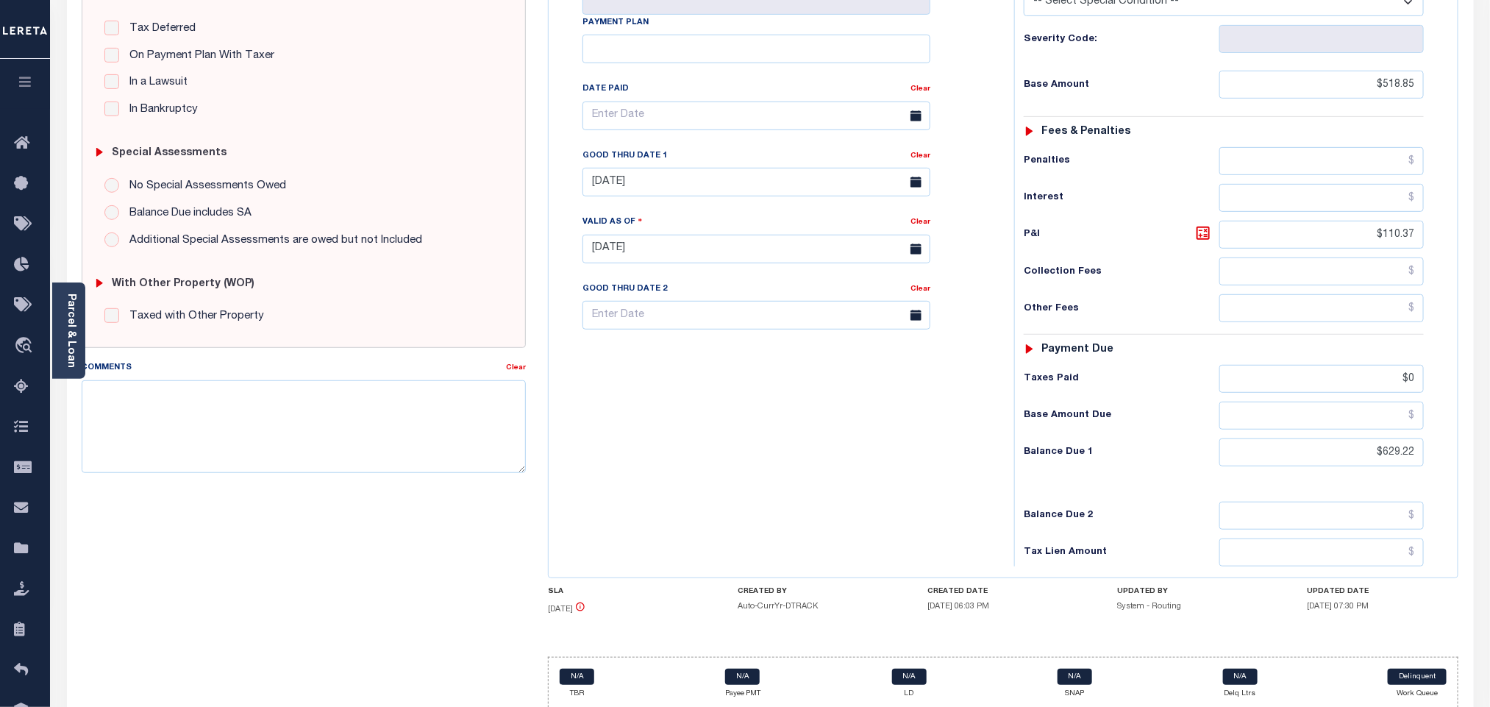
scroll to position [345, 0]
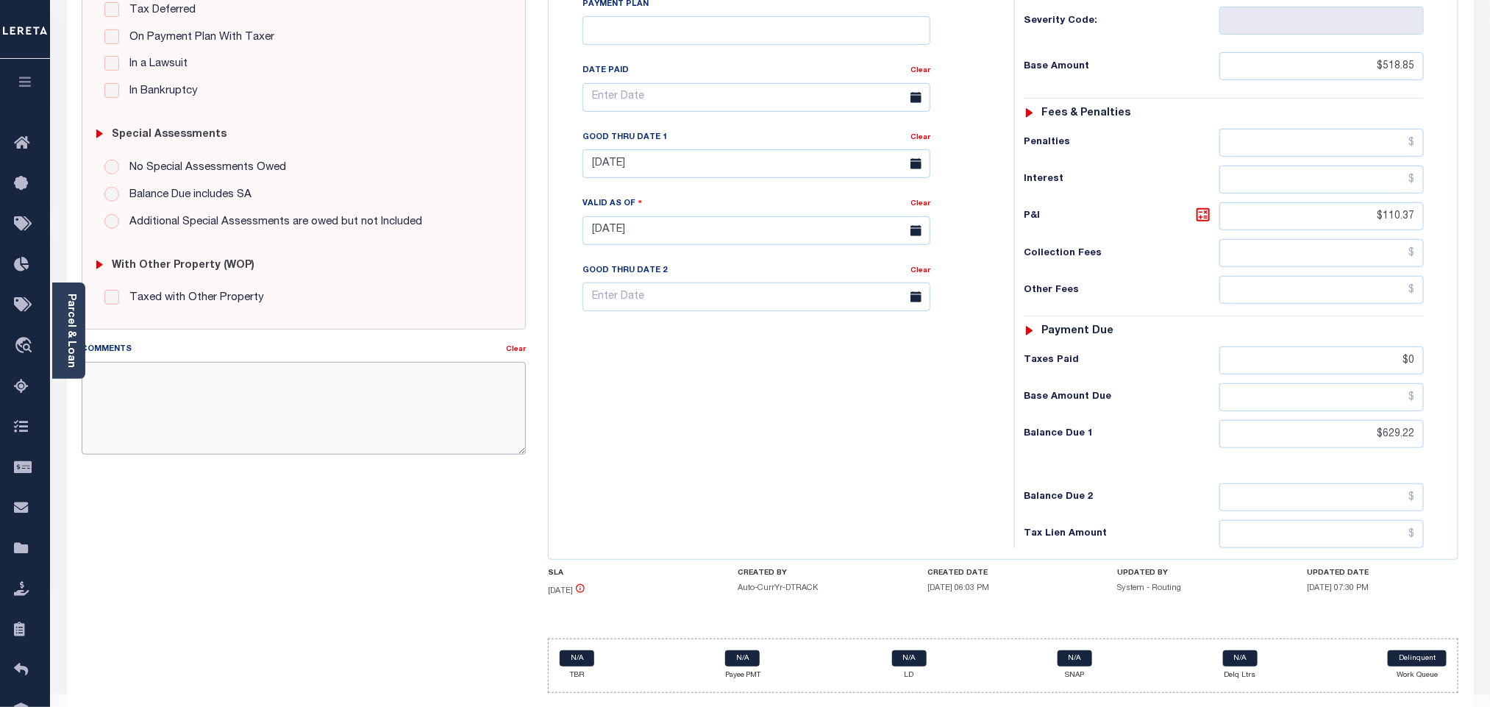
click at [230, 455] on textarea "Comments" at bounding box center [304, 408] width 444 height 93
paste textarea "Please refer 2024 2/2 line for supporting document"
type textarea "Please refer 2024 2/2 line for supporting document"
type input "[DATE]"
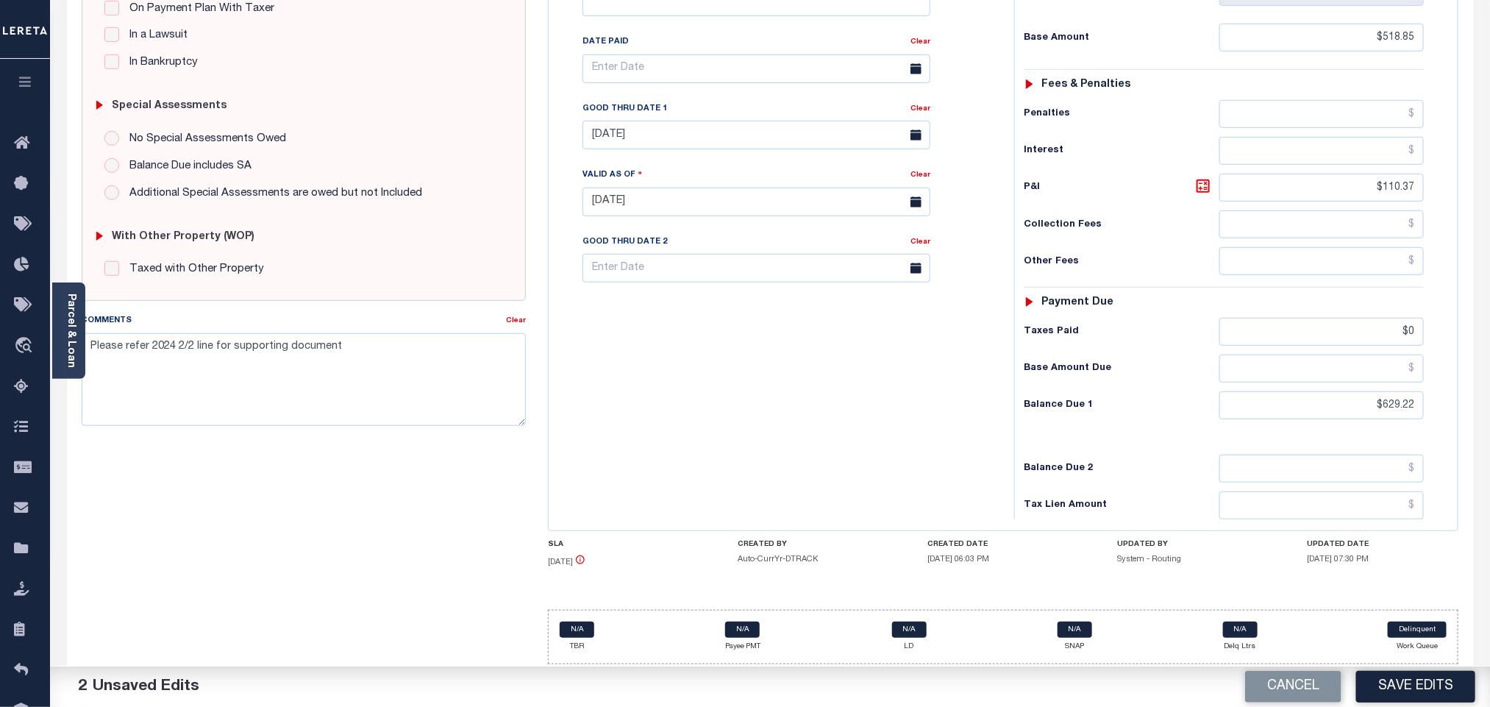
scroll to position [389, 0]
click at [1402, 409] on input "$629.22" at bounding box center [1321, 402] width 205 height 28
click at [1408, 424] on div "Tax Status Status - Select Status Code -" at bounding box center [1228, 191] width 429 height 649
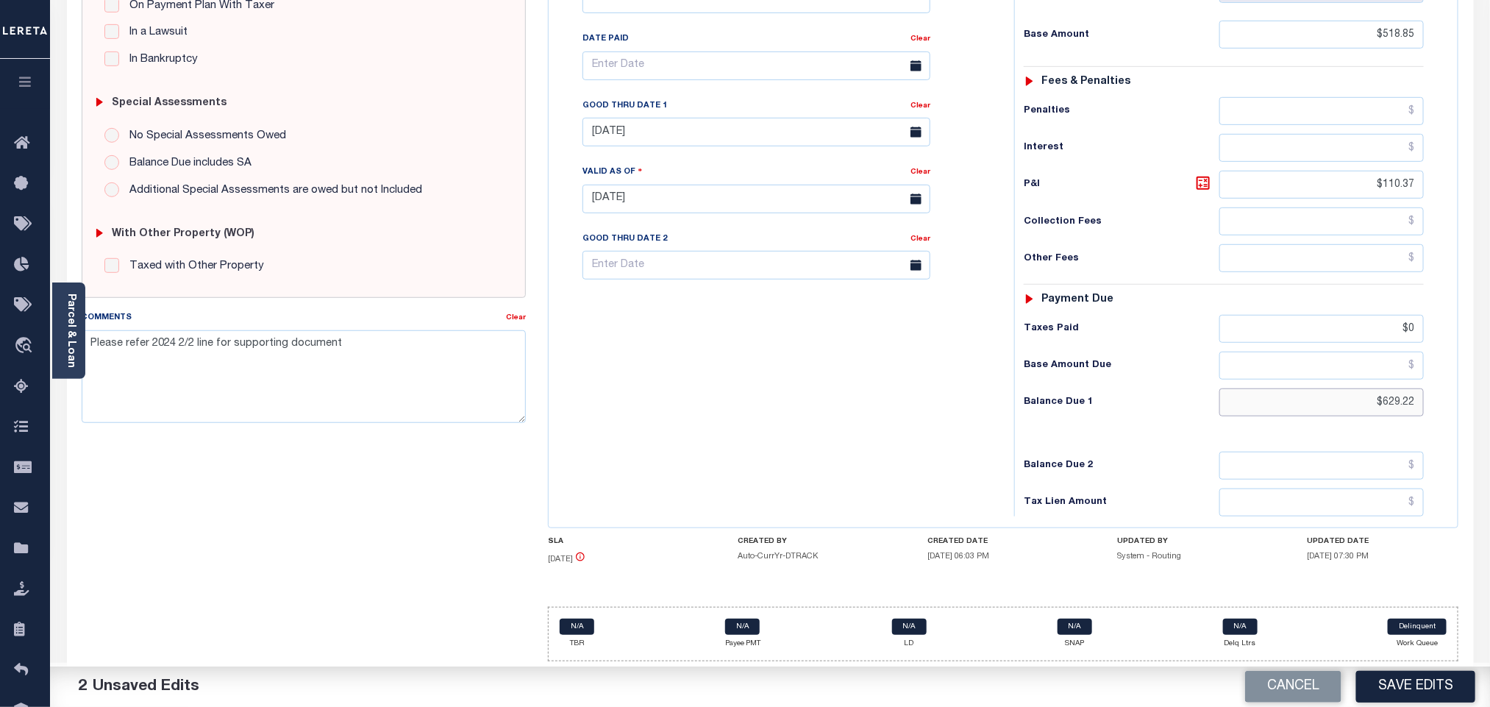
click at [1397, 413] on input "$629.22" at bounding box center [1321, 402] width 205 height 28
paste input "30.07"
type input "$630.07"
click at [1208, 181] on icon at bounding box center [1203, 183] width 18 height 18
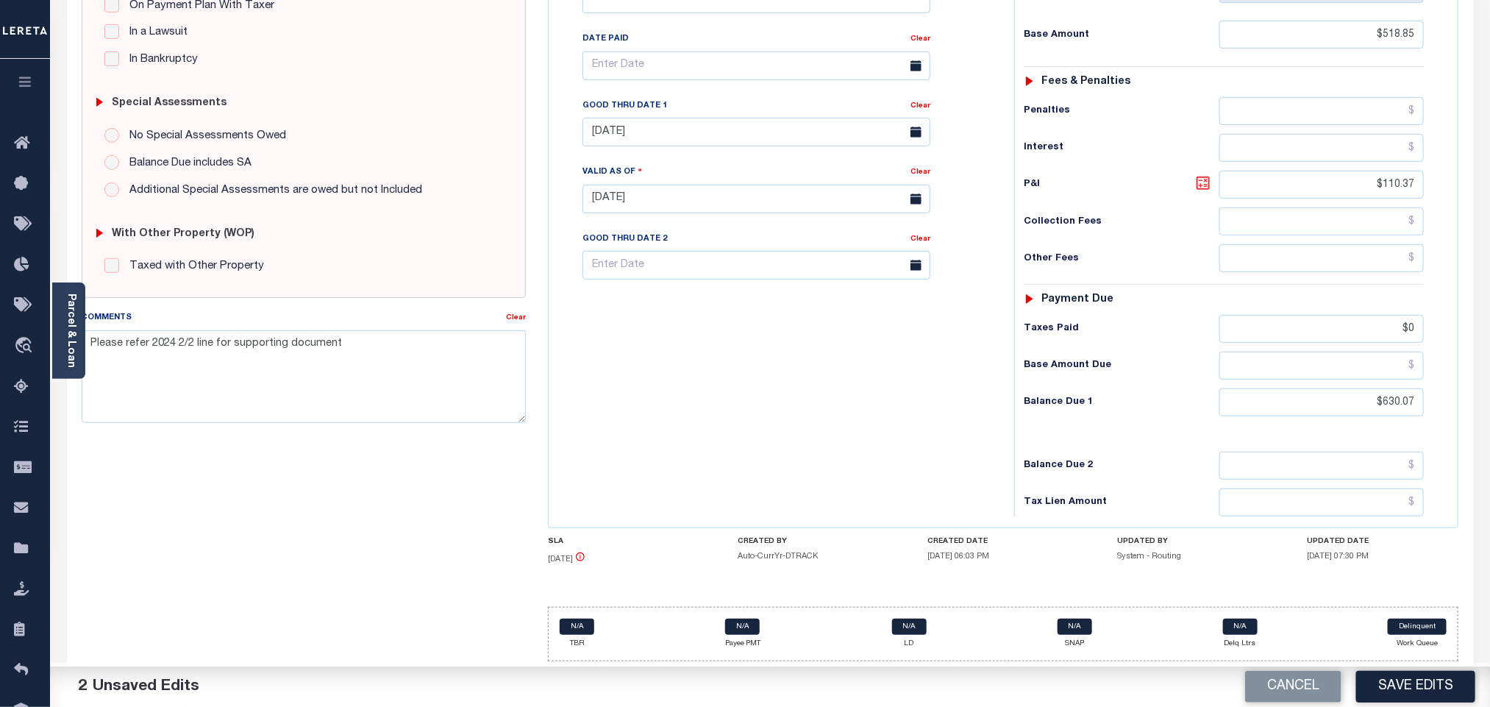
type input "$111.22"
click at [647, 139] on body "Home Tax Amount Reporting Queue Payment History Tax Line Detail Profile" at bounding box center [745, 164] width 1490 height 1083
click at [724, 212] on span "2" at bounding box center [728, 224] width 29 height 29
type input "[DATE]"
click at [1375, 695] on button "Save Edits" at bounding box center [1415, 687] width 119 height 32
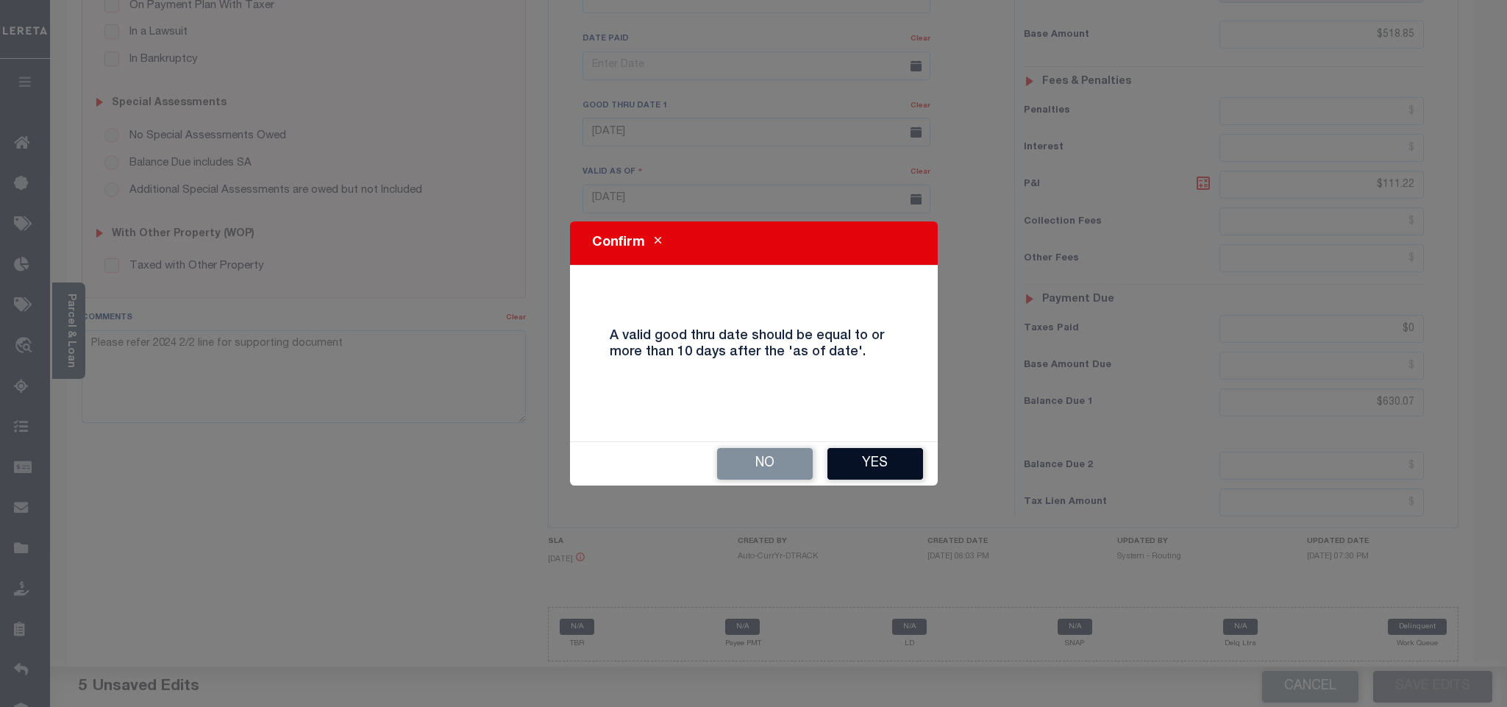
click at [894, 462] on button "Yes" at bounding box center [875, 464] width 96 height 32
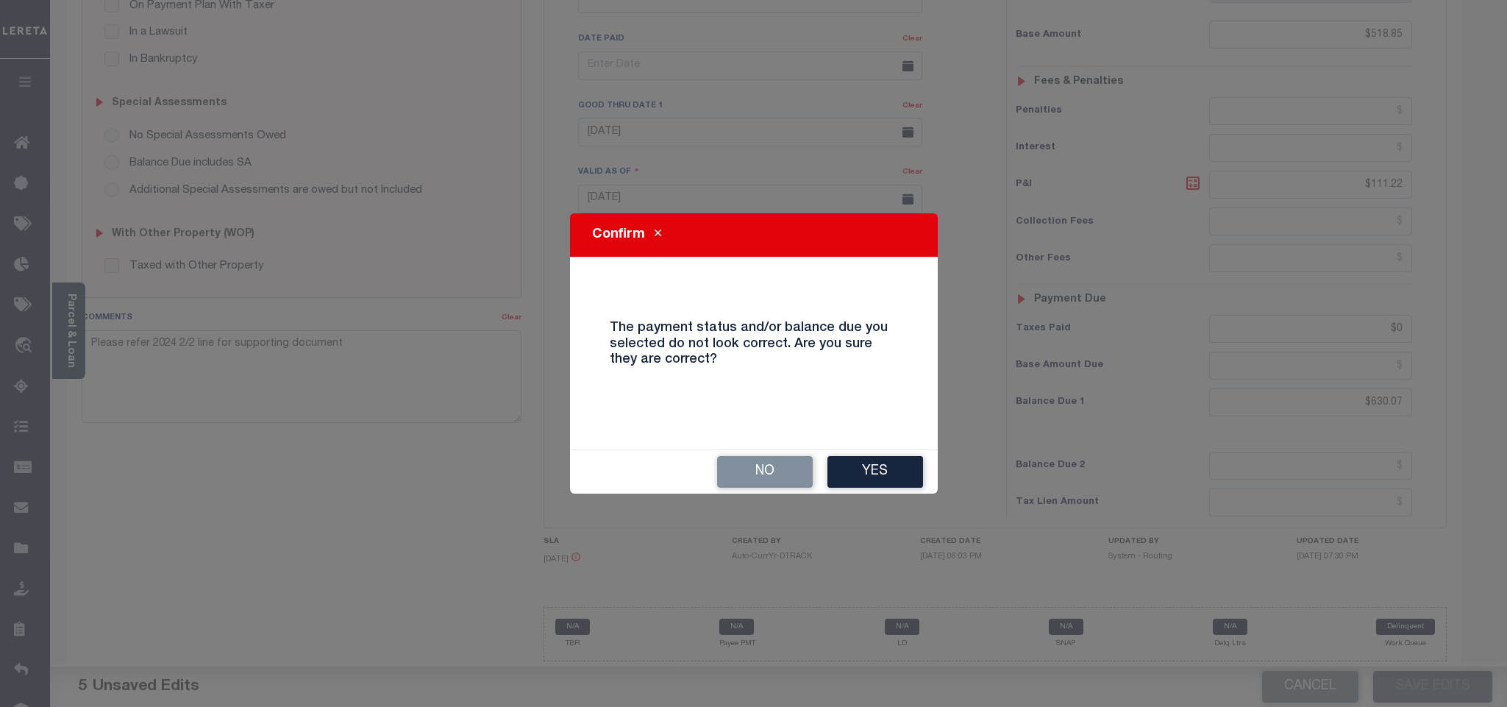
click at [894, 462] on button "Yes" at bounding box center [875, 472] width 96 height 32
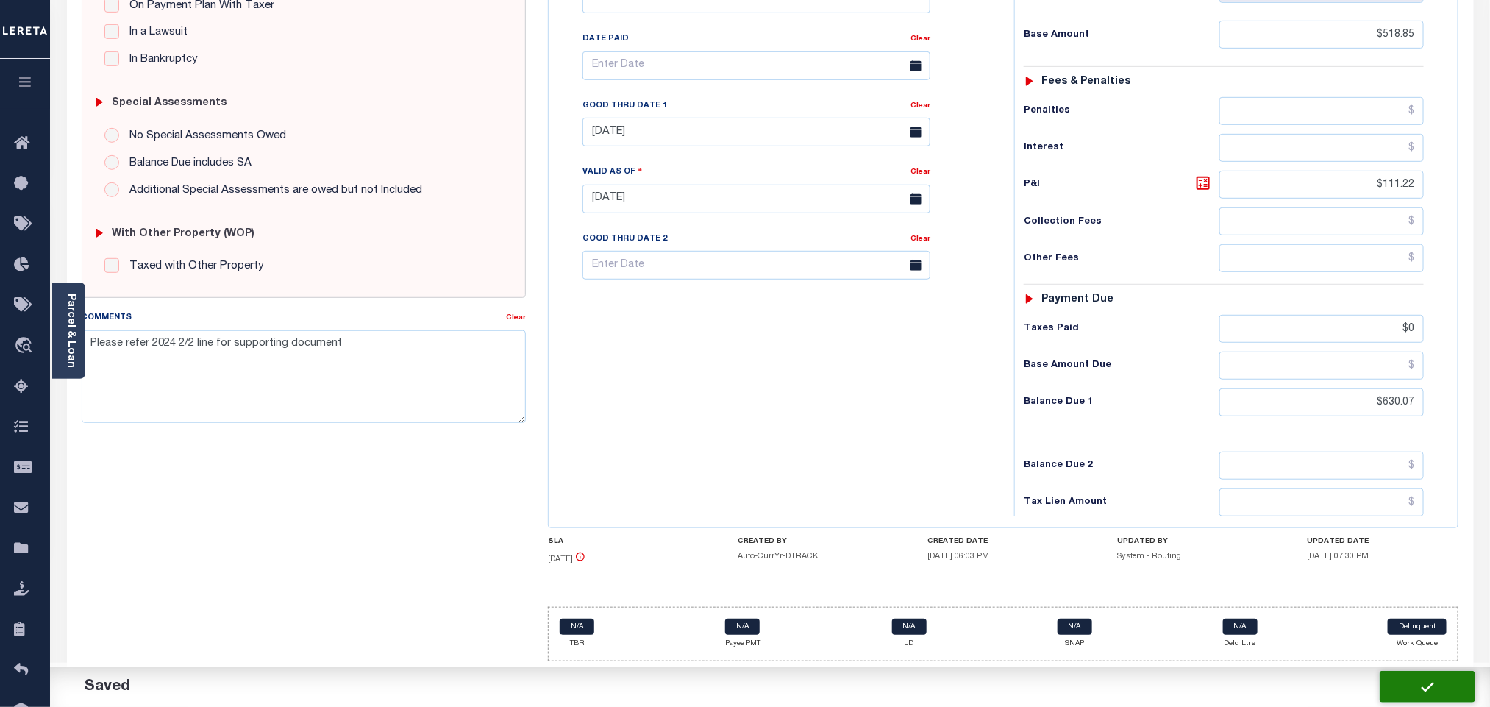
checkbox input "false"
type input "$518.85"
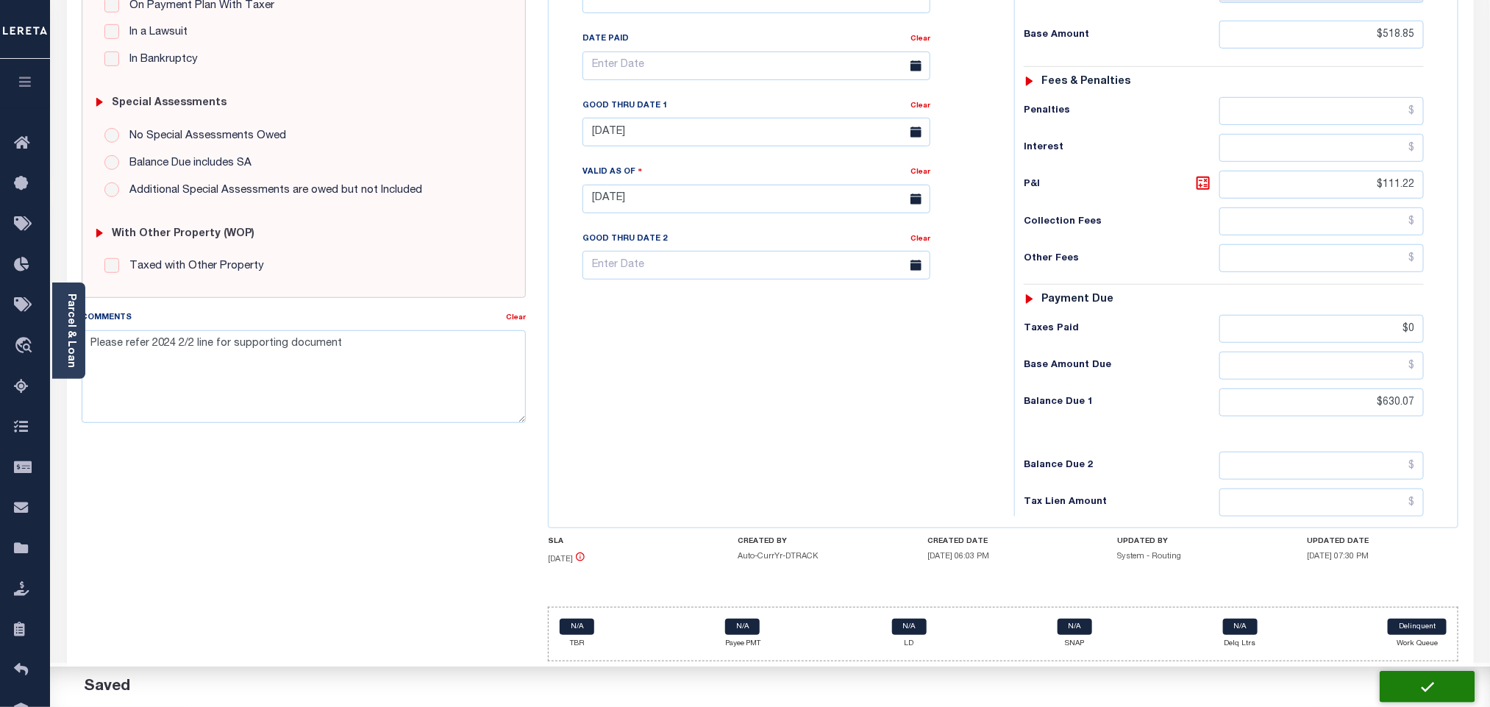
type input "$111.22"
type input "$0"
type input "$630.07"
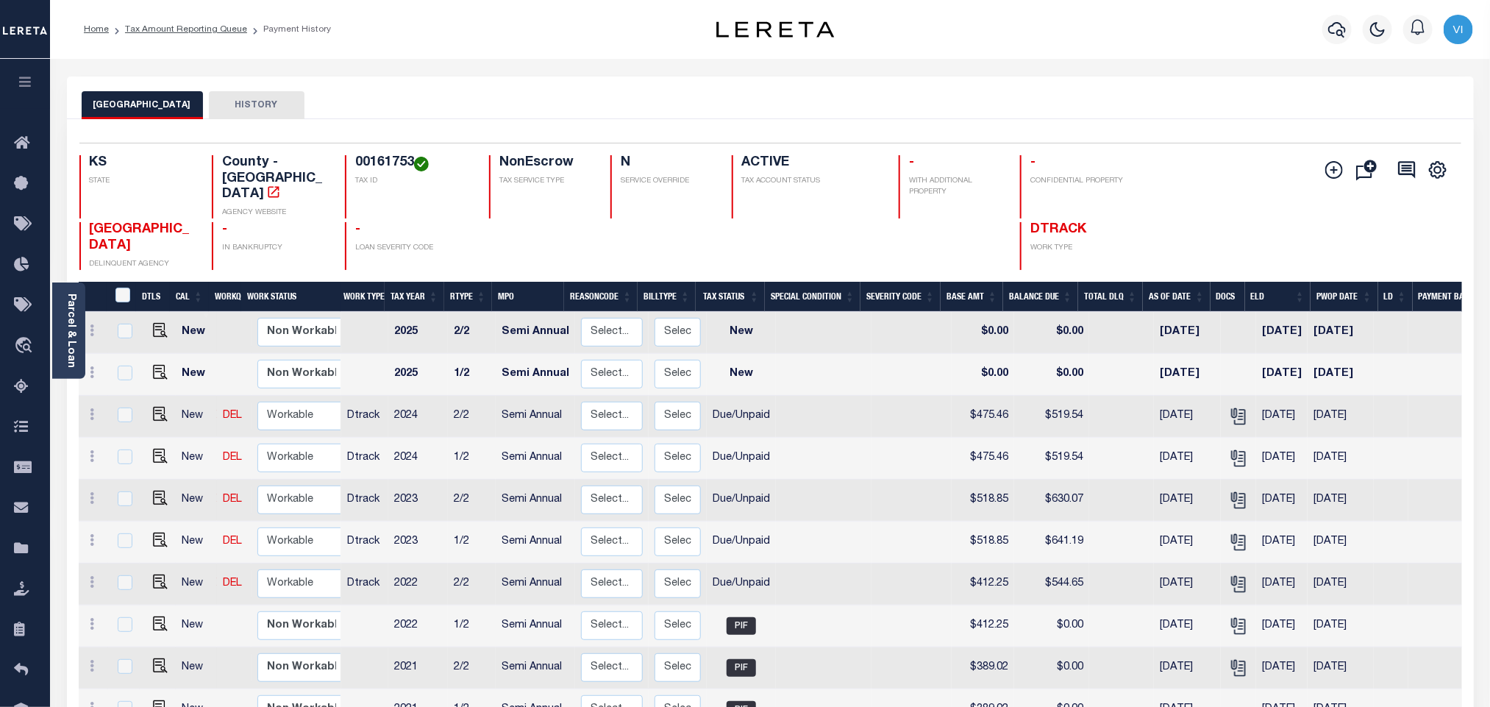
click at [356, 161] on h4 "00161753" at bounding box center [413, 163] width 116 height 16
copy h4 "00161753"
click at [153, 449] on img "" at bounding box center [160, 456] width 15 height 15
checkbox input "true"
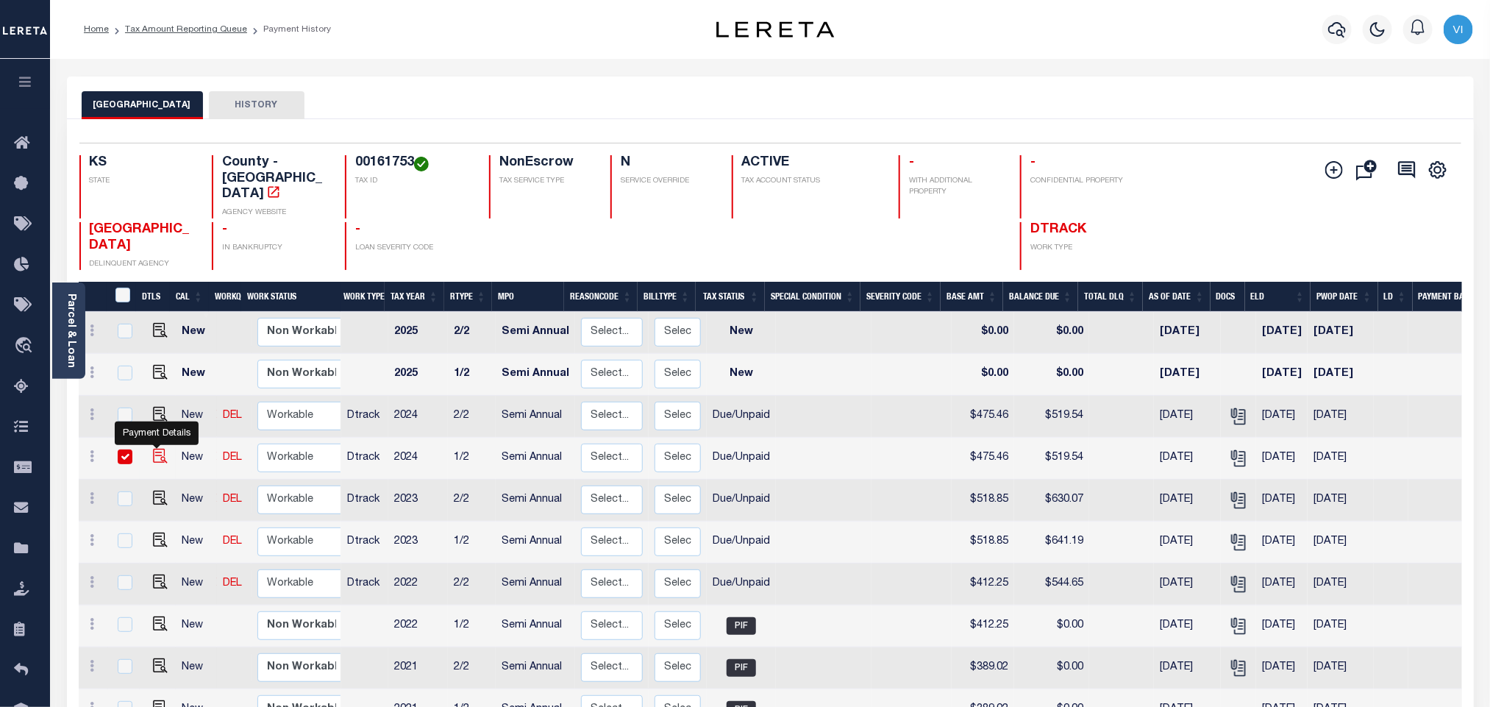
checkbox input "true"
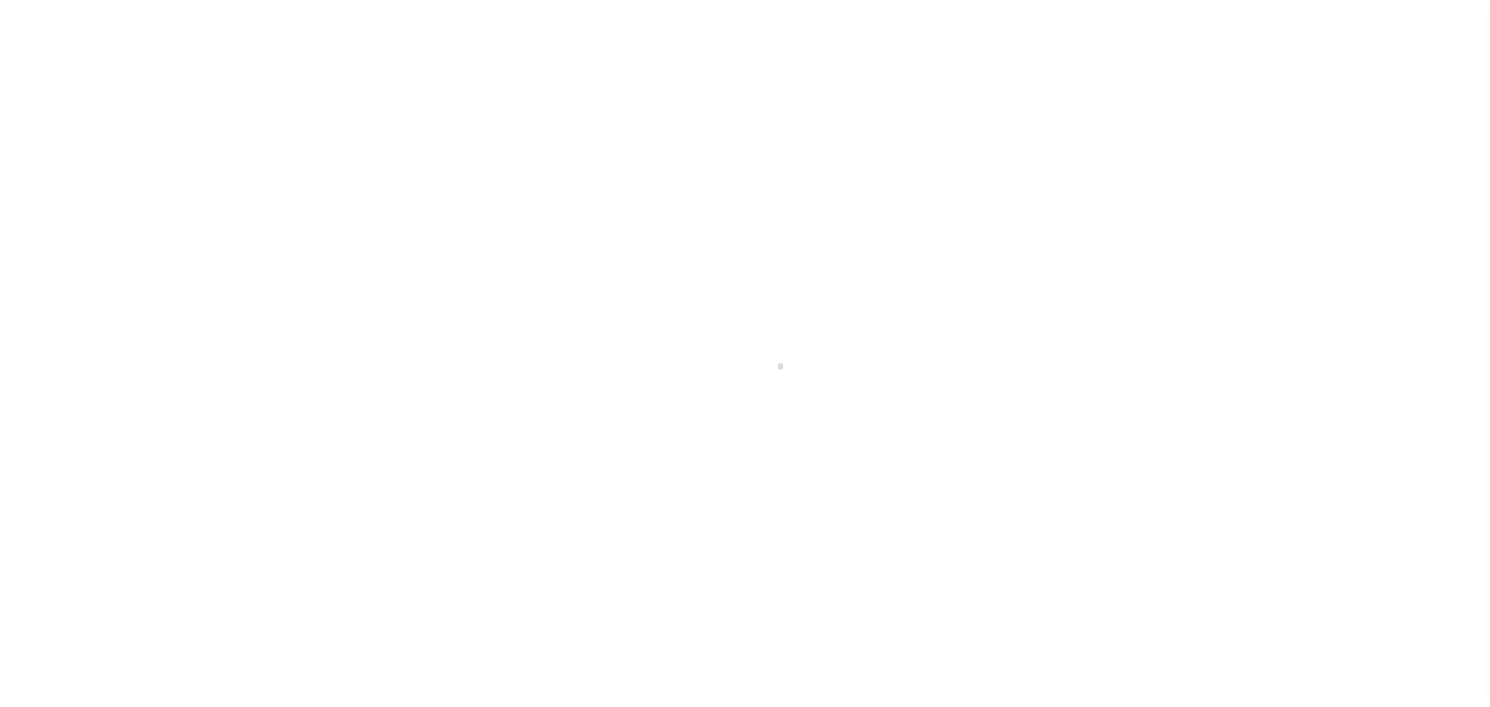
select select "DUE"
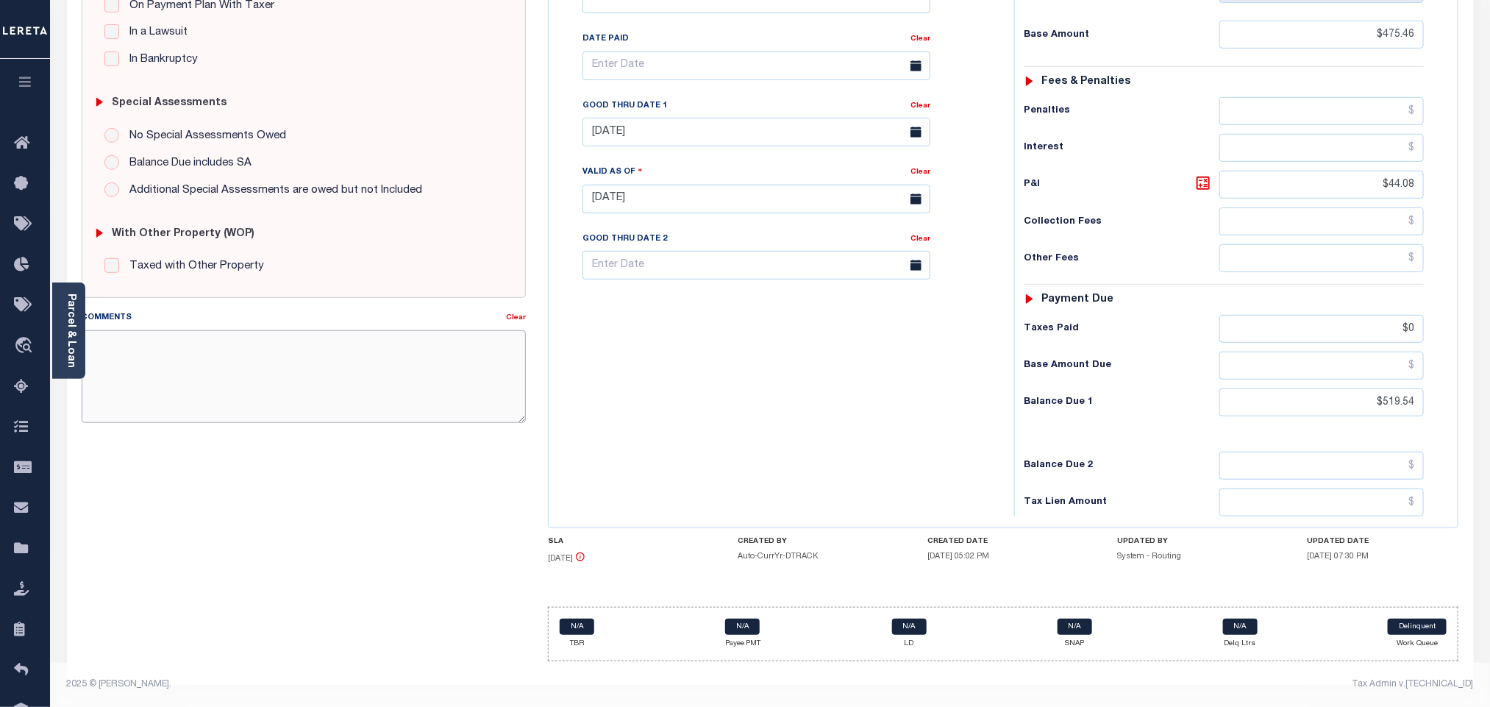
click at [333, 380] on textarea "Comments" at bounding box center [304, 376] width 444 height 93
paste textarea "Please refer 2024 2/2 line for supporting document"
type textarea "Please refer 2024 2/2 line for supporting document"
type input "[DATE]"
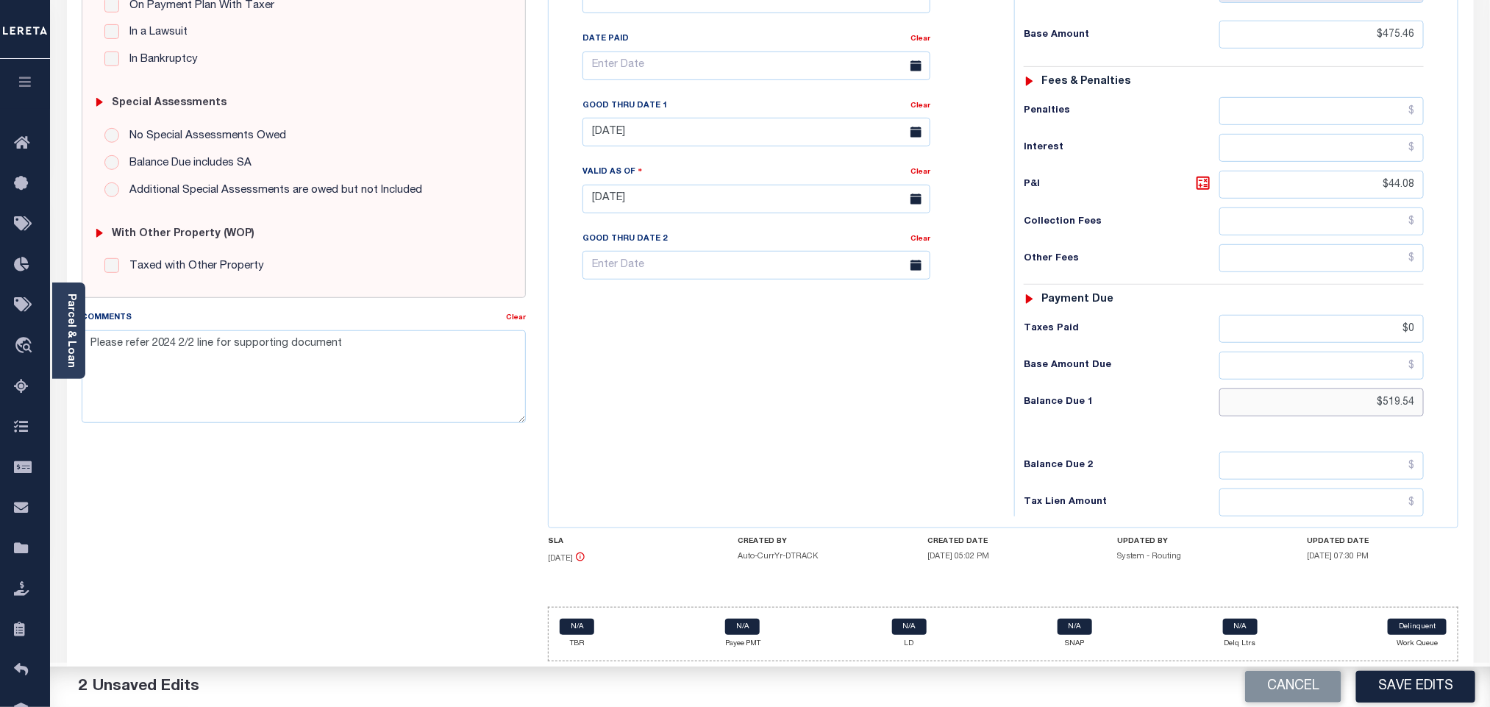
click at [1390, 408] on input "$519.54" at bounding box center [1321, 402] width 205 height 28
paste input "31.56"
type input "$531.56"
click at [1203, 184] on icon at bounding box center [1203, 183] width 13 height 13
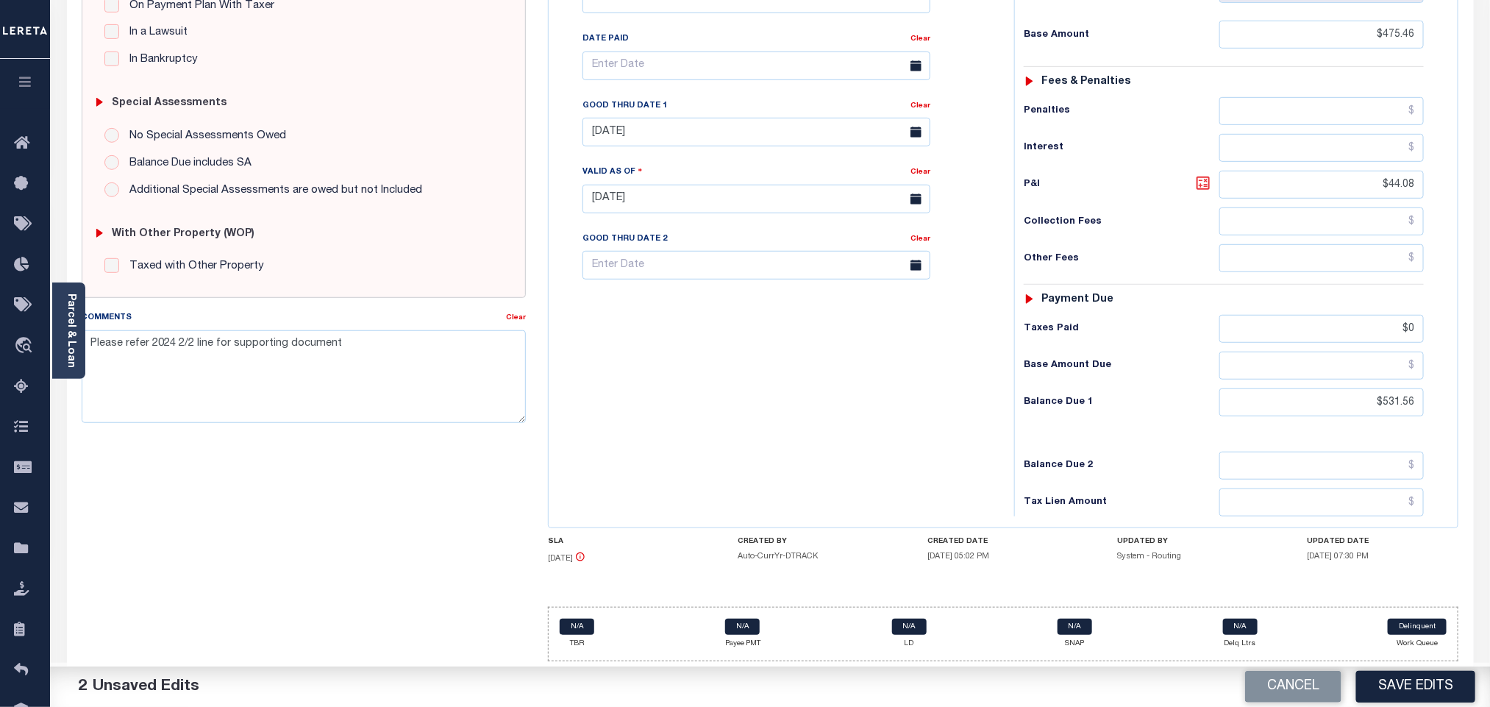
type input "$56.10"
click at [680, 127] on input "08/31/2025" at bounding box center [757, 132] width 348 height 29
click at [730, 212] on span "2" at bounding box center [728, 224] width 29 height 29
type input "[DATE]"
click at [1419, 691] on button "Save Edits" at bounding box center [1415, 687] width 119 height 32
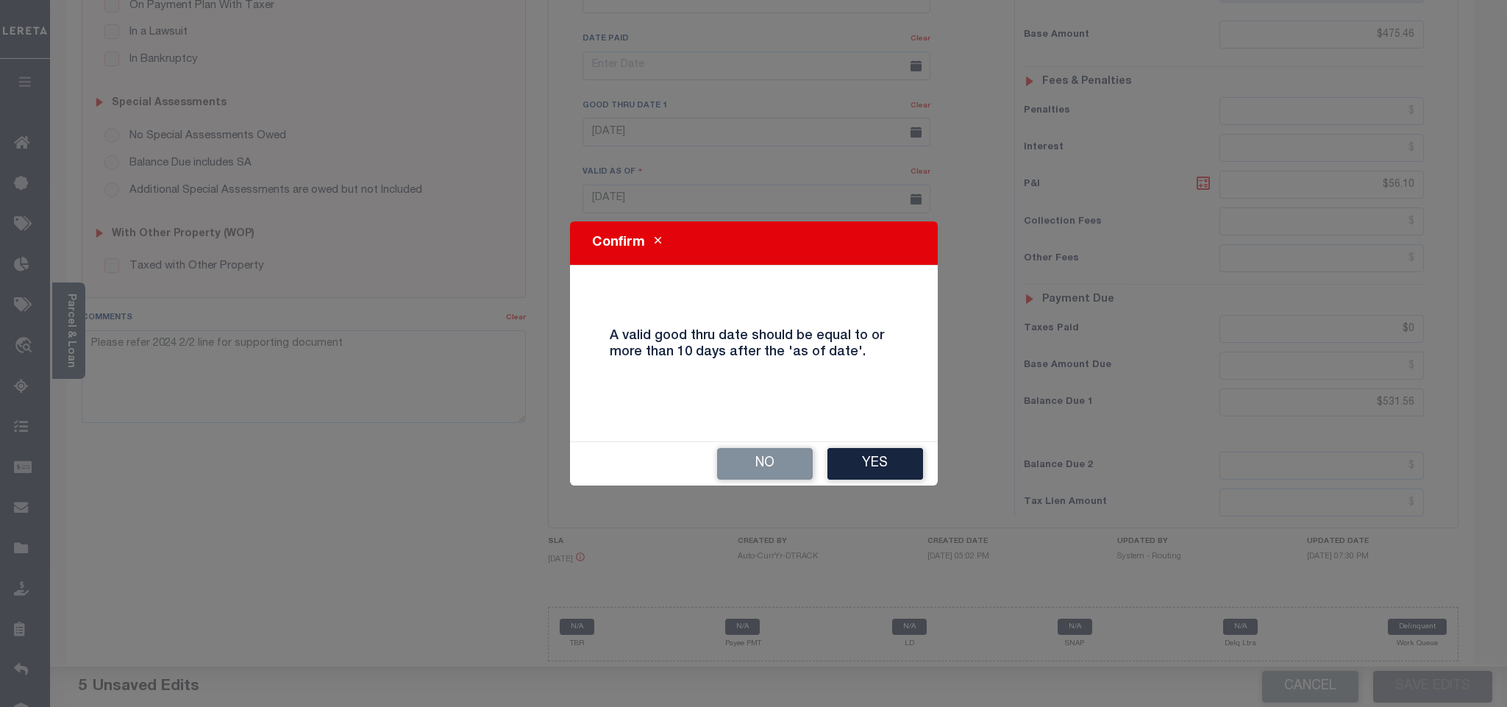
click at [874, 437] on div "Confirm A valid good thru date should be equal to or more than 10 days after th…" at bounding box center [754, 353] width 368 height 265
click at [876, 473] on button "Yes" at bounding box center [875, 464] width 96 height 32
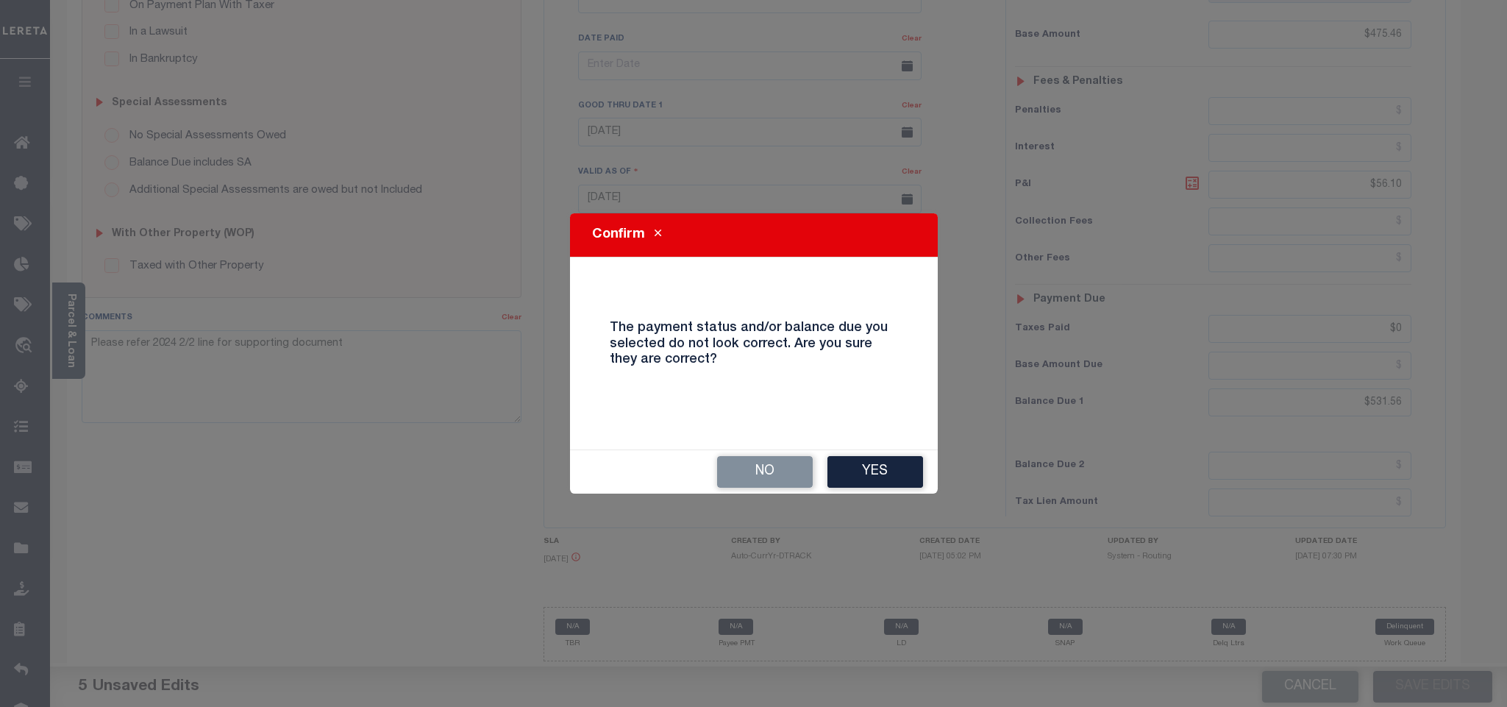
click at [886, 470] on button "Yes" at bounding box center [875, 472] width 96 height 32
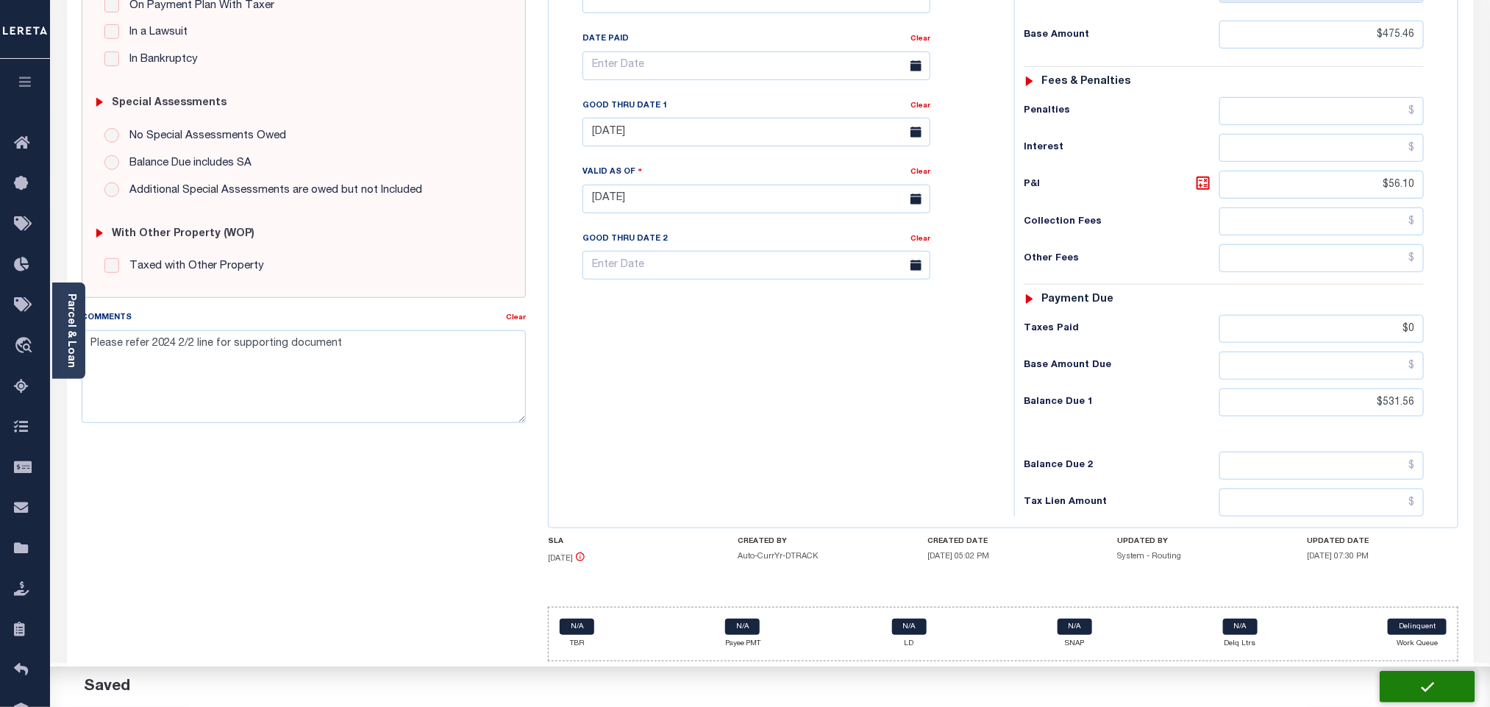
checkbox input "false"
type input "$475.46"
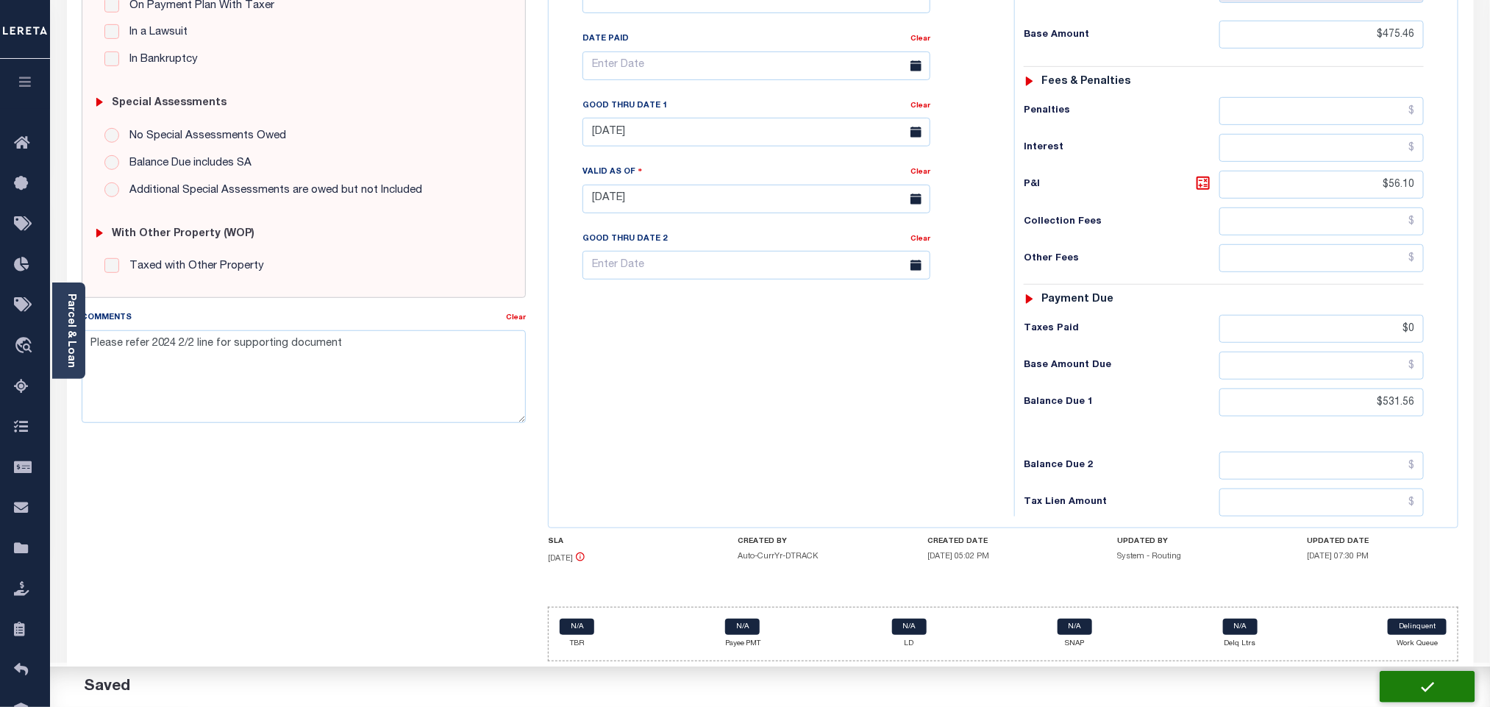
type input "$56.1"
type input "$0"
type input "$531.56"
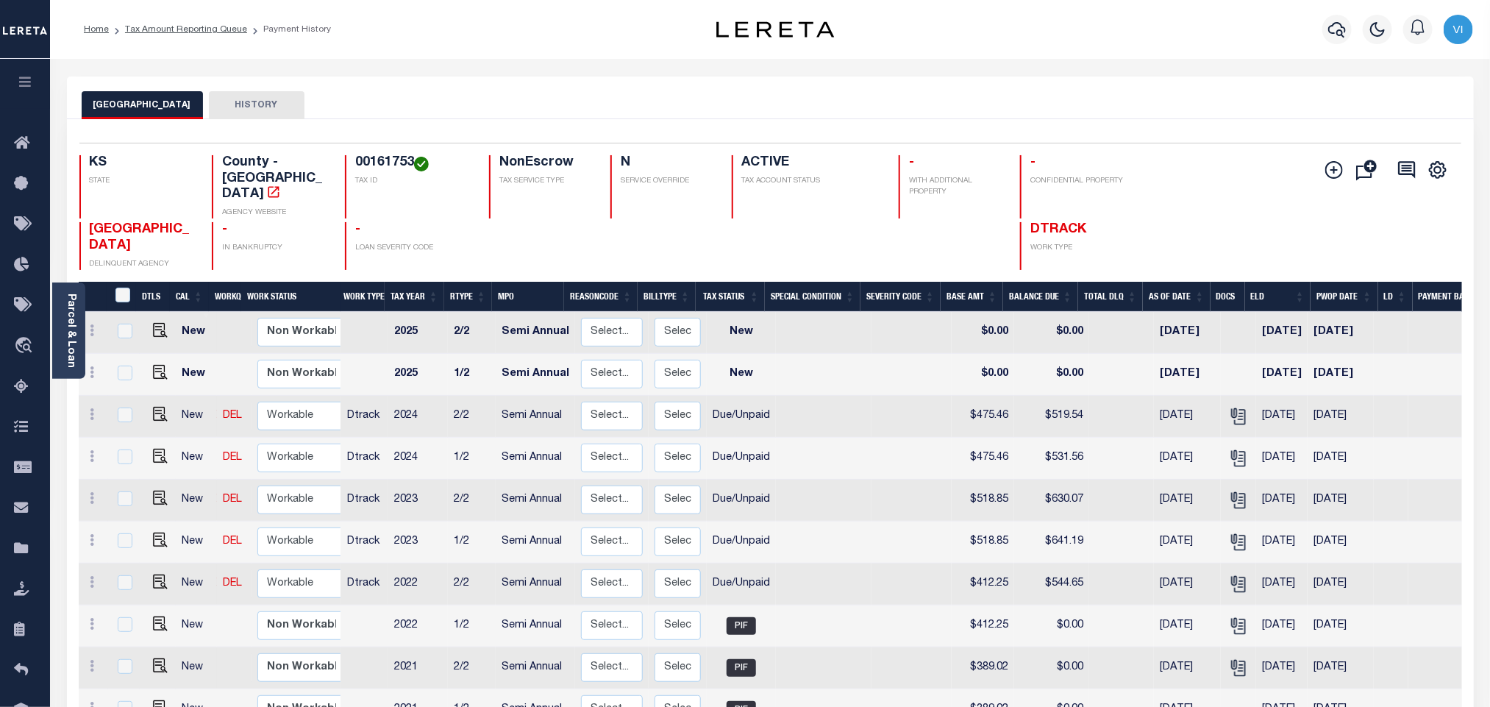
click at [367, 163] on h4 "00161753" at bounding box center [413, 163] width 116 height 16
copy h4 "00161753"
click at [155, 407] on img "" at bounding box center [160, 414] width 15 height 15
checkbox input "true"
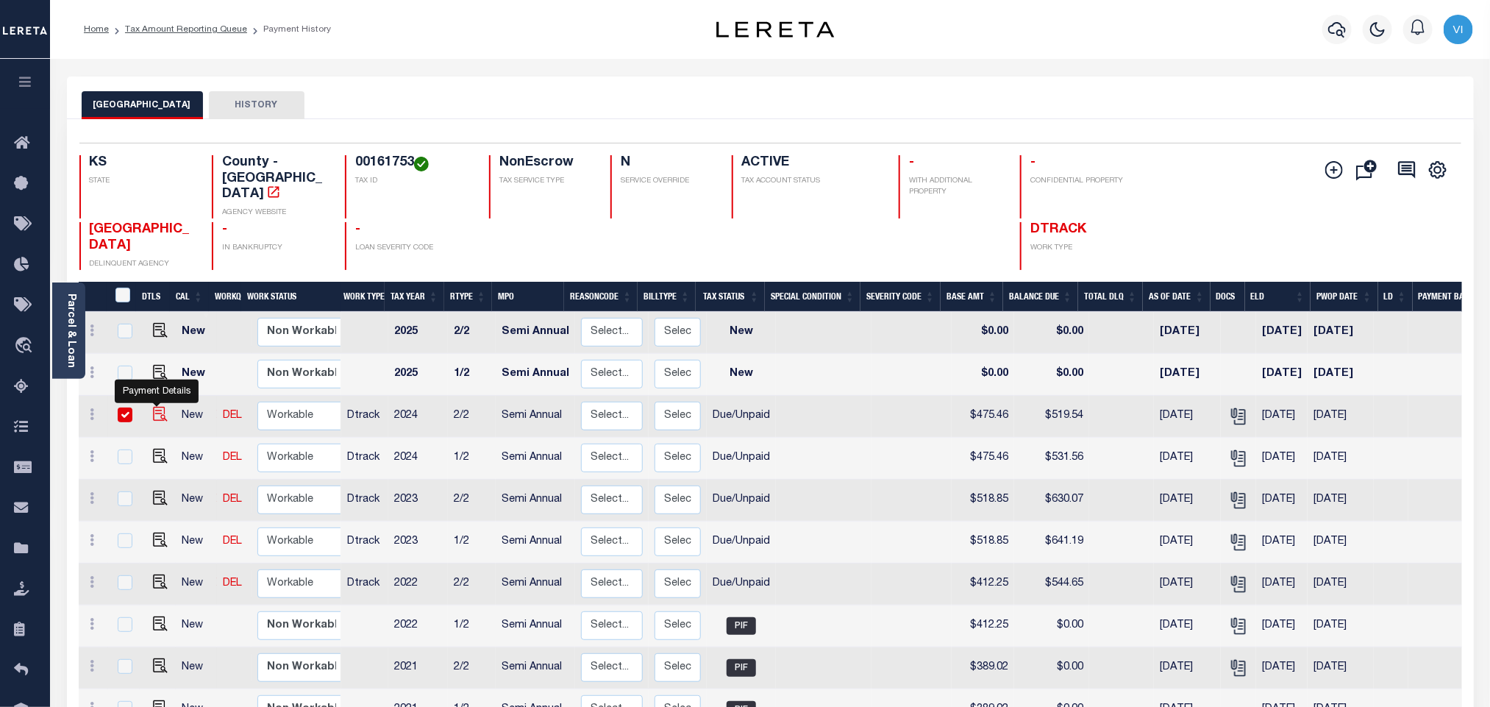
checkbox input "true"
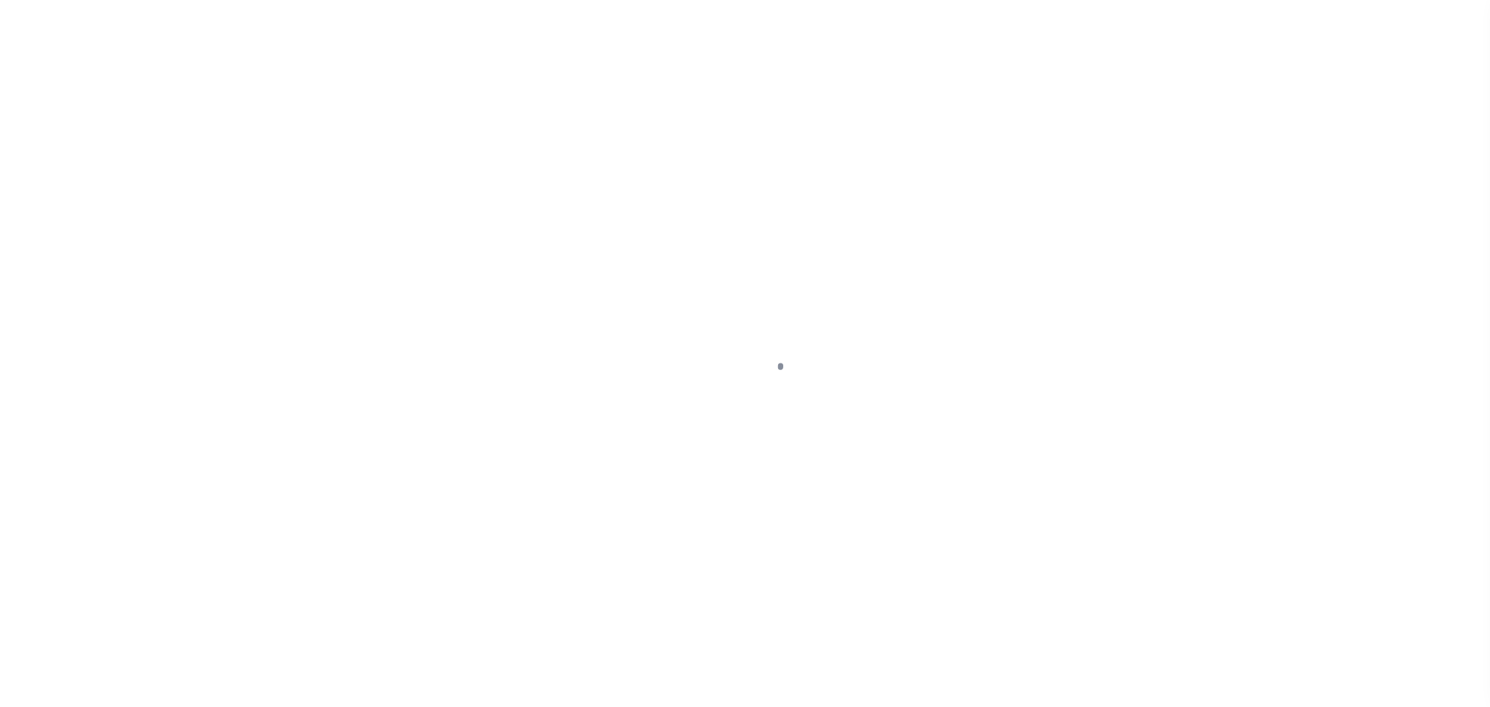
checkbox input "false"
type input "Semi Annual"
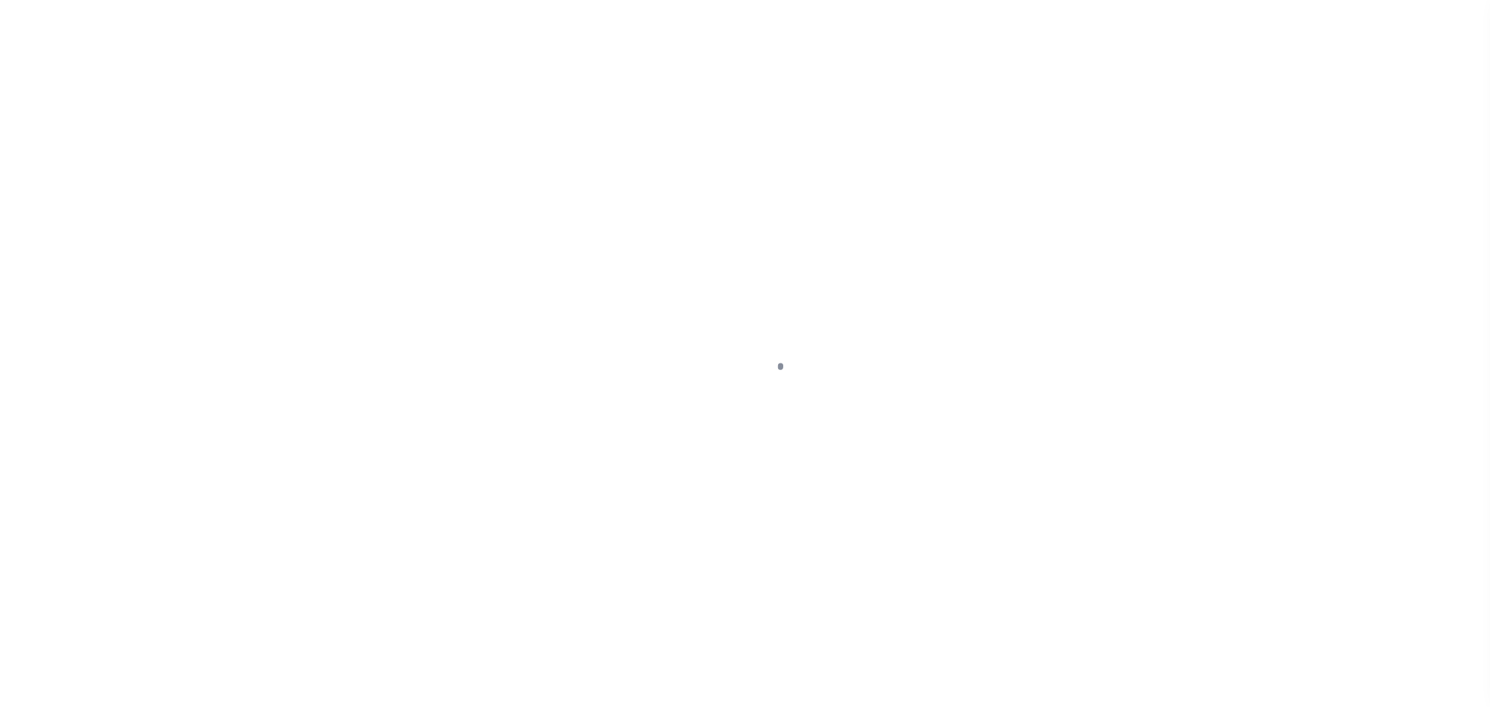
type input "08/31/2025"
type input "[DATE]"
select select "DUE"
type input "$475.46"
type input "$44.08"
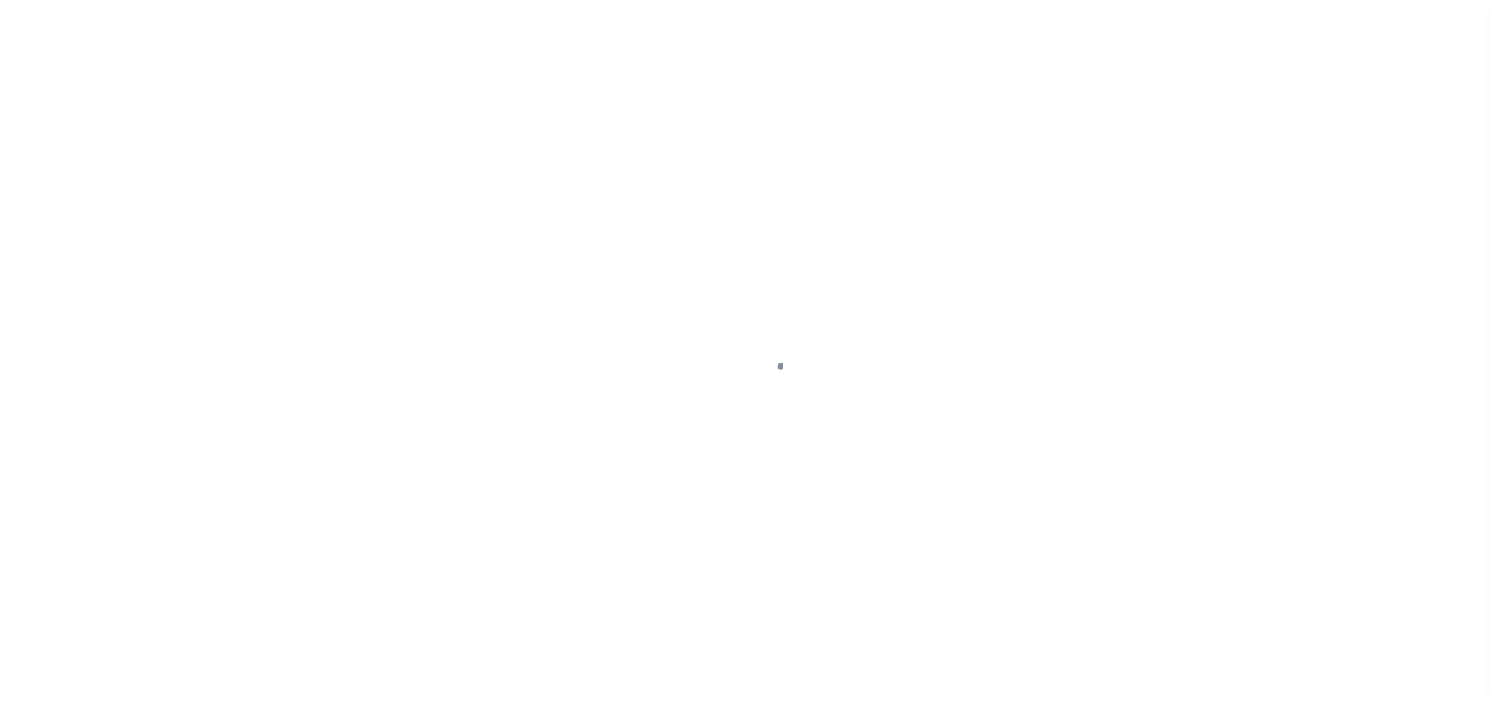
type input "$519.54"
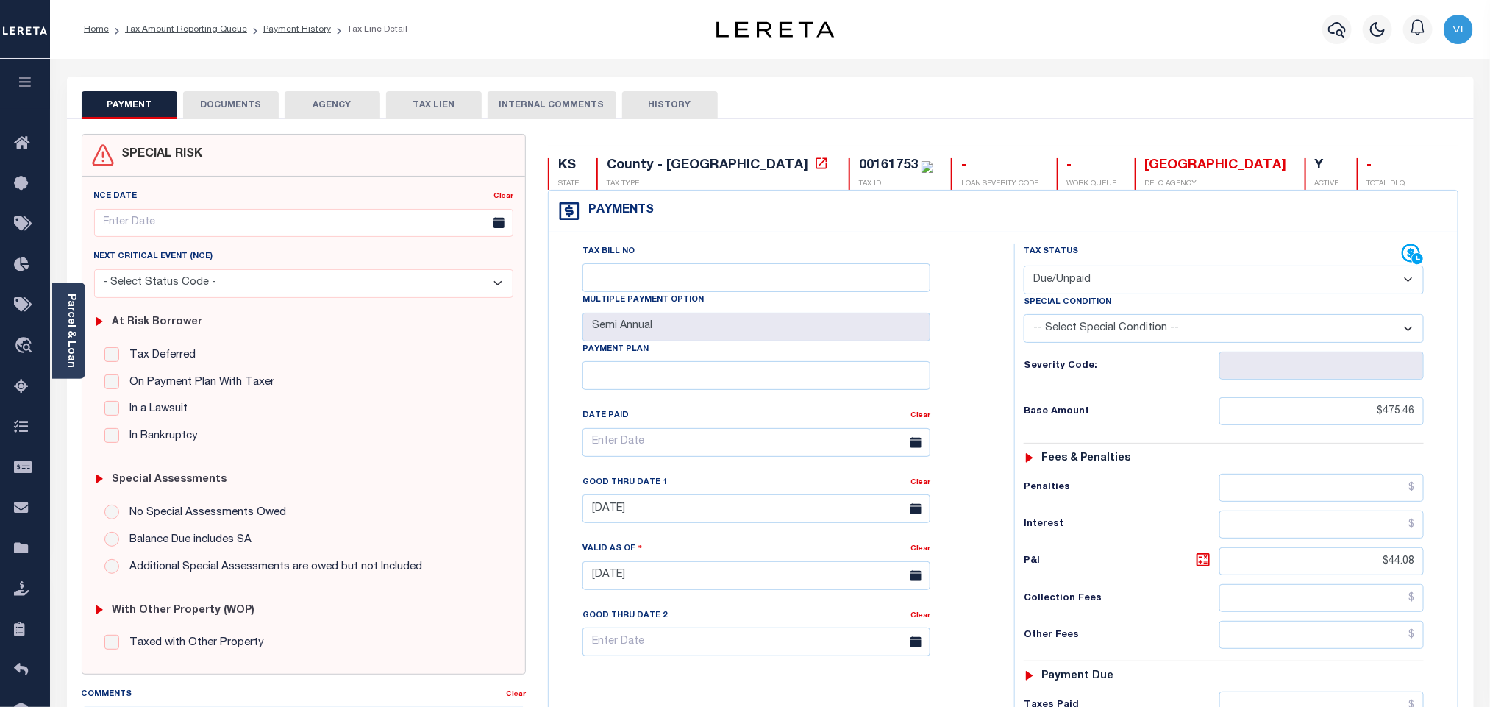
click at [202, 109] on button "DOCUMENTS" at bounding box center [231, 105] width 96 height 28
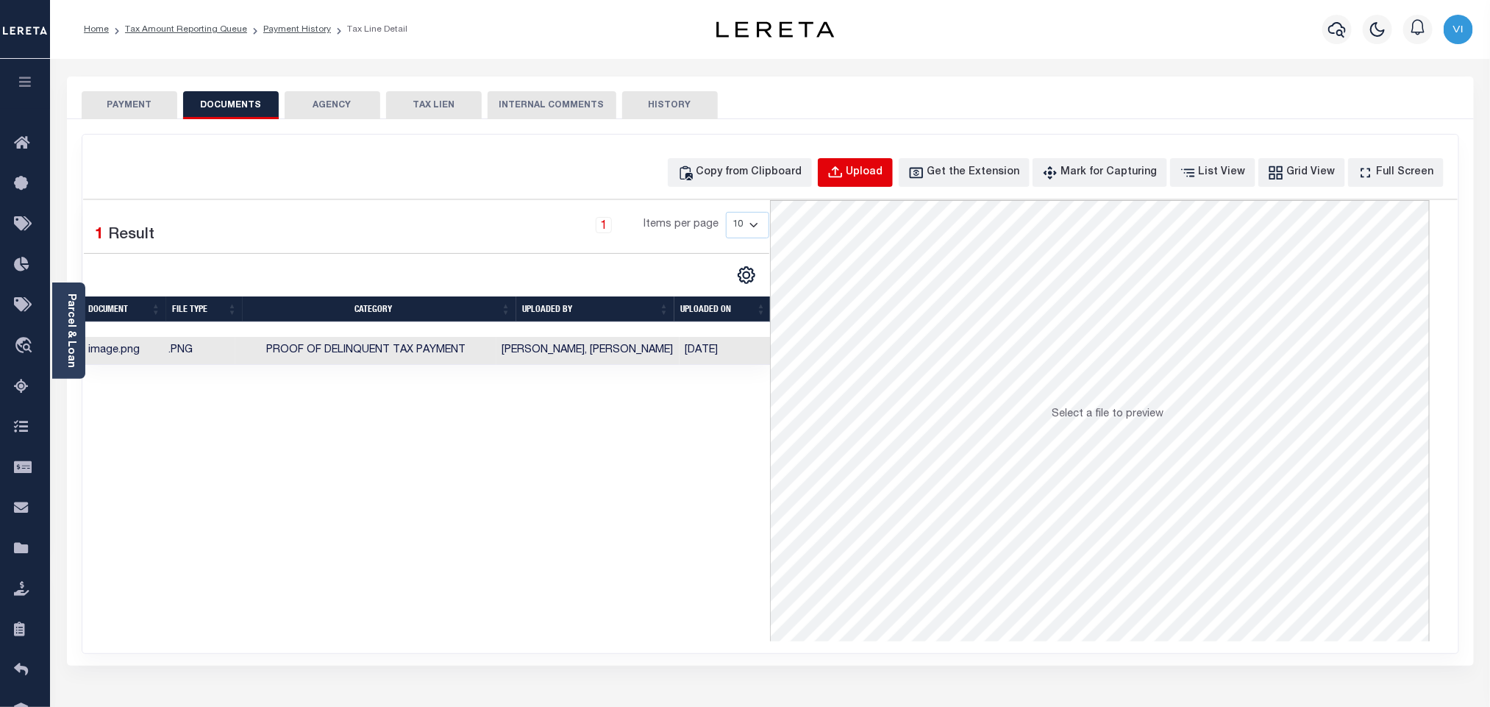
click at [877, 173] on div "Upload" at bounding box center [865, 173] width 37 height 16
select select "POP"
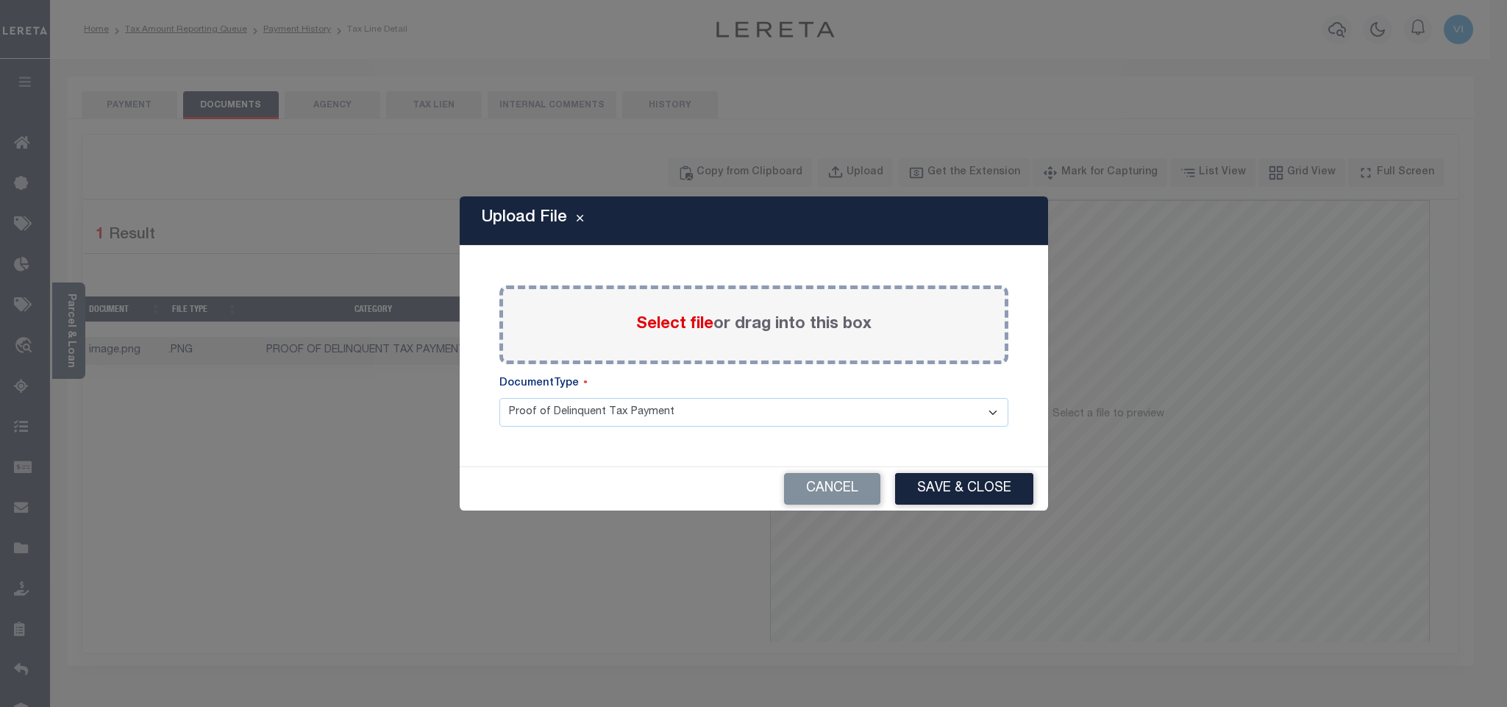
click at [647, 324] on span "Select file" at bounding box center [674, 324] width 77 height 16
click at [0, 0] on input "Select file or drag into this box" at bounding box center [0, 0] width 0 height 0
click at [541, 427] on select "Proof of Delinquent Tax Payment" at bounding box center [753, 412] width 509 height 29
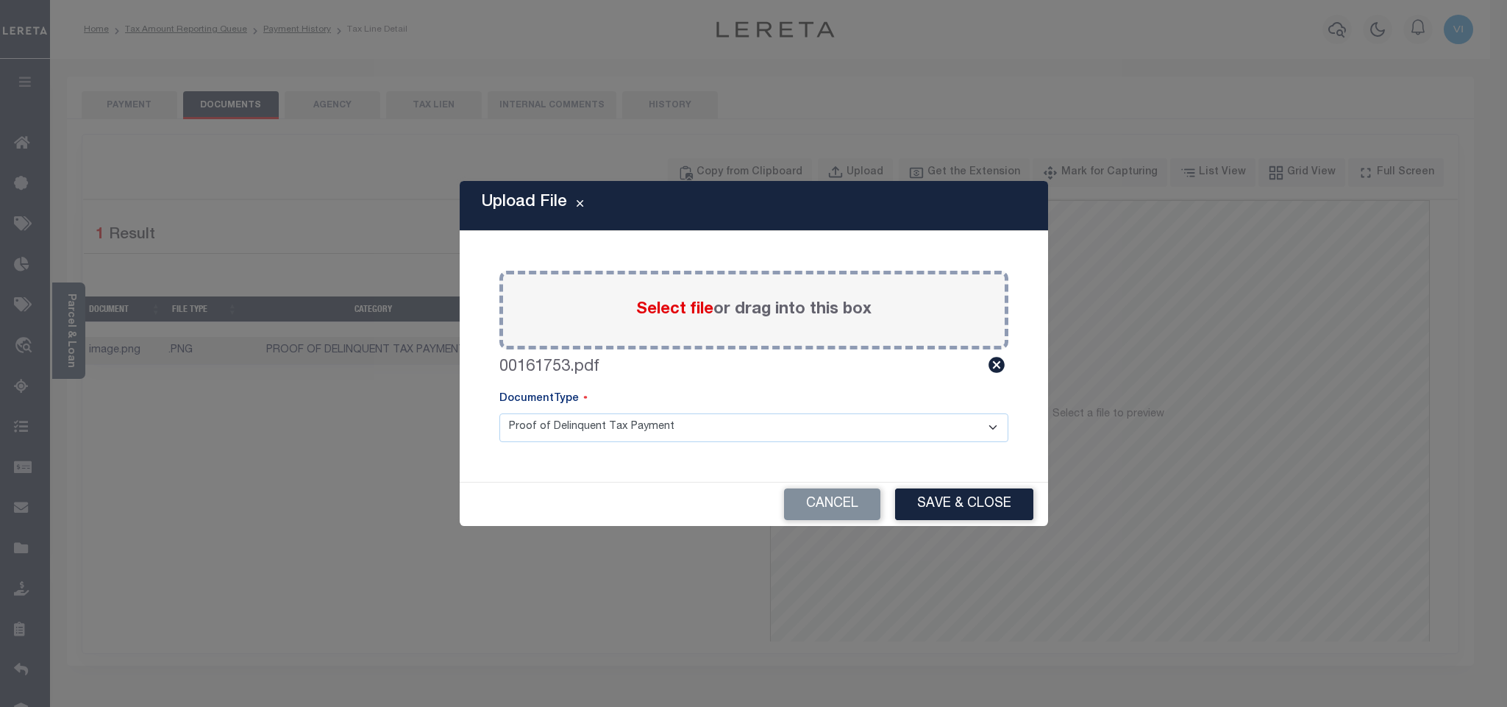
click at [499, 413] on select "Proof of Delinquent Tax Payment" at bounding box center [753, 427] width 509 height 29
click at [965, 507] on button "Save & Close" at bounding box center [964, 504] width 138 height 32
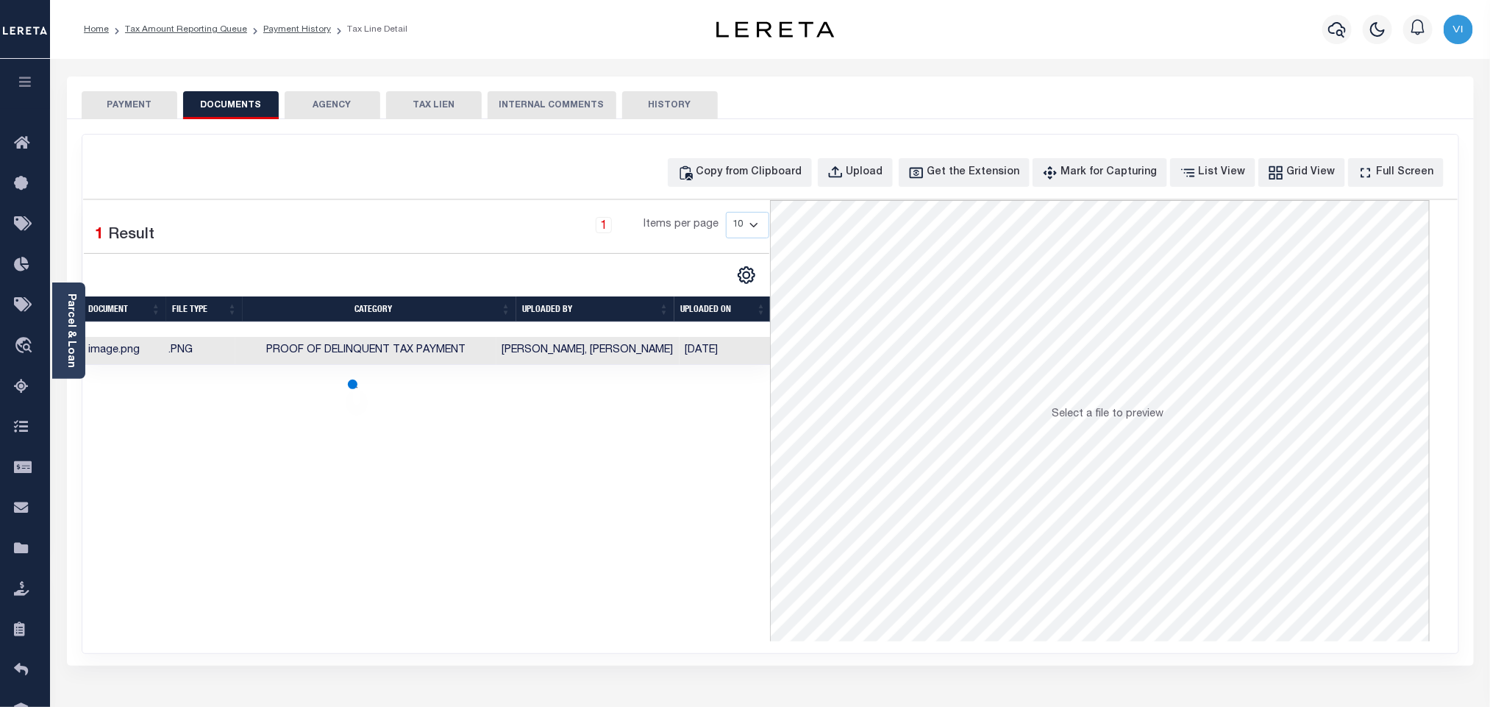
click at [113, 106] on button "PAYMENT" at bounding box center [130, 105] width 96 height 28
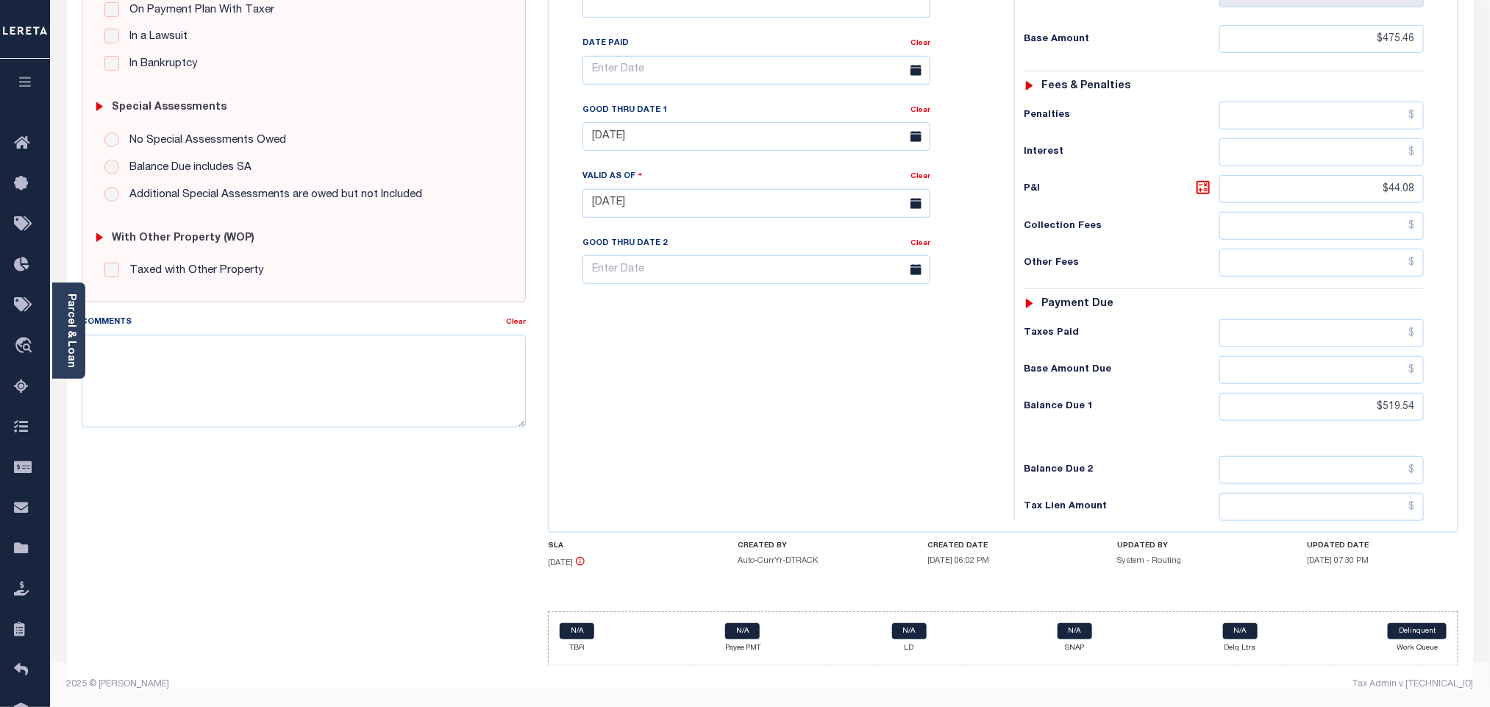
scroll to position [385, 0]
click at [1388, 413] on input "$519.54" at bounding box center [1321, 407] width 205 height 28
paste input "45"
type input "$519.45"
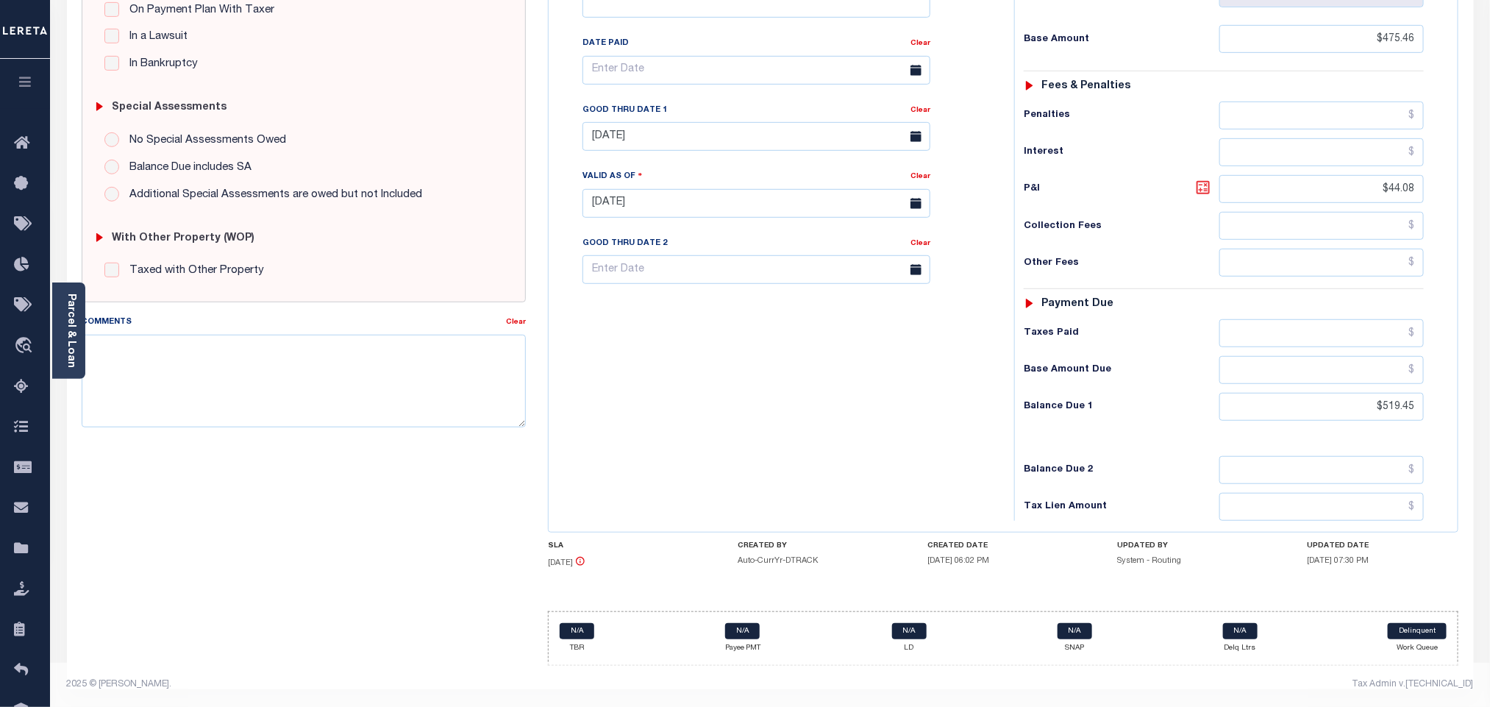
type input "[DATE]"
click at [1207, 181] on icon at bounding box center [1203, 188] width 18 height 18
type input "$43.99"
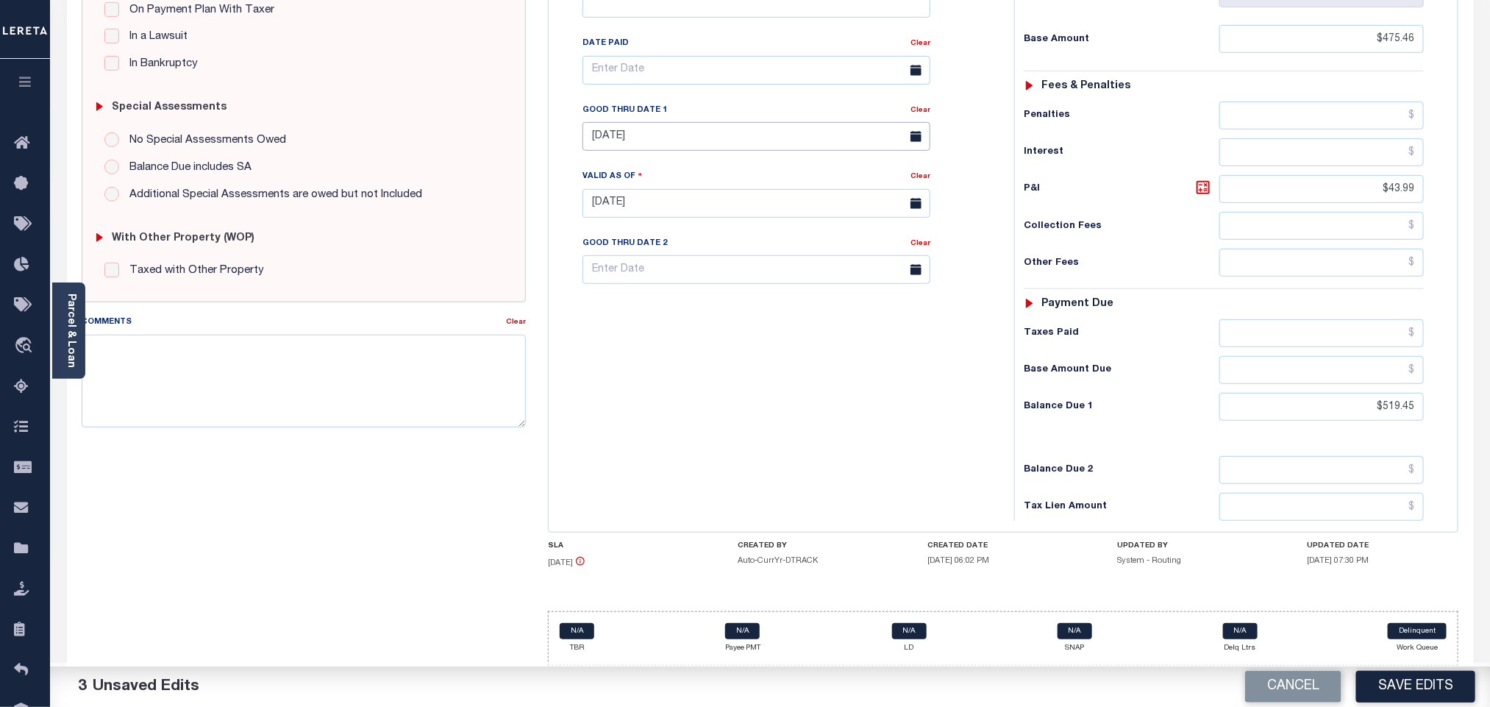
click at [642, 139] on input "08/31/2025" at bounding box center [757, 136] width 348 height 29
click at [720, 215] on span "2" at bounding box center [728, 229] width 29 height 29
type input "[DATE]"
click at [1401, 677] on button "Save Edits" at bounding box center [1415, 687] width 119 height 32
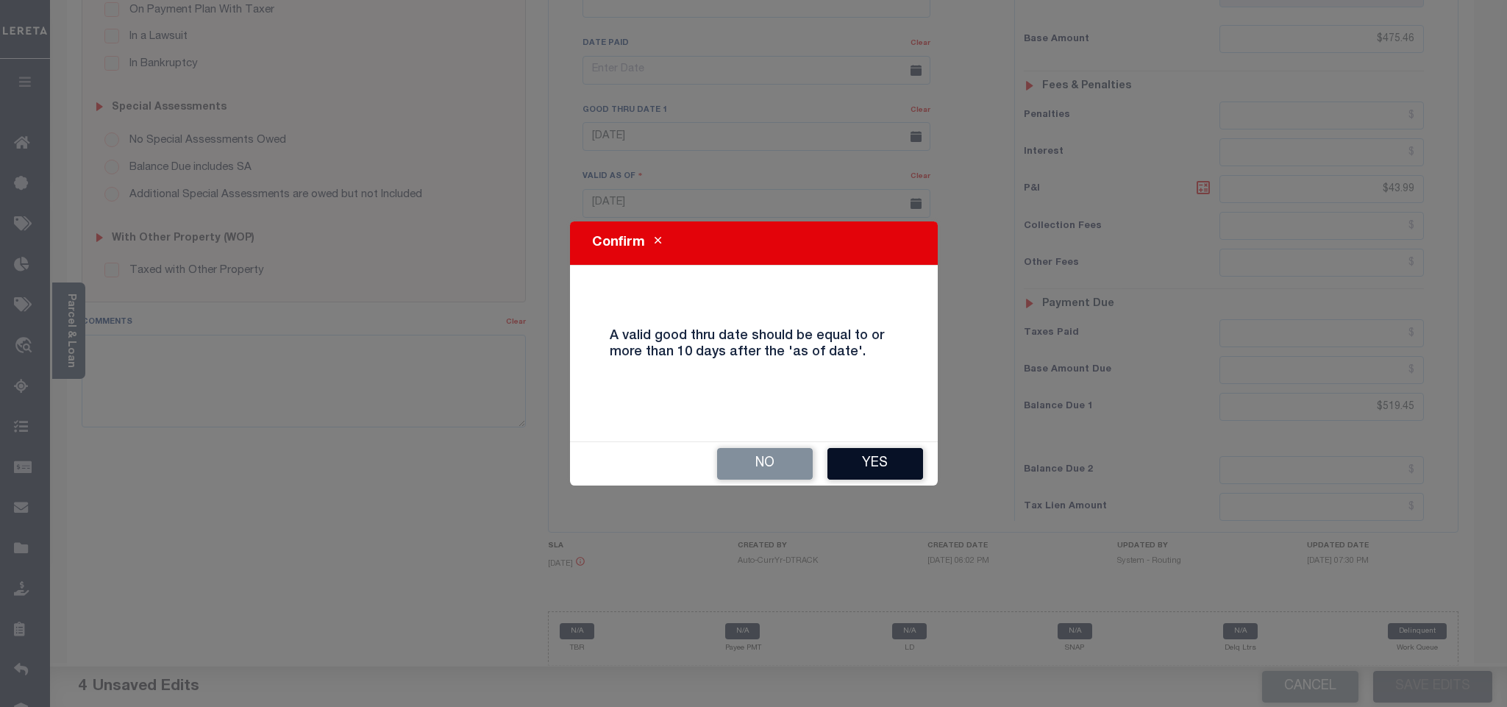
click at [850, 472] on button "Yes" at bounding box center [875, 464] width 96 height 32
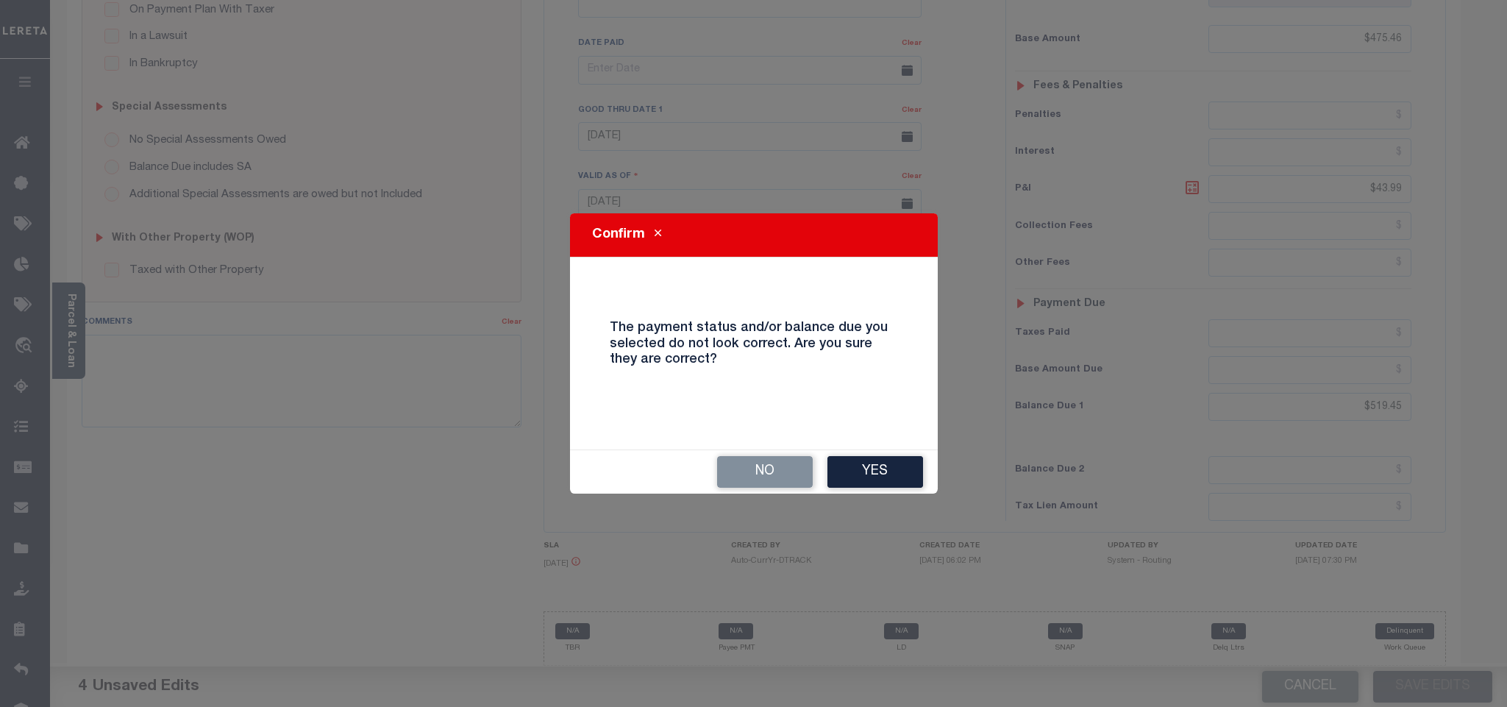
click at [856, 470] on button "Yes" at bounding box center [875, 472] width 96 height 32
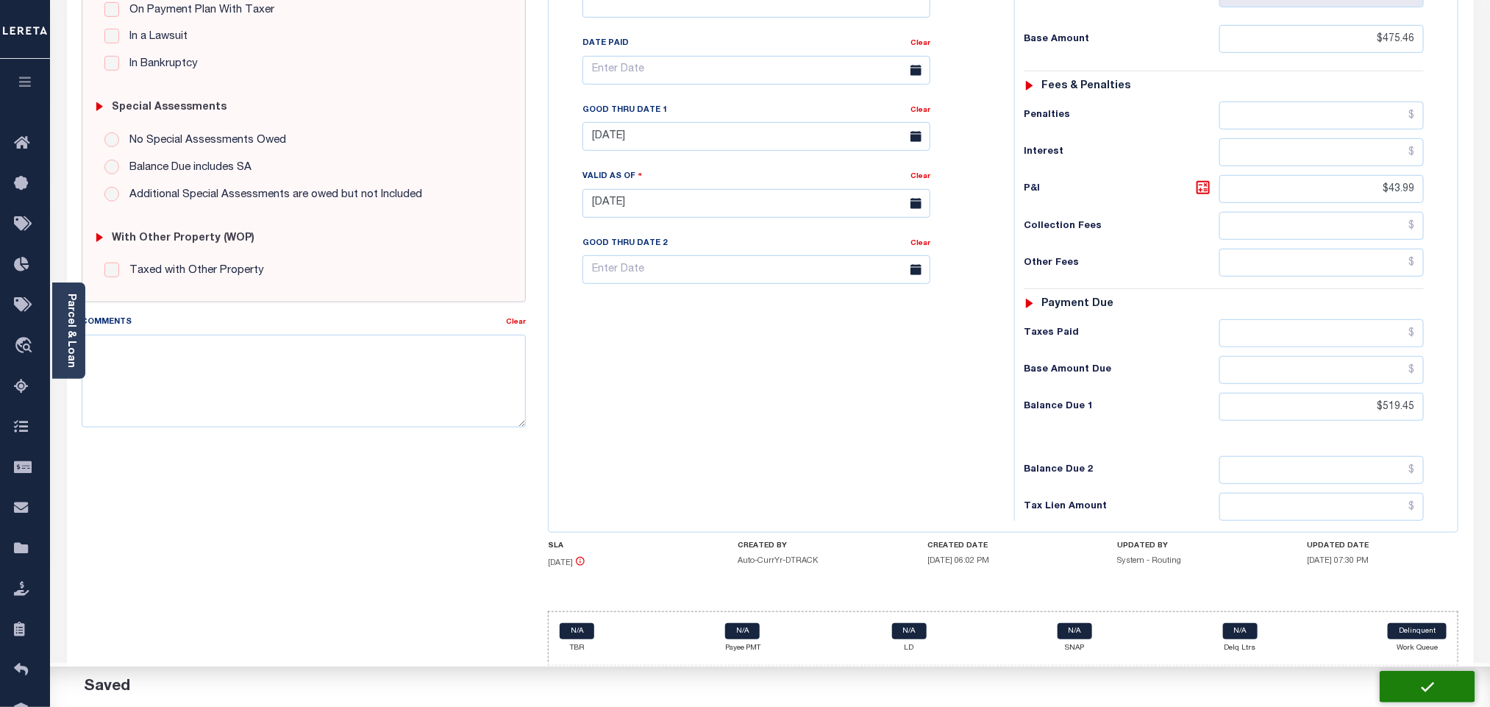
checkbox input "false"
type input "$475.46"
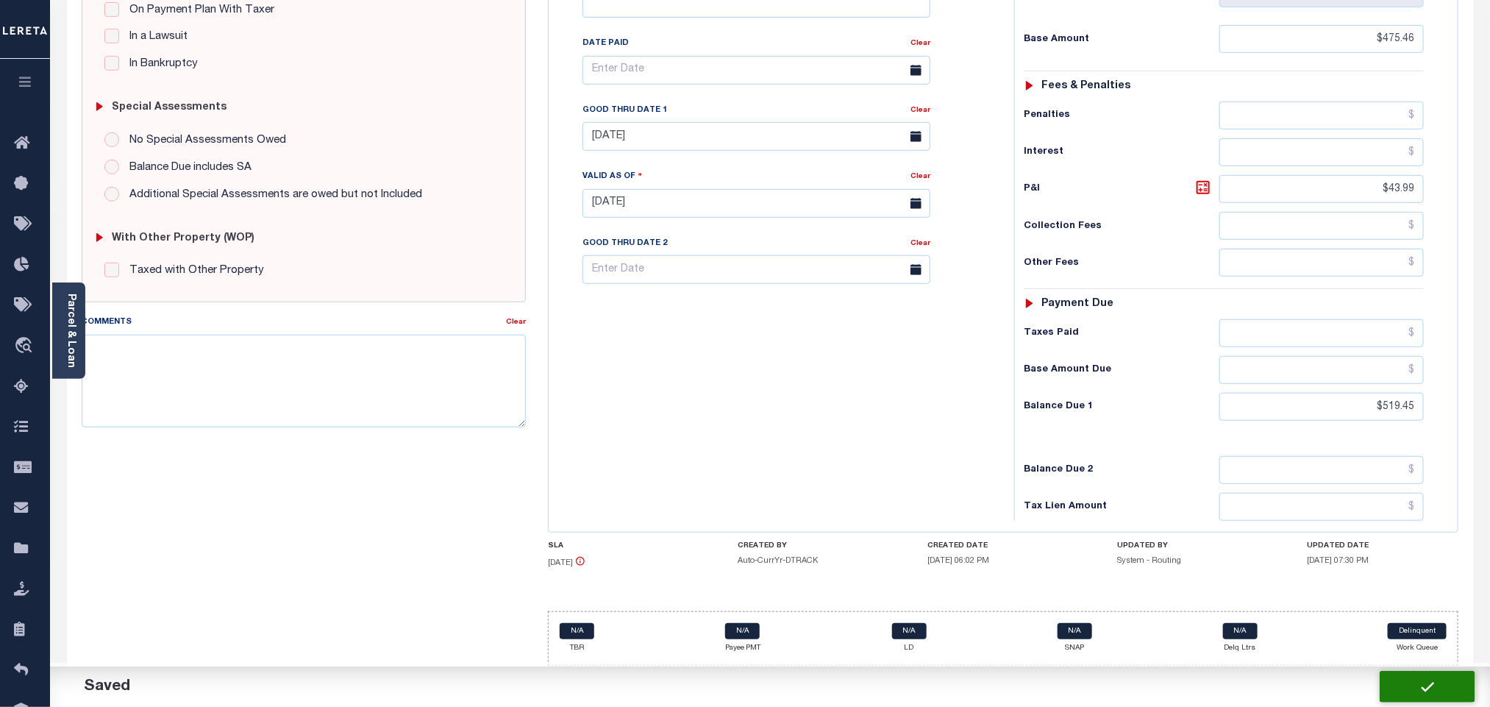
type input "$43.99"
type input "$519.45"
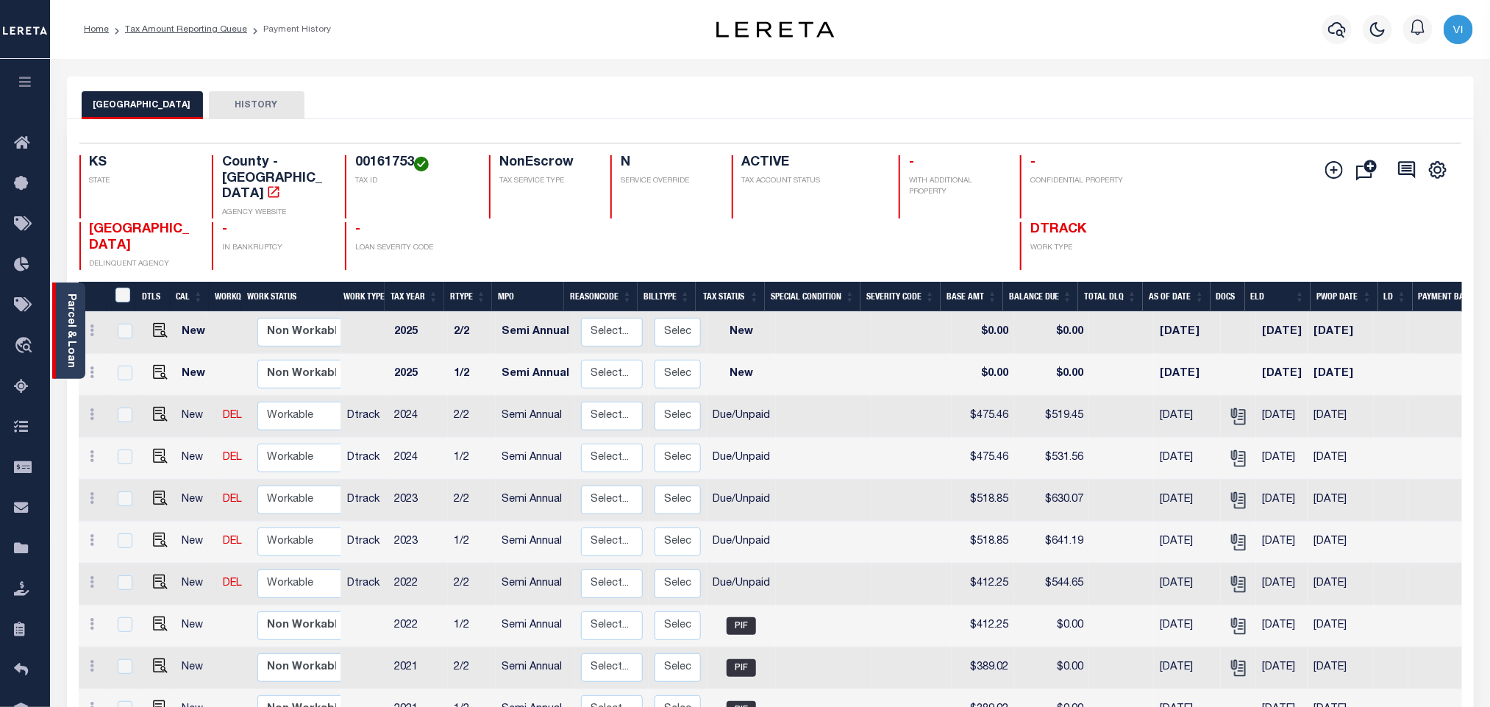
click at [65, 305] on link "Parcel & Loan" at bounding box center [70, 330] width 10 height 74
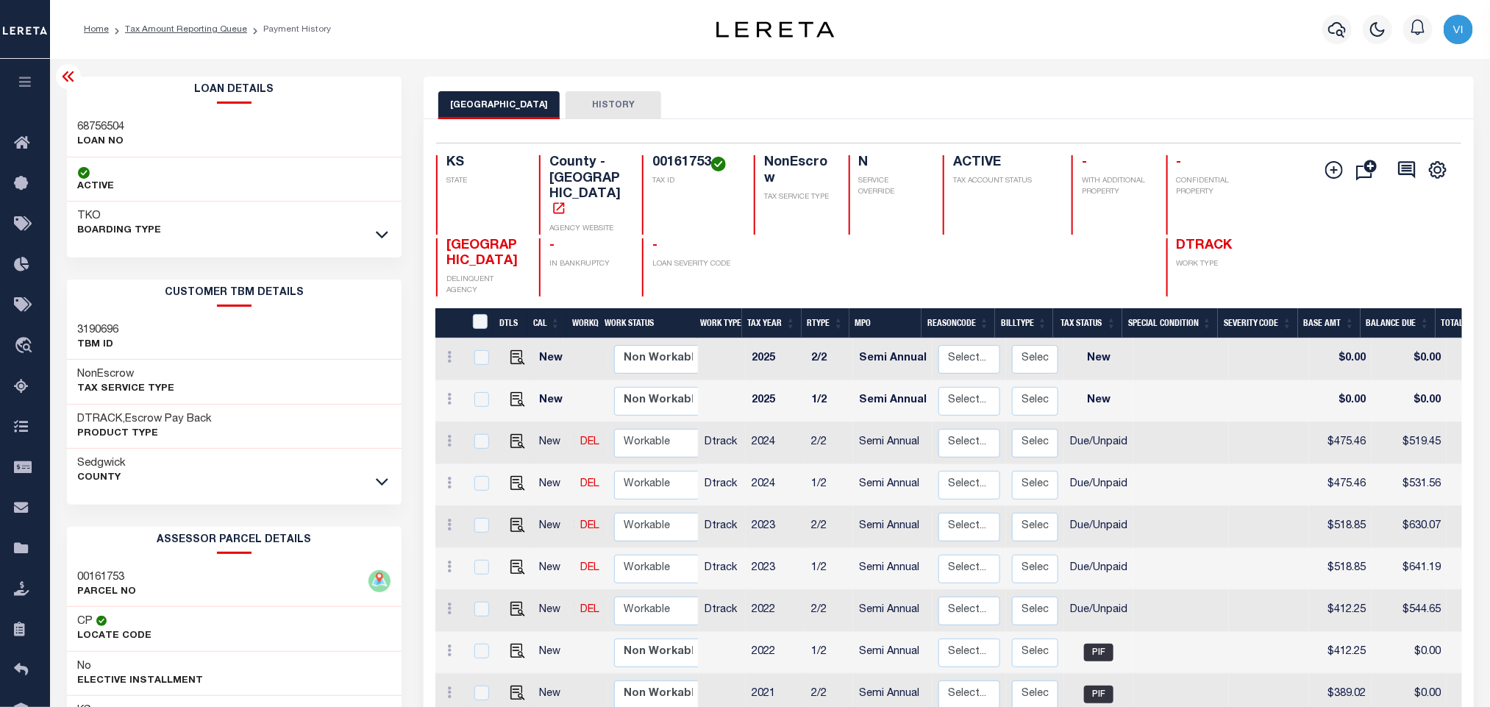
click at [86, 128] on h3 "68756504" at bounding box center [101, 127] width 47 height 15
copy h3 "68756504"
click at [684, 171] on h4 "00161753" at bounding box center [694, 163] width 84 height 16
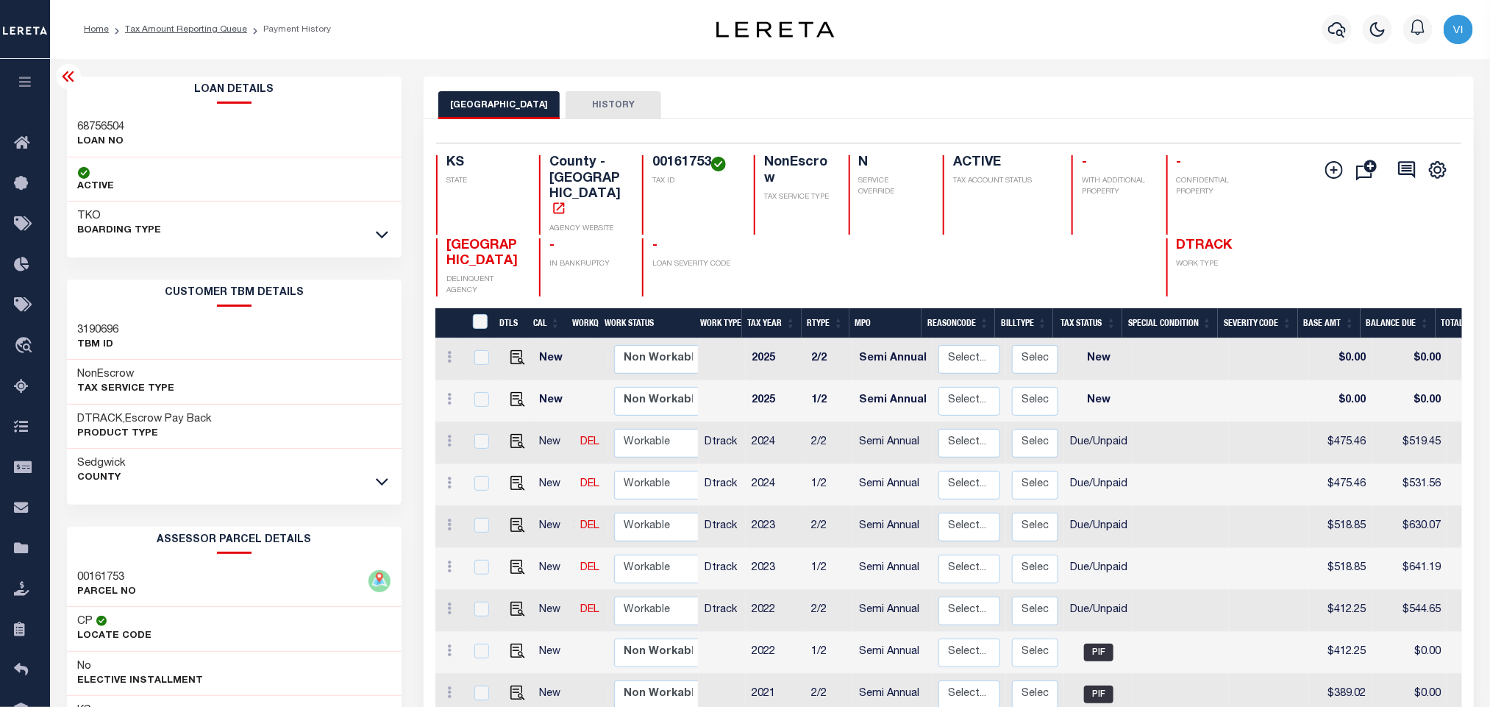
copy h4 "00161753"
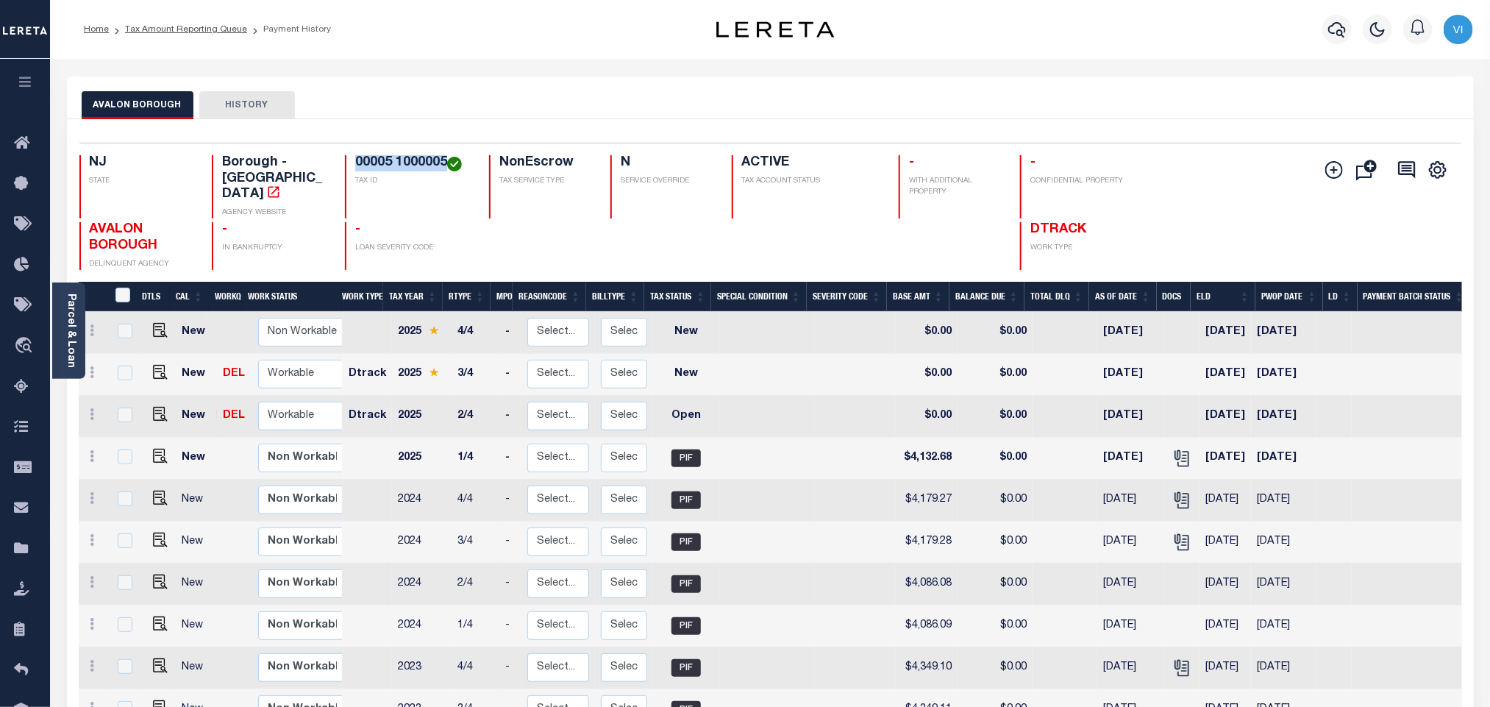
drag, startPoint x: 446, startPoint y: 162, endPoint x: 355, endPoint y: 161, distance: 90.5
click at [355, 161] on h4 "00005 1000005" at bounding box center [413, 163] width 116 height 16
copy h4 "00005 1000005"
click at [1175, 449] on icon "" at bounding box center [1181, 455] width 12 height 12
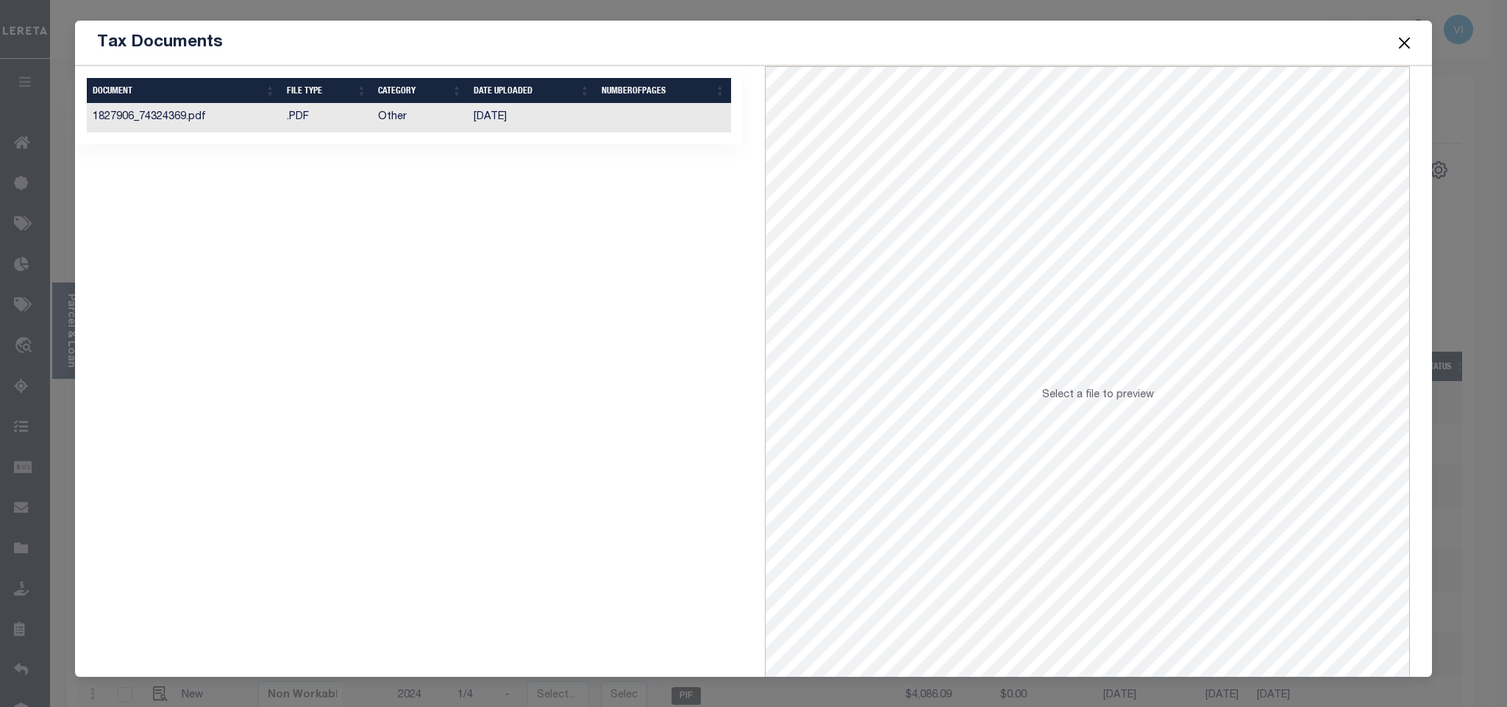
click at [472, 124] on td "02/28/2025" at bounding box center [532, 118] width 128 height 29
click at [1412, 42] on button "Close" at bounding box center [1404, 42] width 19 height 19
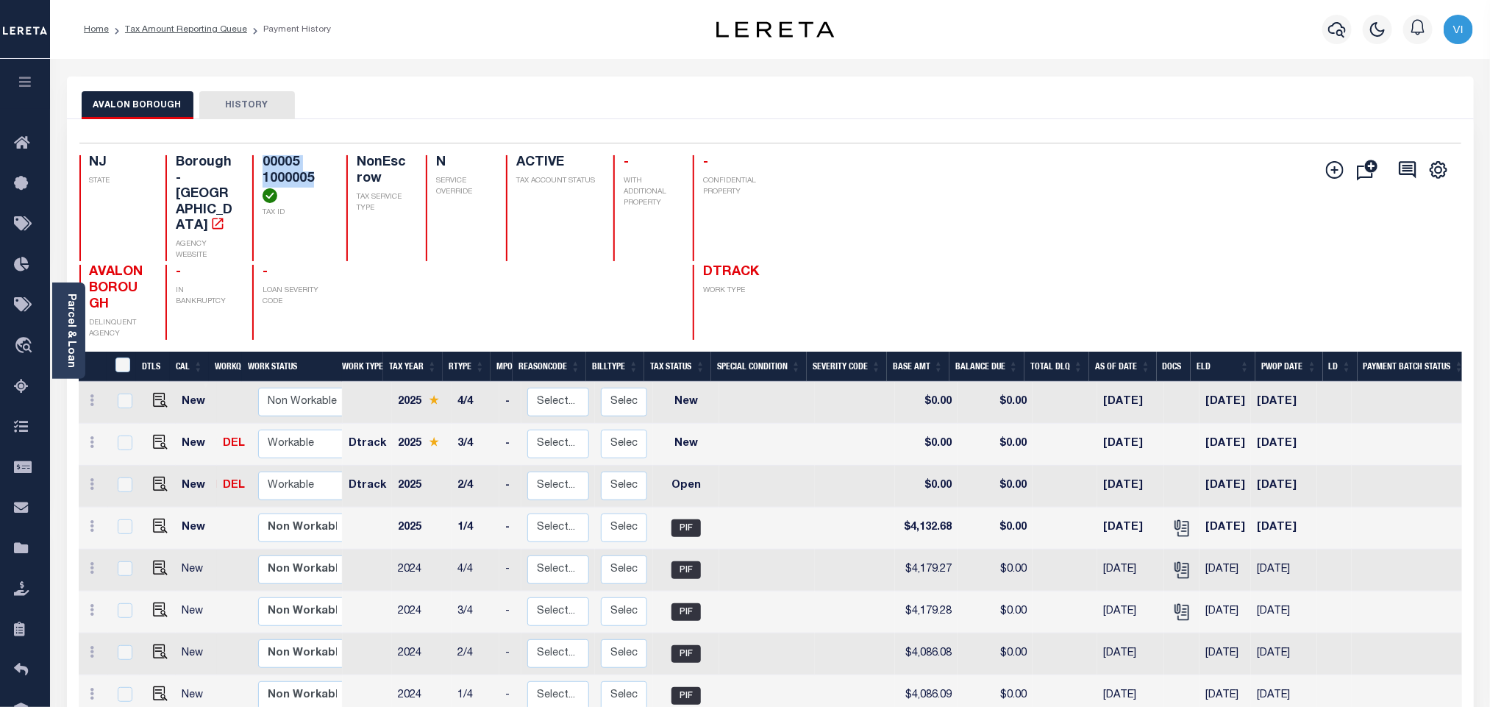
drag, startPoint x: 318, startPoint y: 177, endPoint x: 254, endPoint y: 160, distance: 66.2
click at [254, 160] on div "00005 1000005 TAX ID" at bounding box center [290, 208] width 76 height 106
copy h4 "00005 1000005"
click at [157, 477] on img "" at bounding box center [160, 484] width 15 height 15
checkbox input "true"
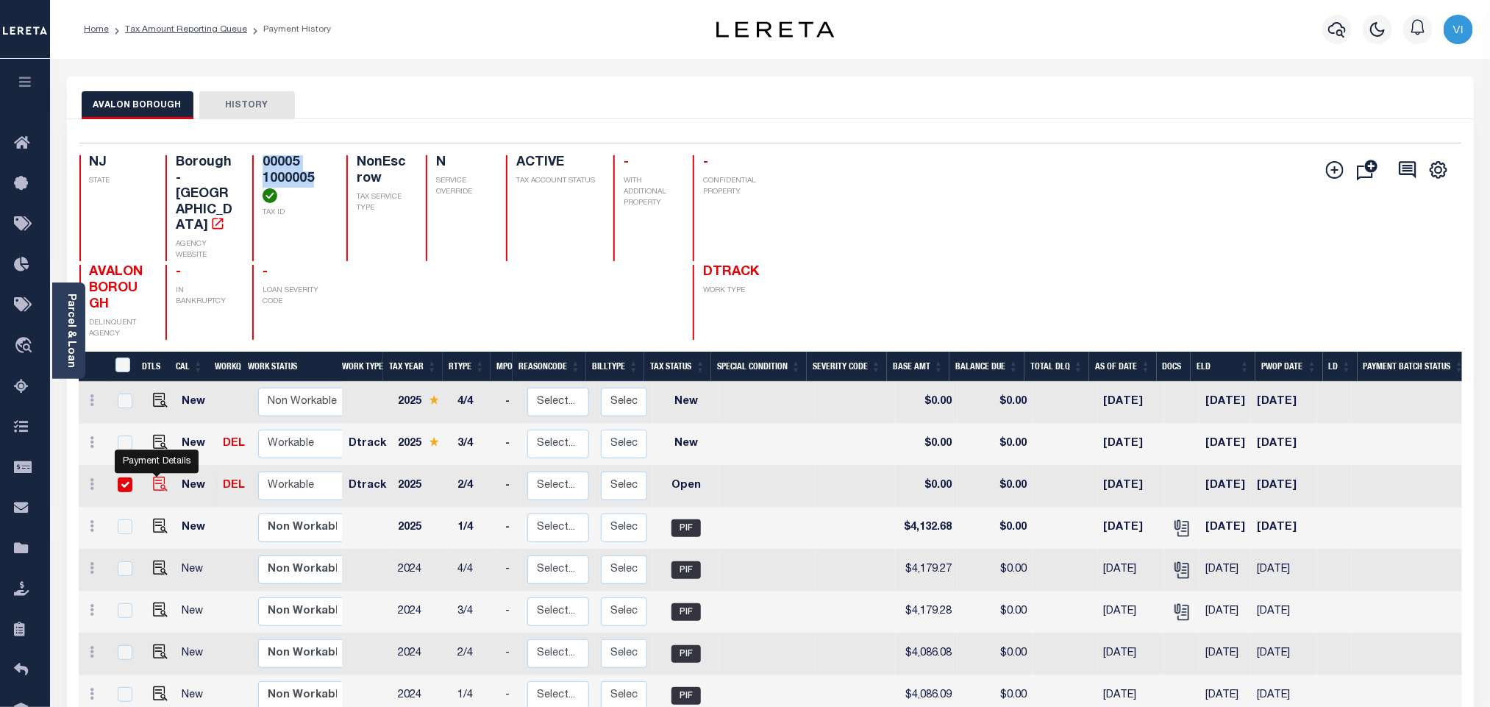
checkbox input "true"
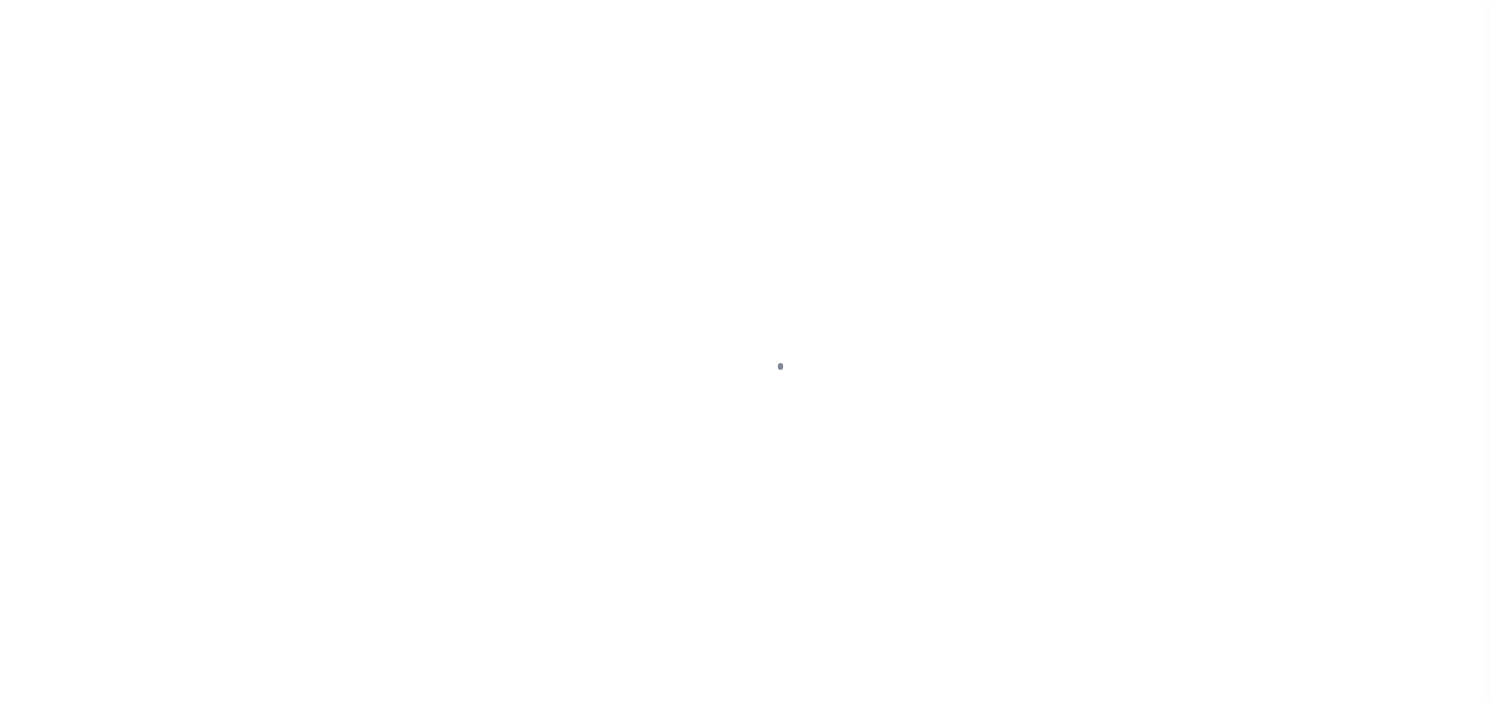
checkbox input "false"
type input "[DATE]"
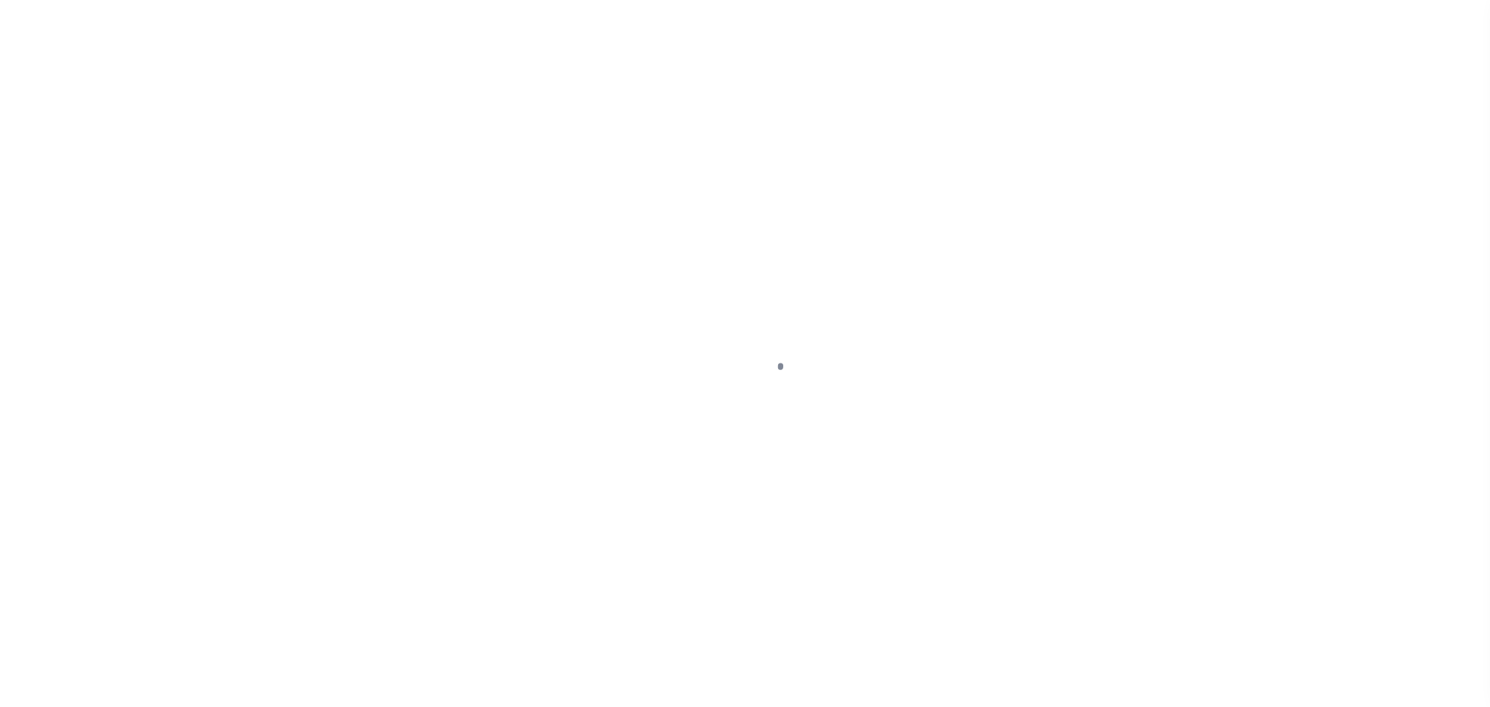
select select "OP2"
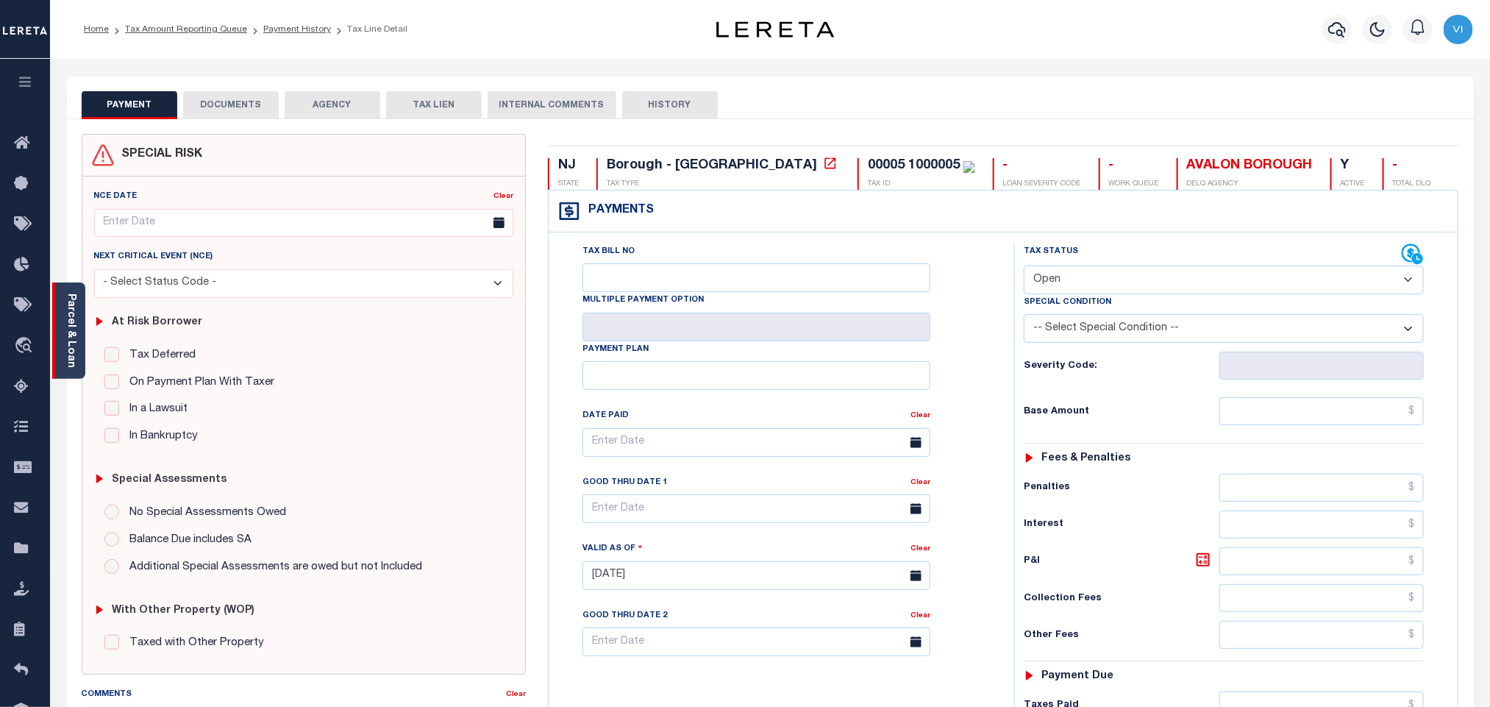
click at [62, 341] on div "Parcel & Loan" at bounding box center [68, 330] width 33 height 96
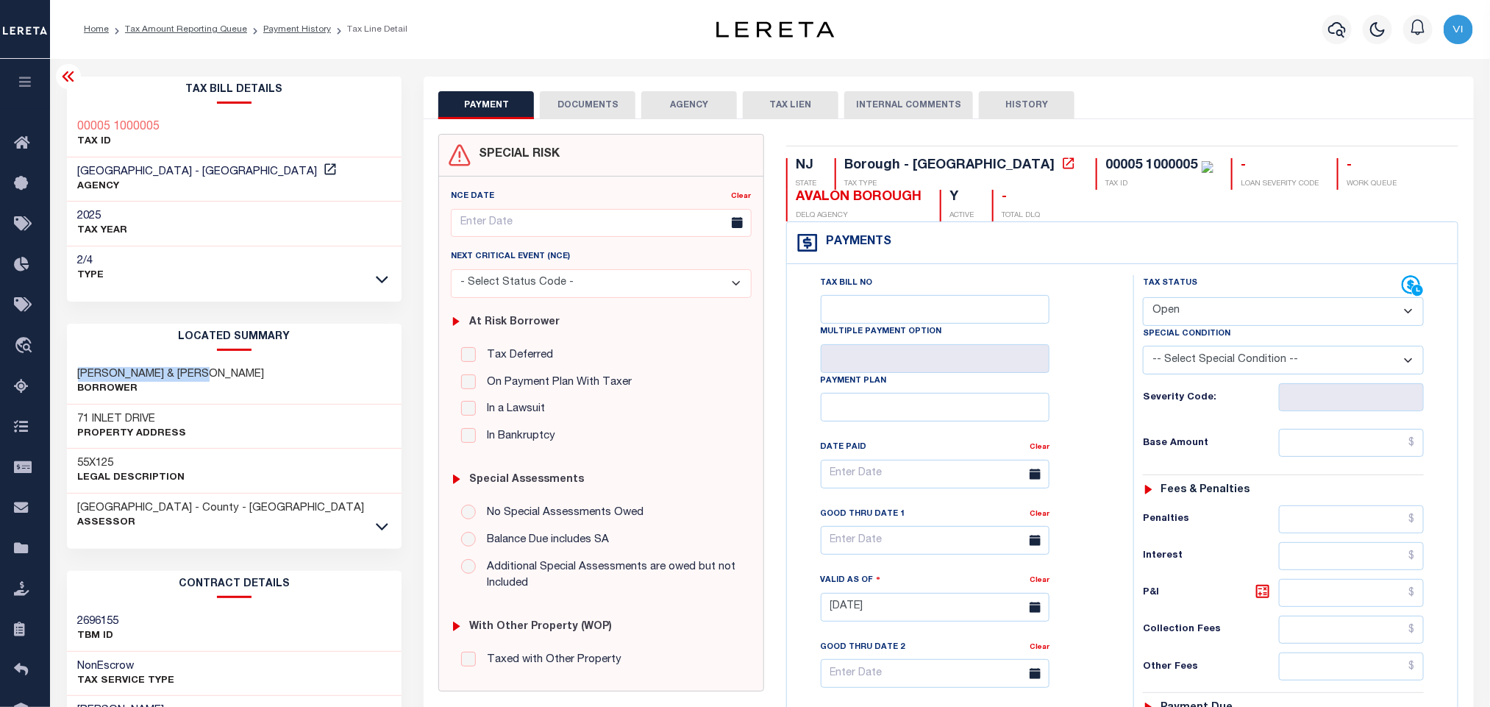
drag, startPoint x: 68, startPoint y: 364, endPoint x: 294, endPoint y: 371, distance: 225.9
click at [294, 371] on div "TRIOLO,HARRY & JUDITH Borrower" at bounding box center [234, 382] width 335 height 45
copy h3 "[PERSON_NAME] & [PERSON_NAME]"
drag, startPoint x: 119, startPoint y: 418, endPoint x: 73, endPoint y: 416, distance: 46.4
click at [73, 416] on div "71 INLET DRIVE Property Address" at bounding box center [234, 427] width 335 height 45
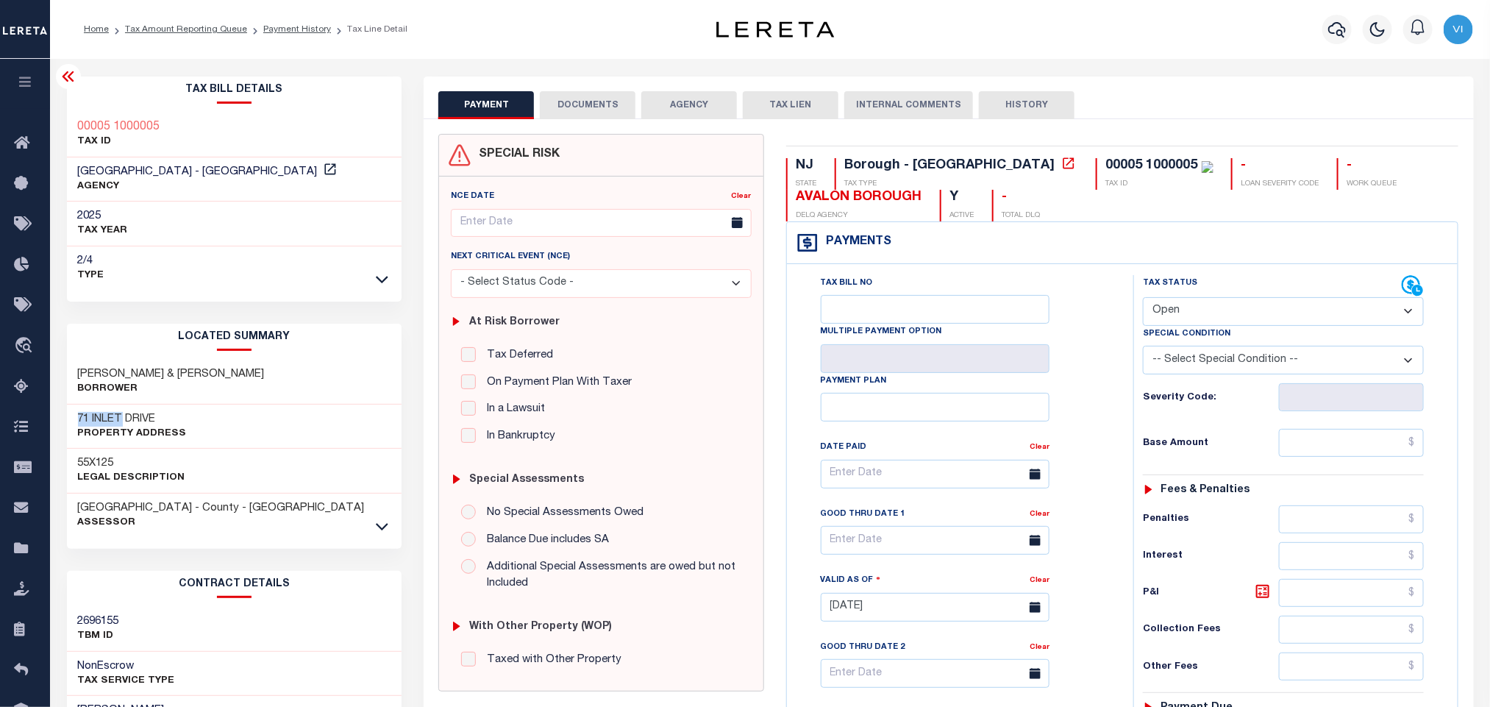
copy h3 "71 INLET"
click at [127, 421] on h3 "71 INLET DRIVE" at bounding box center [132, 419] width 109 height 15
drag, startPoint x: 126, startPoint y: 417, endPoint x: 95, endPoint y: 418, distance: 30.9
click at [96, 417] on h3 "71 INLET DRIVE" at bounding box center [132, 419] width 109 height 15
click at [98, 420] on h3 "71 INLET DRIVE" at bounding box center [132, 419] width 109 height 15
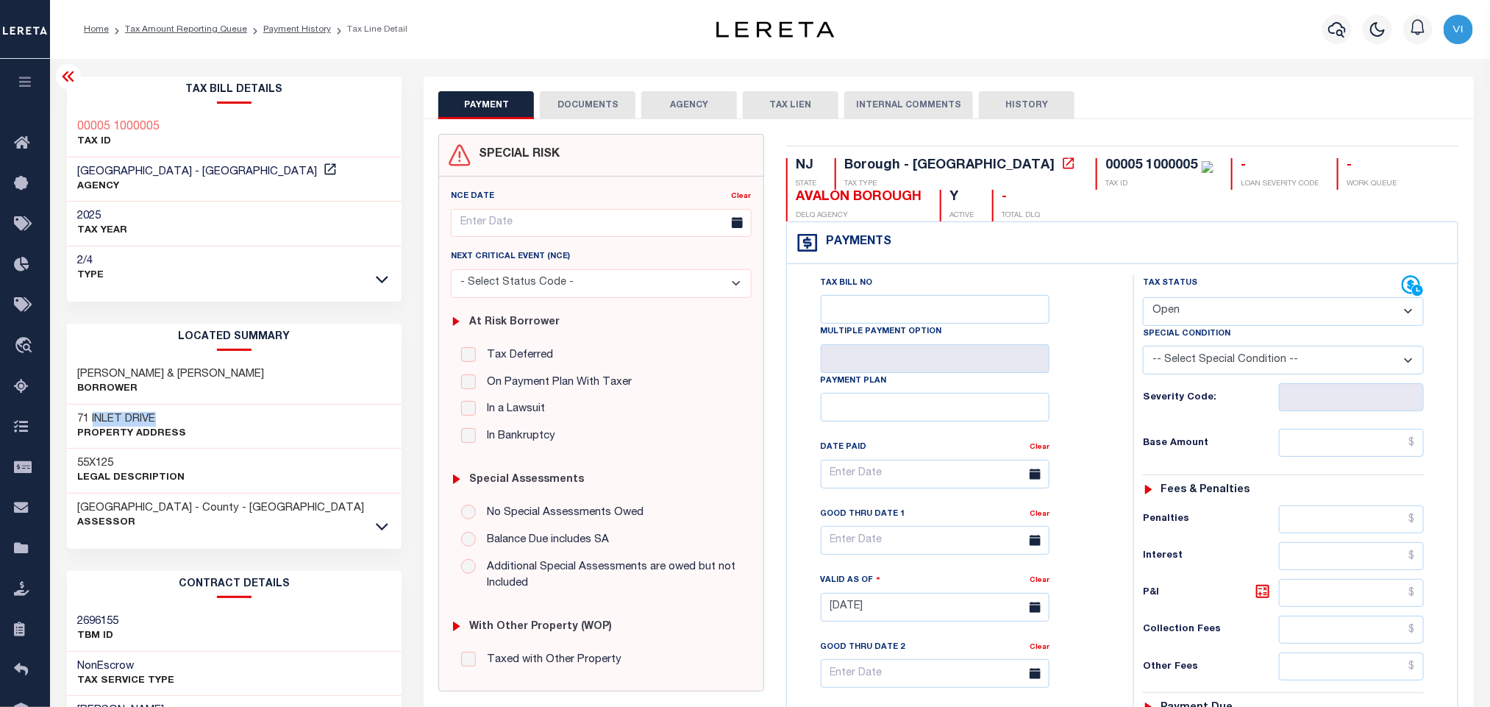
drag, startPoint x: 91, startPoint y: 415, endPoint x: 203, endPoint y: 407, distance: 112.1
click at [203, 407] on div "71 INLET DRIVE Property Address" at bounding box center [234, 427] width 335 height 45
copy h3 "INLET DRIVE"
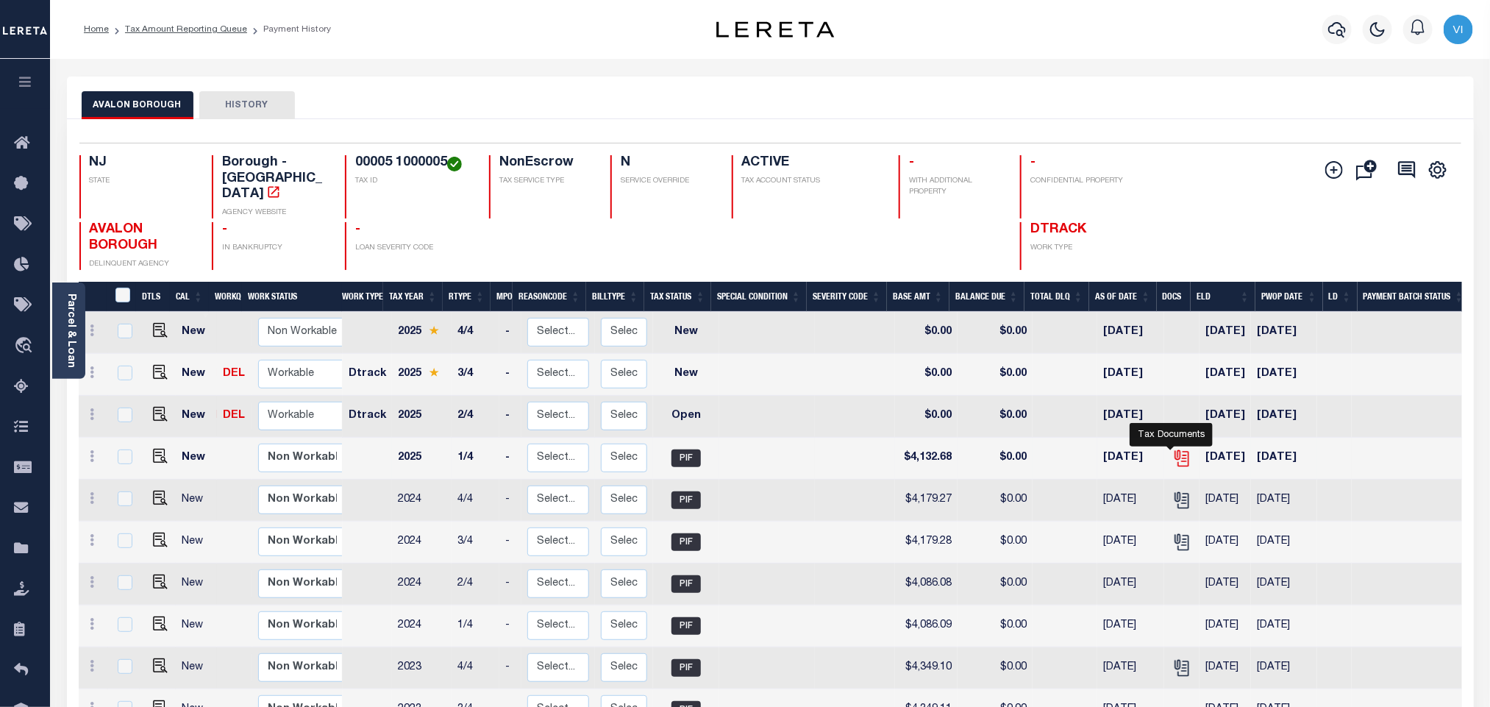
click at [1175, 449] on icon "" at bounding box center [1181, 458] width 19 height 19
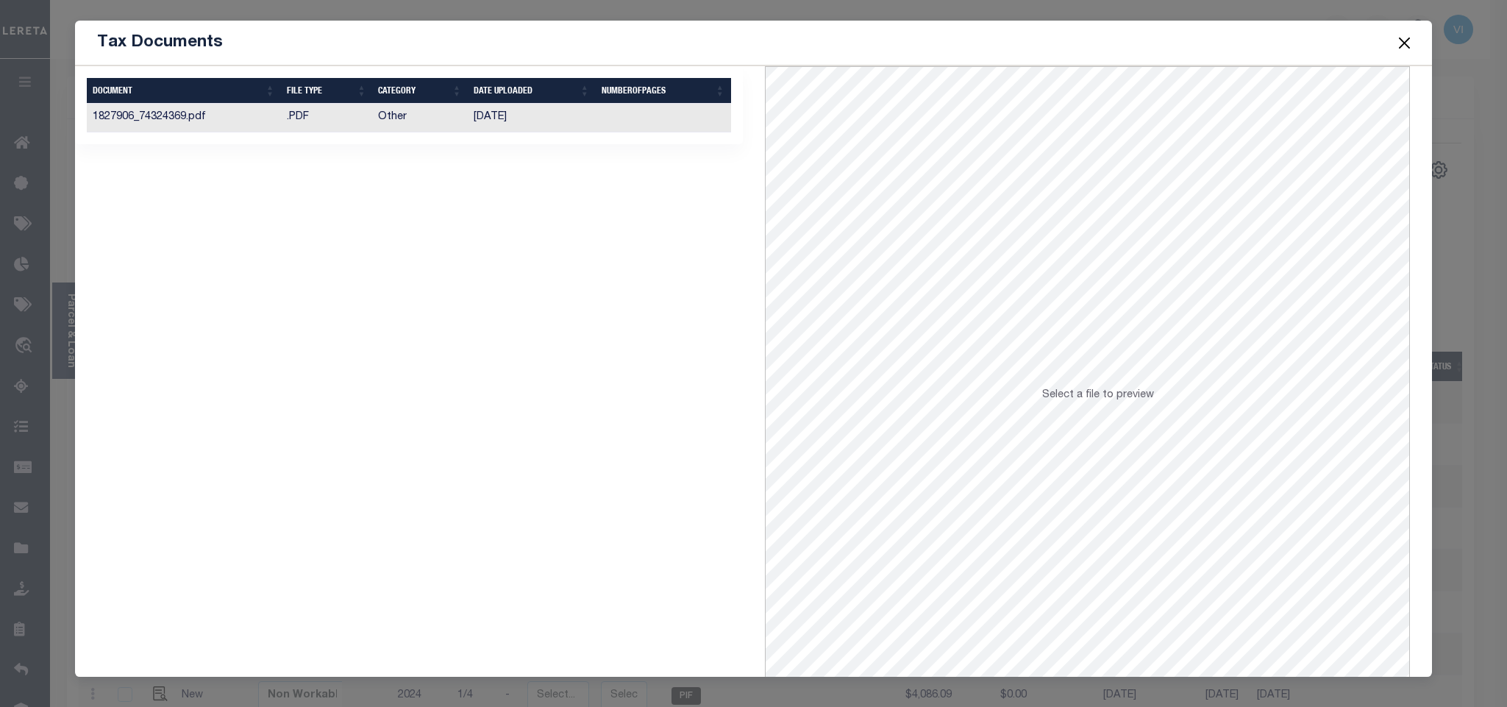
click at [674, 124] on td at bounding box center [663, 118] width 135 height 29
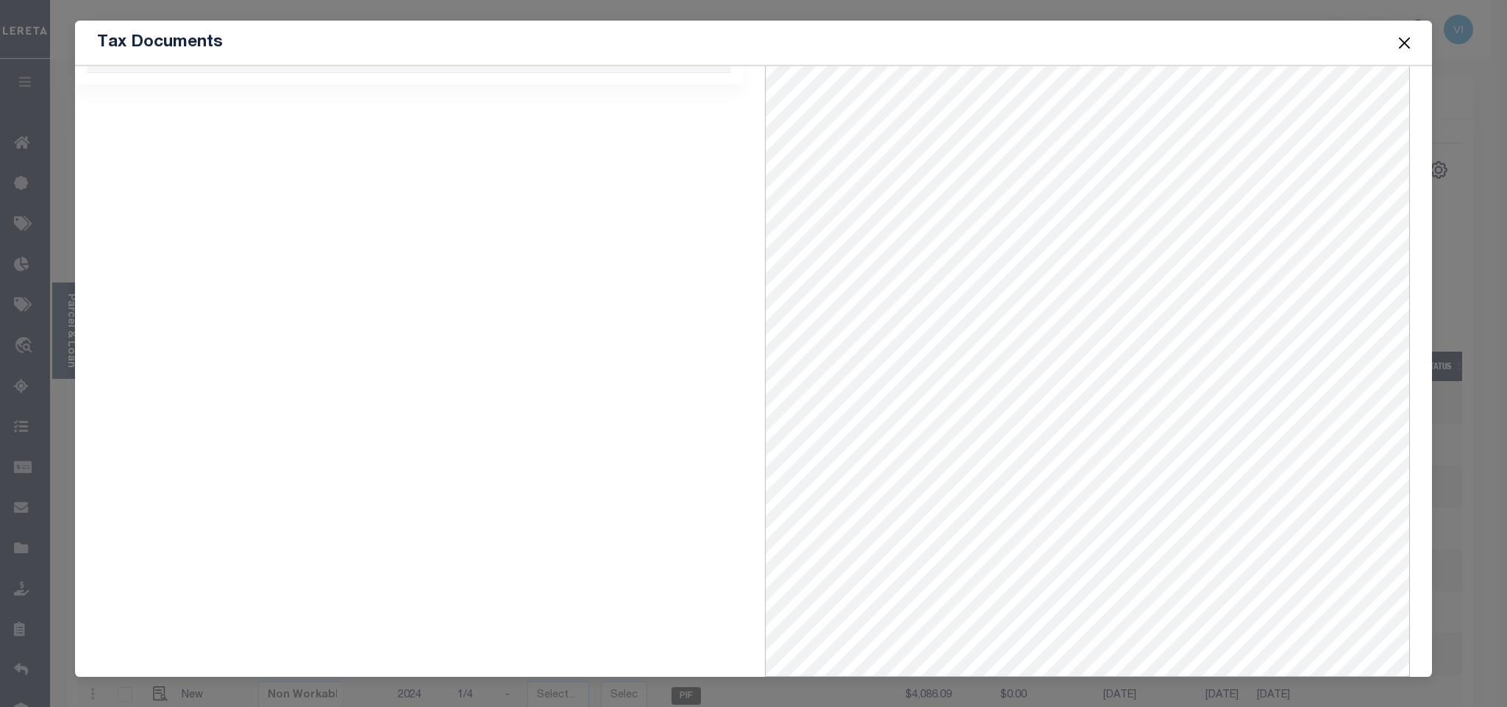
click at [1404, 47] on button "Close" at bounding box center [1404, 42] width 19 height 19
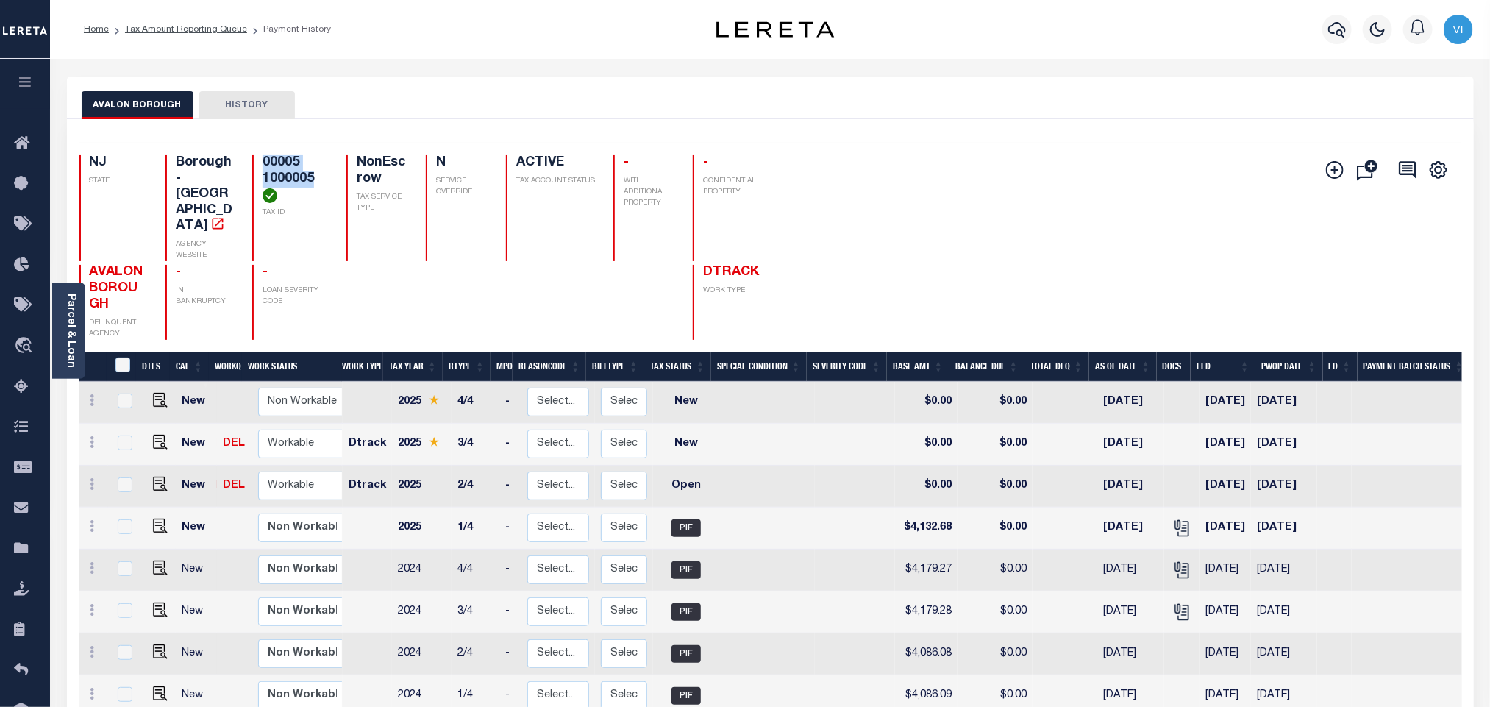
drag, startPoint x: 314, startPoint y: 179, endPoint x: 261, endPoint y: 163, distance: 55.4
click at [263, 163] on h4 "00005 1000005" at bounding box center [295, 179] width 65 height 48
copy h4 "00005 1000005"
click at [153, 477] on img "" at bounding box center [160, 484] width 15 height 15
checkbox input "true"
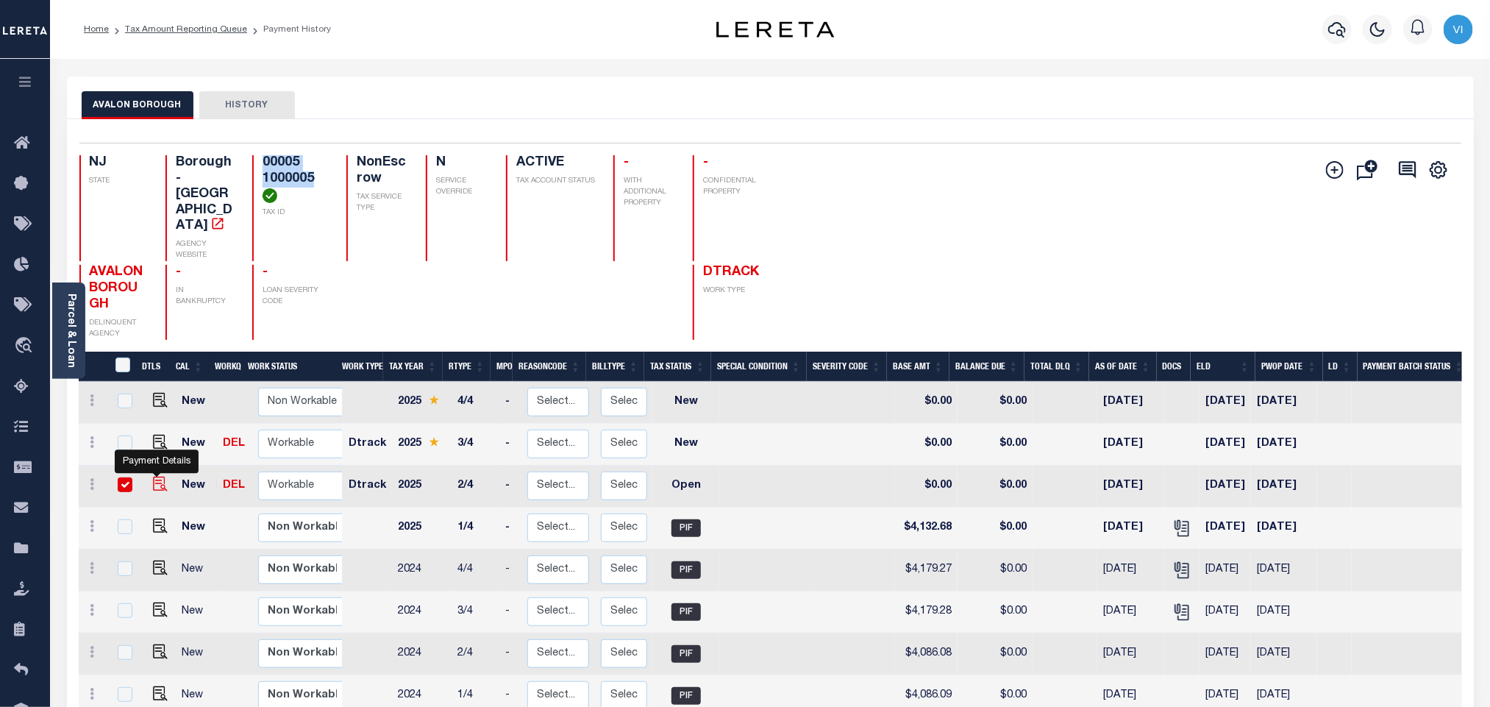
checkbox input "true"
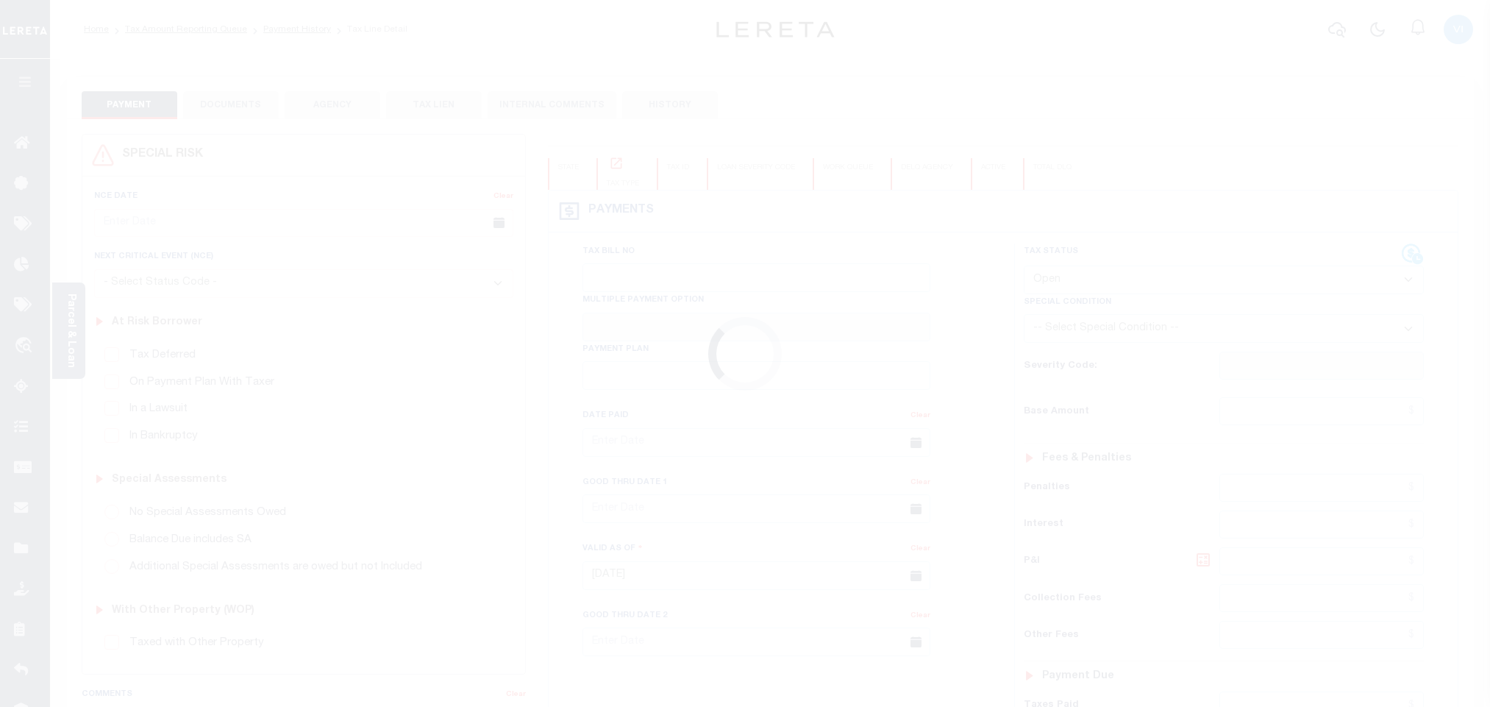
select select "OP2"
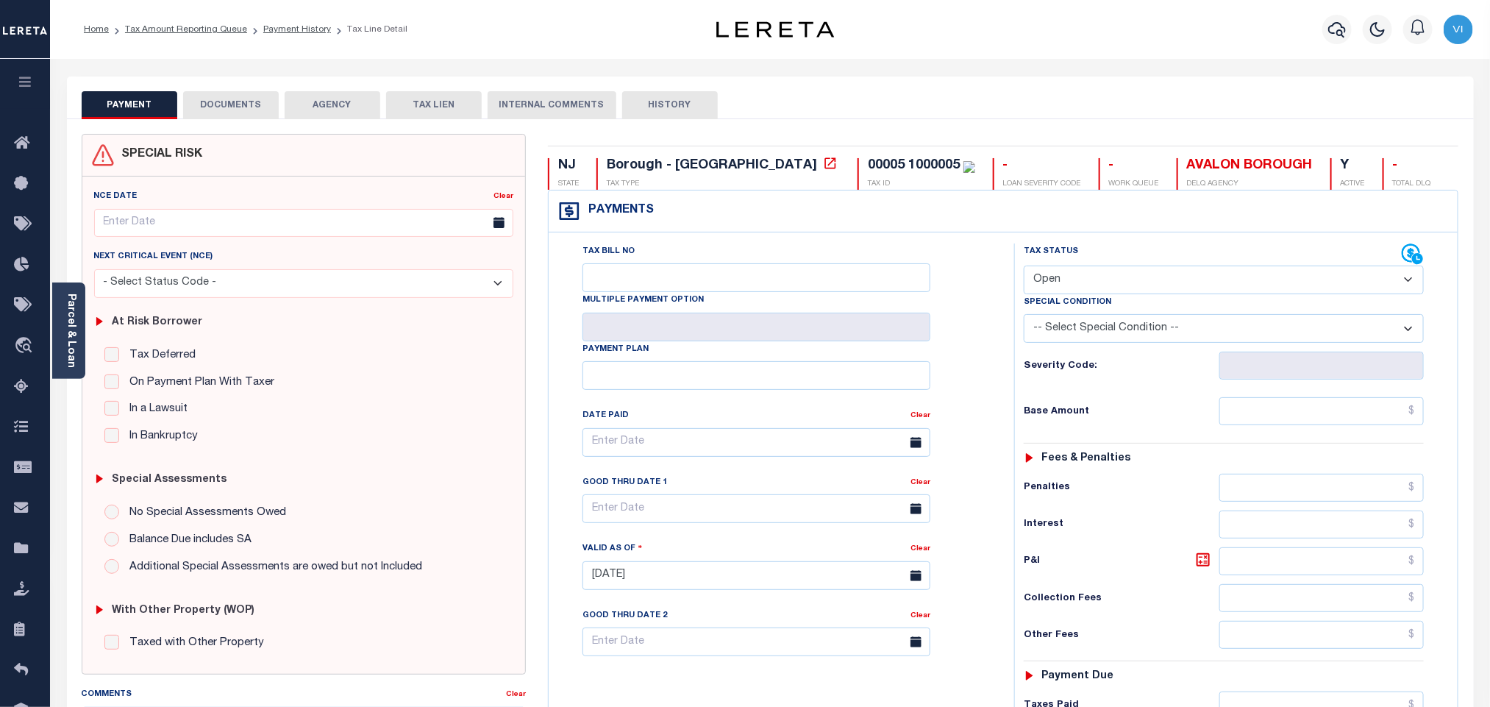
click at [232, 110] on button "DOCUMENTS" at bounding box center [231, 105] width 96 height 28
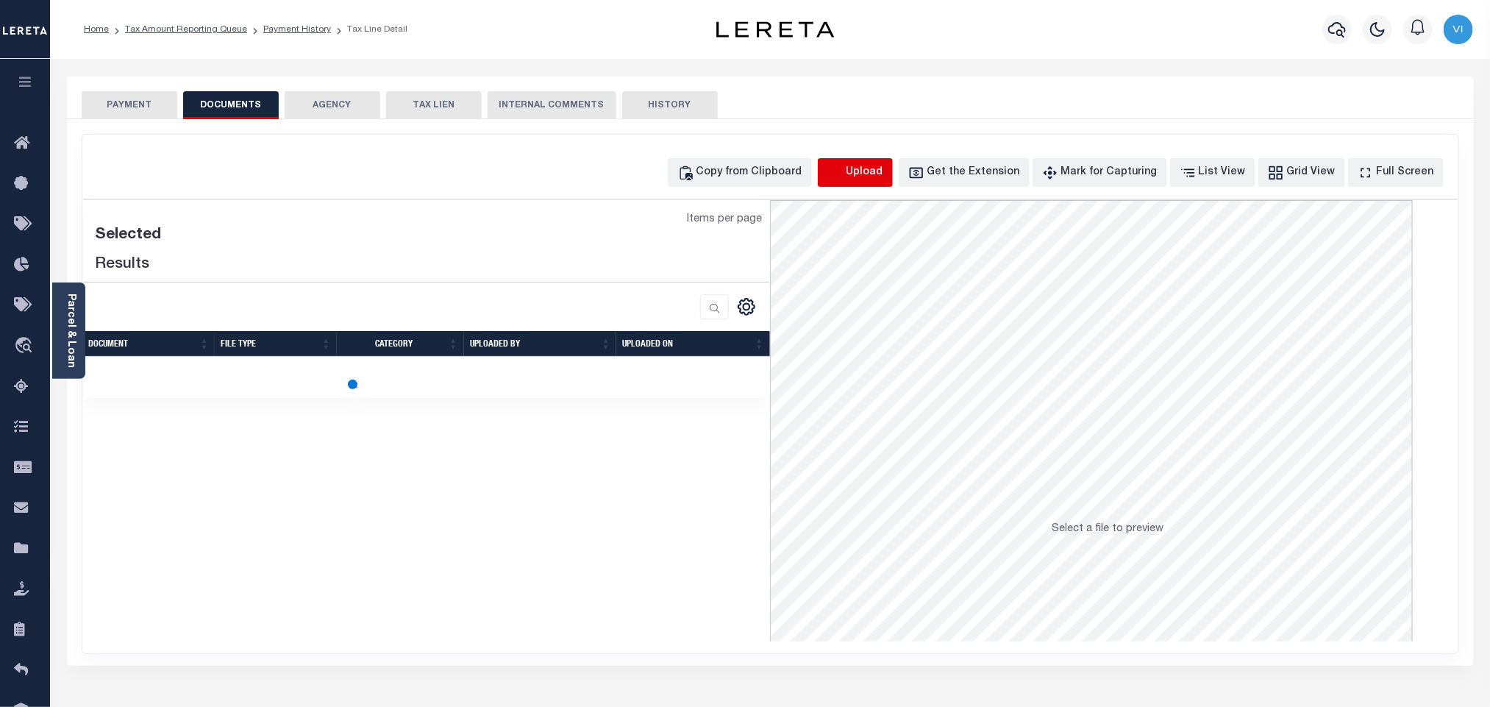
click at [844, 173] on icon "button" at bounding box center [835, 173] width 16 height 16
select select "POP"
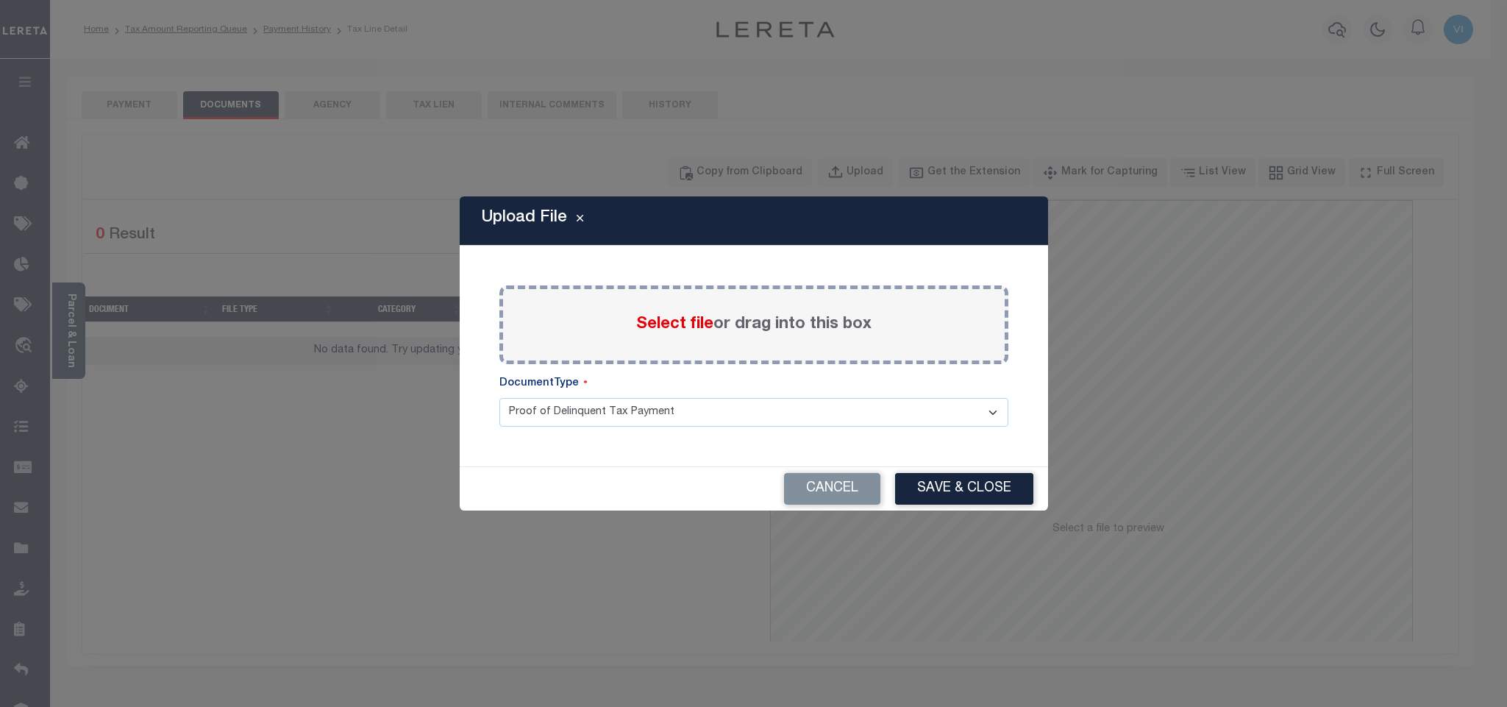
click at [654, 325] on span "Select file" at bounding box center [674, 324] width 77 height 16
click at [0, 0] on input "Select file or drag into this box" at bounding box center [0, 0] width 0 height 0
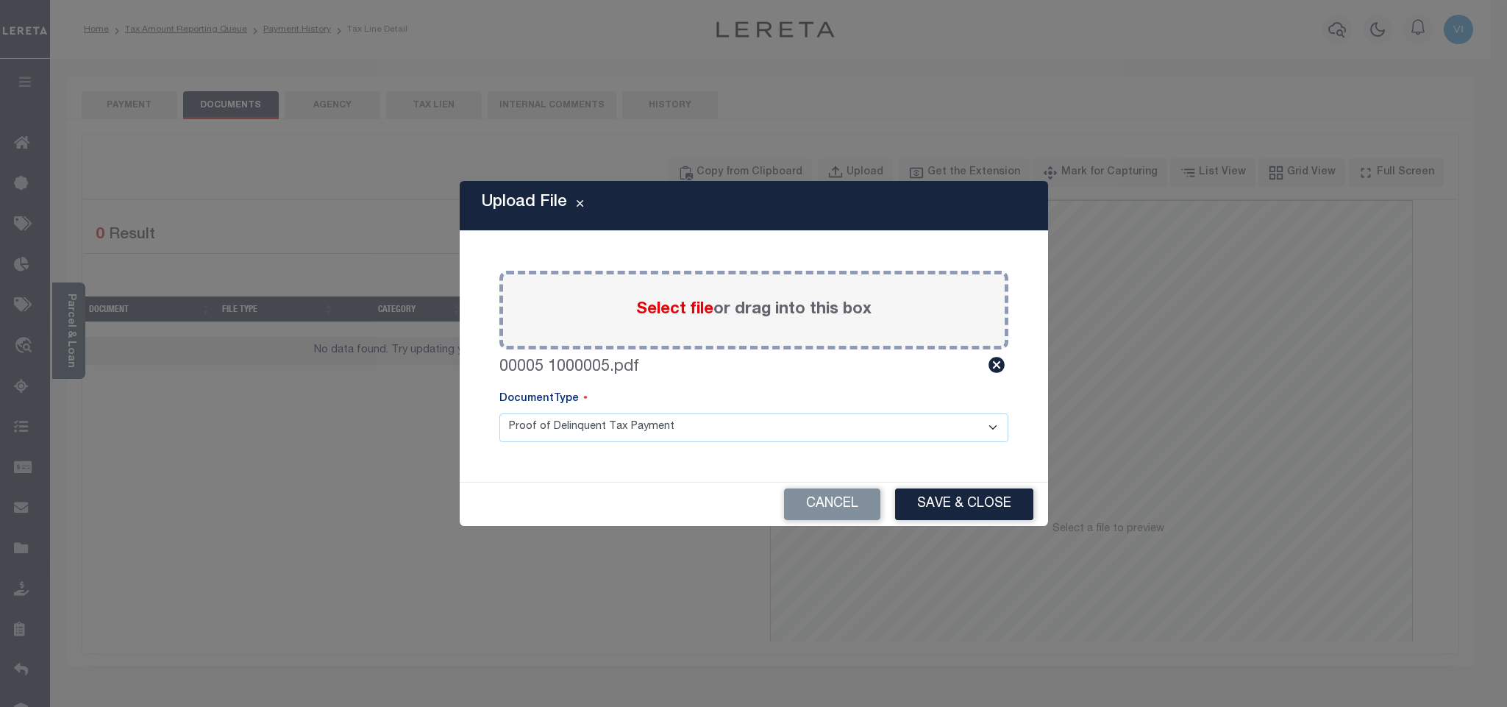
click at [545, 437] on select "Proof of Delinquent Tax Payment" at bounding box center [753, 427] width 509 height 29
click at [499, 413] on select "Proof of Delinquent Tax Payment" at bounding box center [753, 427] width 509 height 29
click at [947, 496] on button "Save & Close" at bounding box center [964, 504] width 138 height 32
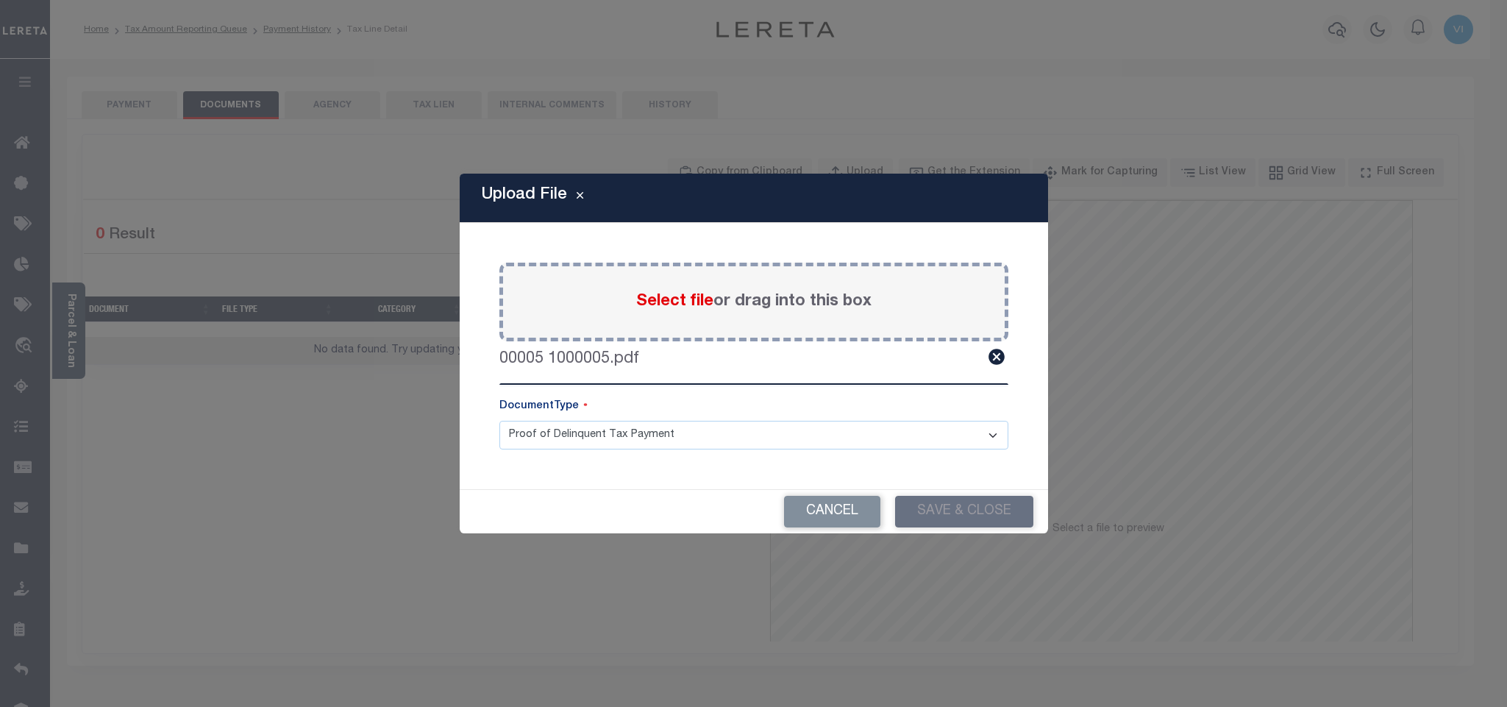
click at [141, 108] on div "Upload File Paste copied image or file into this box Select file or drag into t…" at bounding box center [753, 353] width 1507 height 707
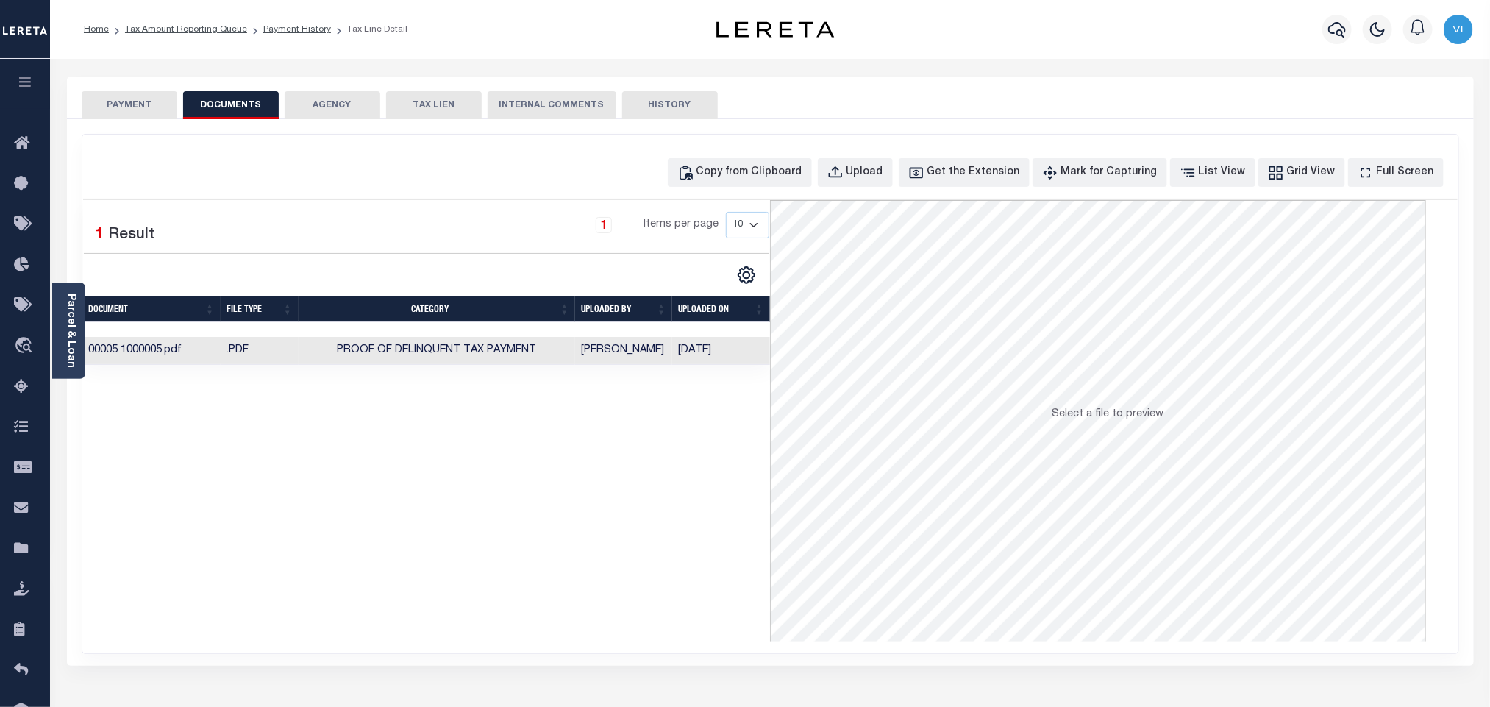
click at [141, 108] on button "PAYMENT" at bounding box center [130, 105] width 96 height 28
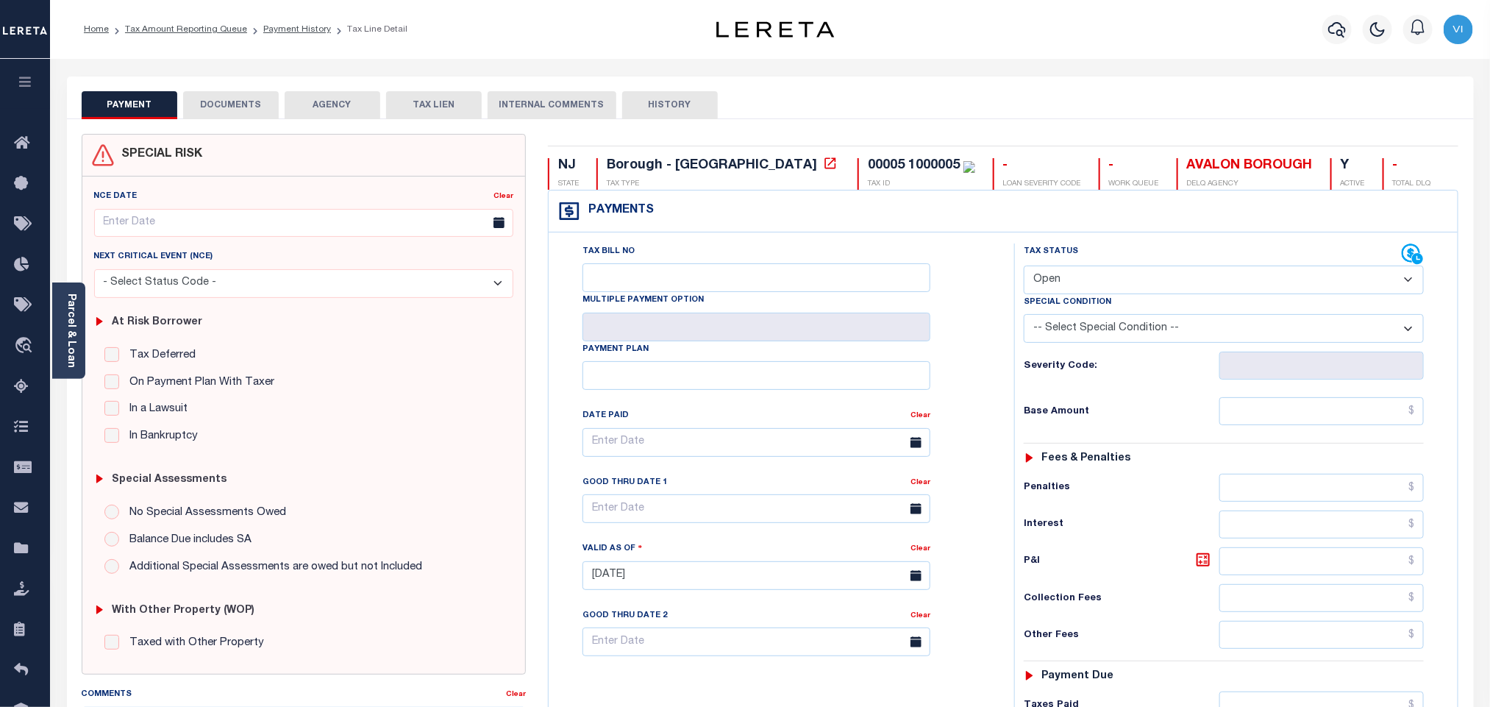
drag, startPoint x: 1066, startPoint y: 282, endPoint x: 1073, endPoint y: 293, distance: 12.9
click at [1066, 282] on select "- Select Status Code - Open Due/Unpaid Paid Incomplete No Tax Due Internal Refu…" at bounding box center [1224, 280] width 400 height 29
select select "PYD"
click at [1024, 267] on select "- Select Status Code - Open Due/Unpaid Paid Incomplete No Tax Due Internal Refu…" at bounding box center [1224, 280] width 400 height 29
type input "[DATE]"
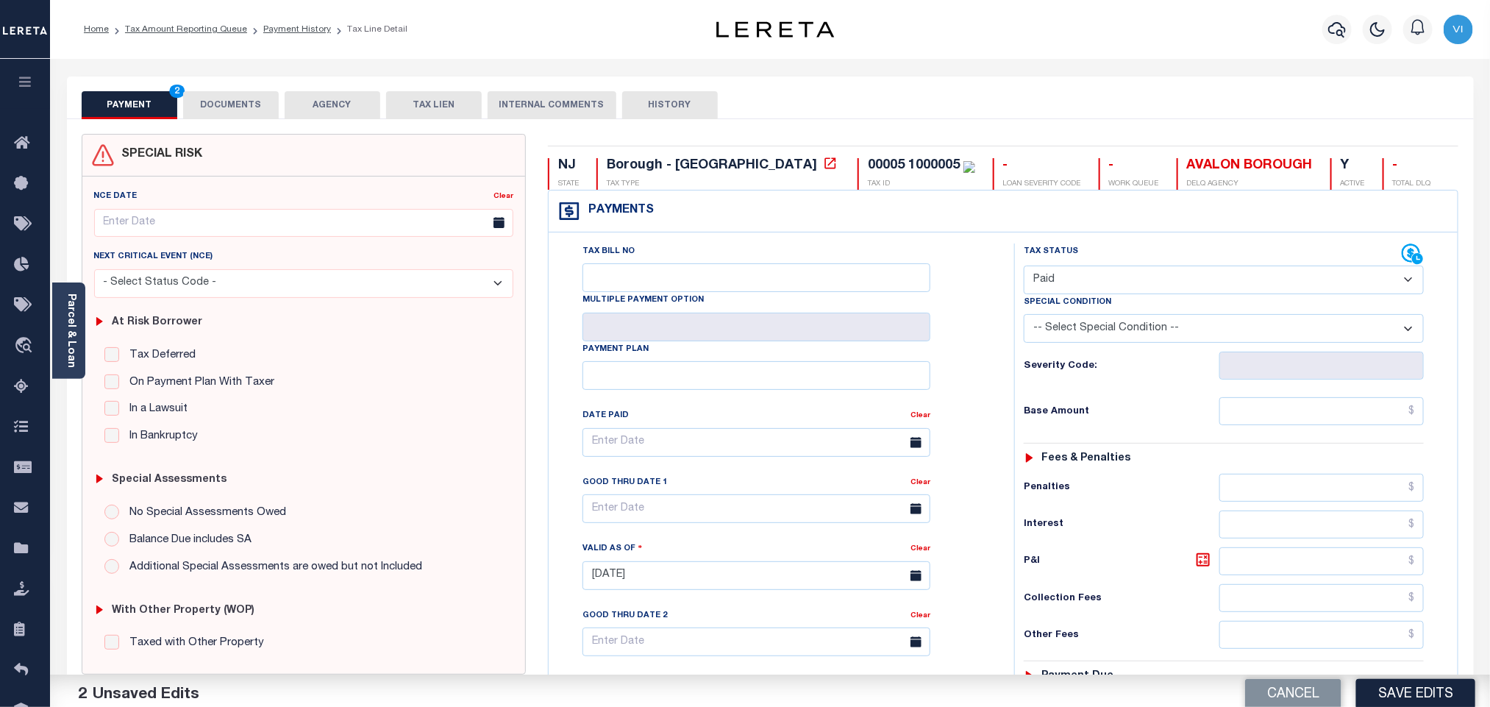
click at [1247, 442] on div "Tax Status Status - Select Status Code -" at bounding box center [1228, 567] width 429 height 649
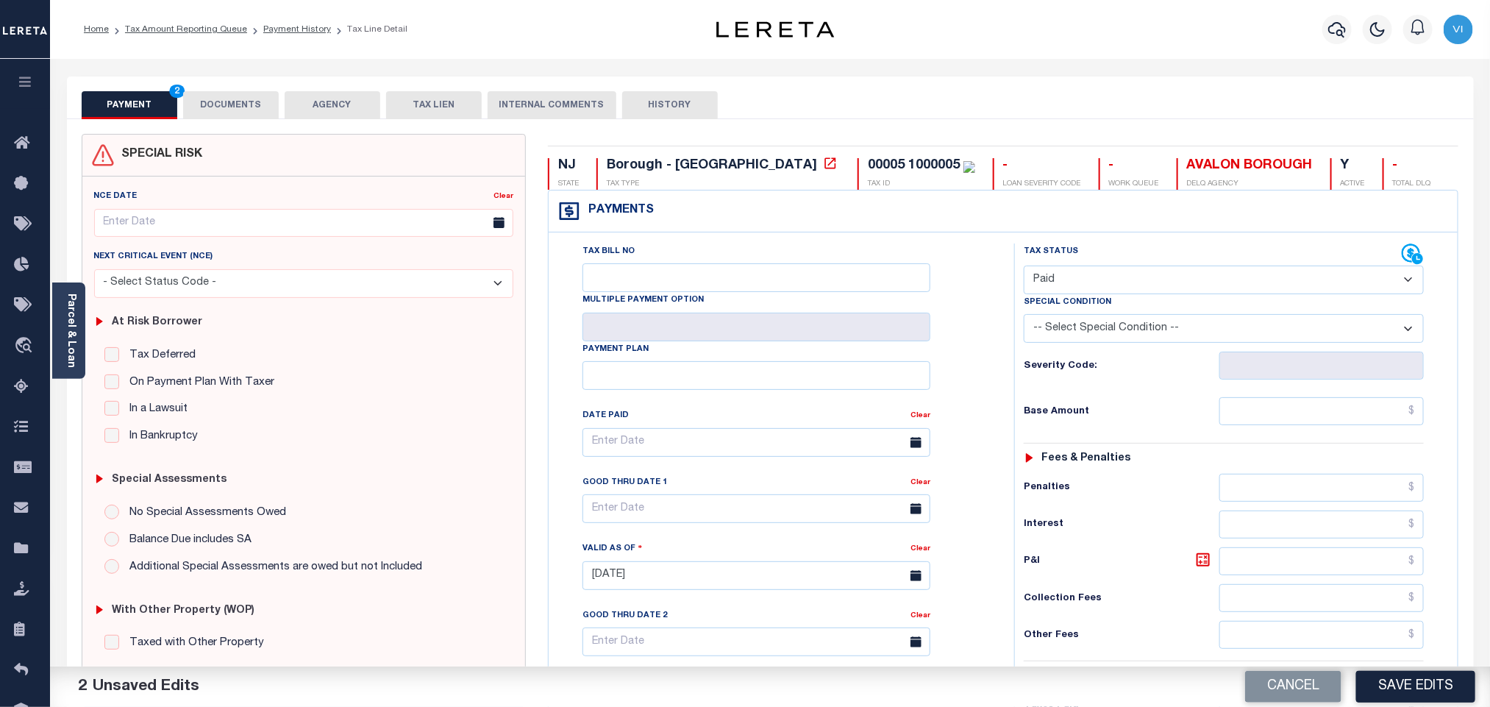
click at [1242, 432] on div "Tax Status Status - Select Status Code -" at bounding box center [1228, 567] width 429 height 649
click at [1241, 425] on input "text" at bounding box center [1321, 411] width 205 height 28
click at [1247, 415] on input "text" at bounding box center [1321, 411] width 205 height 28
paste input "4,132.68"
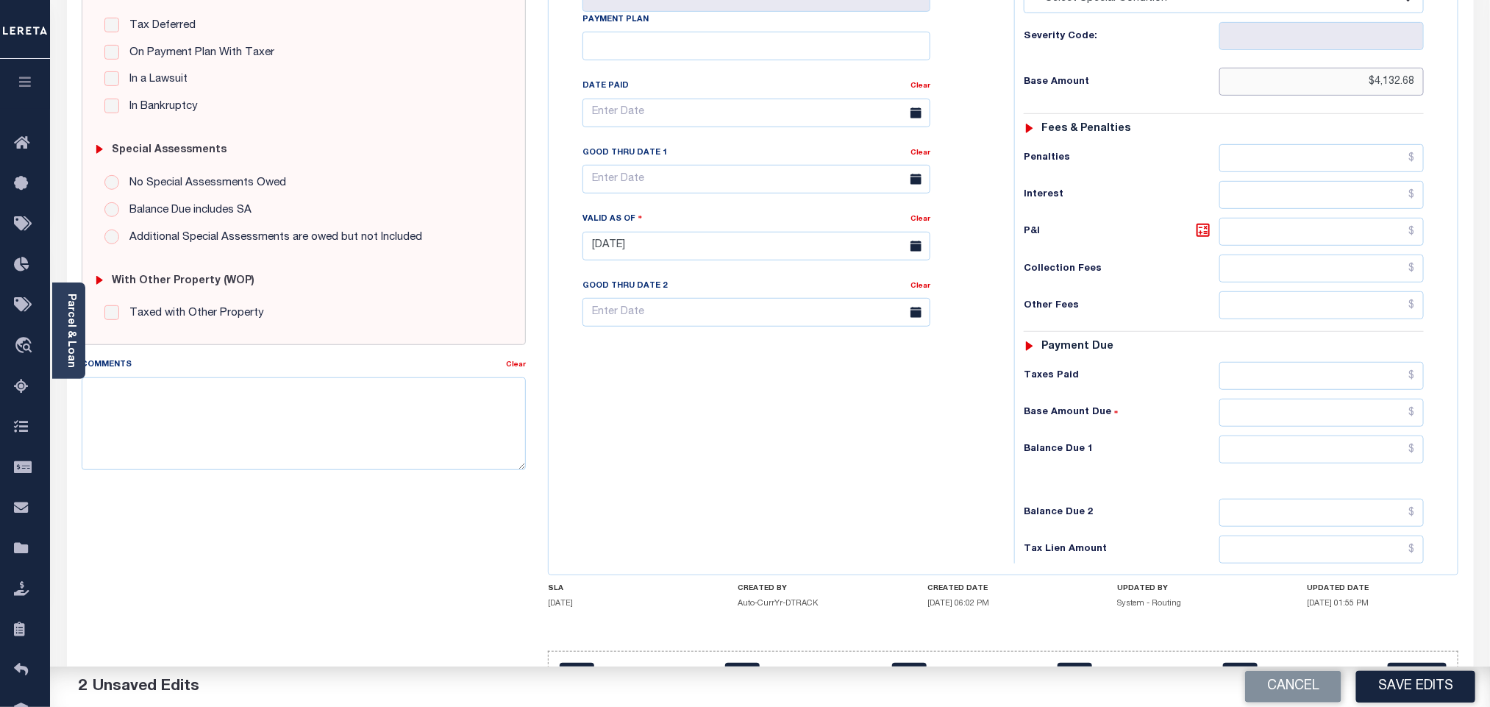
scroll to position [331, 0]
type input "$4,132.68"
click at [1264, 462] on input "text" at bounding box center [1321, 448] width 205 height 28
type input "$0.00"
click at [1146, 411] on div "Base Amount Due" at bounding box center [1224, 411] width 400 height 28
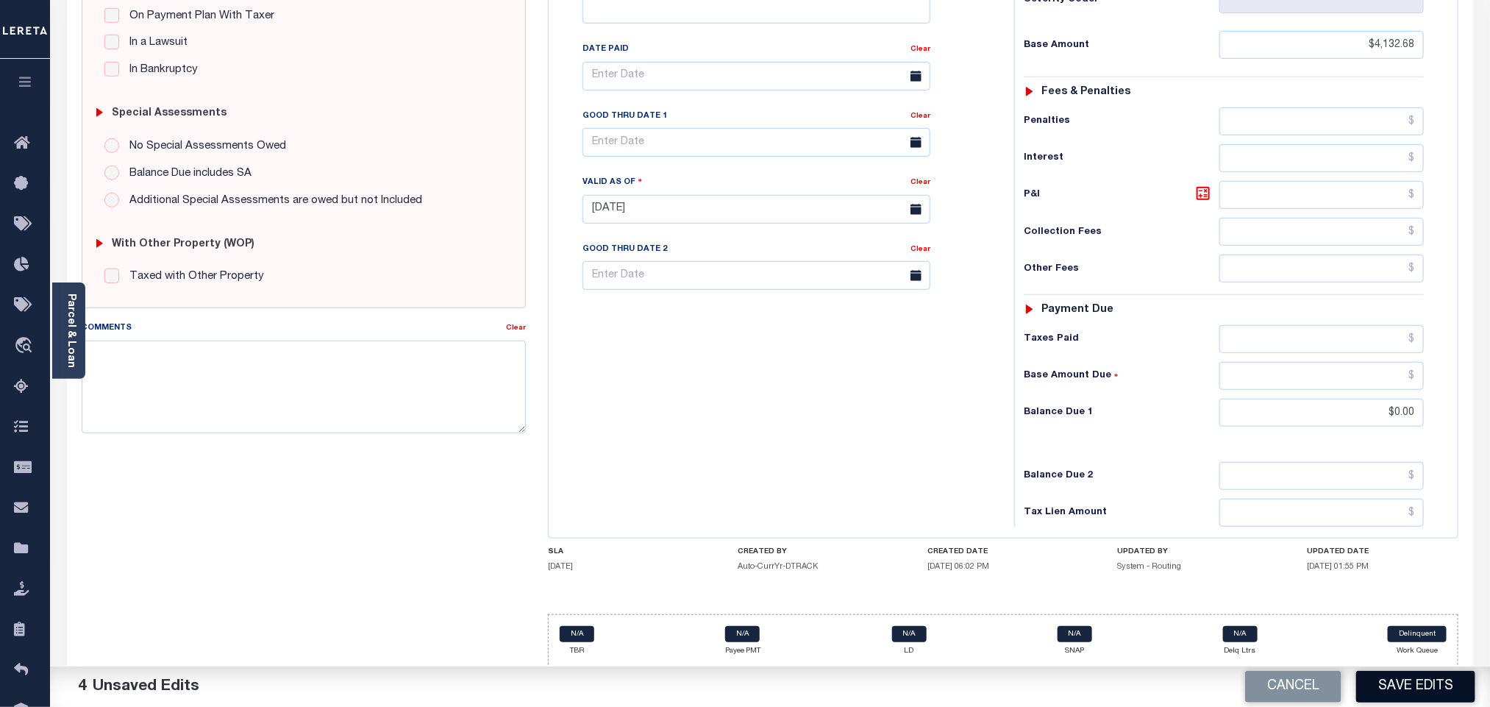
scroll to position [382, 0]
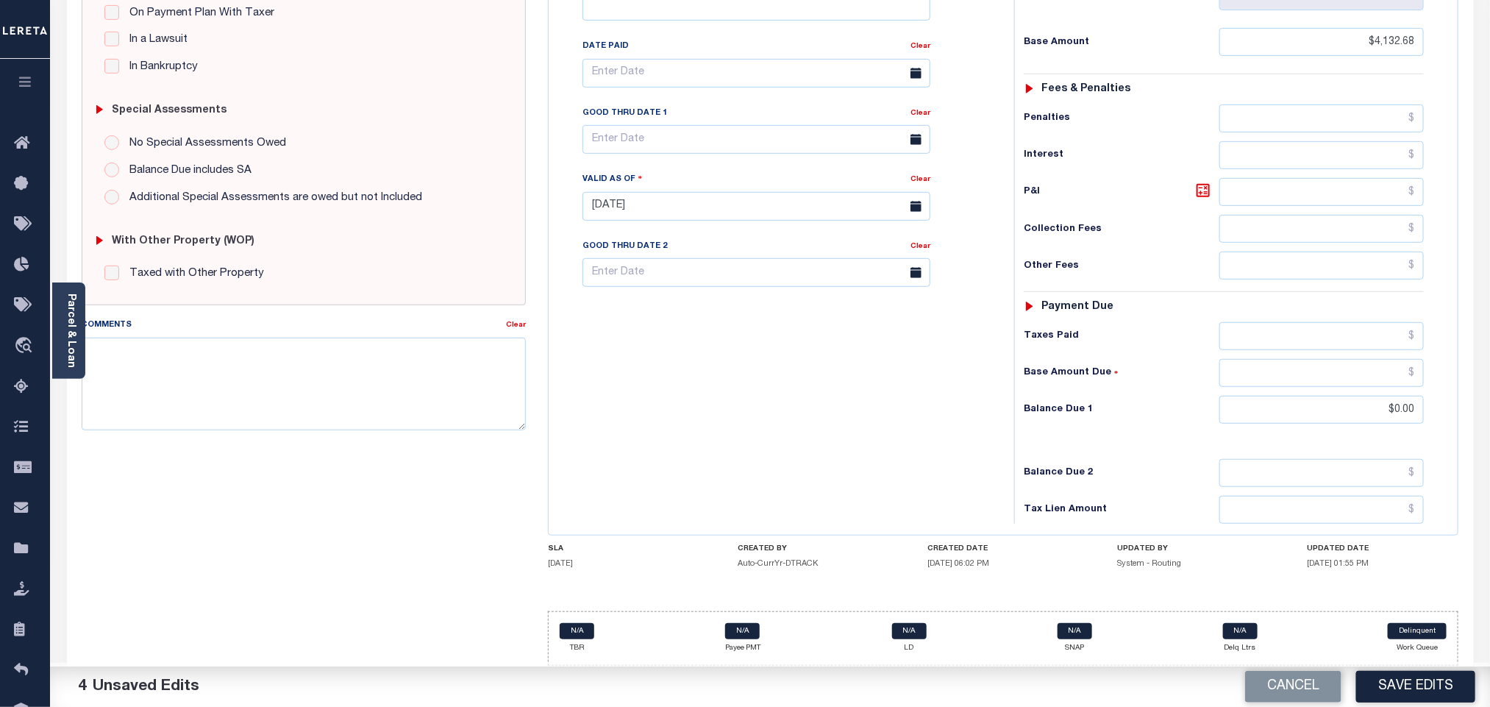
drag, startPoint x: 1430, startPoint y: 698, endPoint x: 1437, endPoint y: 695, distance: 7.9
click at [1430, 697] on button "Save Edits" at bounding box center [1415, 687] width 119 height 32
checkbox input "false"
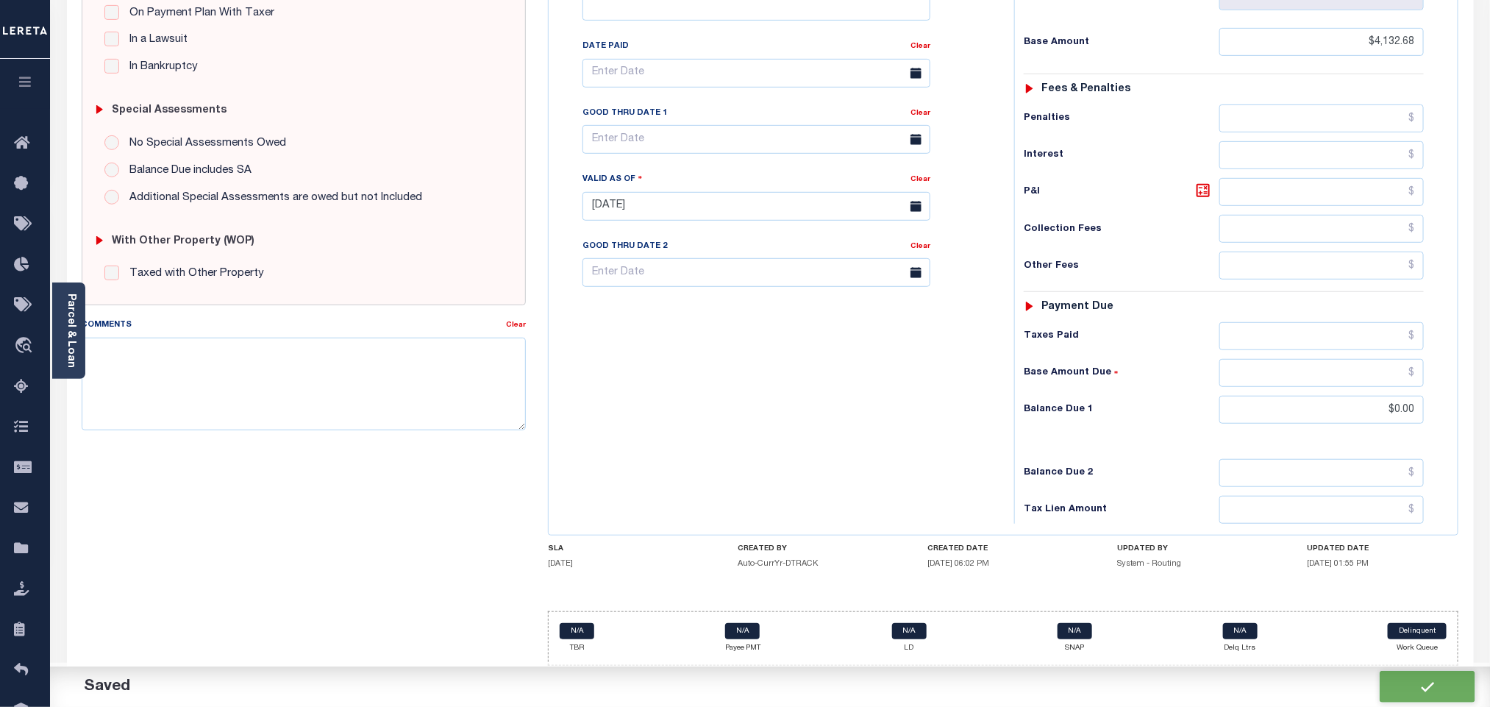
checkbox input "false"
type input "$4,132.68"
type input "$0"
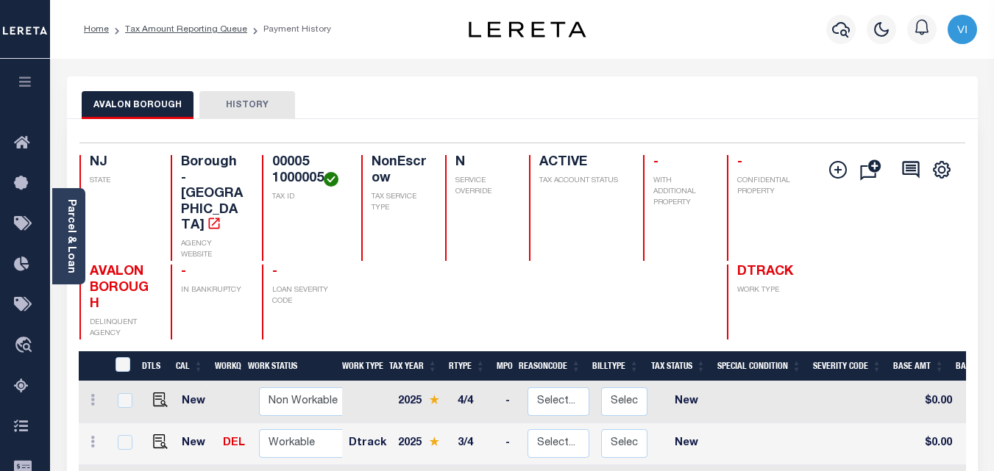
click at [618, 88] on div "AVALON BOROUGH HISTORY" at bounding box center [522, 97] width 911 height 43
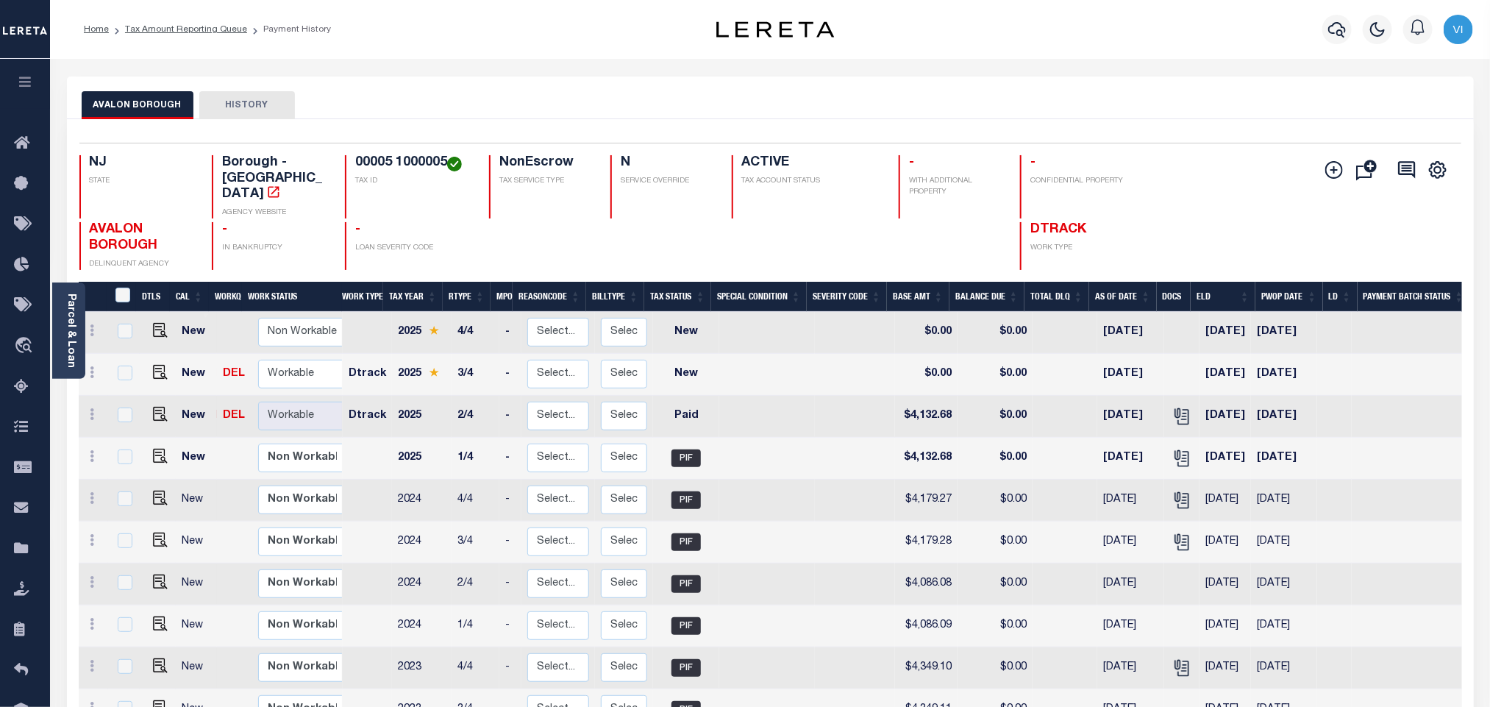
drag, startPoint x: 351, startPoint y: 168, endPoint x: 449, endPoint y: 168, distance: 97.8
click at [449, 168] on div "00005 1000005 TAX ID" at bounding box center [408, 186] width 127 height 63
copy h4 "00005 1000005"
click at [161, 365] on img "" at bounding box center [160, 372] width 15 height 15
checkbox input "true"
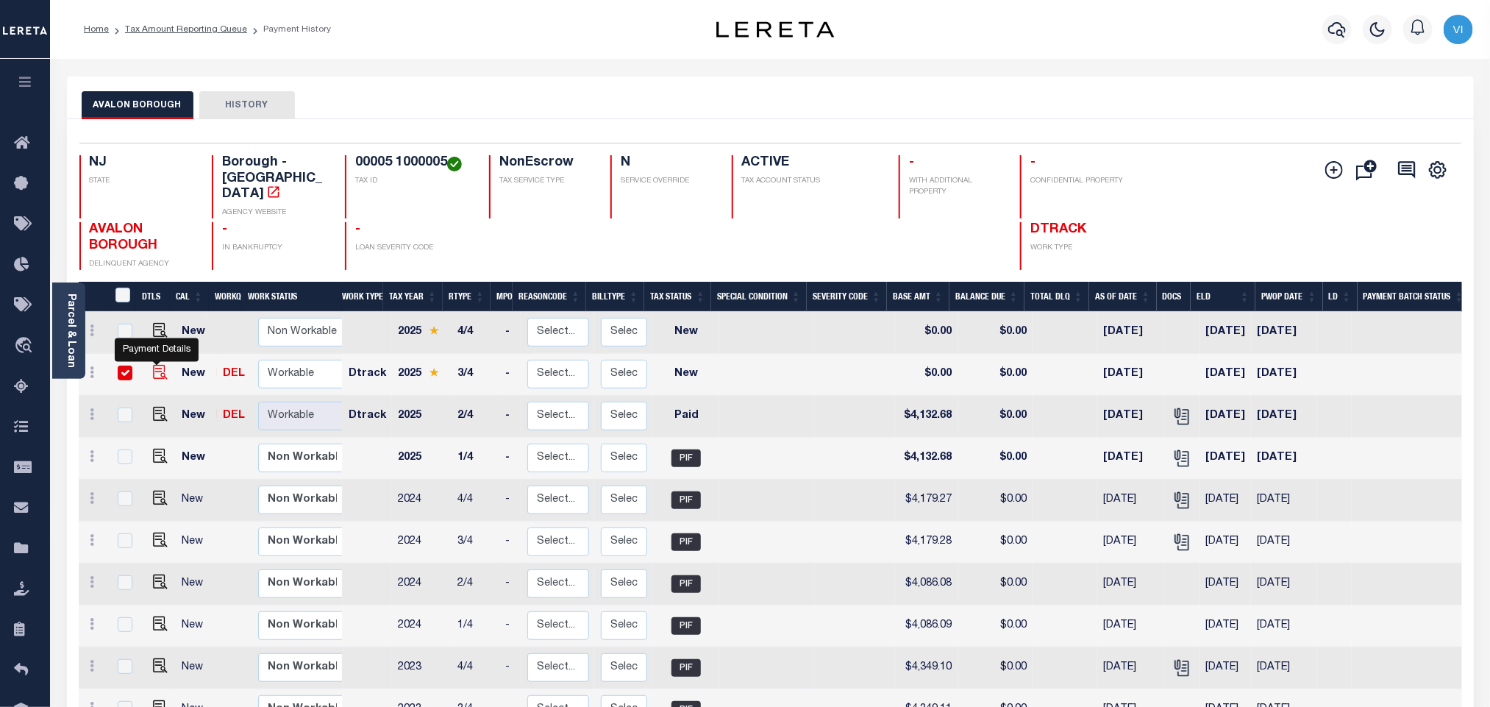
checkbox input "true"
